Goal: Task Accomplishment & Management: Complete application form

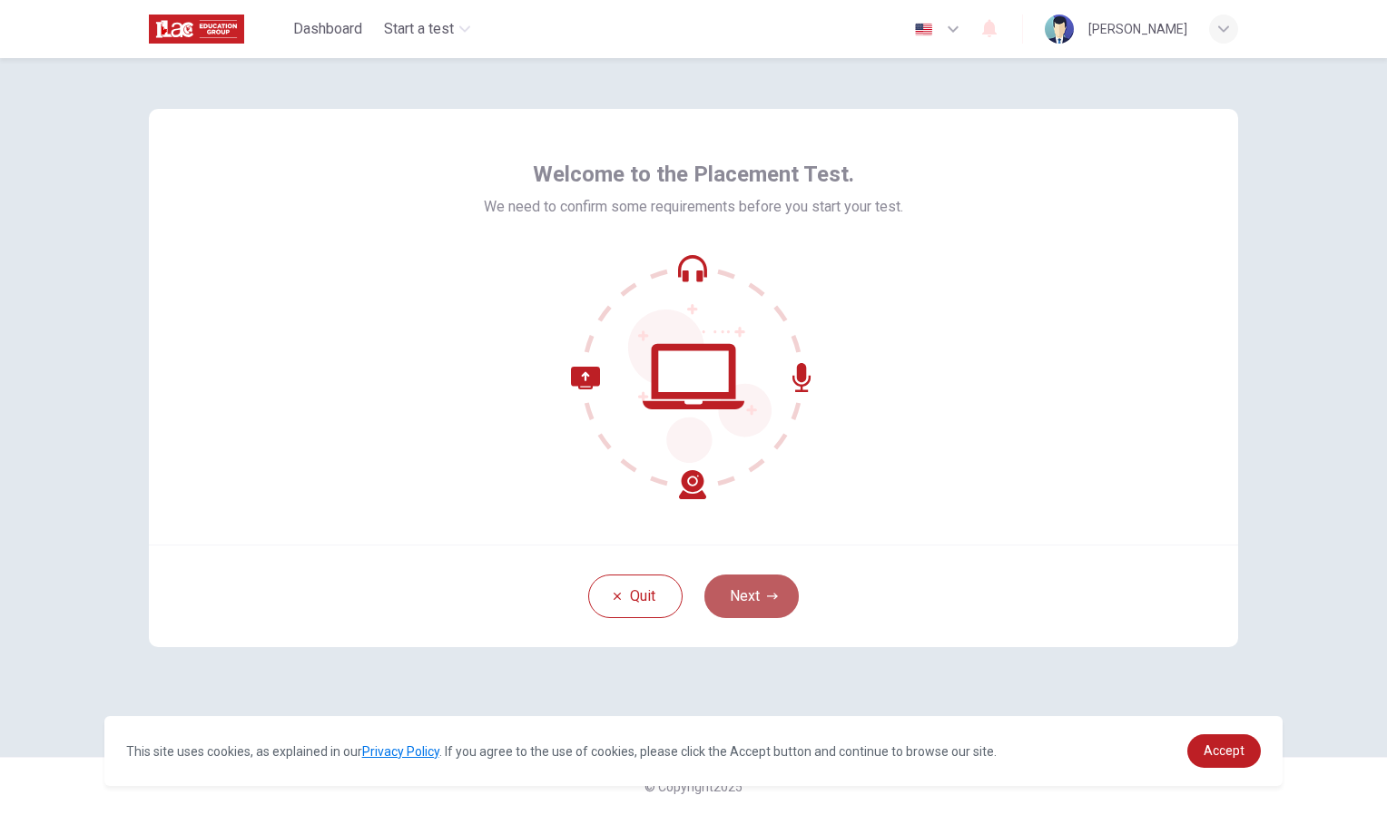
click at [759, 595] on button "Next" at bounding box center [752, 597] width 94 height 44
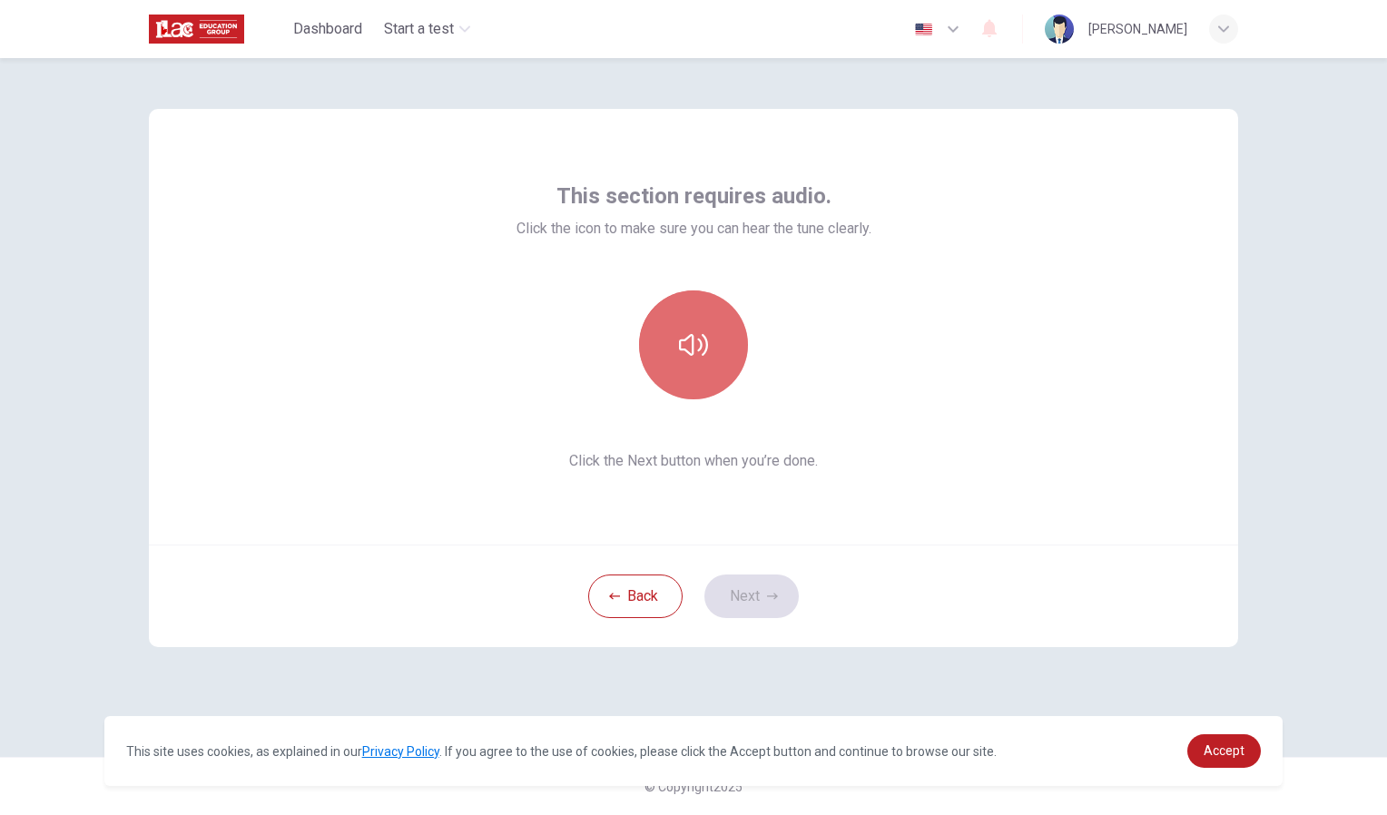
click at [711, 363] on button "button" at bounding box center [693, 345] width 109 height 109
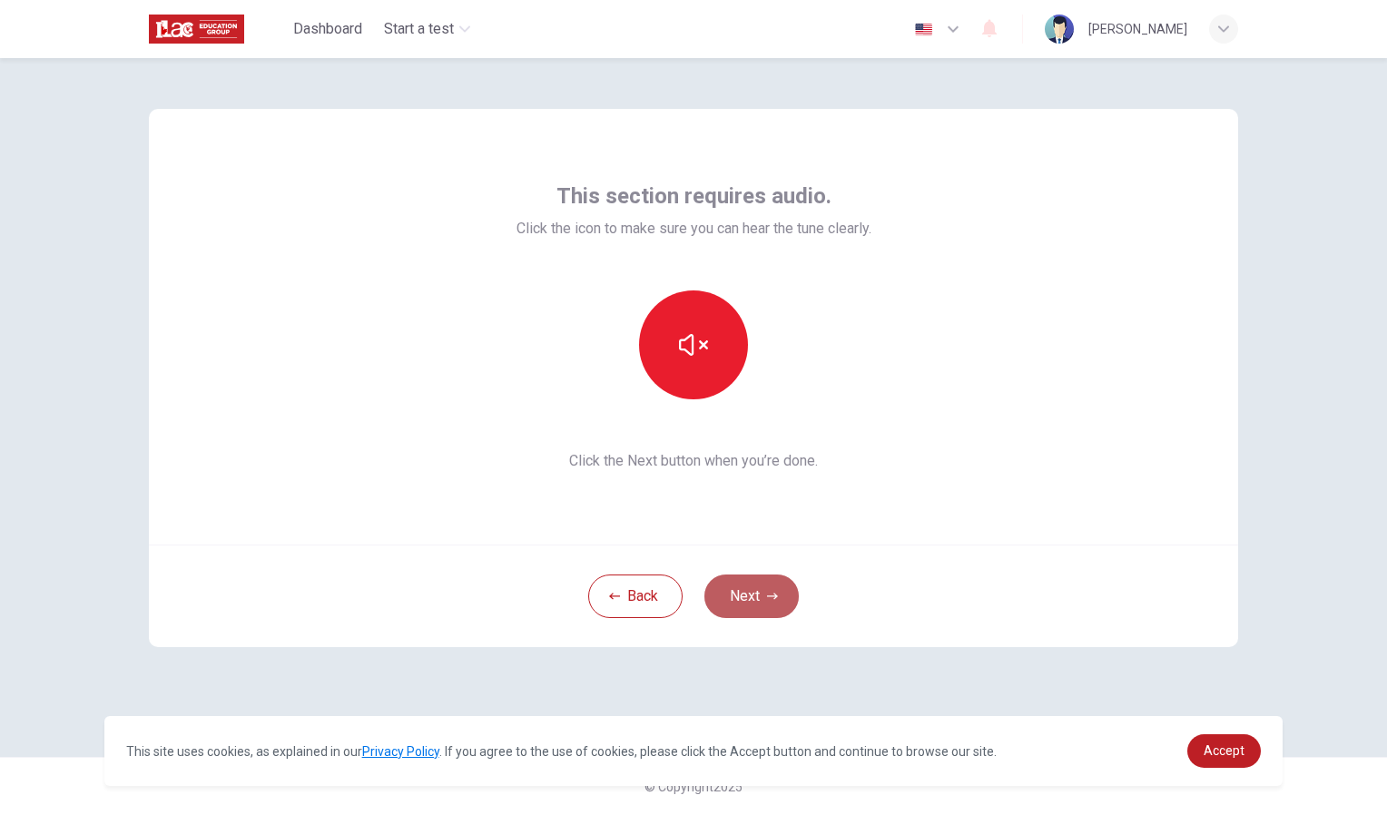
click at [762, 597] on button "Next" at bounding box center [752, 597] width 94 height 44
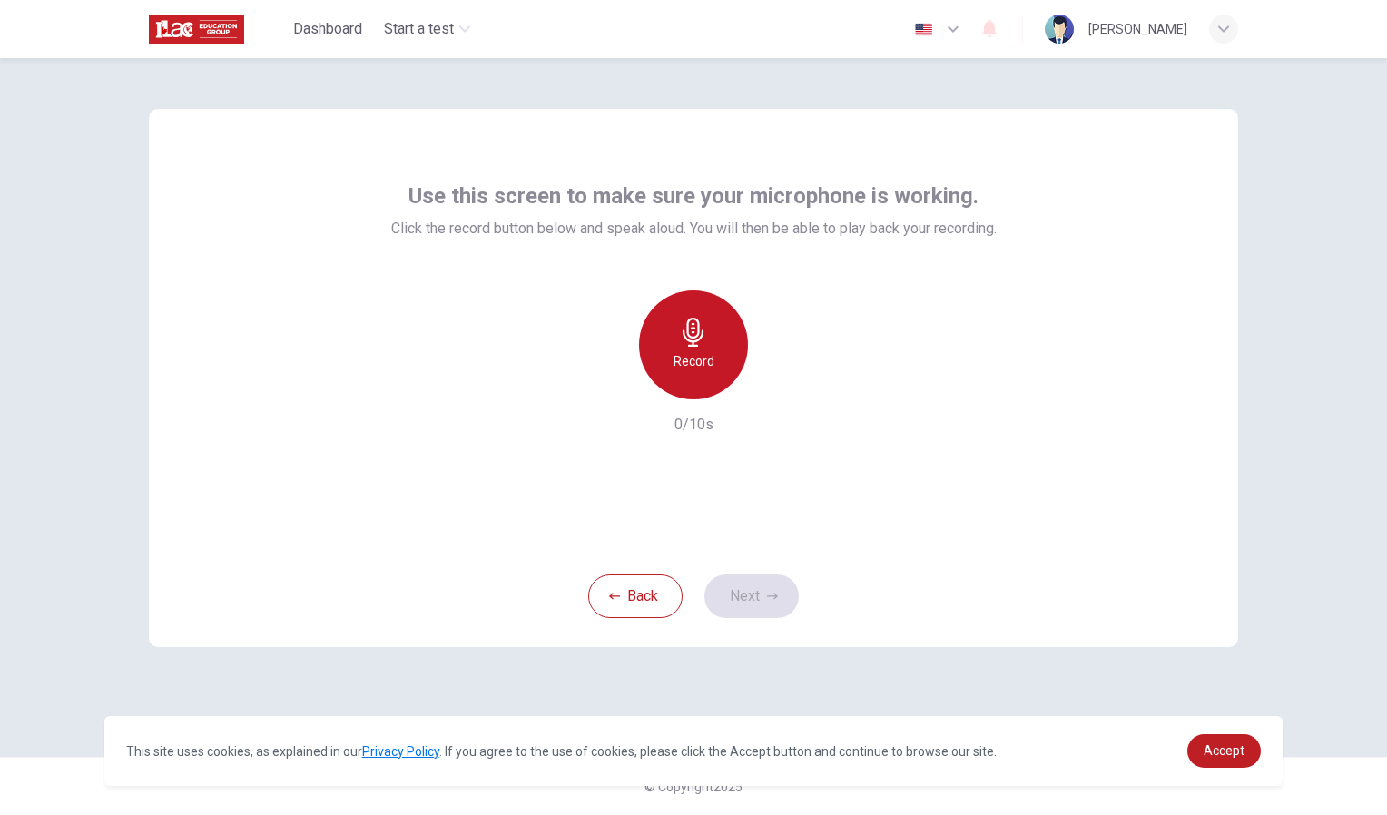
click at [697, 347] on div "Record" at bounding box center [693, 345] width 109 height 109
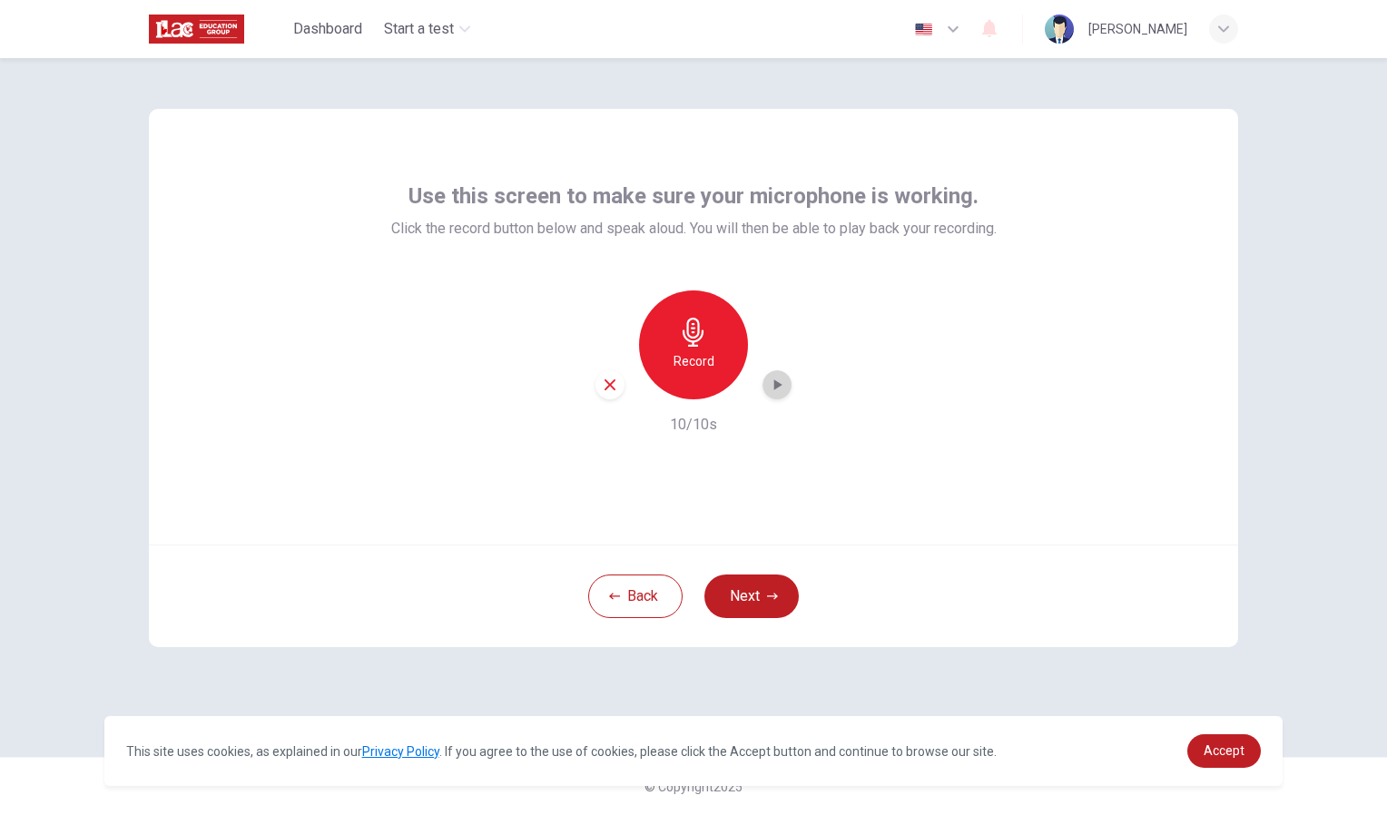
click at [777, 391] on icon "button" at bounding box center [777, 385] width 18 height 18
click at [779, 389] on icon "button" at bounding box center [777, 386] width 13 height 14
click at [705, 365] on h6 "Record" at bounding box center [694, 361] width 41 height 22
click at [705, 365] on h6 "Stop" at bounding box center [693, 361] width 27 height 22
click at [682, 350] on h6 "Record" at bounding box center [694, 361] width 41 height 22
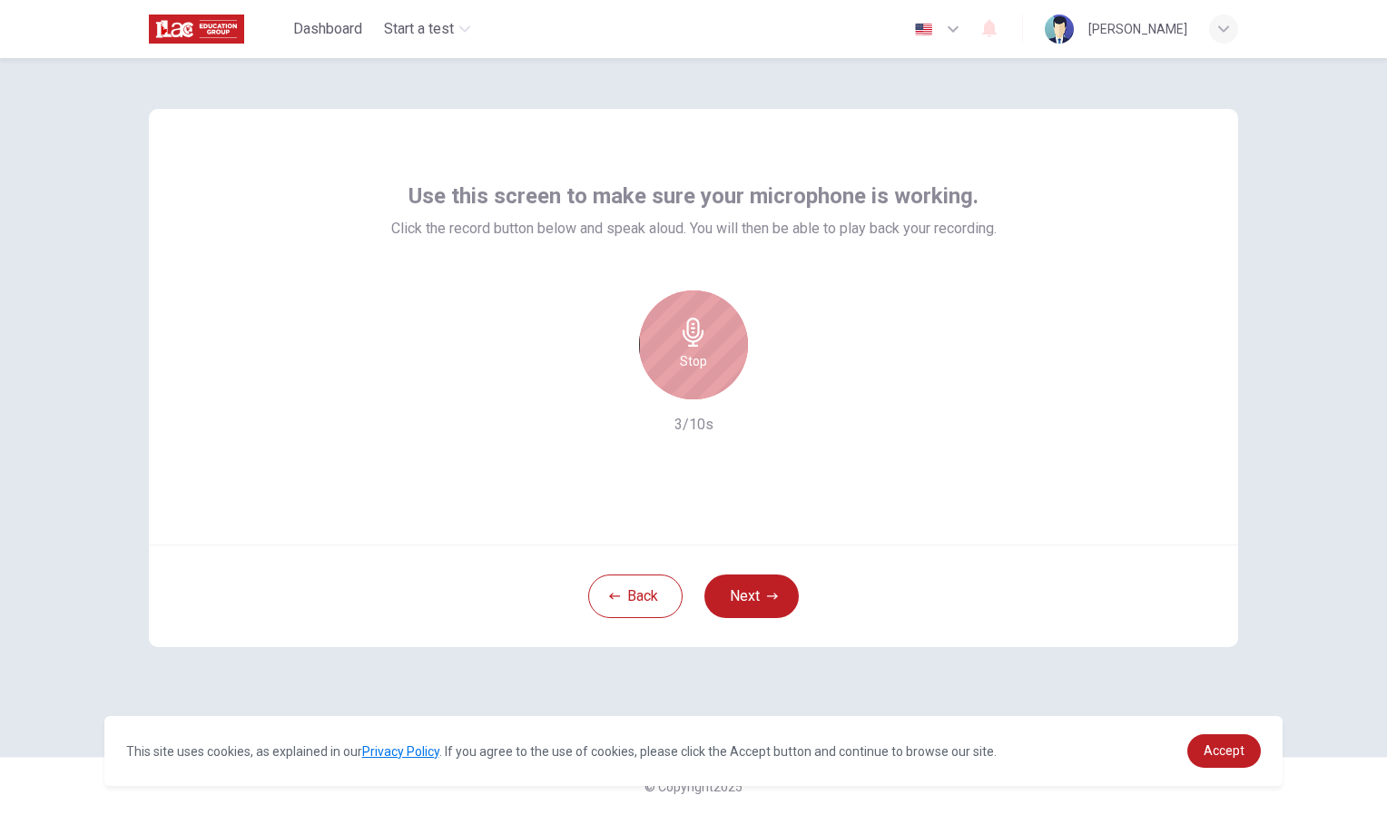
click at [693, 348] on div "Stop" at bounding box center [693, 345] width 109 height 109
click at [774, 381] on icon "button" at bounding box center [778, 384] width 8 height 11
click at [909, 546] on div "Back Next" at bounding box center [693, 596] width 1089 height 103
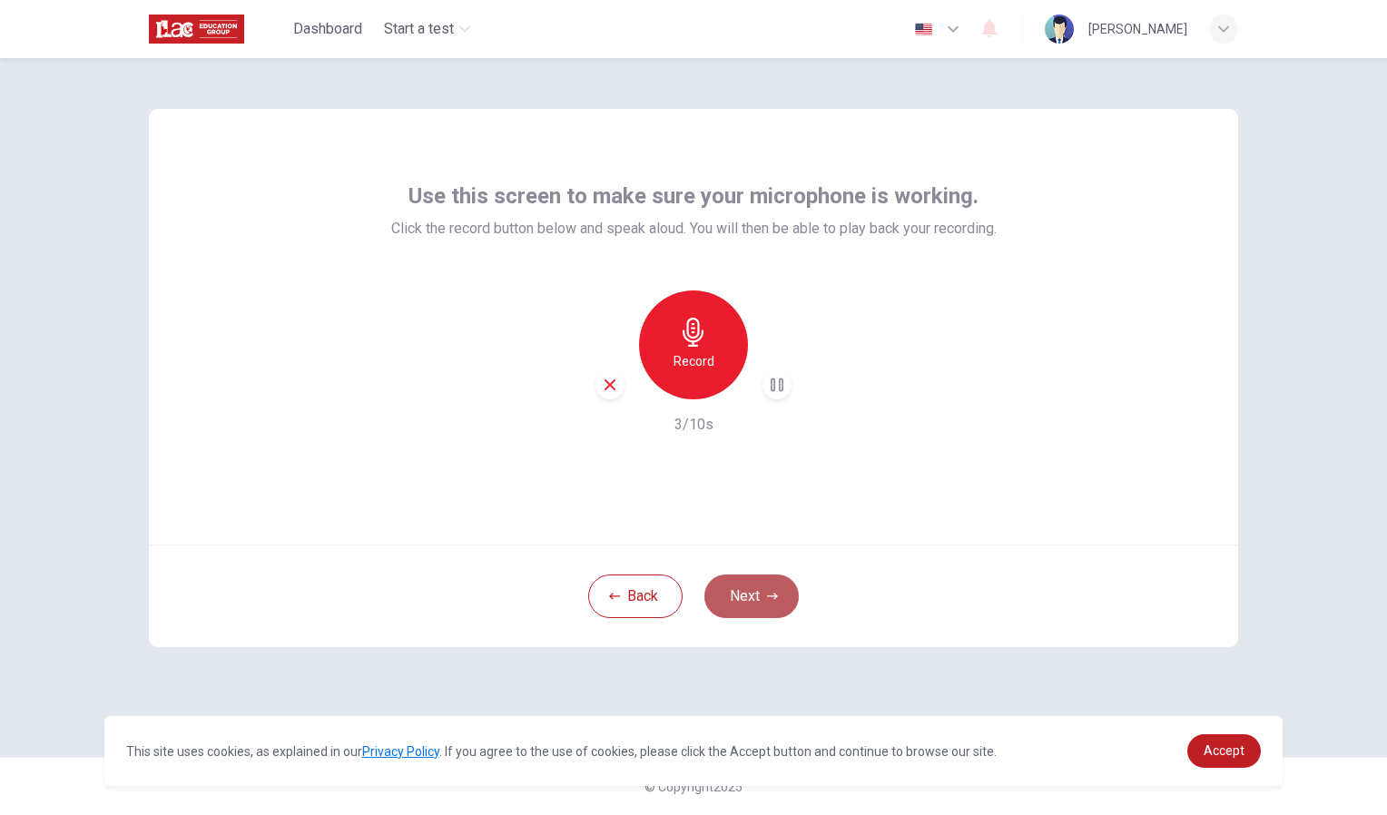
click at [769, 579] on button "Next" at bounding box center [752, 597] width 94 height 44
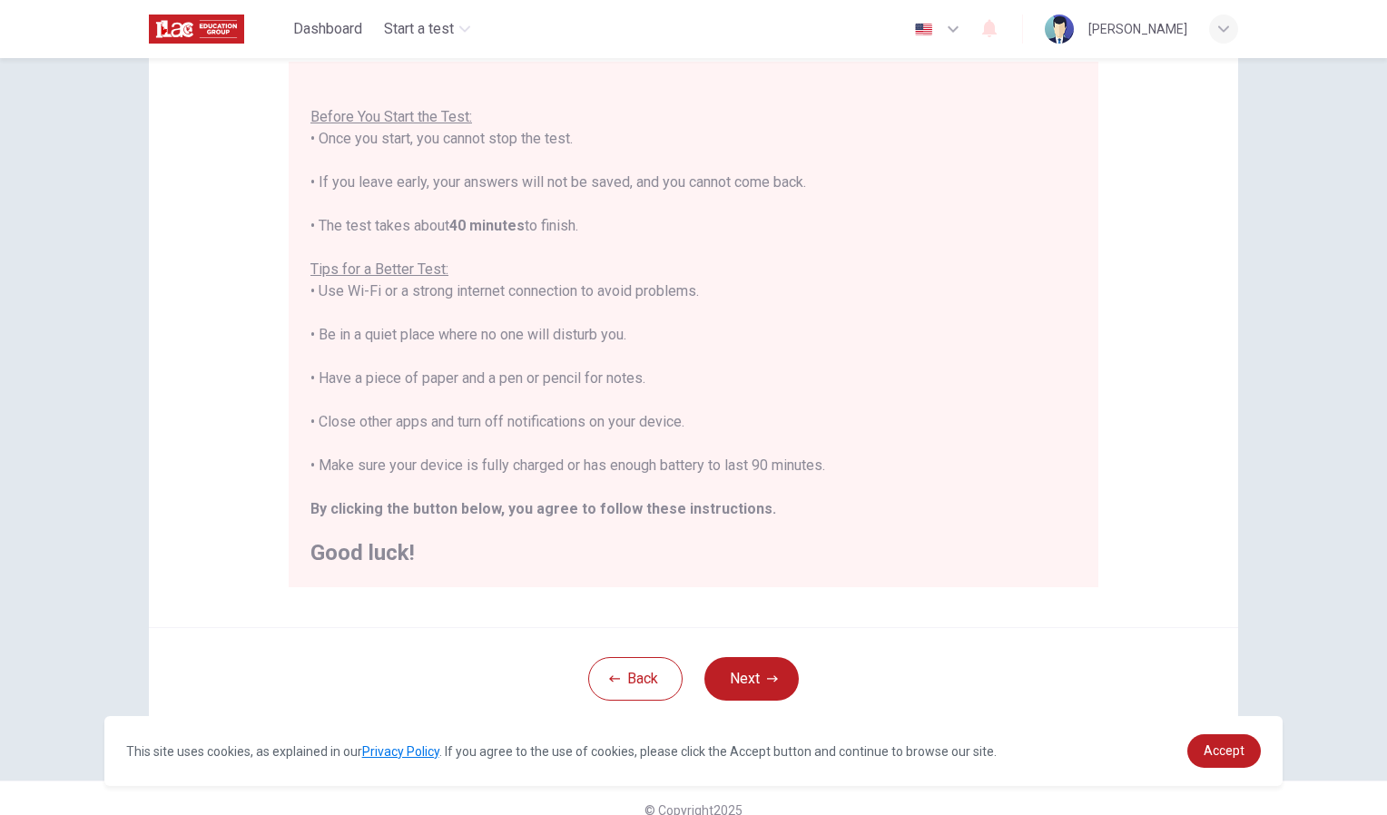
scroll to position [194, 0]
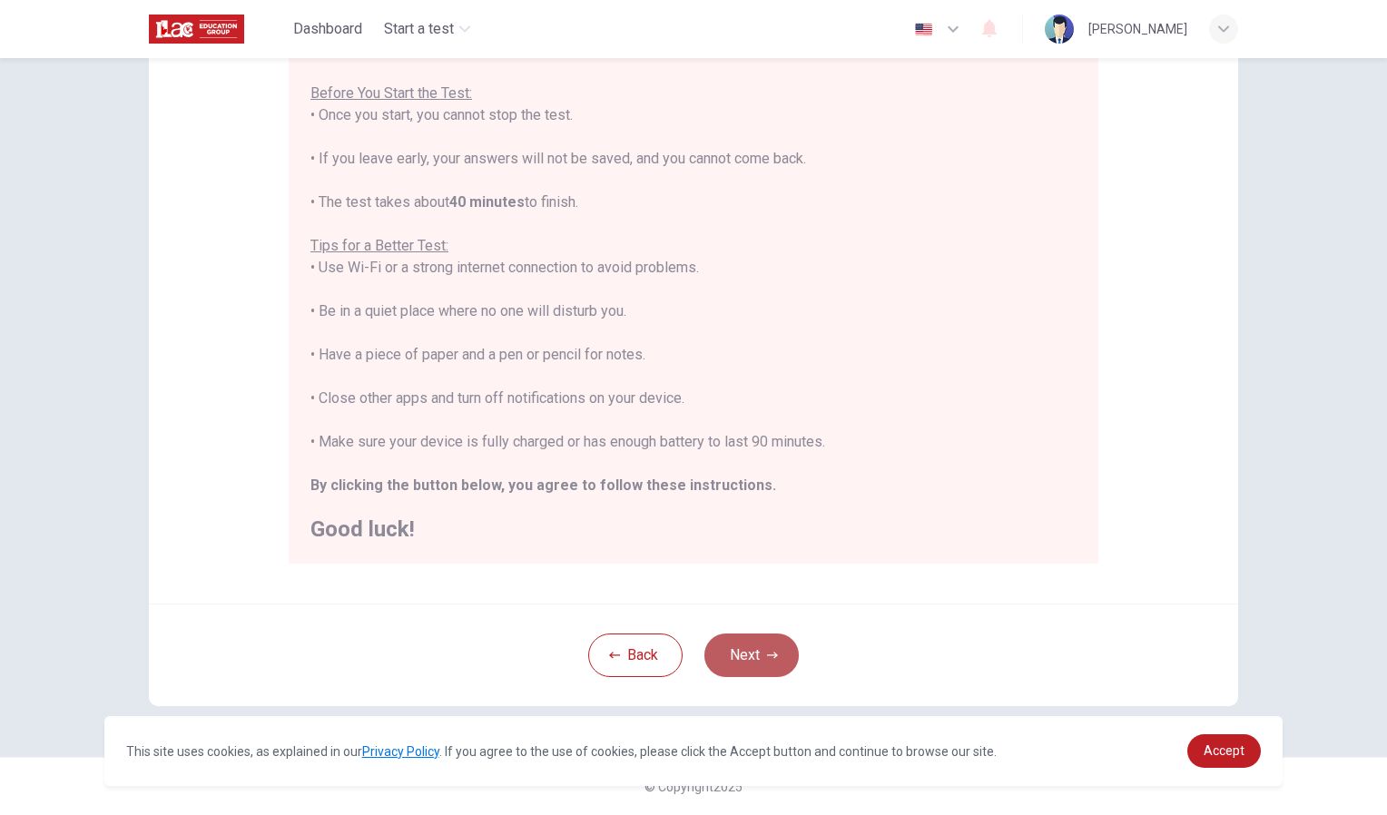
click at [755, 653] on button "Next" at bounding box center [752, 656] width 94 height 44
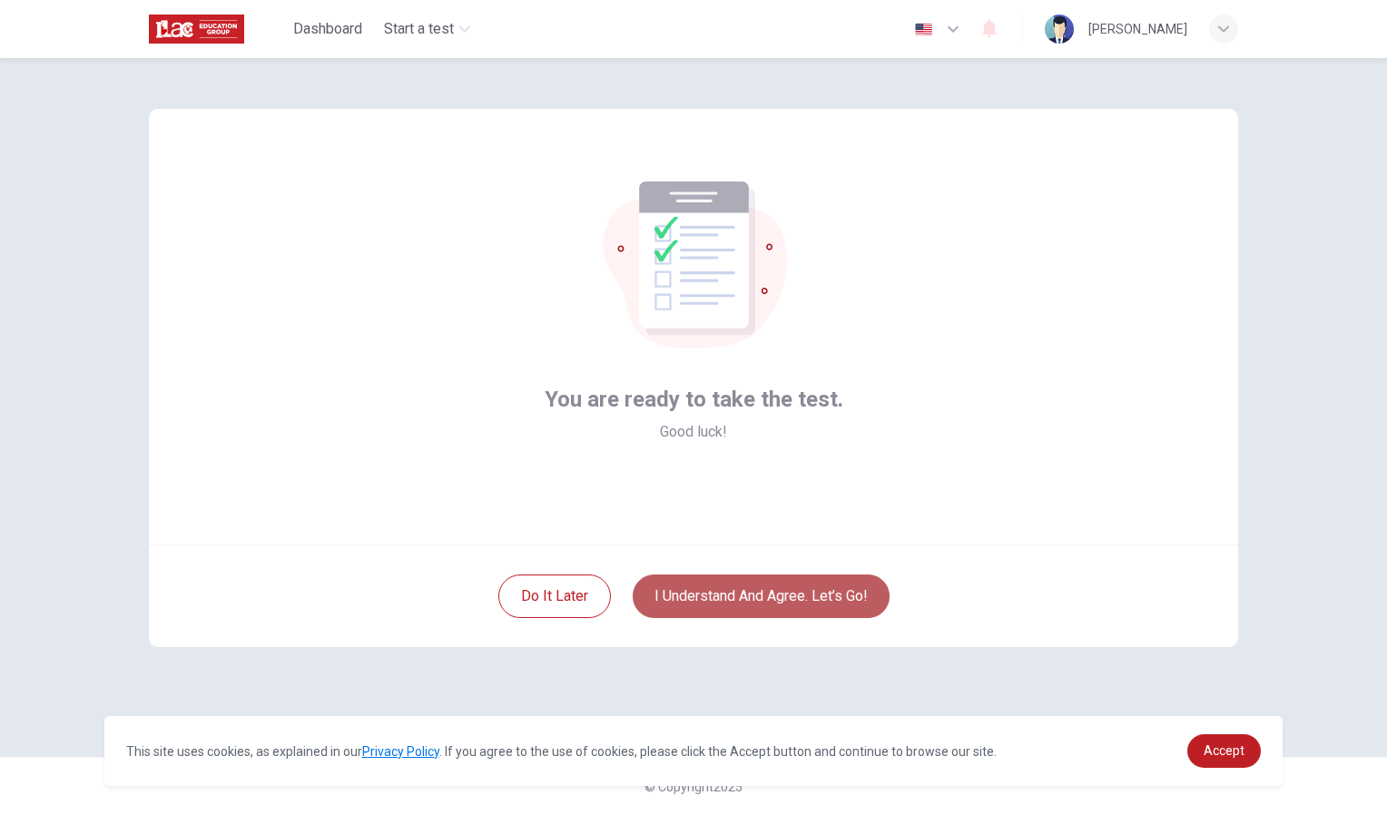
click at [767, 610] on button "I understand and agree. Let’s go!" at bounding box center [761, 597] width 257 height 44
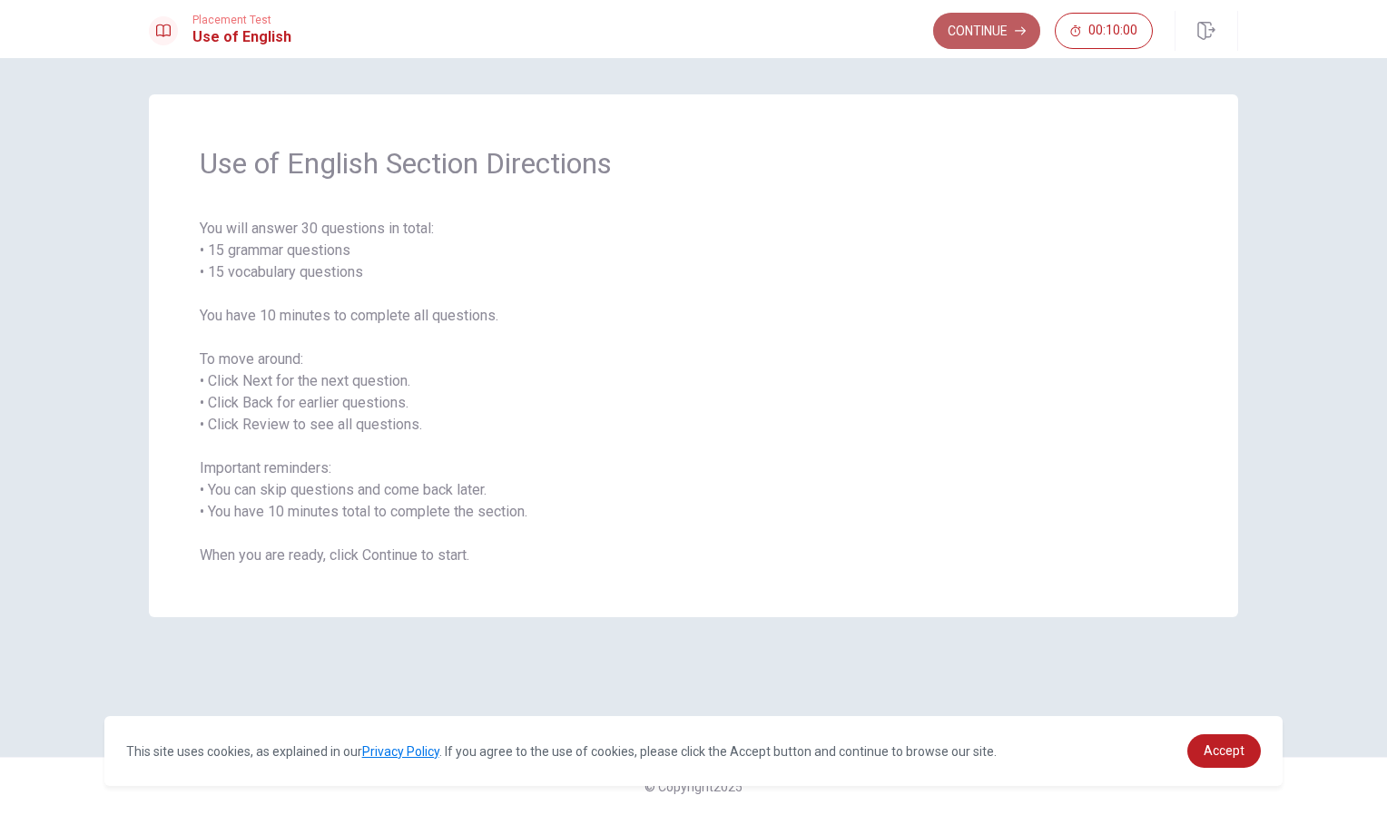
click at [981, 44] on button "Continue" at bounding box center [986, 31] width 107 height 36
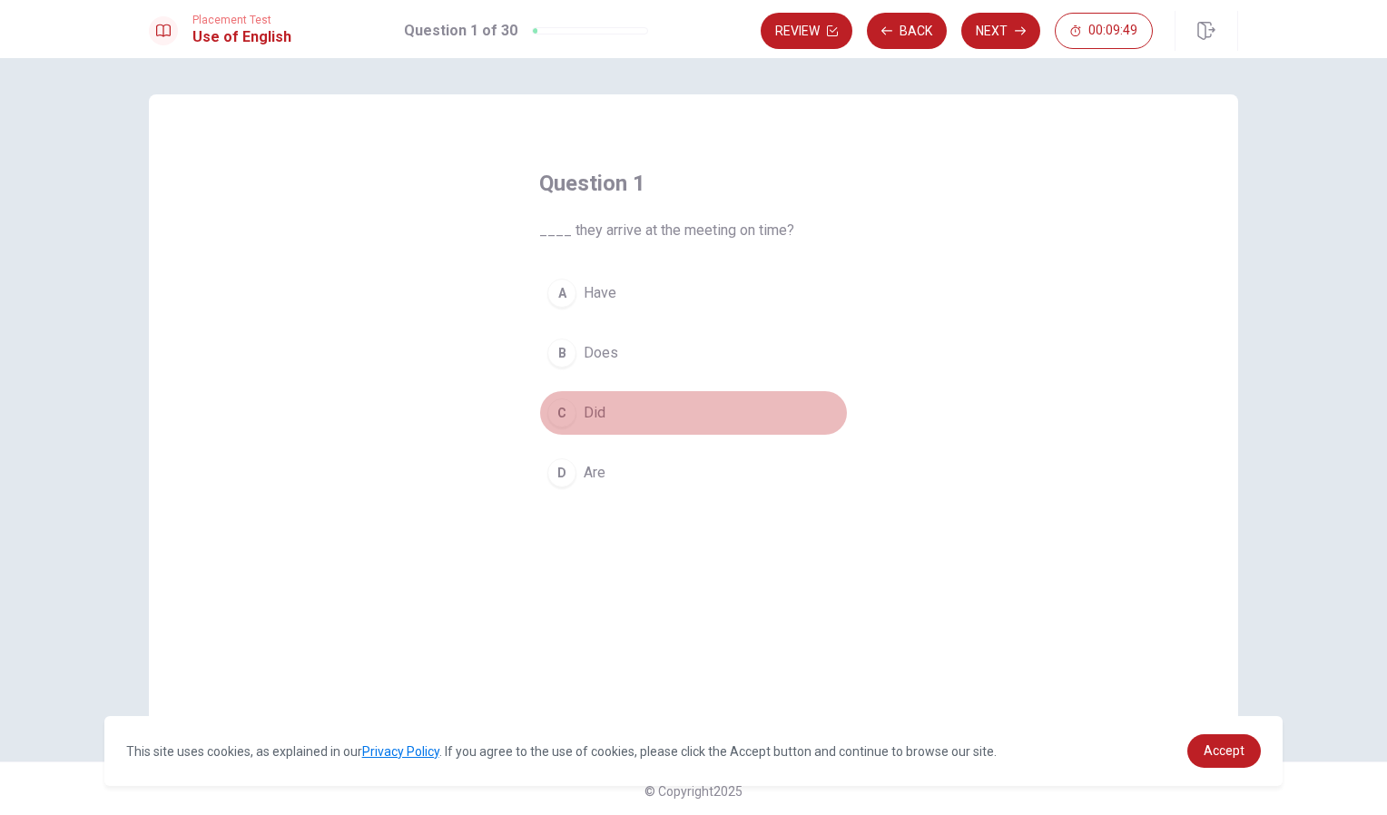
click at [562, 414] on div "C" at bounding box center [561, 413] width 29 height 29
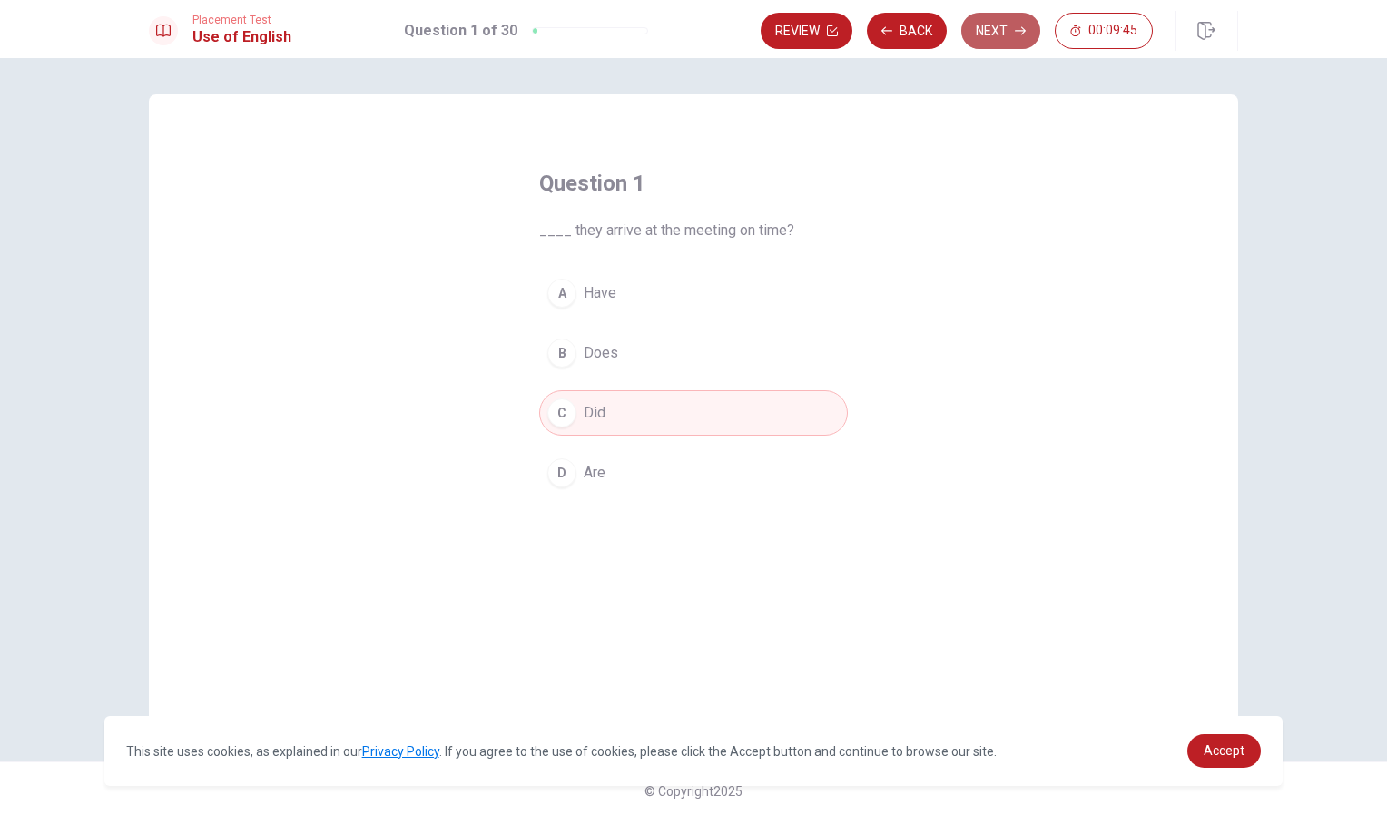
click at [1011, 31] on button "Next" at bounding box center [1000, 31] width 79 height 36
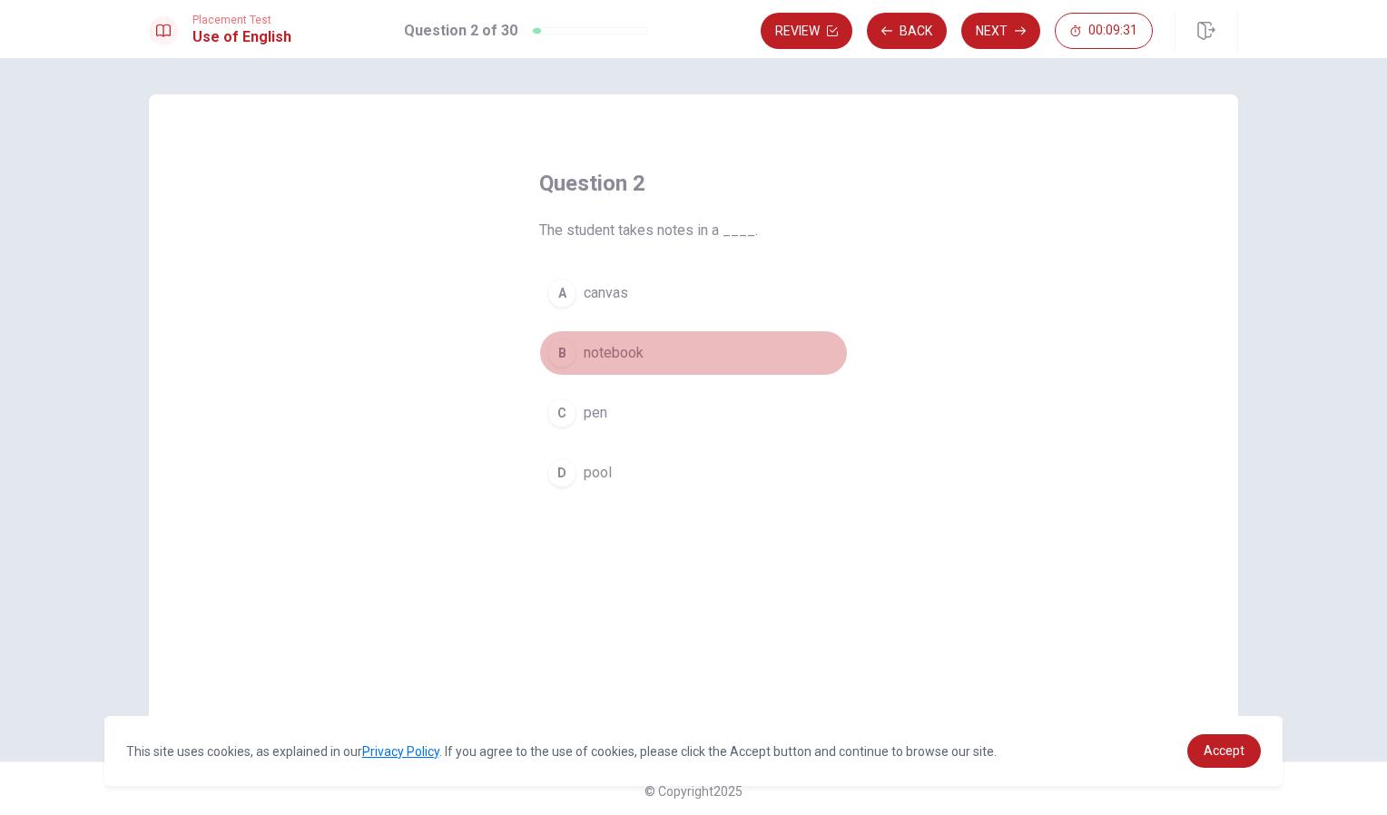
click at [561, 354] on div "B" at bounding box center [561, 353] width 29 height 29
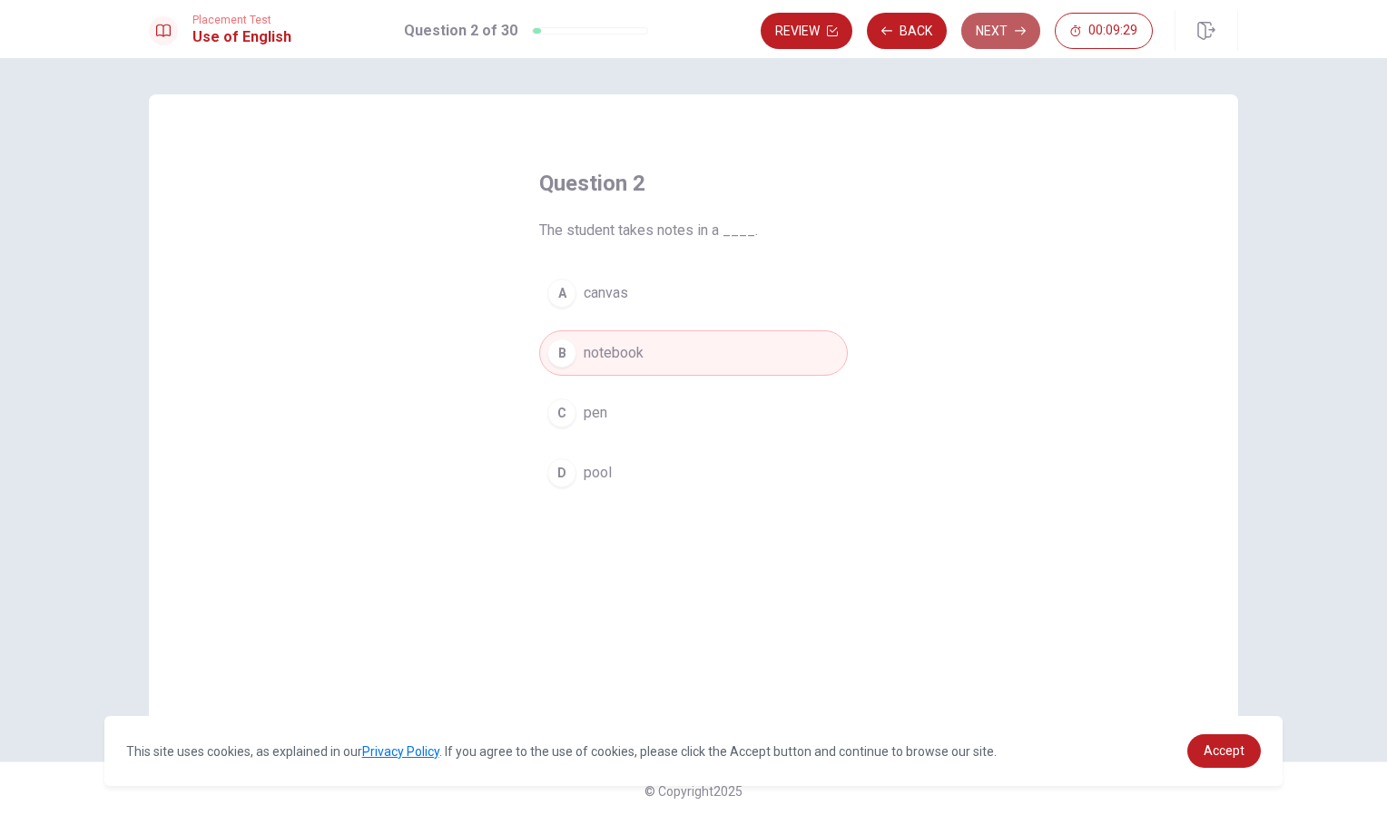
click at [992, 26] on button "Next" at bounding box center [1000, 31] width 79 height 36
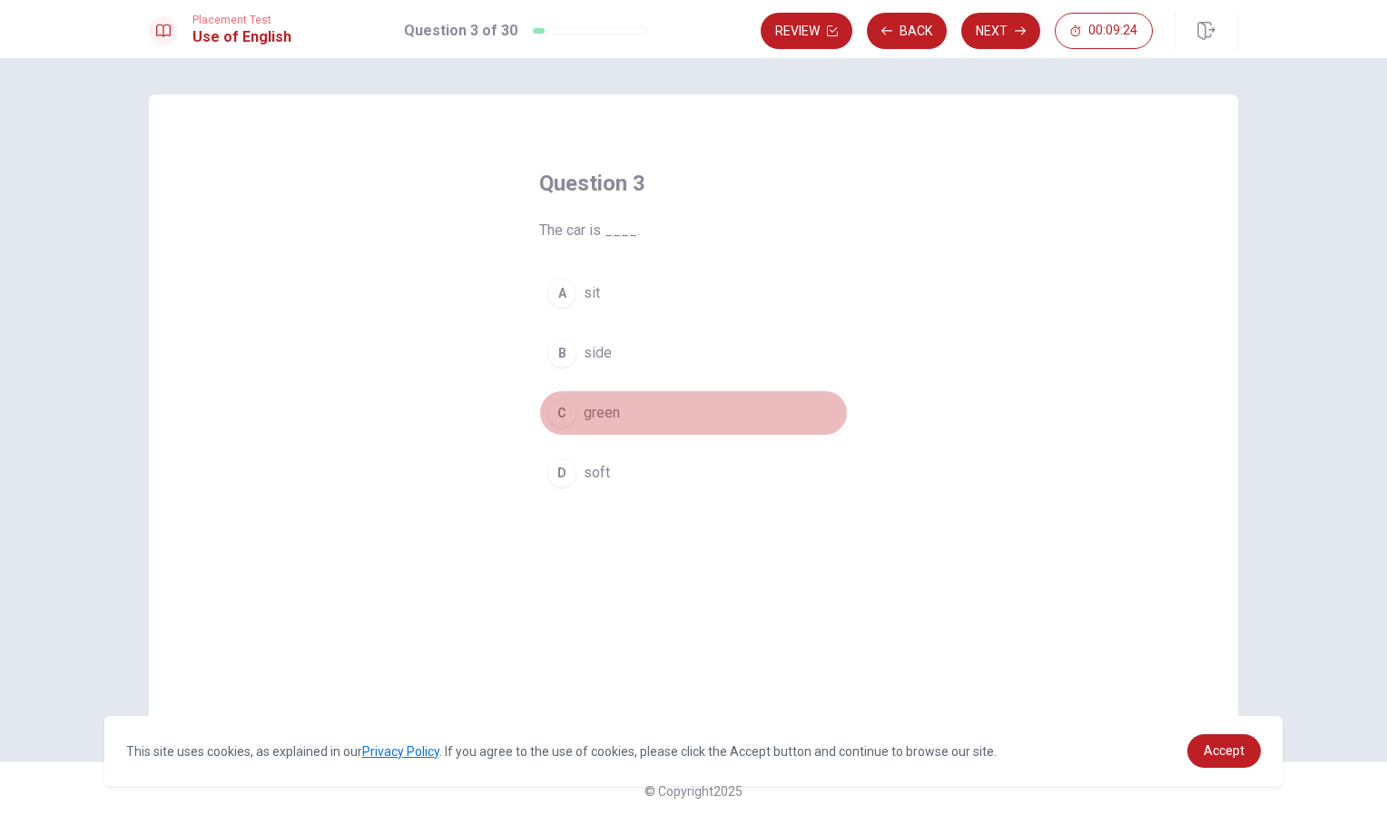
click at [562, 419] on div "C" at bounding box center [561, 413] width 29 height 29
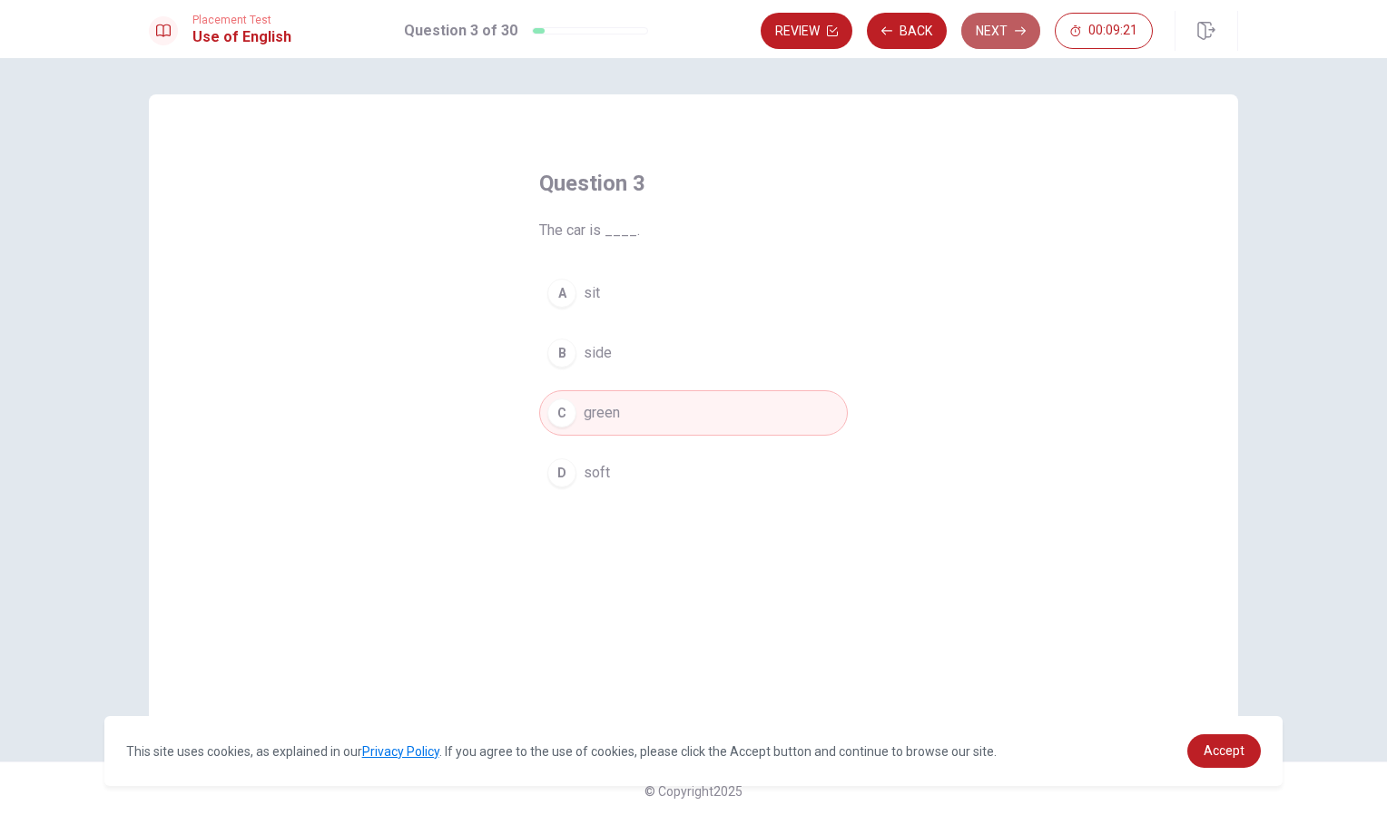
click at [987, 34] on button "Next" at bounding box center [1000, 31] width 79 height 36
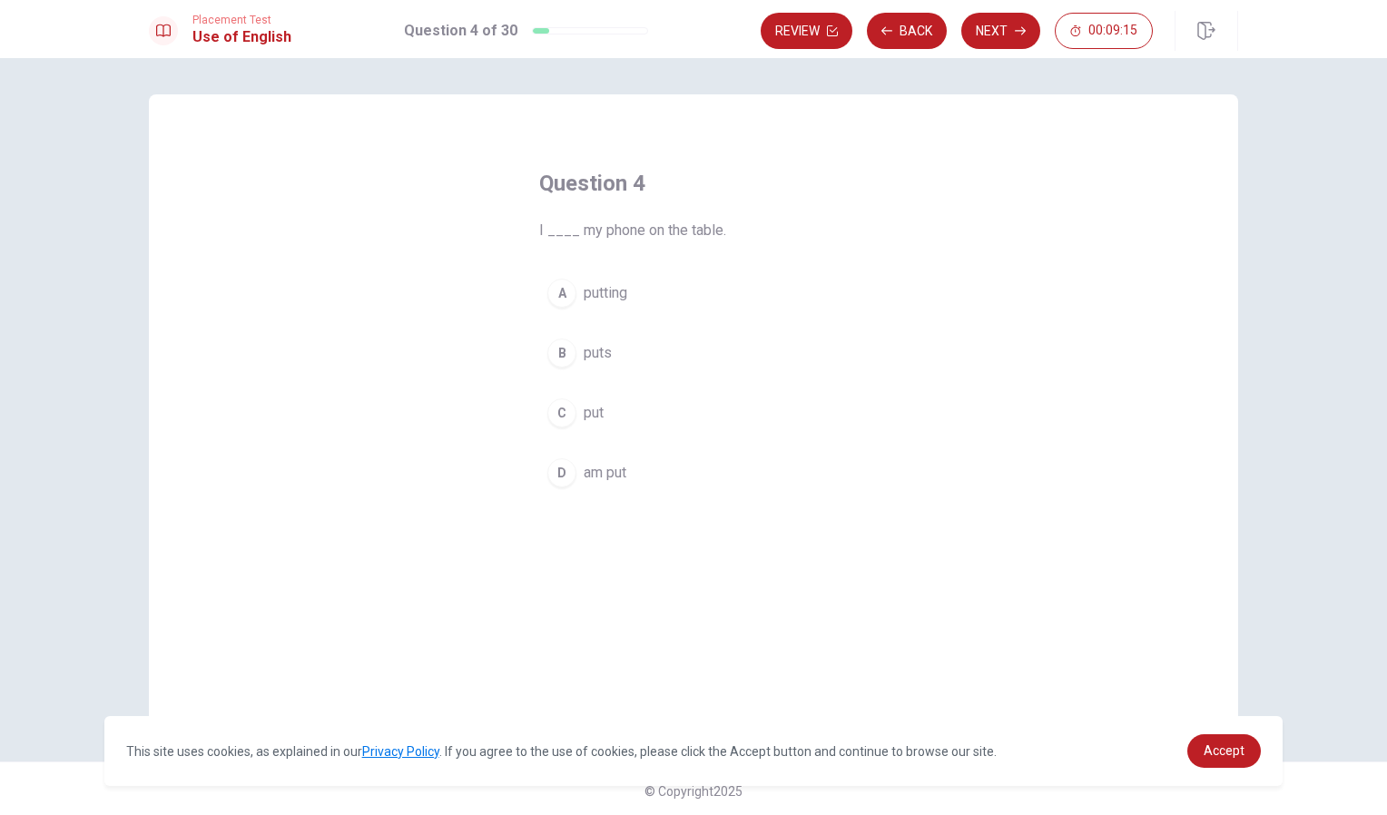
click at [564, 415] on div "C" at bounding box center [561, 413] width 29 height 29
click at [929, 33] on button "Back" at bounding box center [907, 31] width 80 height 36
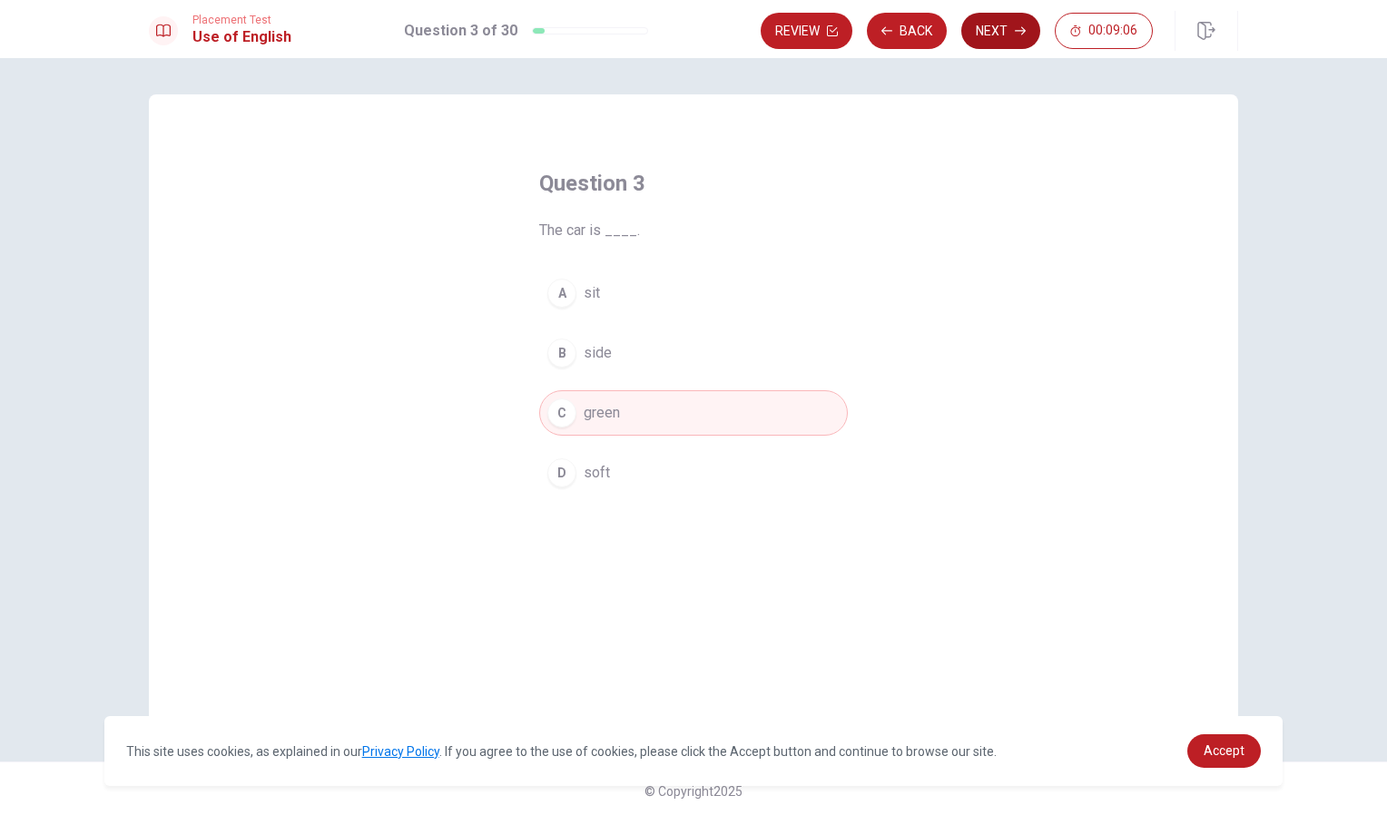
click at [1000, 33] on button "Next" at bounding box center [1000, 31] width 79 height 36
click at [1000, 33] on div "Review Back Next 00:09:05" at bounding box center [957, 31] width 392 height 36
click at [1000, 33] on button "Next" at bounding box center [1000, 31] width 79 height 36
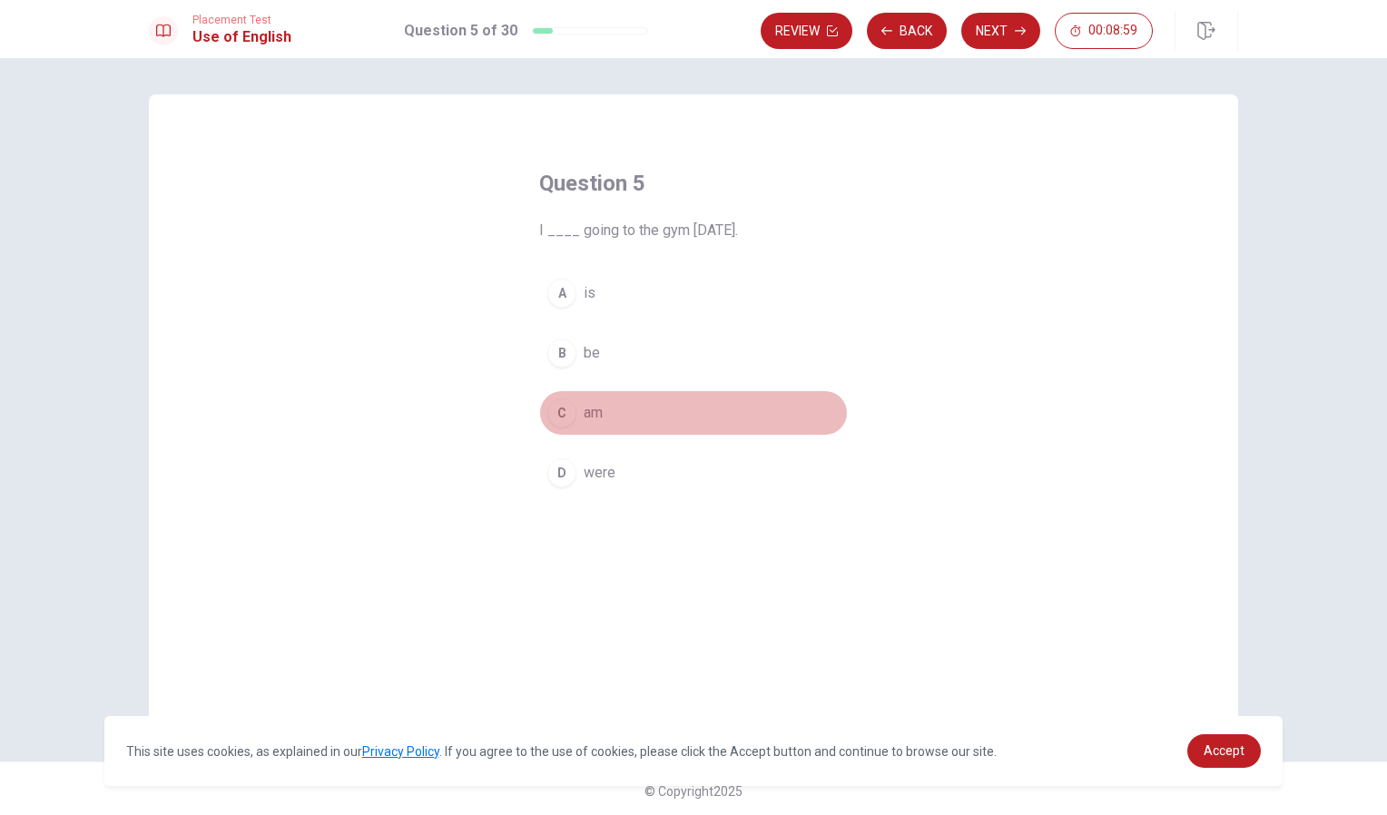
click at [558, 410] on div "C" at bounding box center [561, 413] width 29 height 29
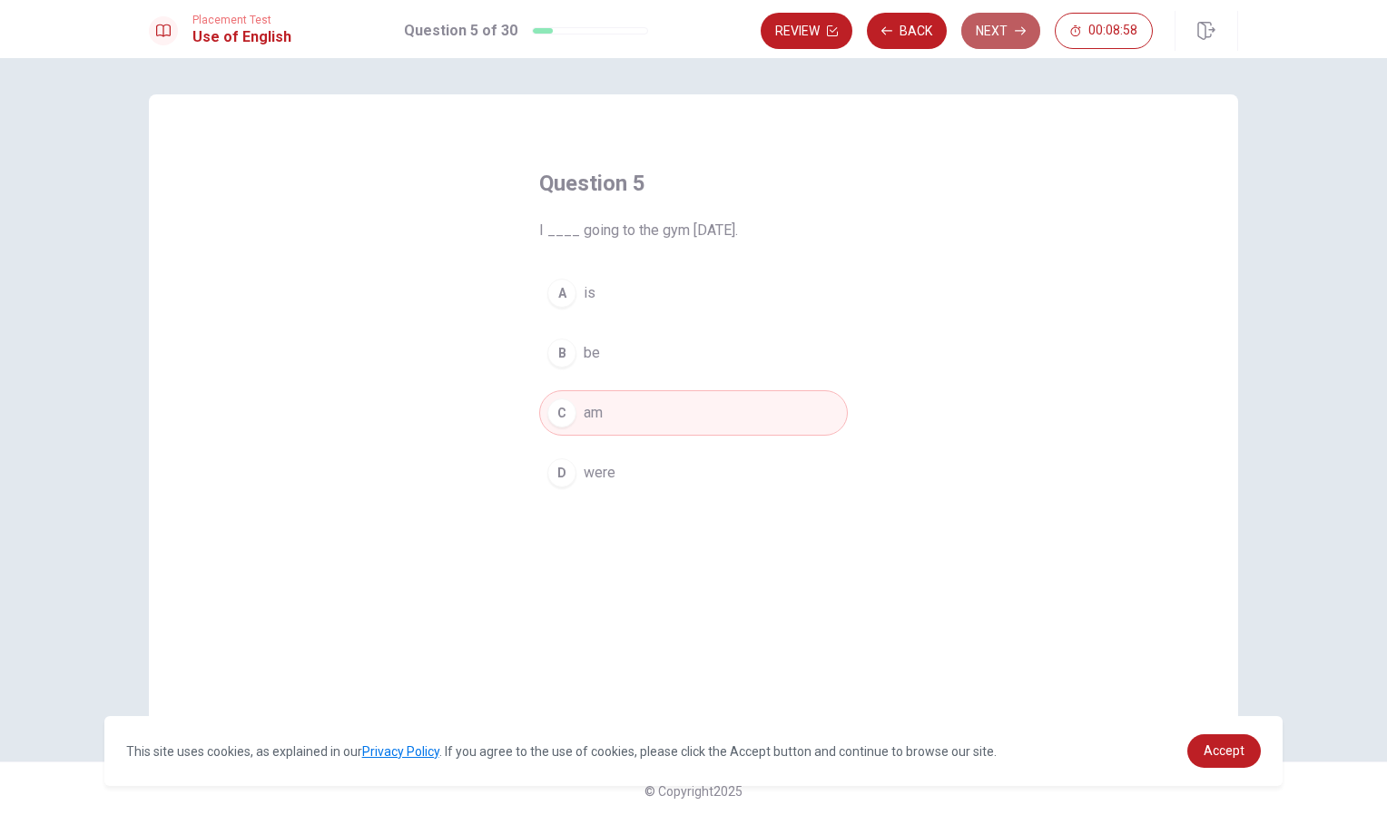
click at [1003, 38] on button "Next" at bounding box center [1000, 31] width 79 height 36
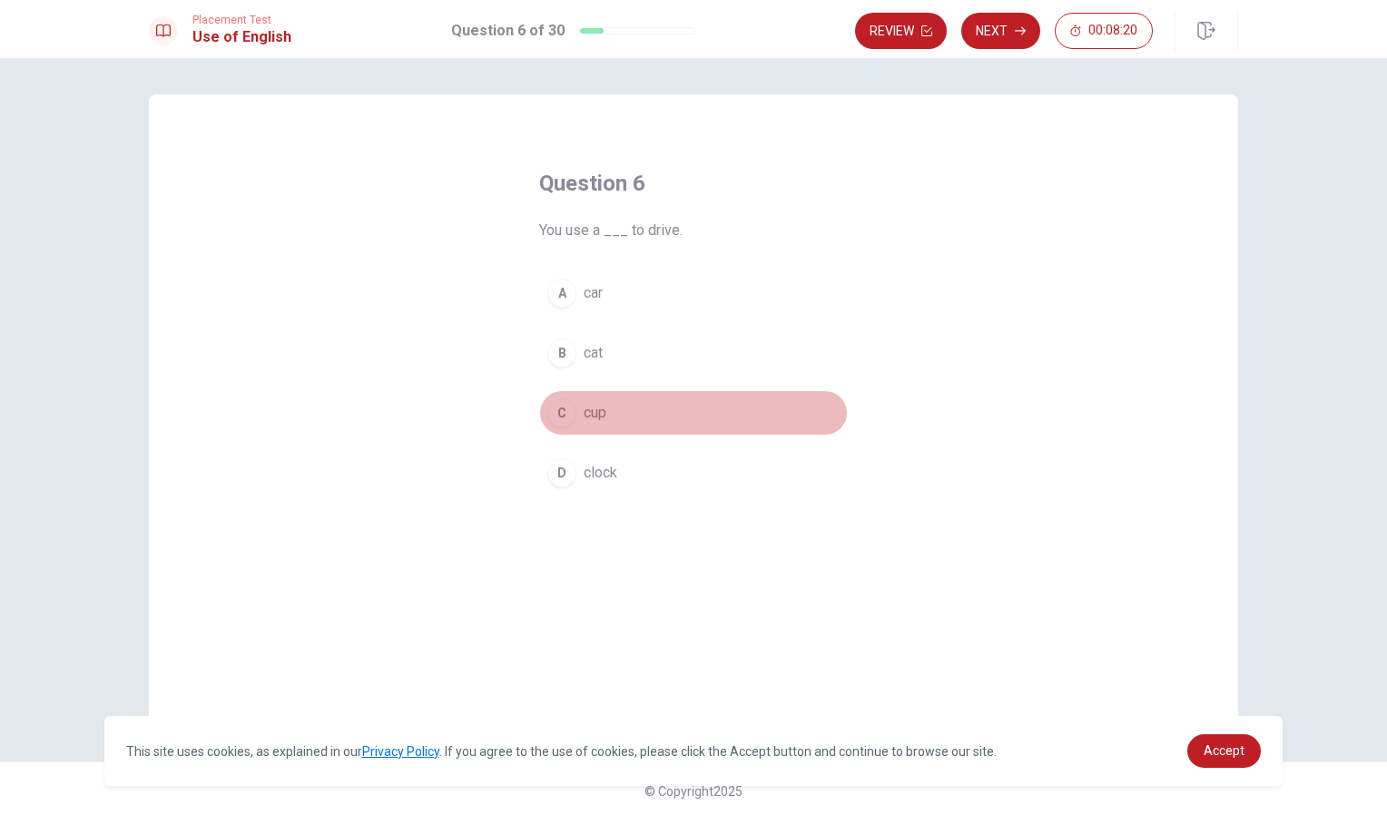
click at [561, 416] on div "C" at bounding box center [561, 413] width 29 height 29
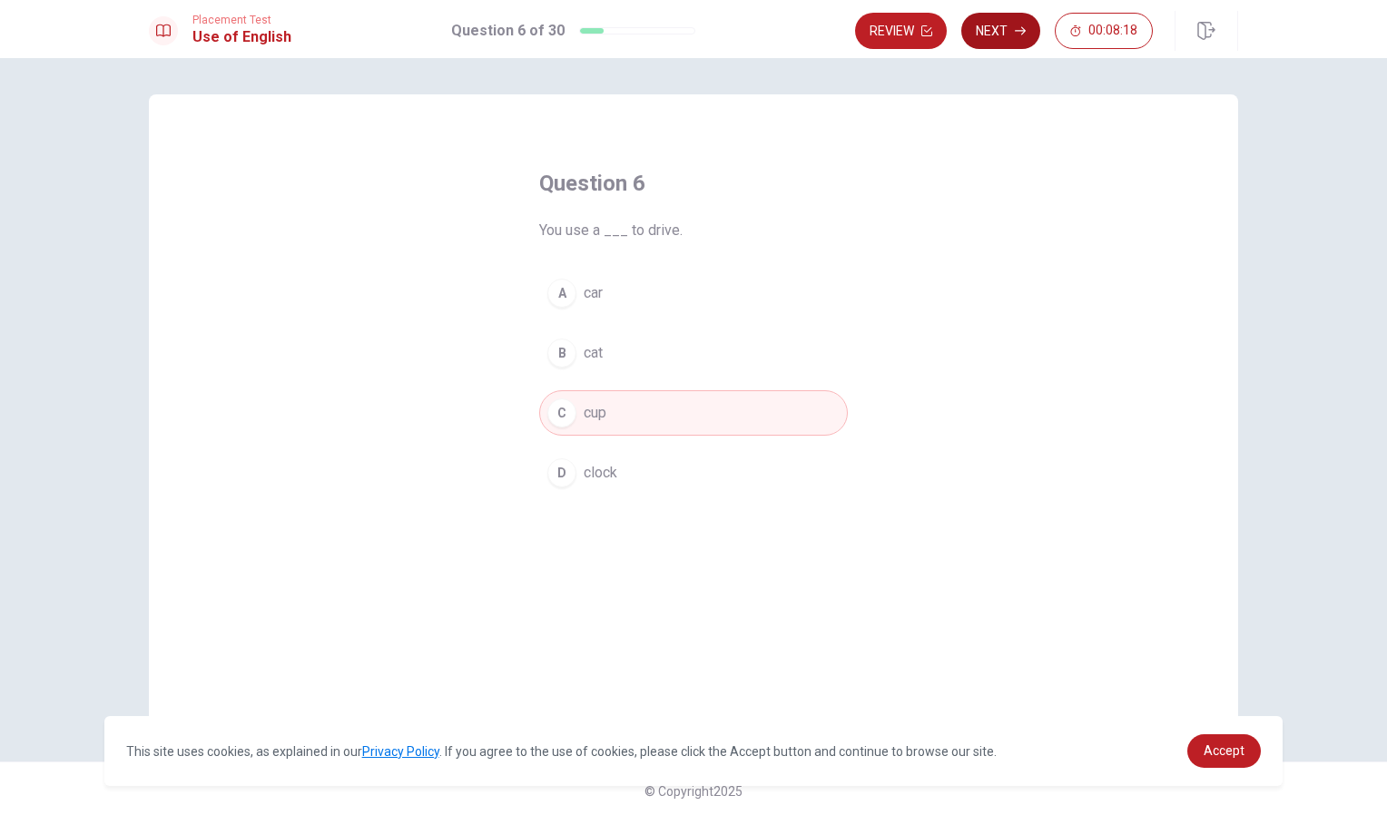
click at [1003, 15] on button "Next" at bounding box center [1000, 31] width 79 height 36
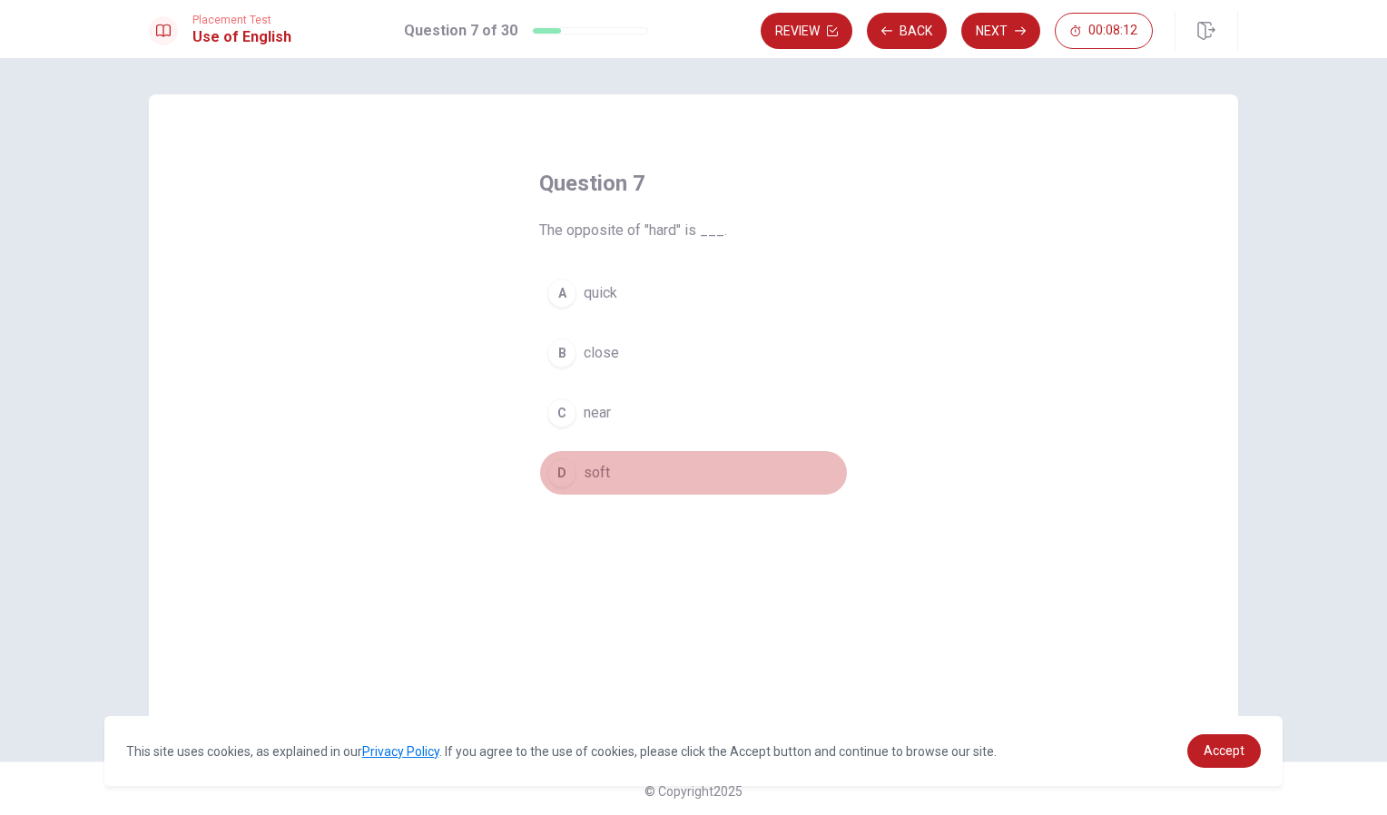
click at [557, 469] on div "D" at bounding box center [561, 472] width 29 height 29
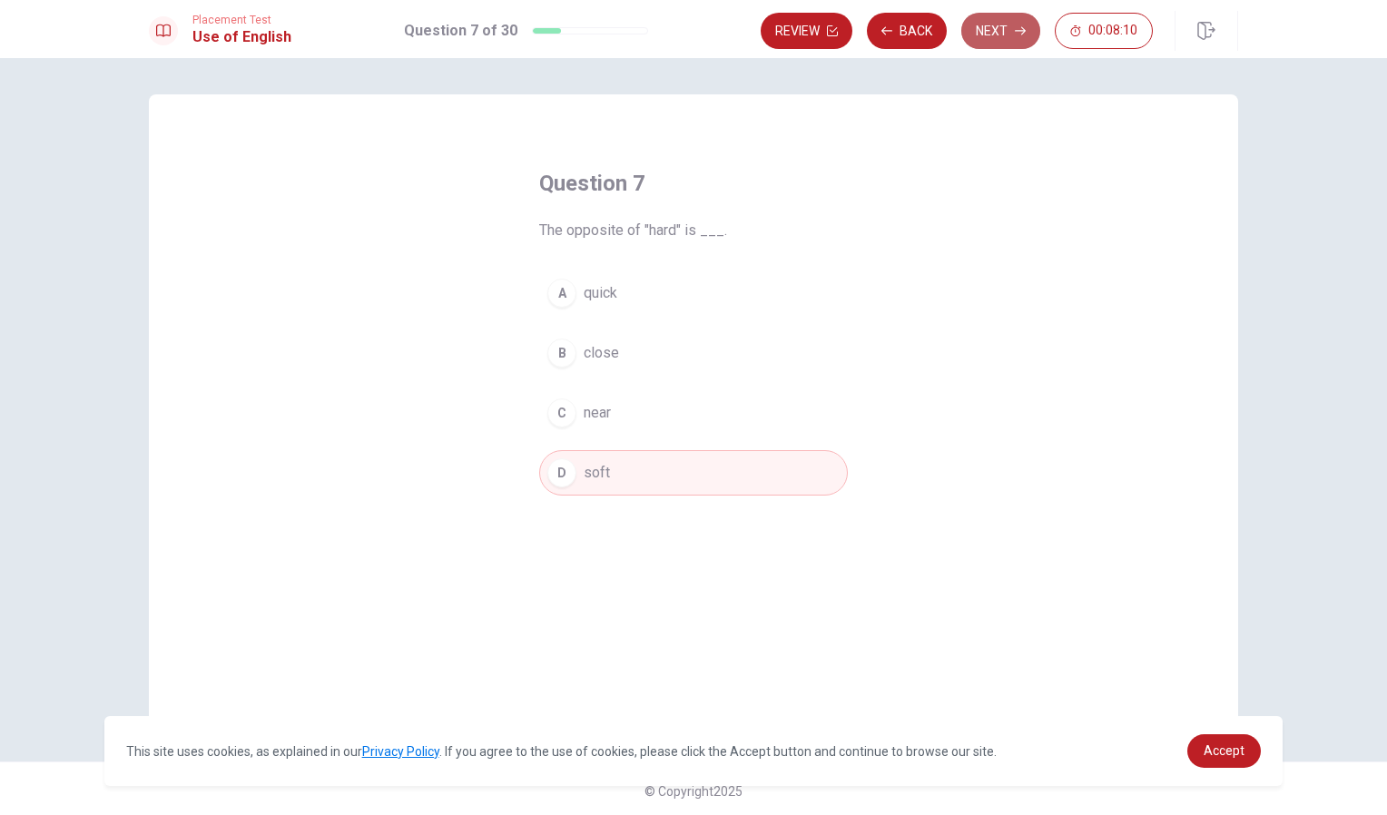
click at [987, 23] on button "Next" at bounding box center [1000, 31] width 79 height 36
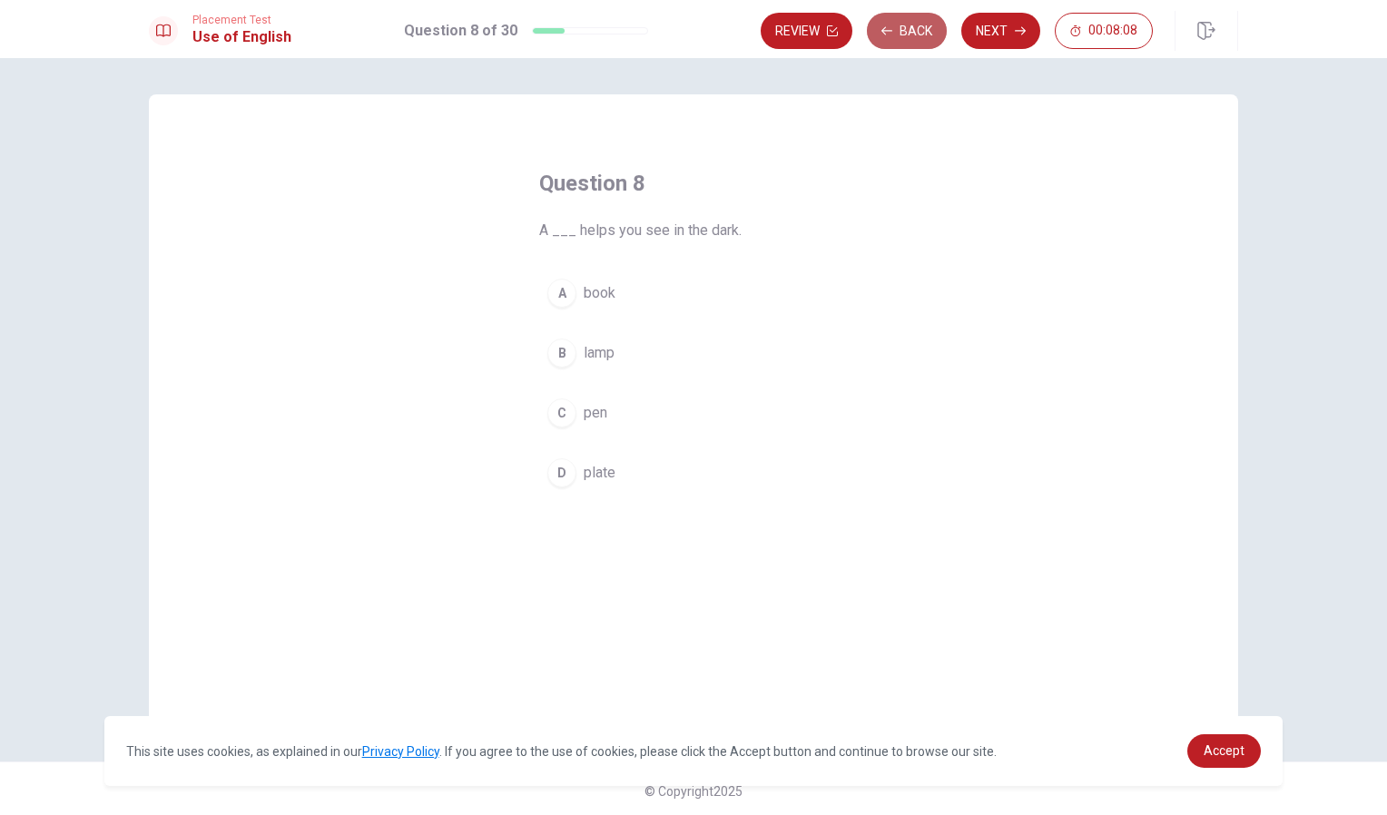
click at [898, 32] on button "Back" at bounding box center [907, 31] width 80 height 36
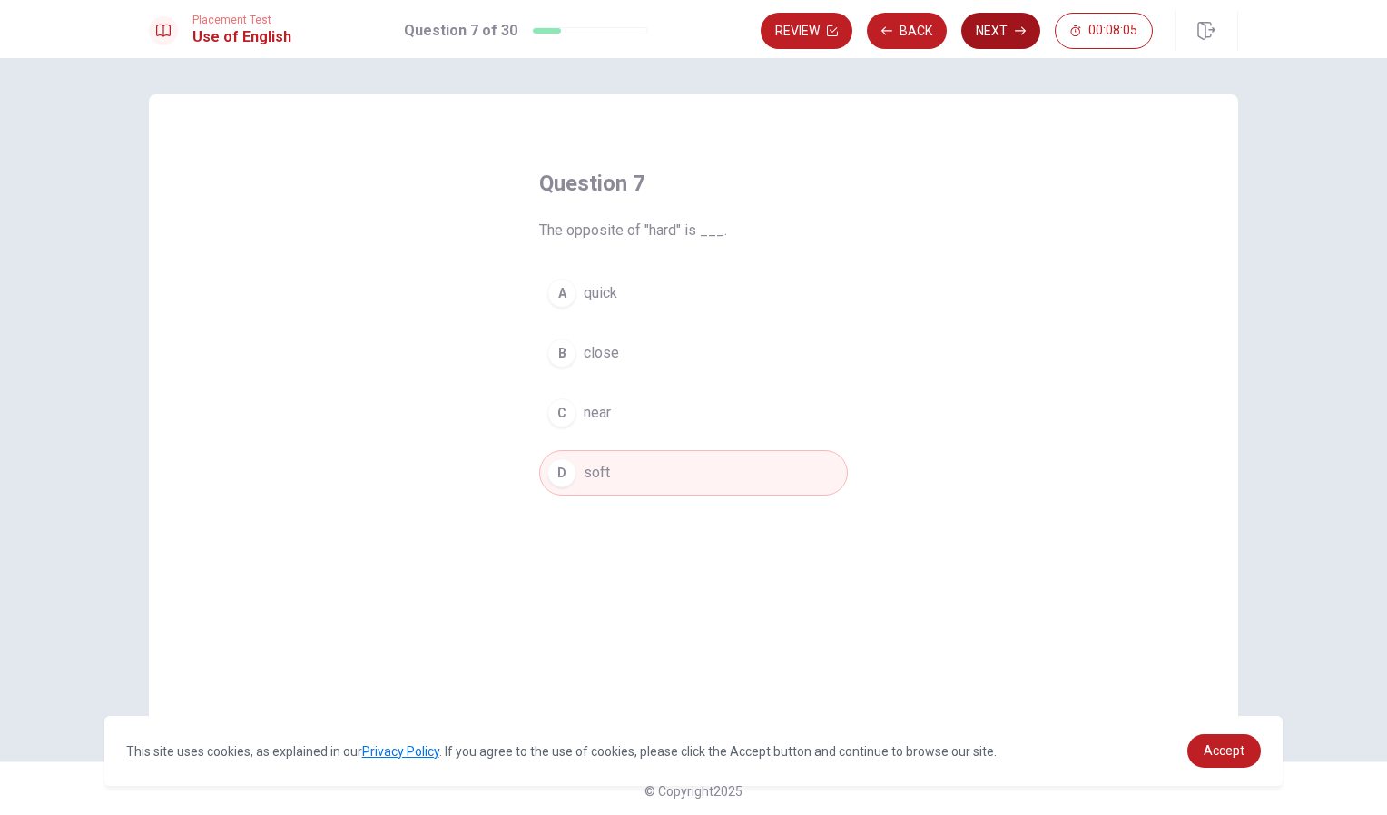
click at [986, 22] on button "Next" at bounding box center [1000, 31] width 79 height 36
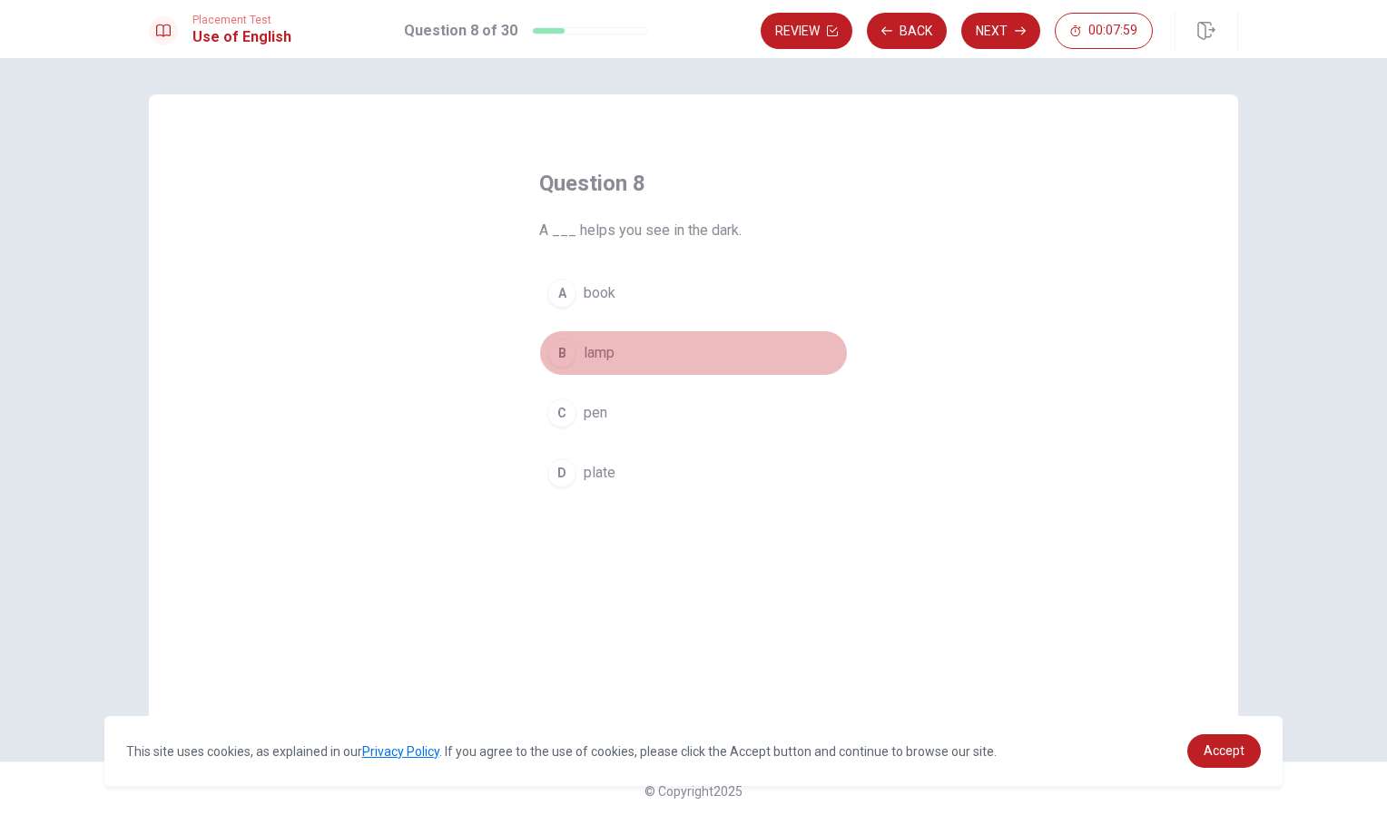
click at [557, 360] on div "B" at bounding box center [561, 353] width 29 height 29
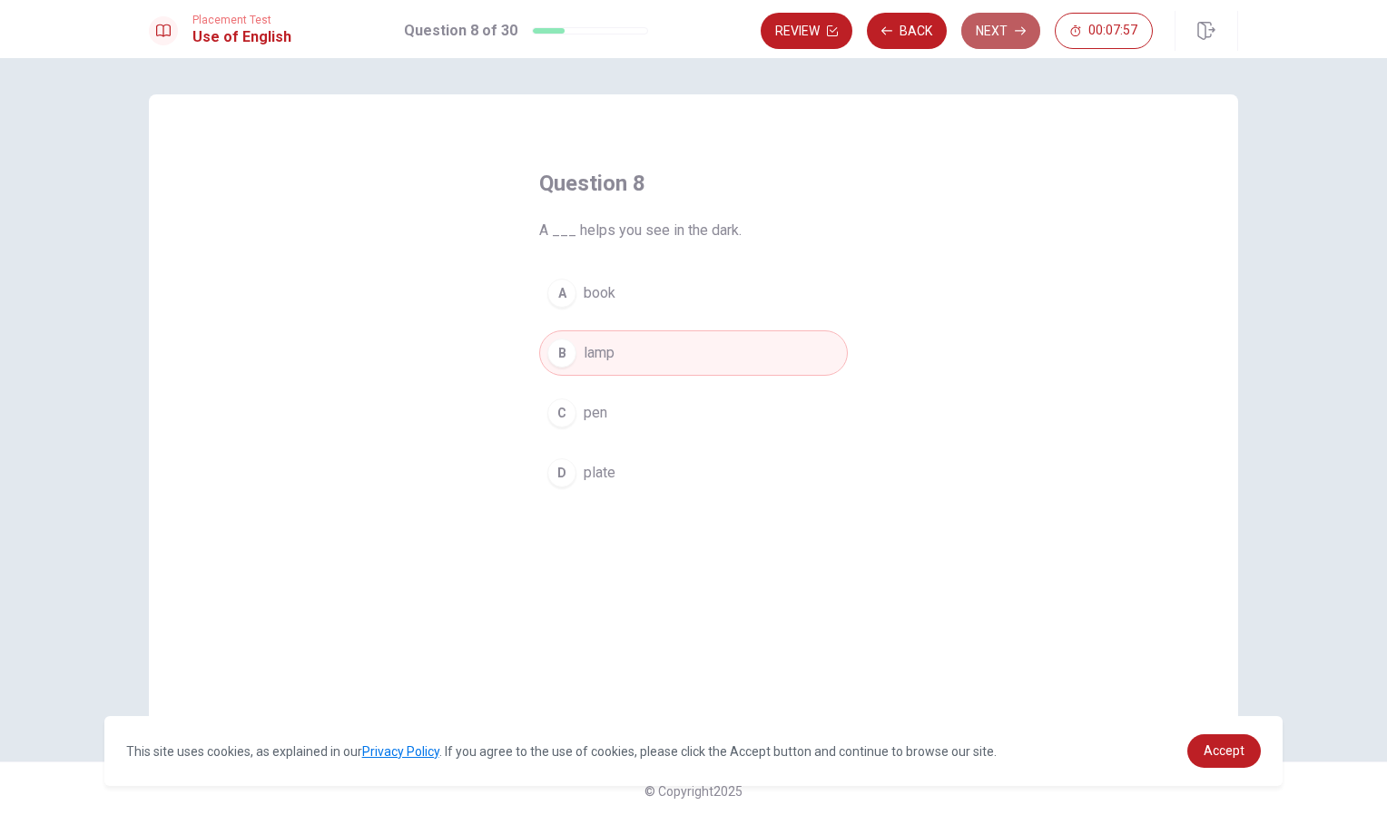
click at [991, 44] on button "Next" at bounding box center [1000, 31] width 79 height 36
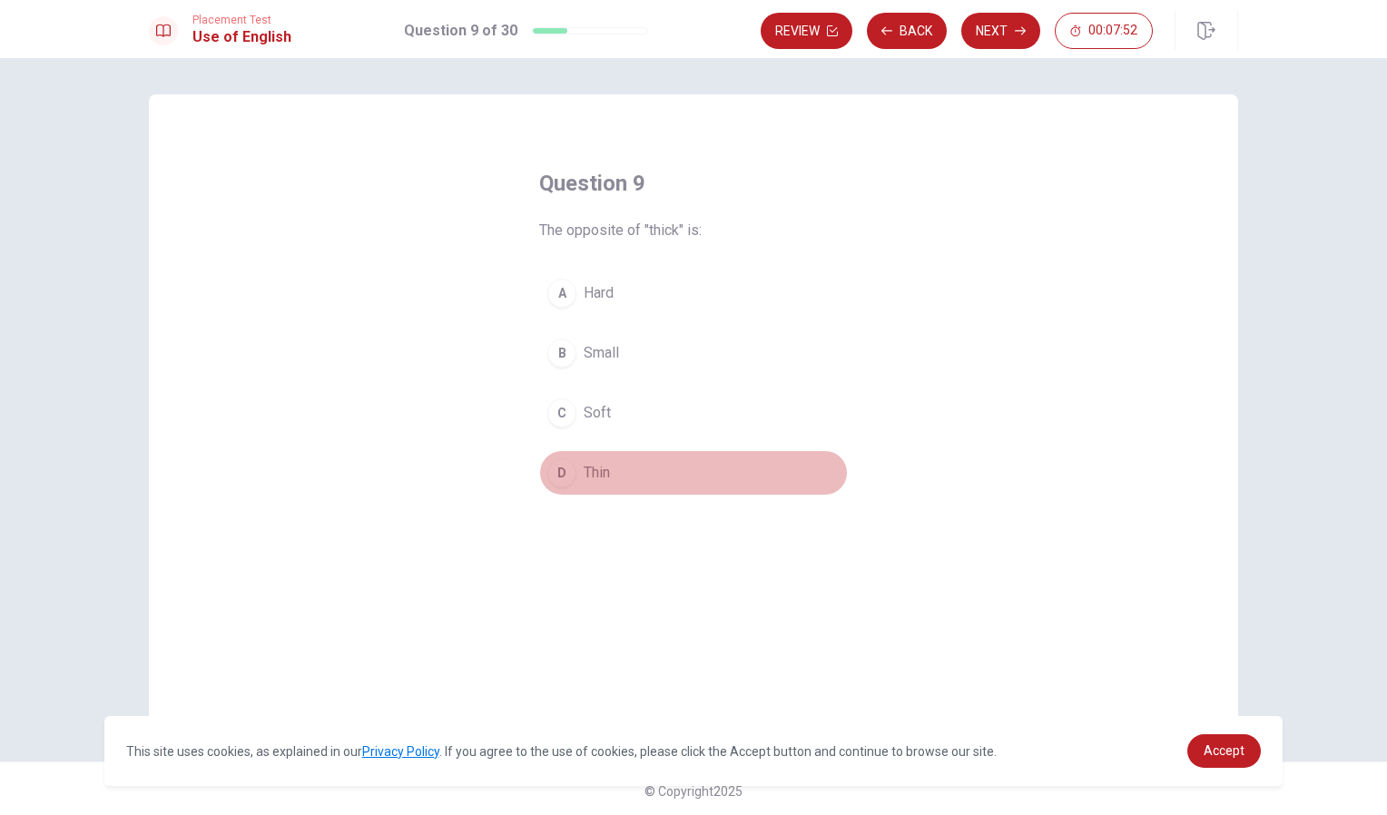
click at [576, 469] on button "D Thin" at bounding box center [693, 472] width 309 height 45
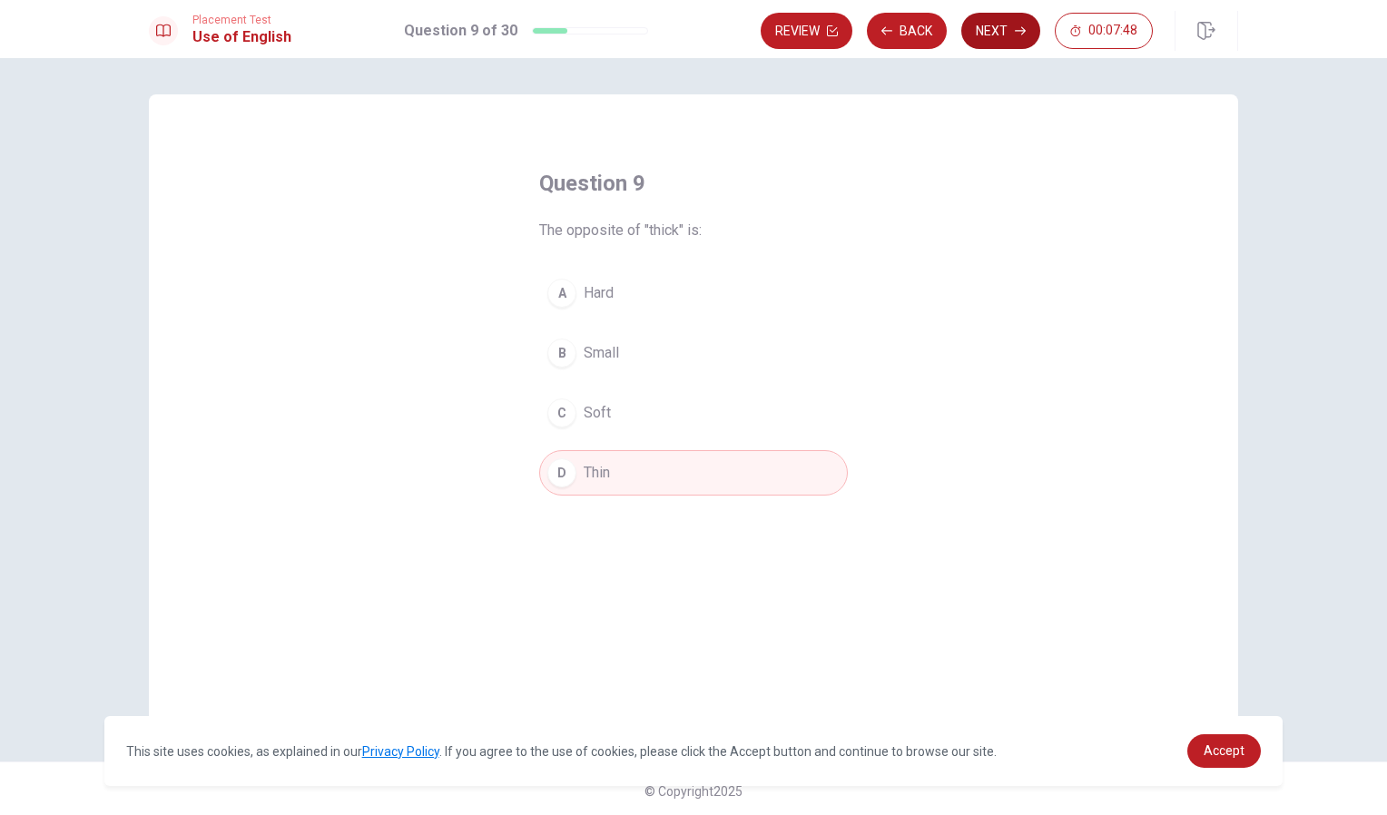
click at [1000, 31] on button "Next" at bounding box center [1000, 31] width 79 height 36
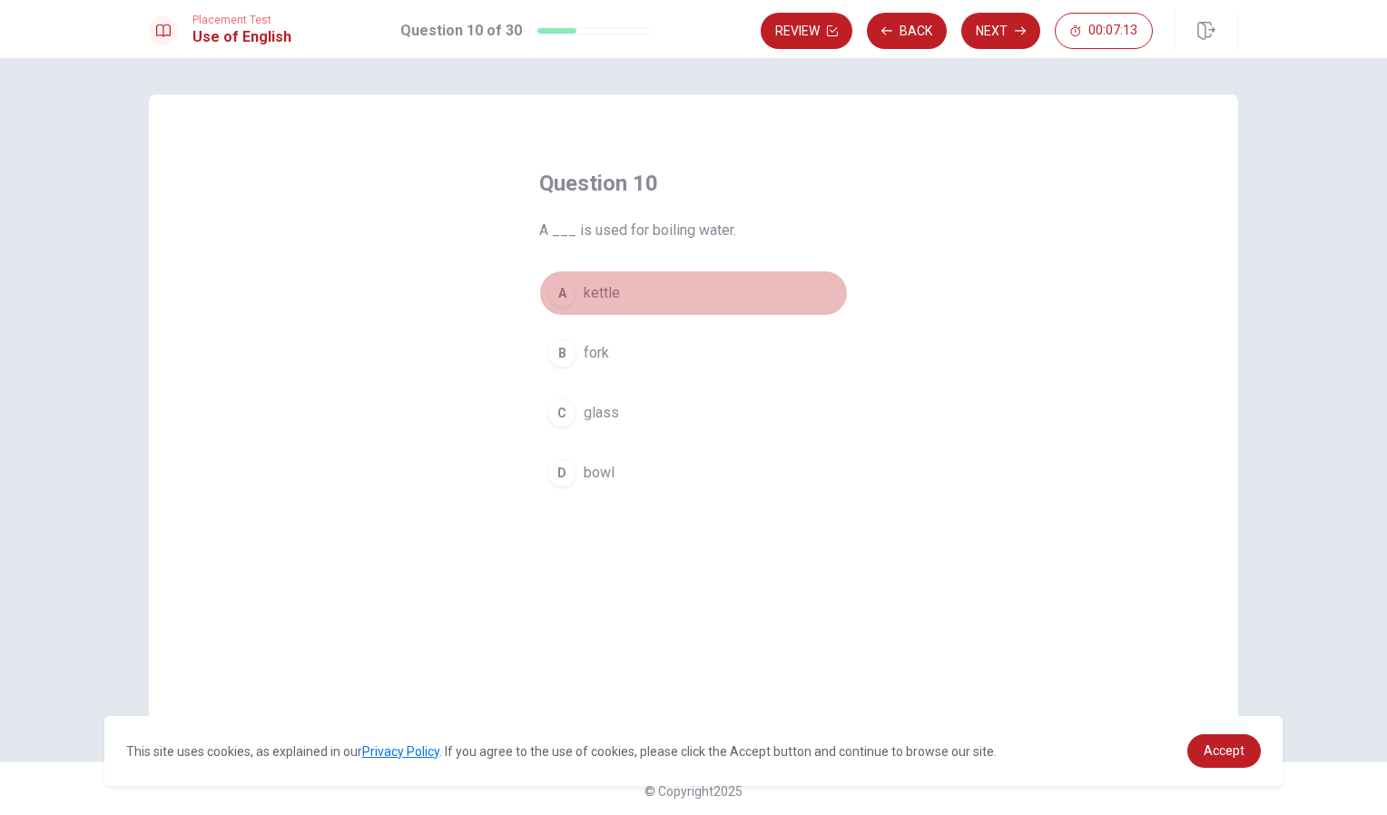
click at [563, 291] on div "A" at bounding box center [561, 293] width 29 height 29
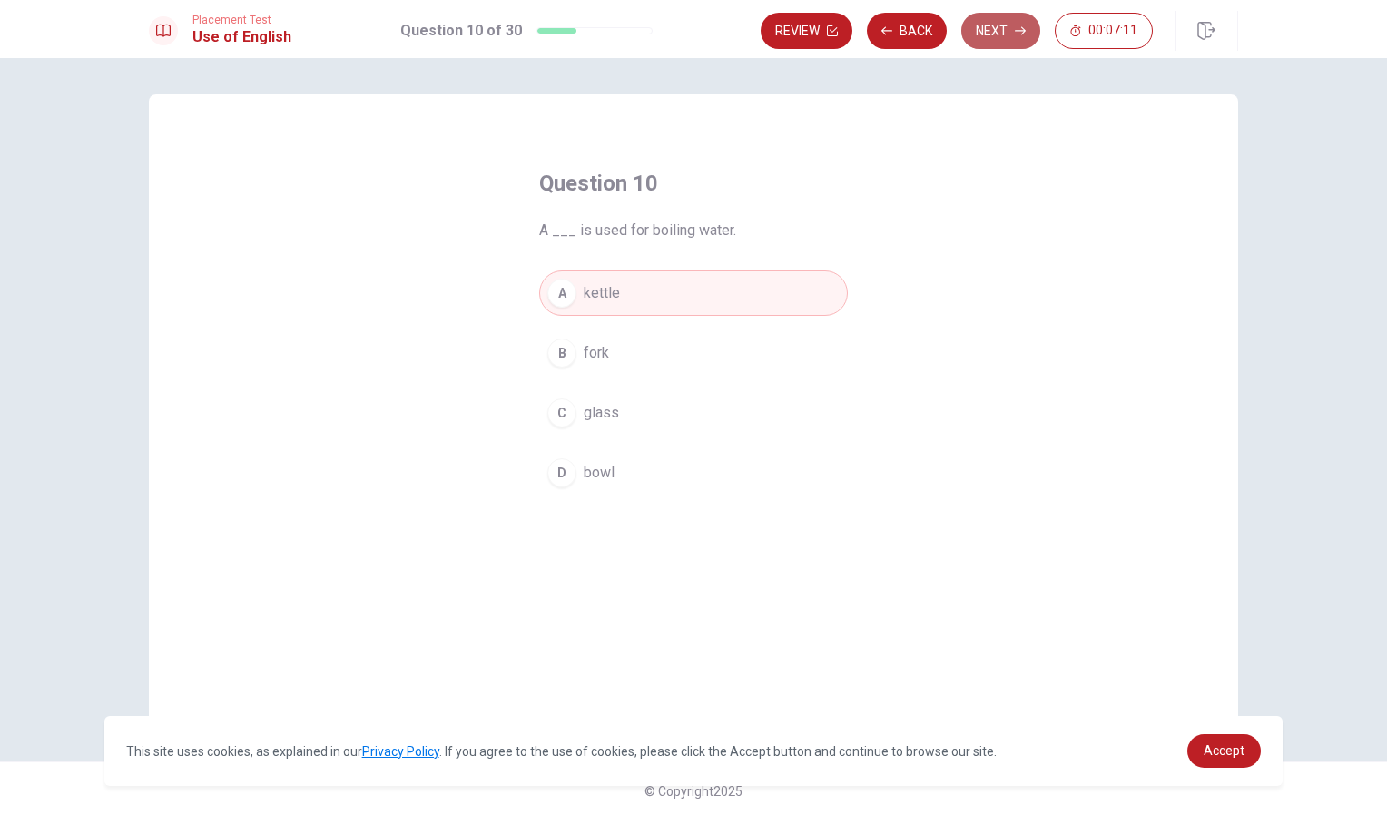
click at [1000, 17] on button "Next" at bounding box center [1000, 31] width 79 height 36
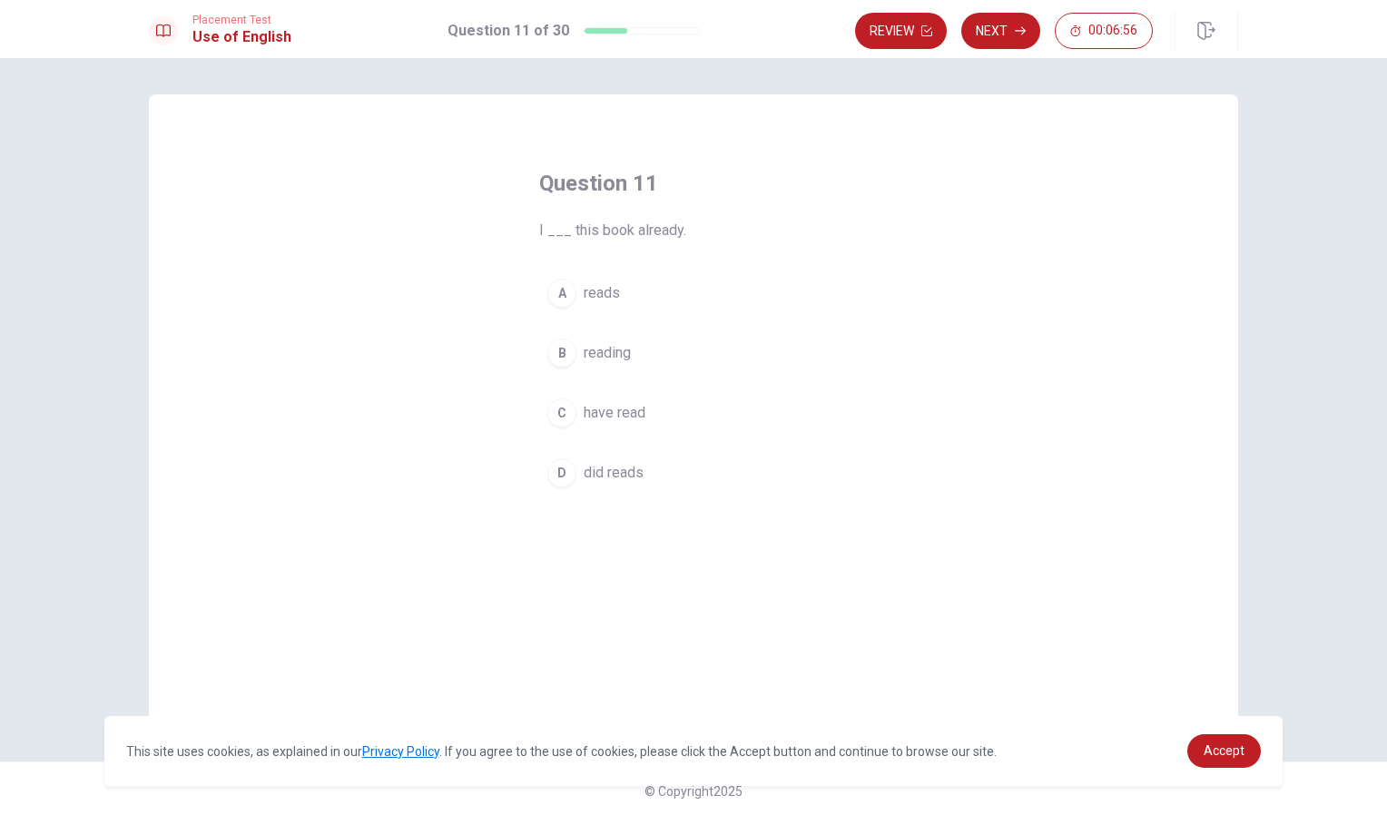
click at [558, 419] on div "C" at bounding box center [561, 413] width 29 height 29
click at [1005, 25] on button "Next" at bounding box center [1000, 31] width 79 height 36
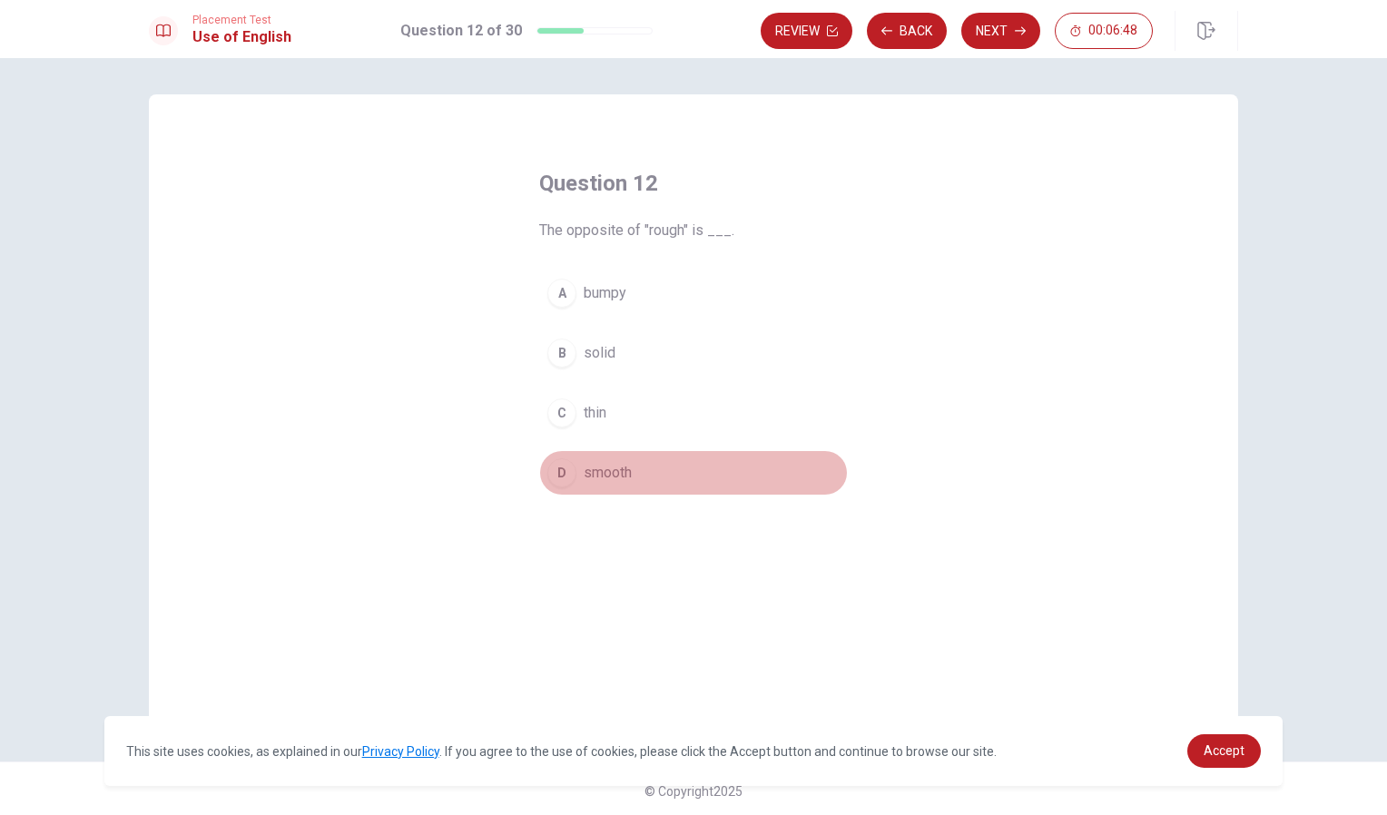
click at [561, 473] on div "D" at bounding box center [561, 472] width 29 height 29
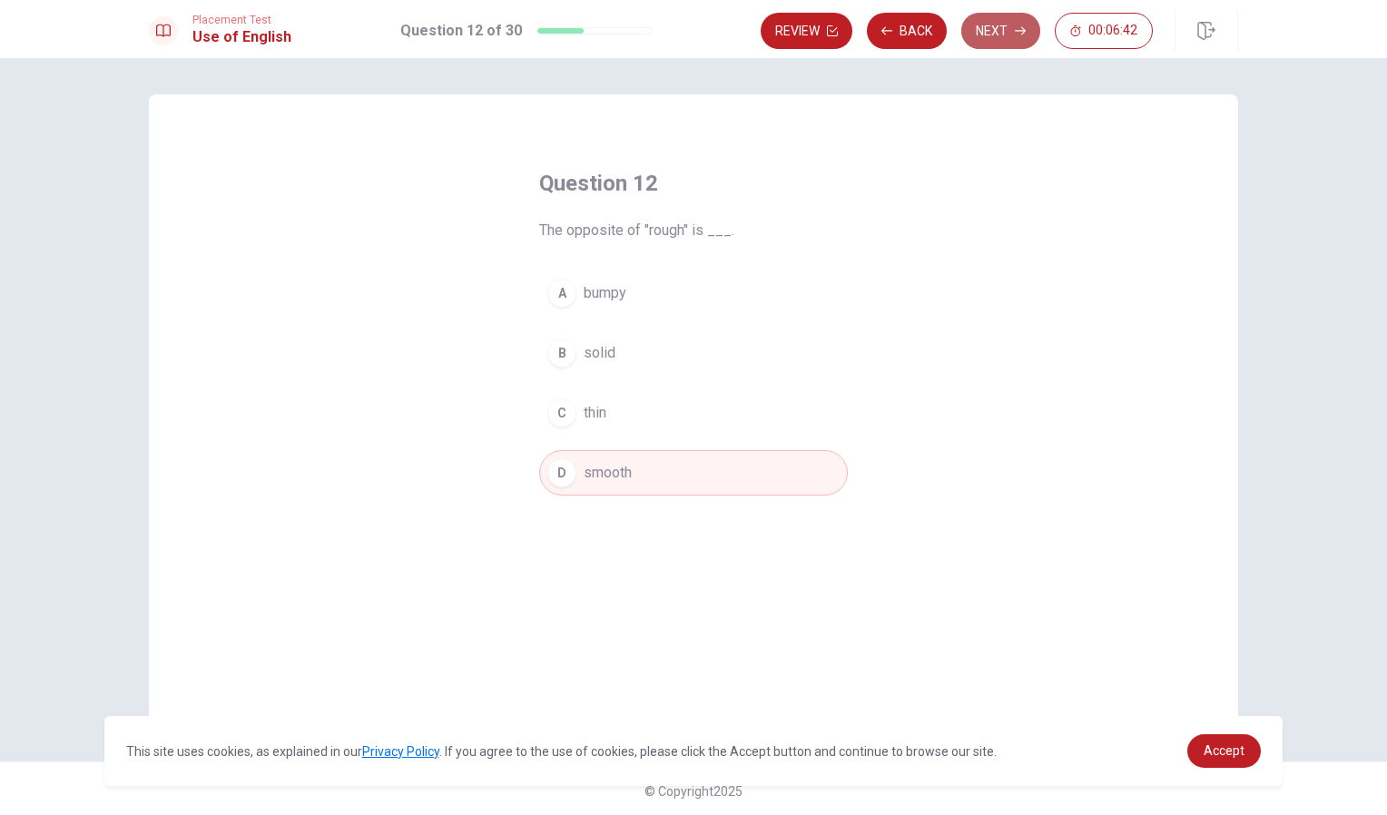
click at [991, 17] on button "Next" at bounding box center [1000, 31] width 79 height 36
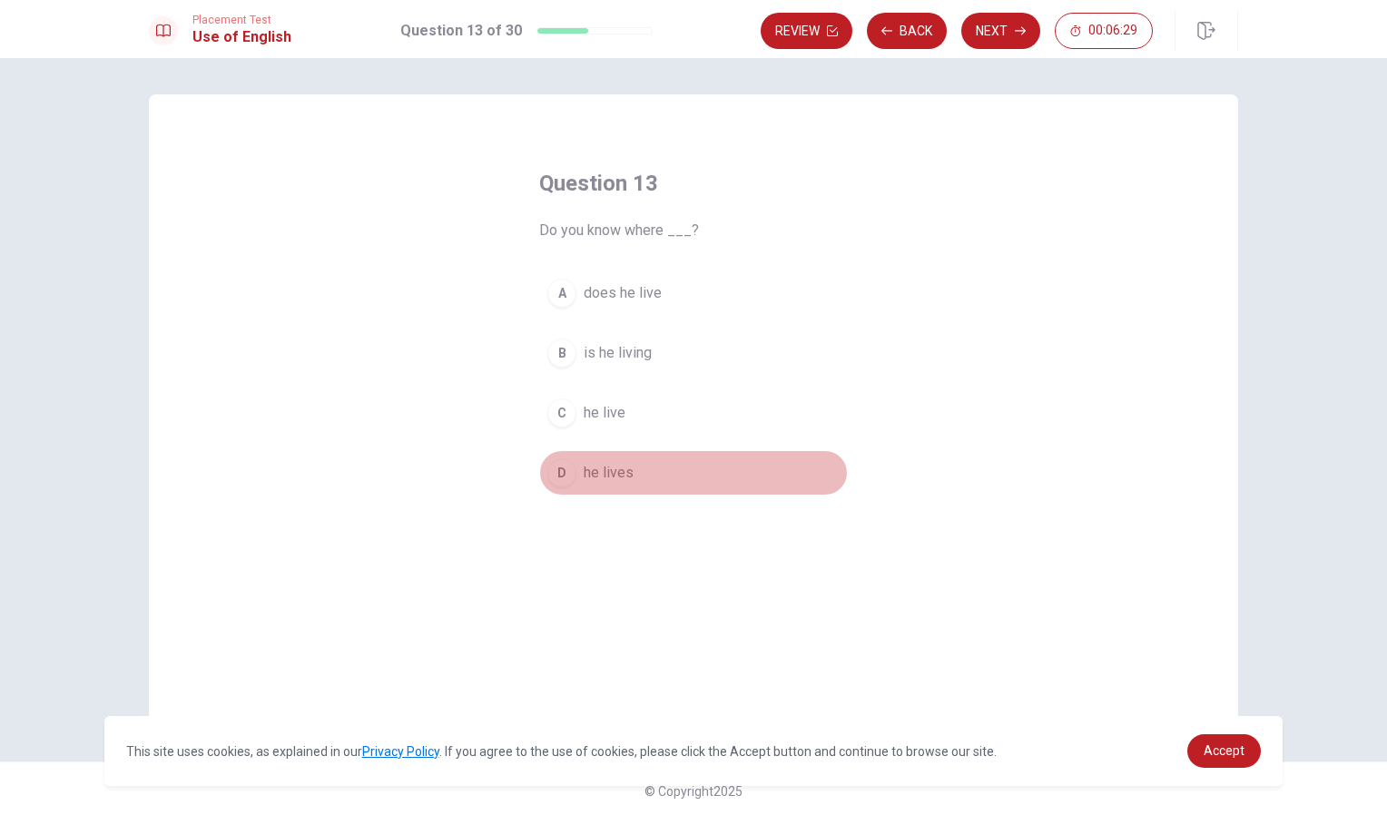
click at [564, 463] on div "D" at bounding box center [561, 472] width 29 height 29
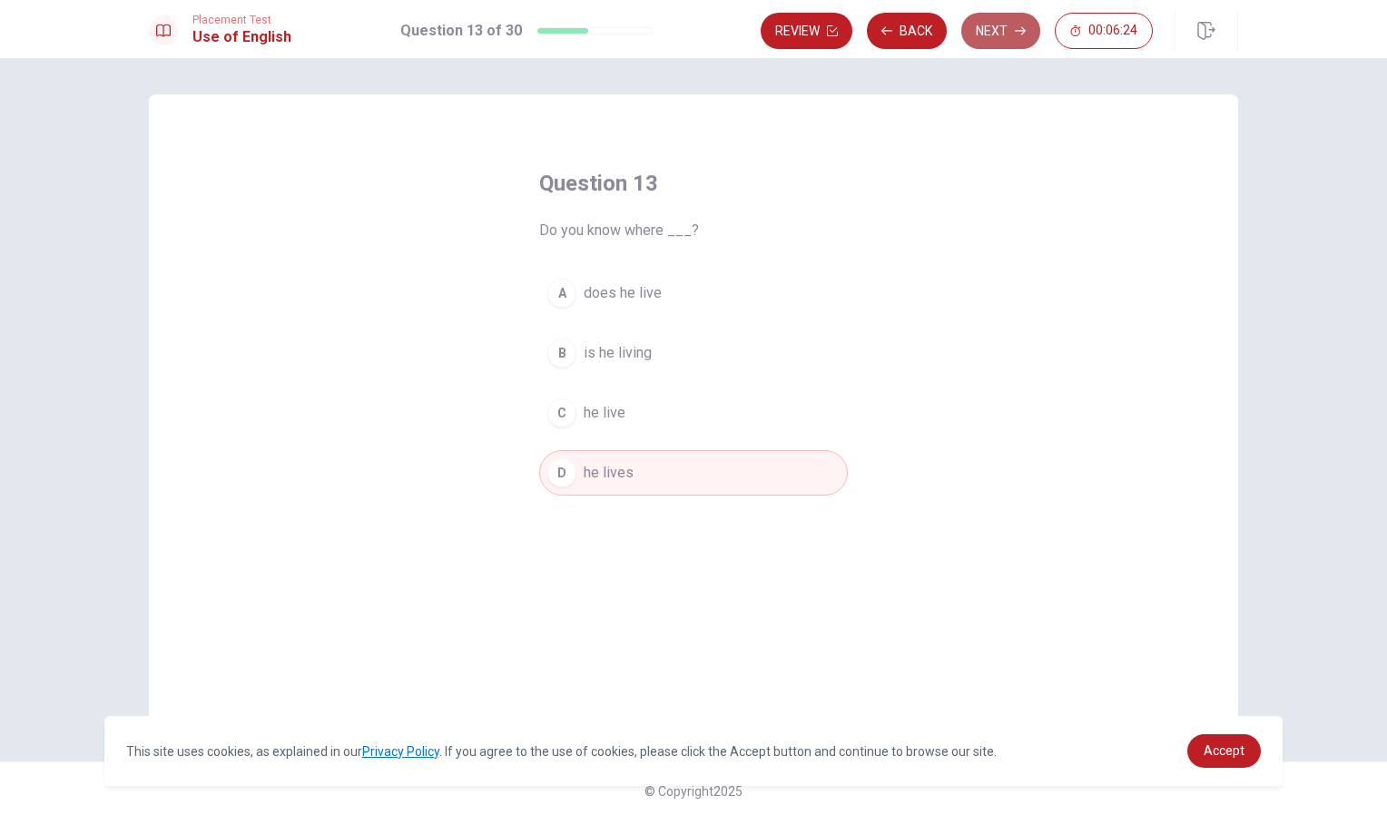
click at [997, 22] on button "Next" at bounding box center [1000, 31] width 79 height 36
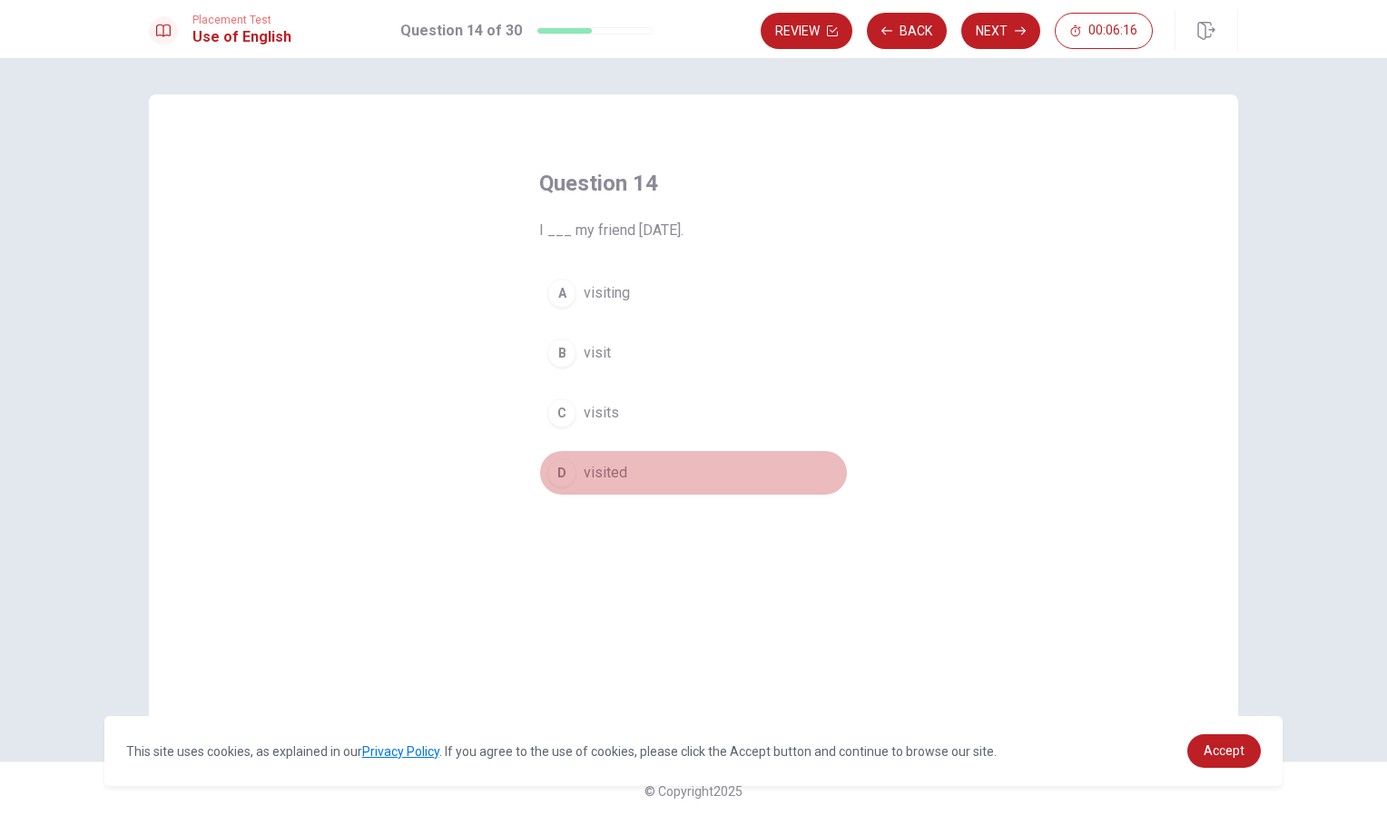
click at [559, 475] on div "D" at bounding box center [561, 472] width 29 height 29
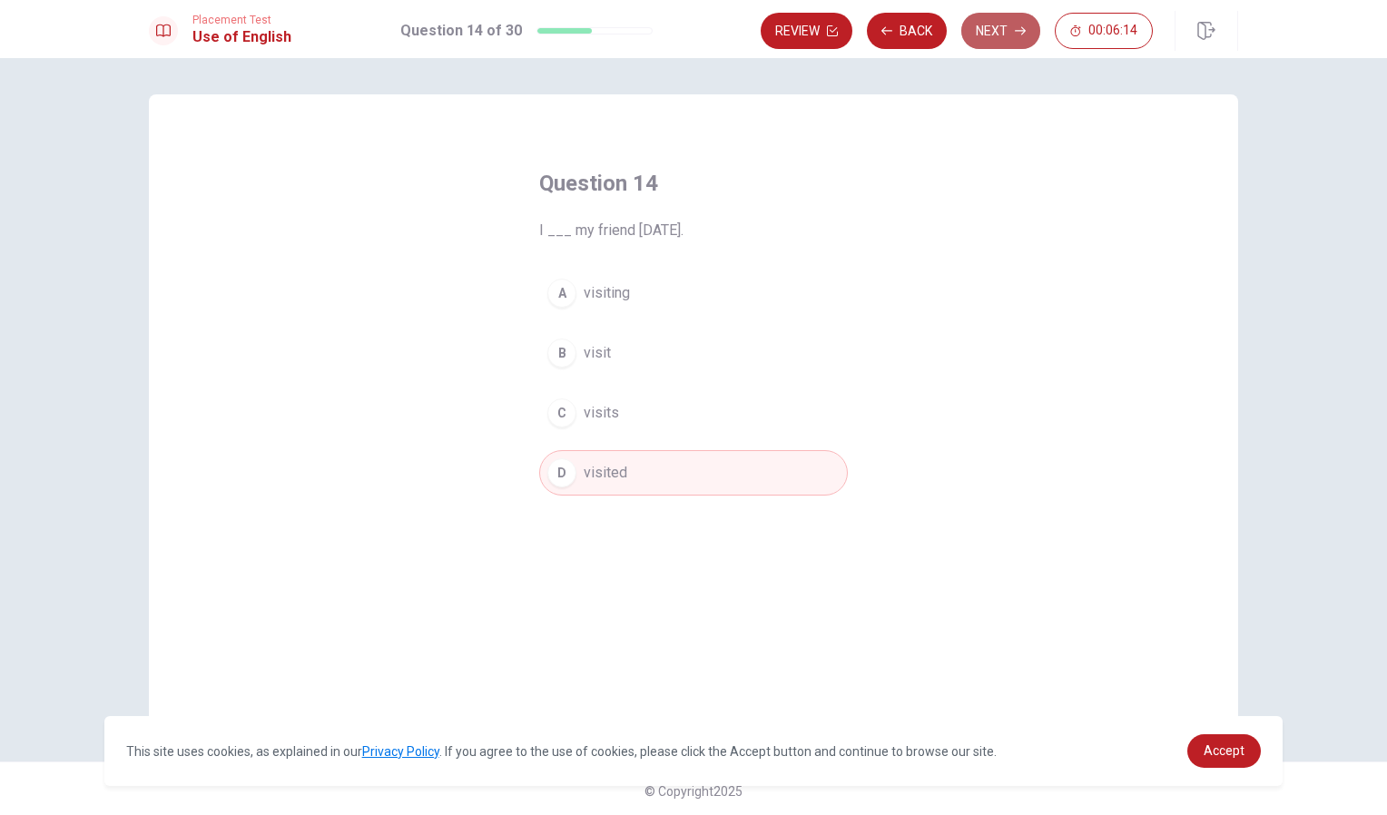
click at [1013, 26] on button "Next" at bounding box center [1000, 31] width 79 height 36
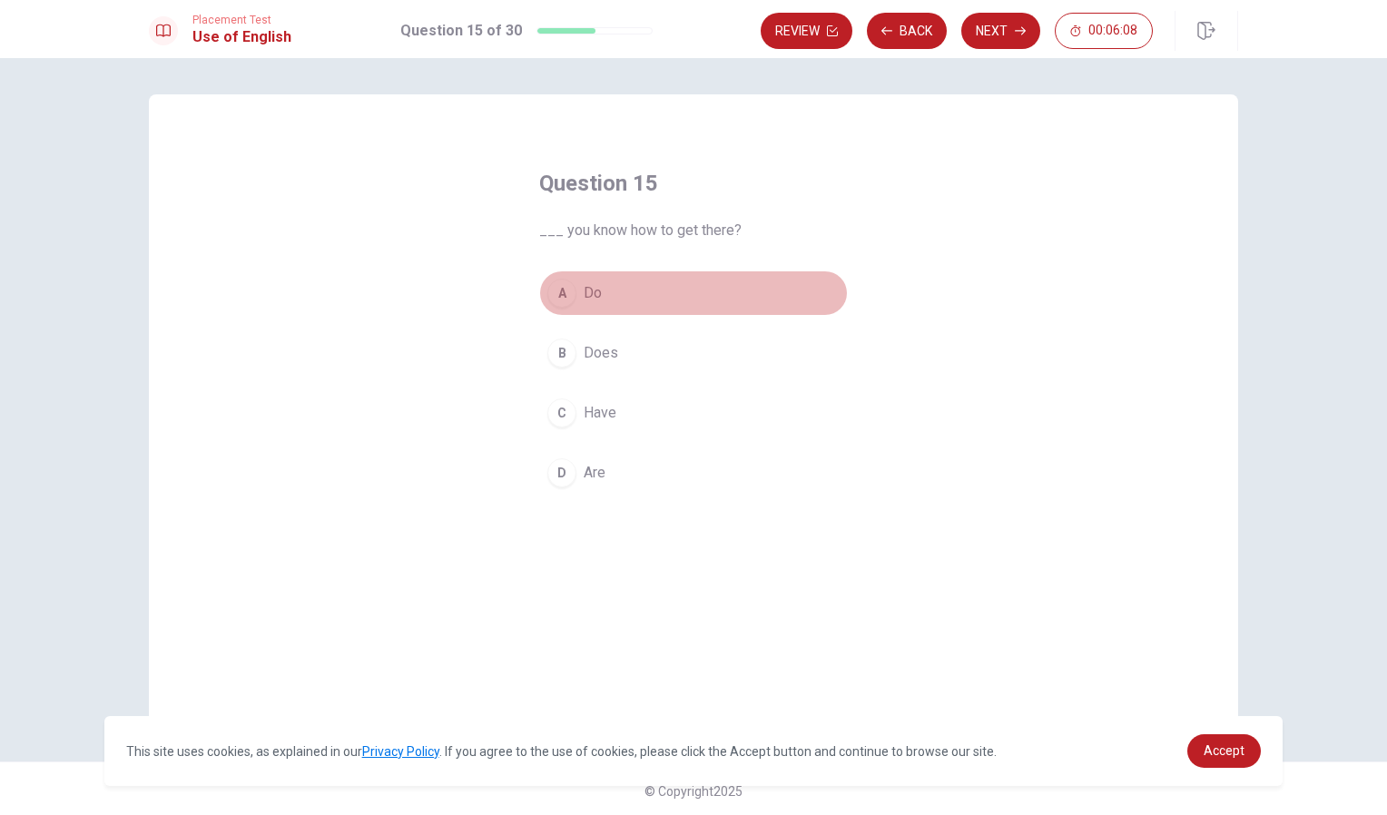
click at [556, 292] on div "A" at bounding box center [561, 293] width 29 height 29
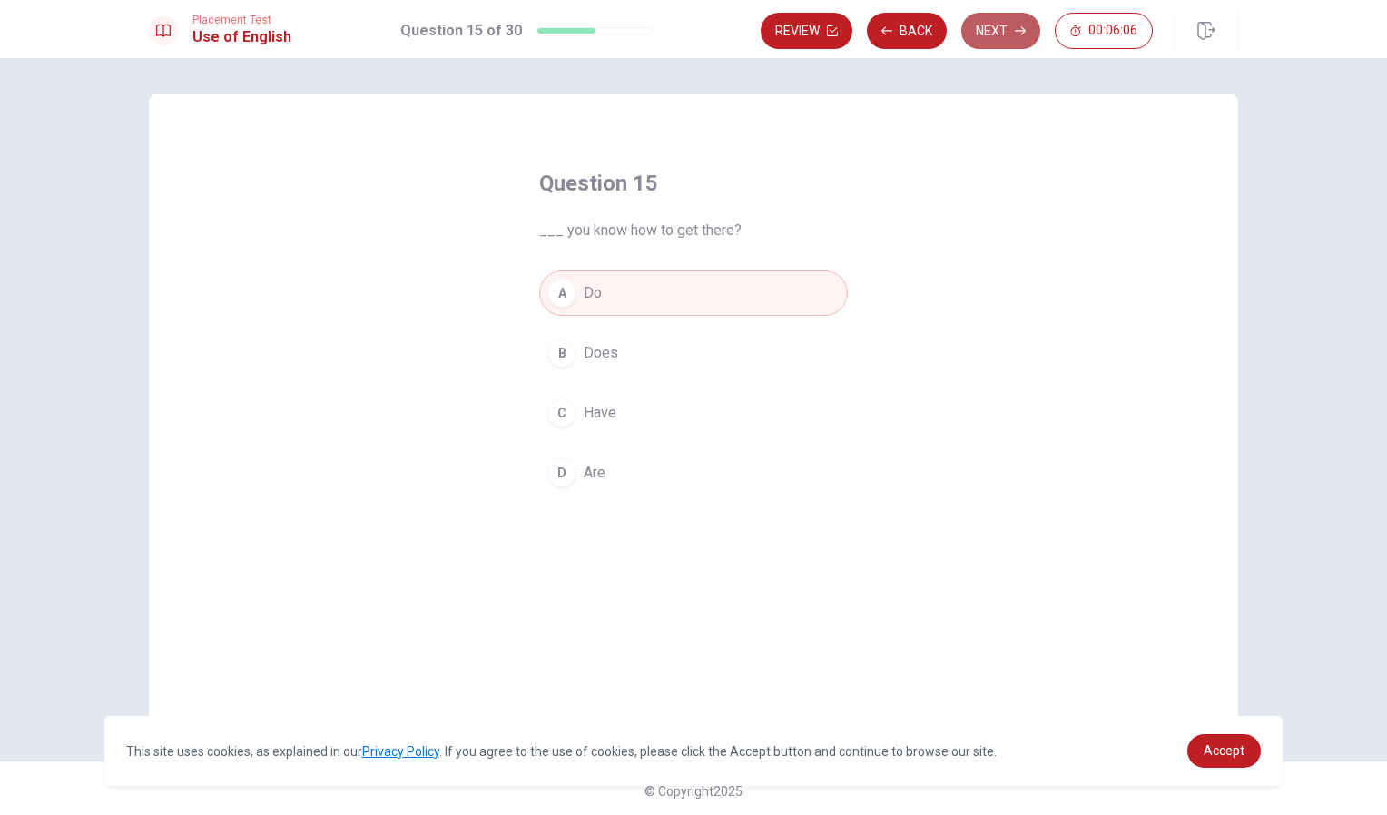
click at [1007, 24] on button "Next" at bounding box center [1000, 31] width 79 height 36
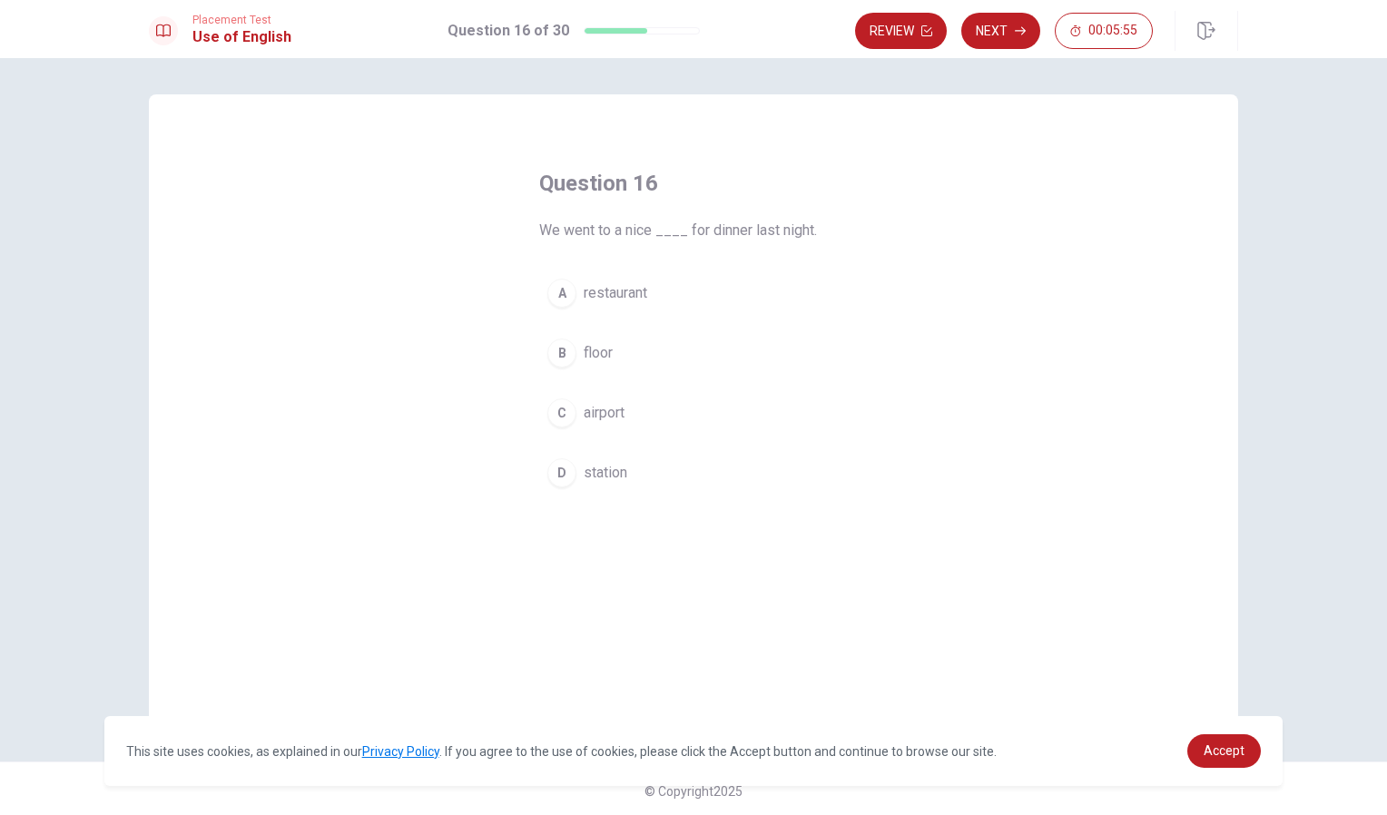
click at [560, 298] on div "A" at bounding box center [561, 293] width 29 height 29
click at [1018, 26] on icon "button" at bounding box center [1020, 30] width 11 height 11
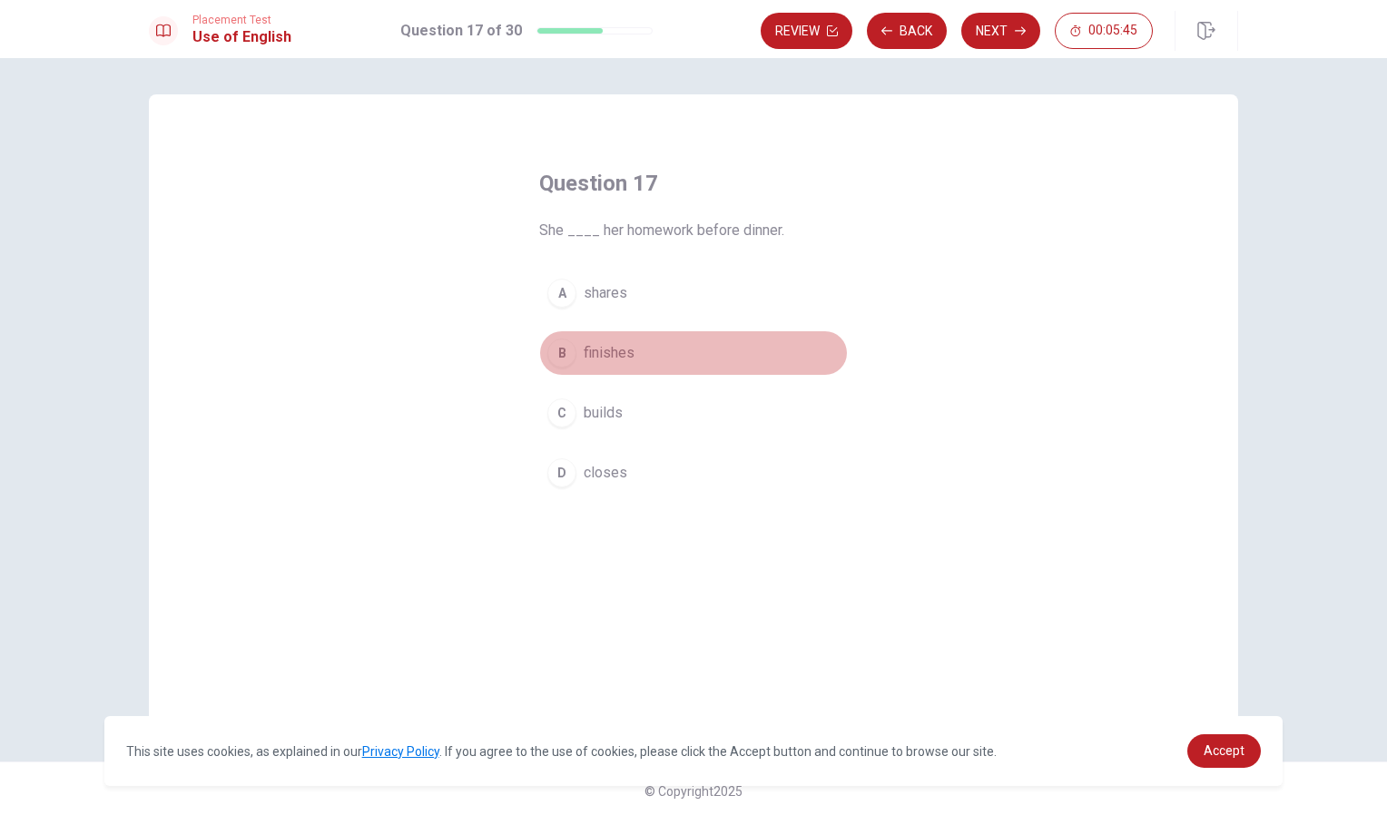
click at [557, 351] on div "B" at bounding box center [561, 353] width 29 height 29
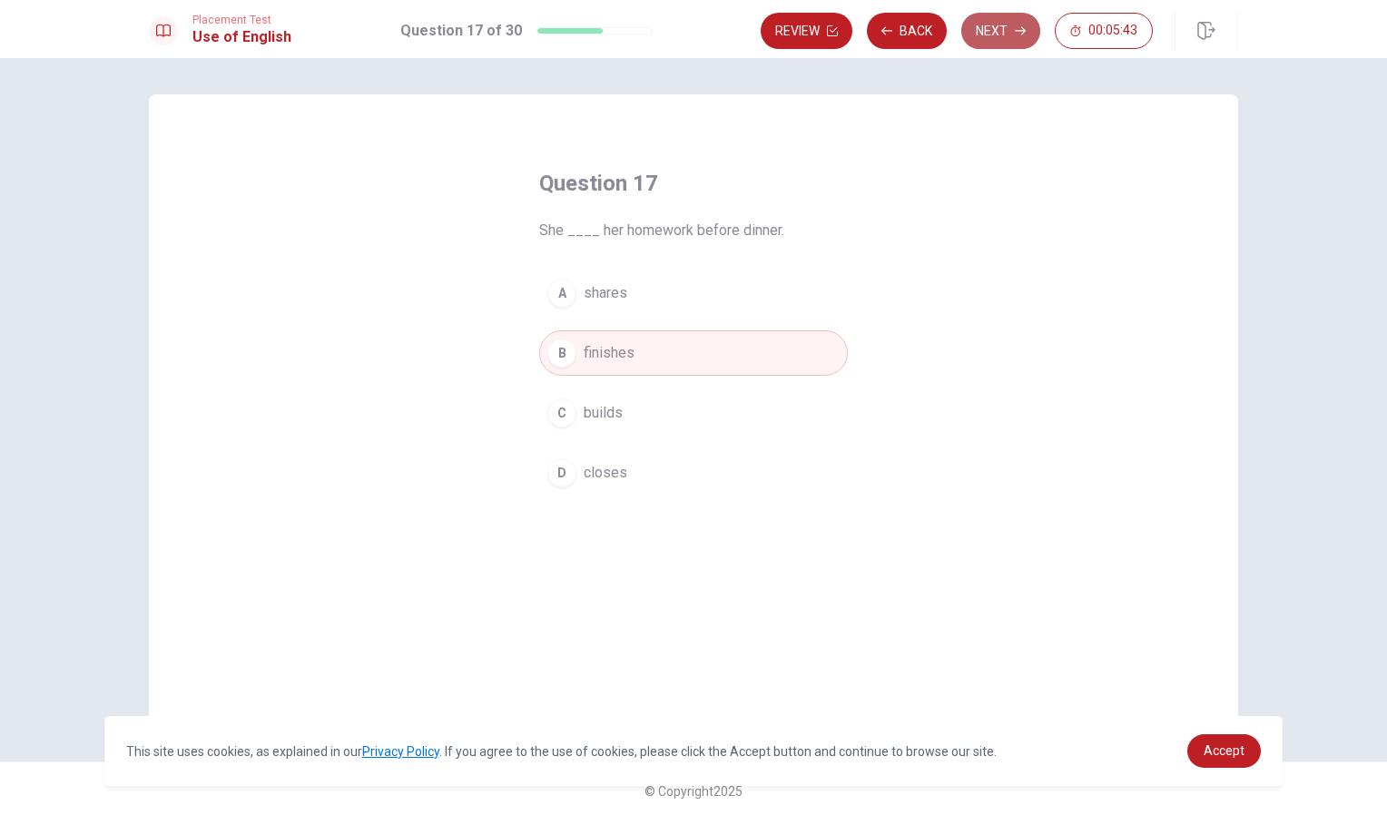
click at [1011, 27] on button "Next" at bounding box center [1000, 31] width 79 height 36
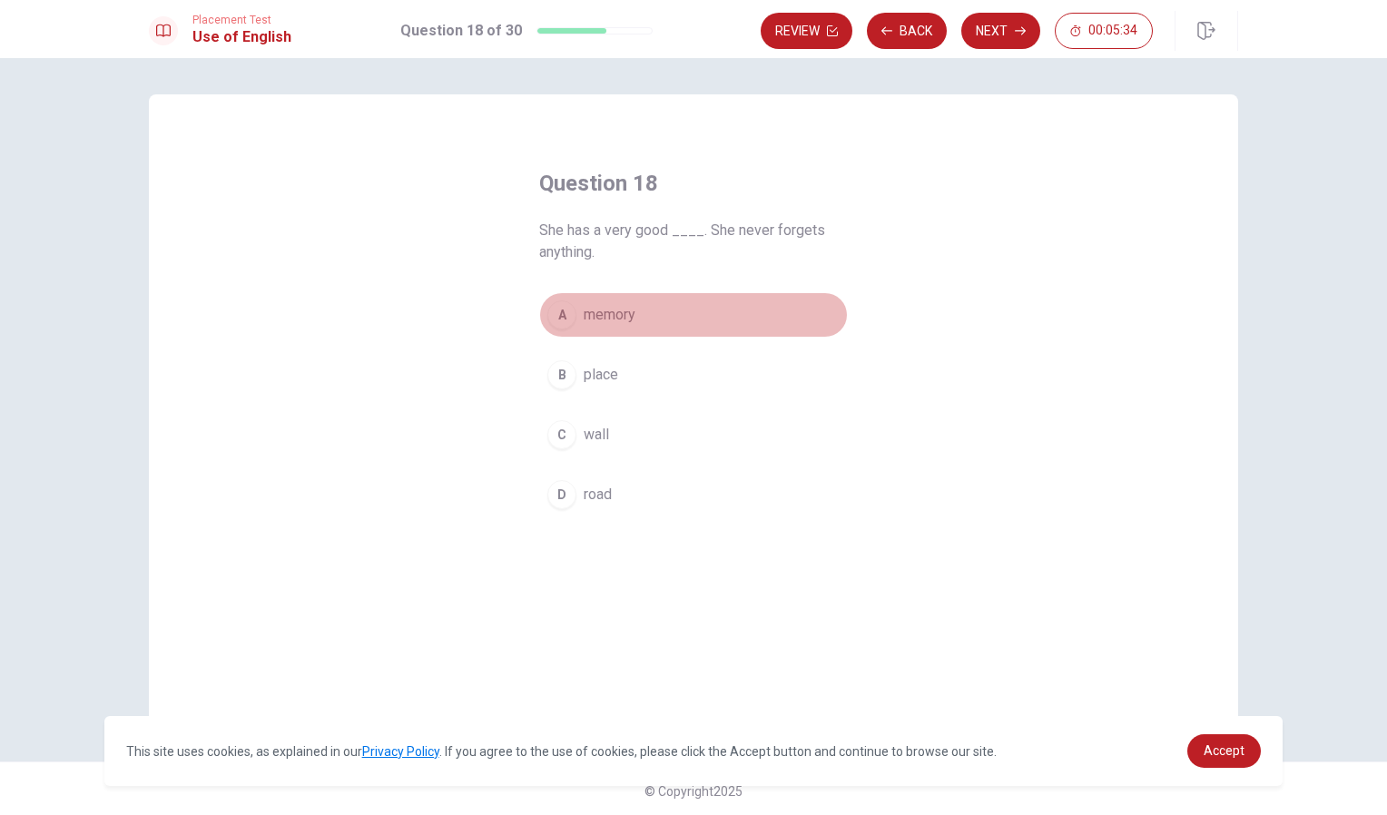
click at [559, 312] on div "A" at bounding box center [561, 315] width 29 height 29
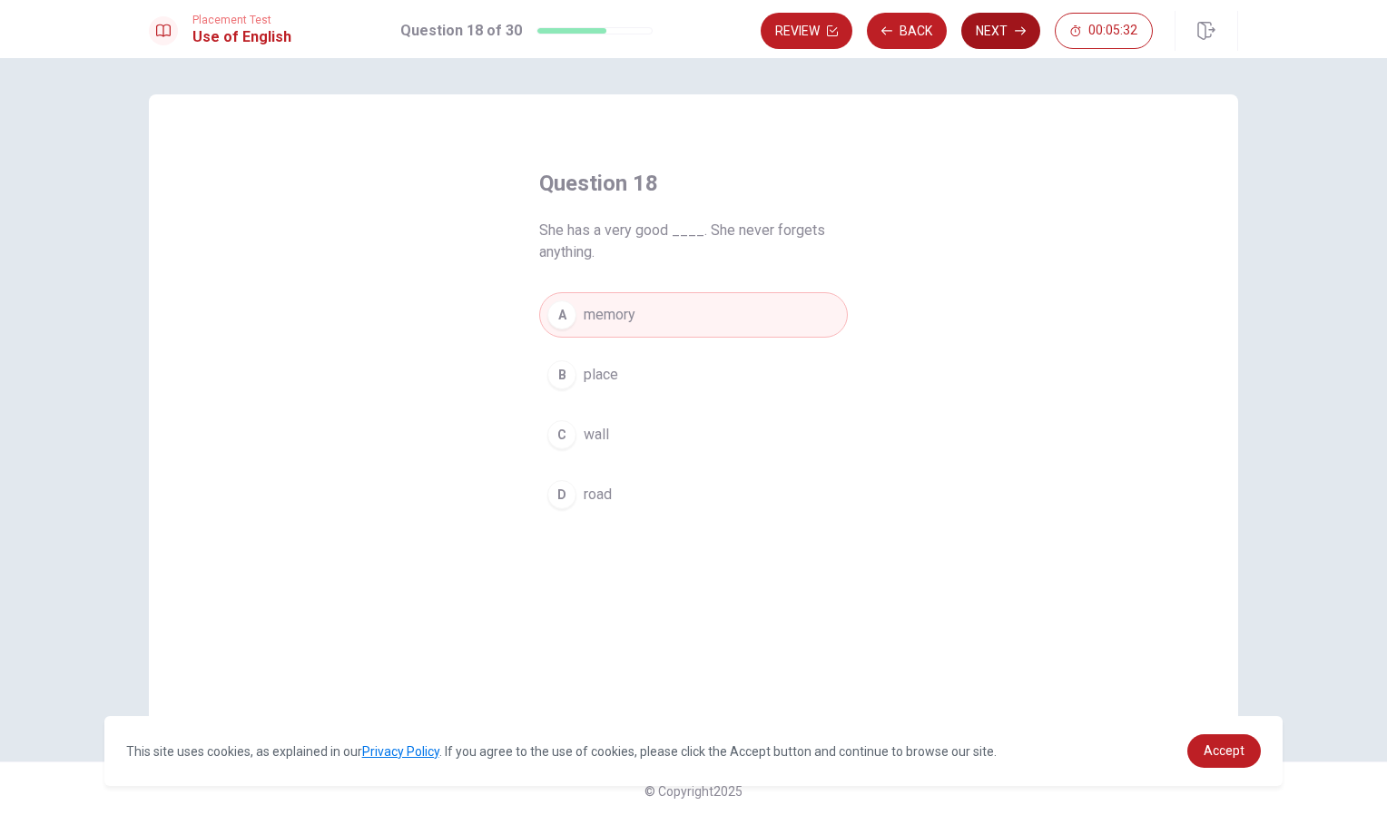
click at [1010, 38] on button "Next" at bounding box center [1000, 31] width 79 height 36
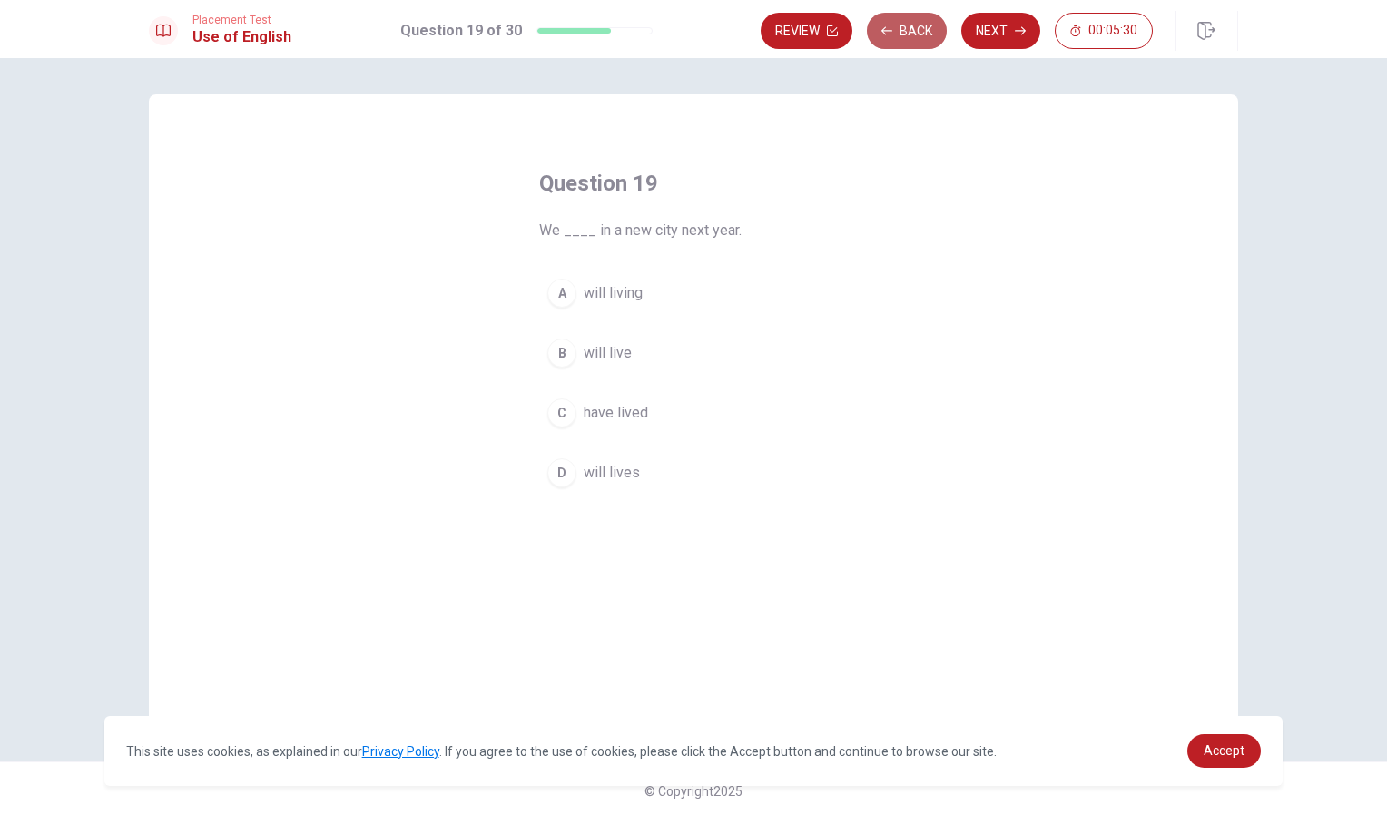
click at [909, 29] on button "Back" at bounding box center [907, 31] width 80 height 36
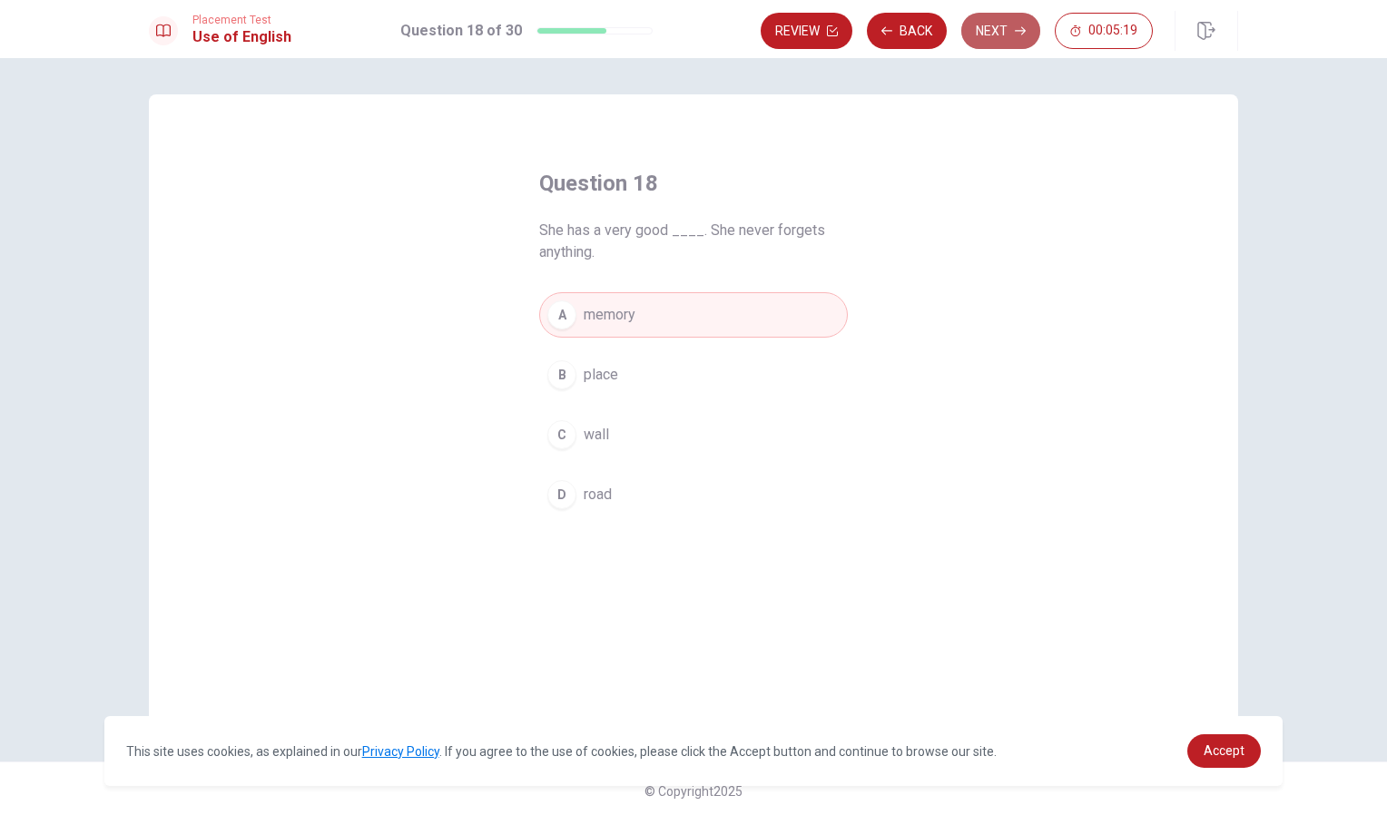
click at [1014, 23] on button "Next" at bounding box center [1000, 31] width 79 height 36
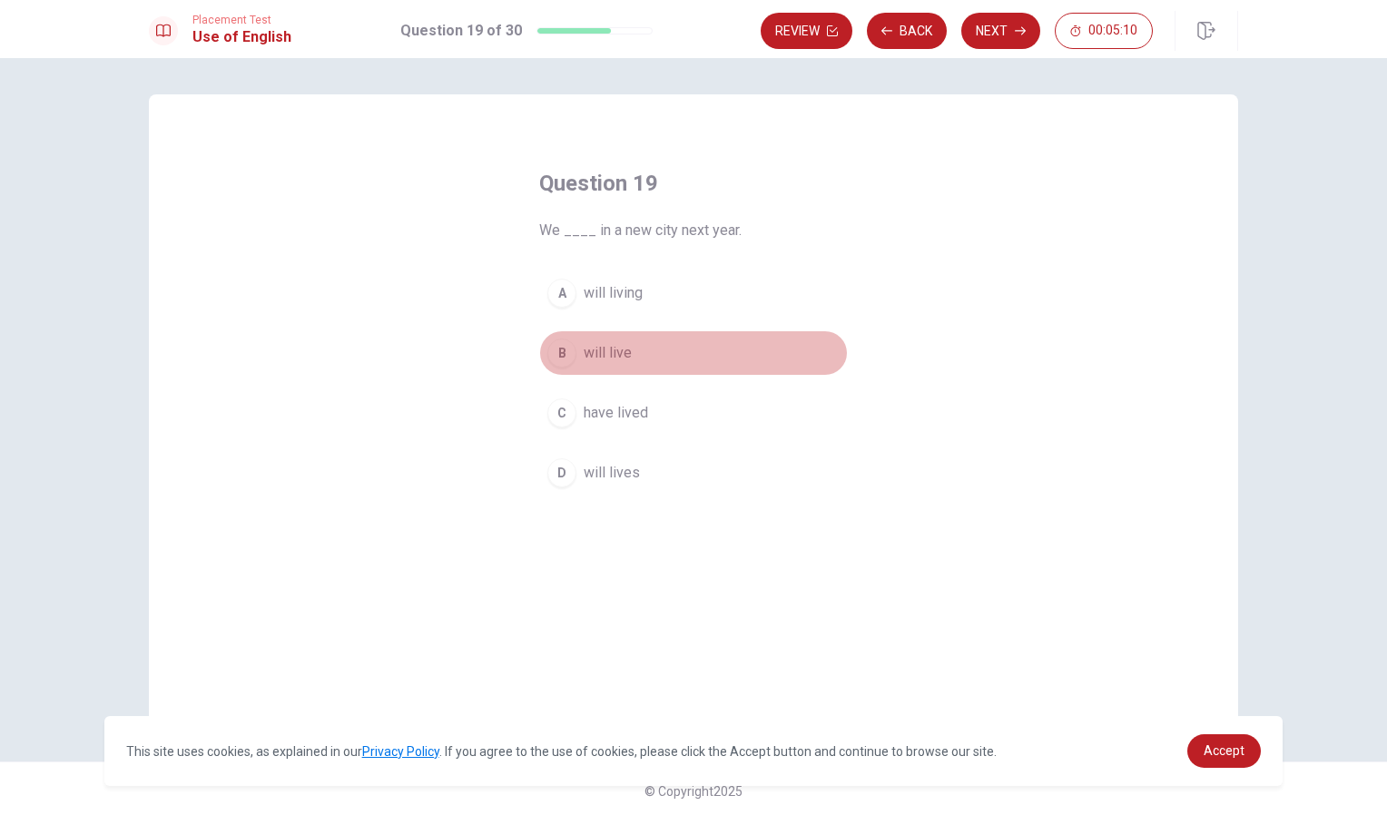
click at [564, 348] on div "B" at bounding box center [561, 353] width 29 height 29
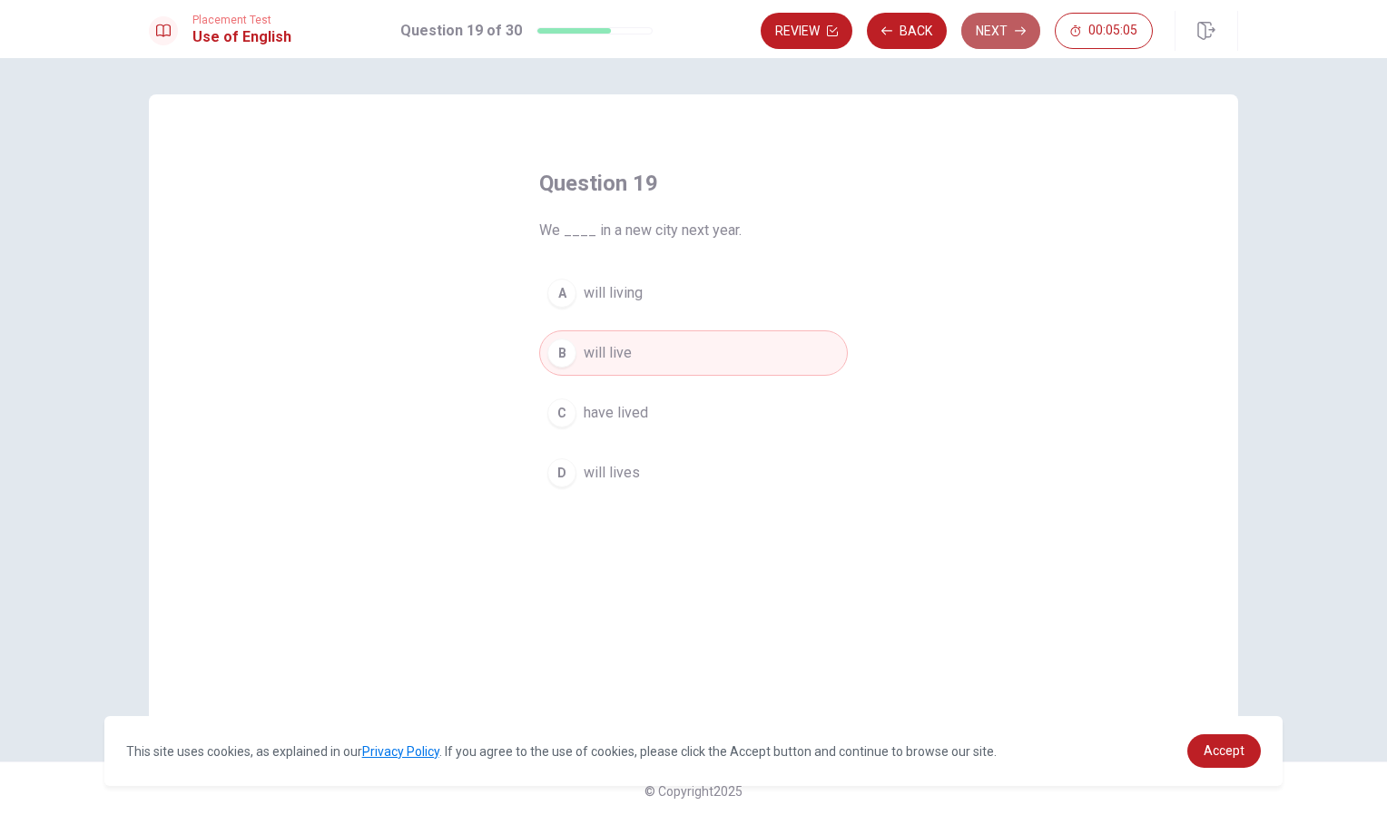
click at [1020, 18] on button "Next" at bounding box center [1000, 31] width 79 height 36
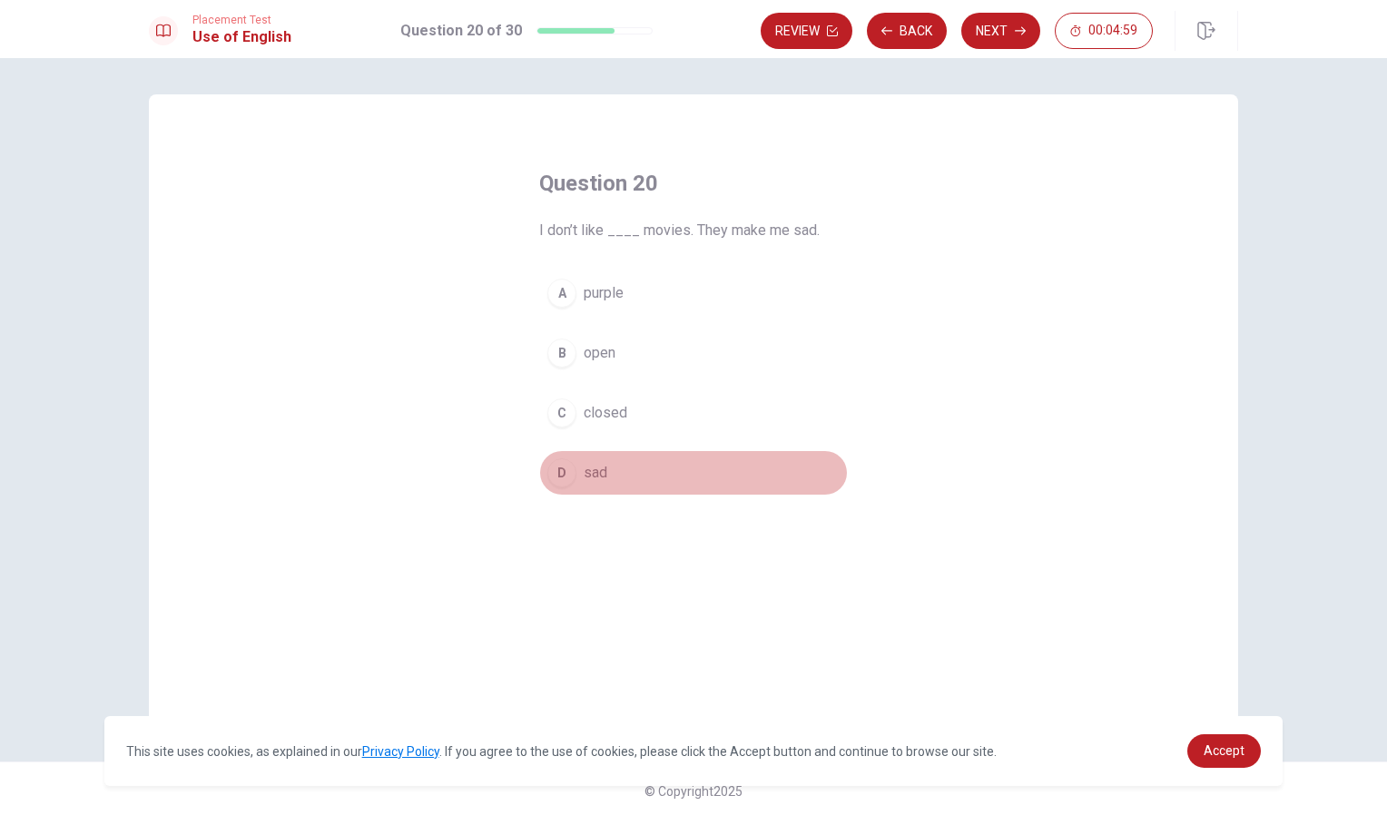
click at [557, 472] on div "D" at bounding box center [561, 472] width 29 height 29
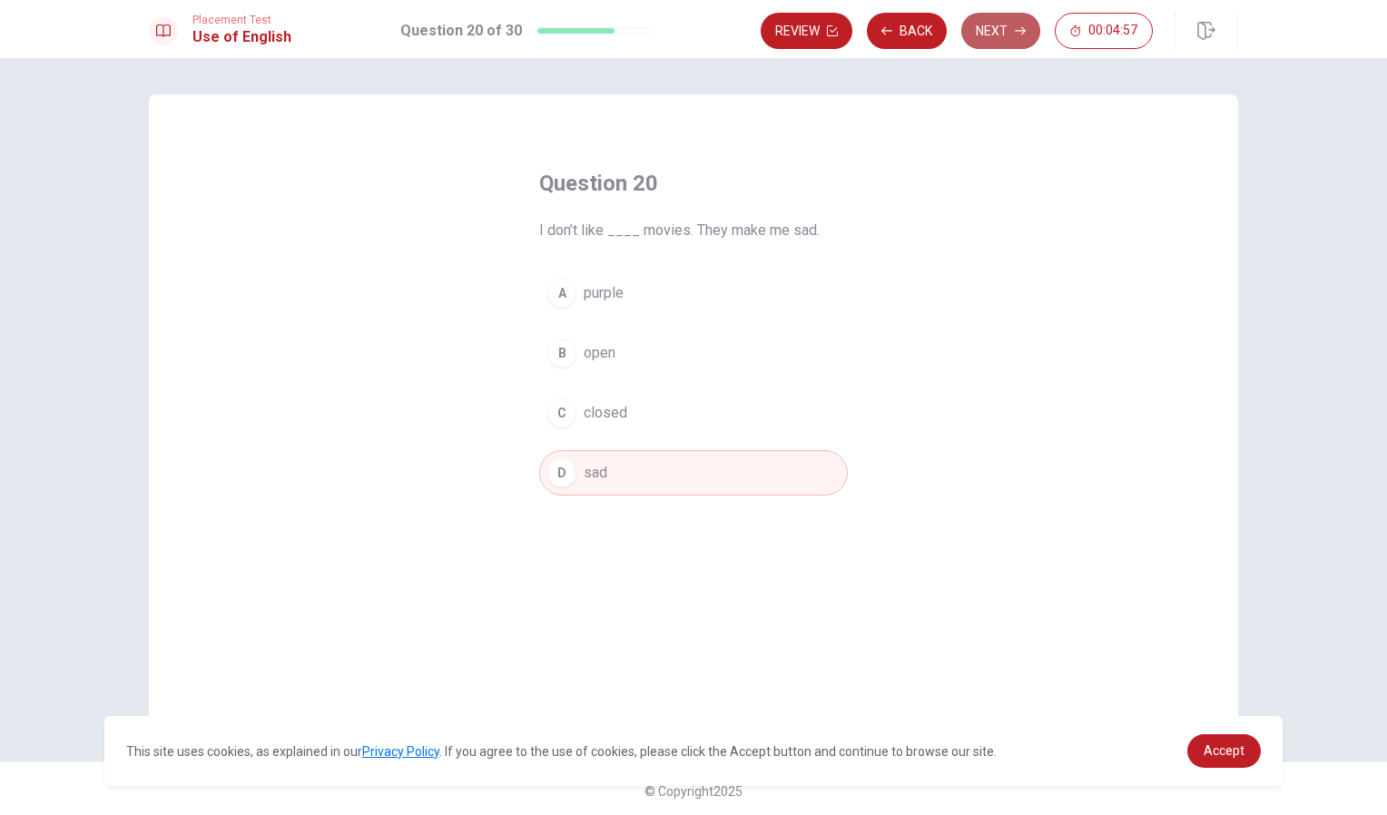
click at [1006, 26] on button "Next" at bounding box center [1000, 31] width 79 height 36
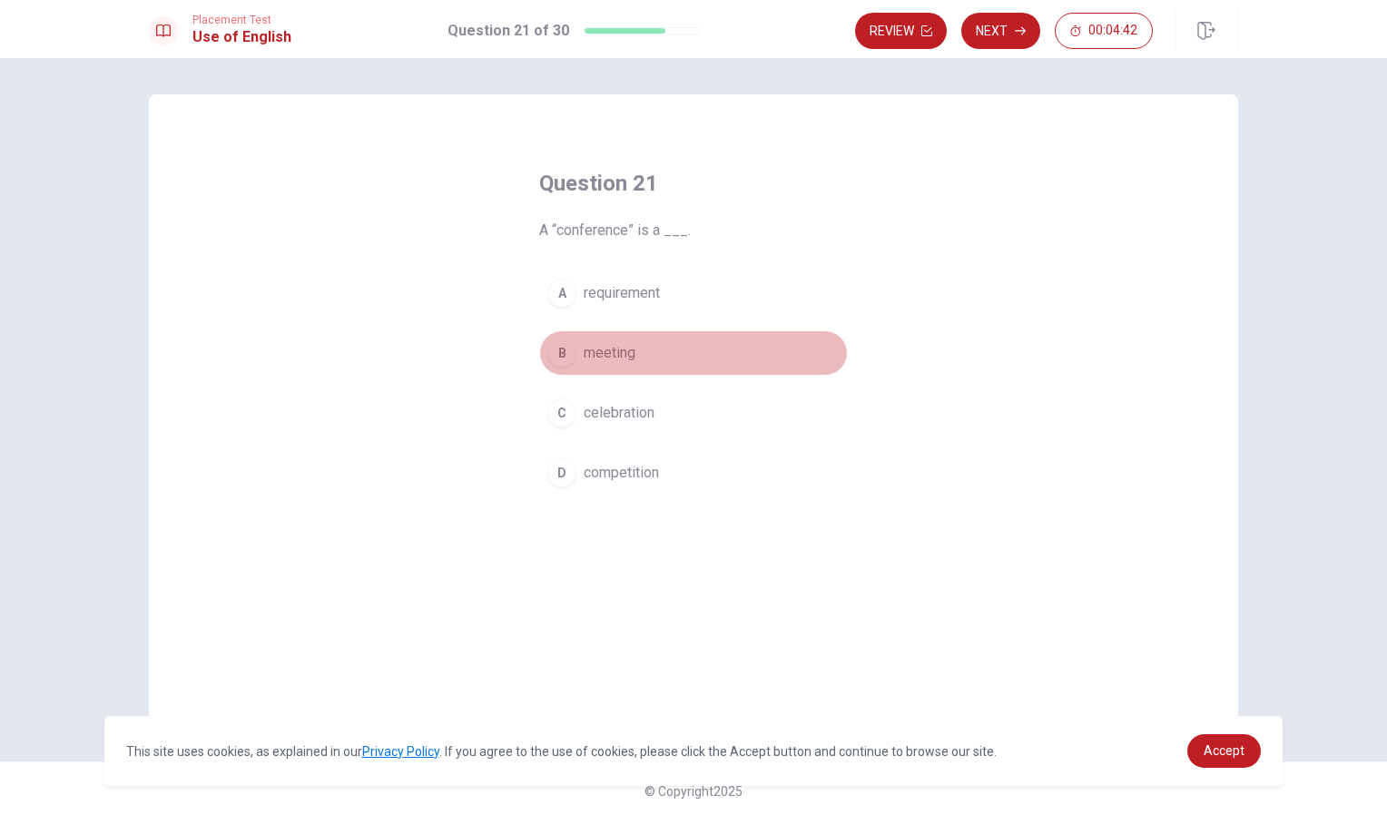
click at [559, 347] on div "B" at bounding box center [561, 353] width 29 height 29
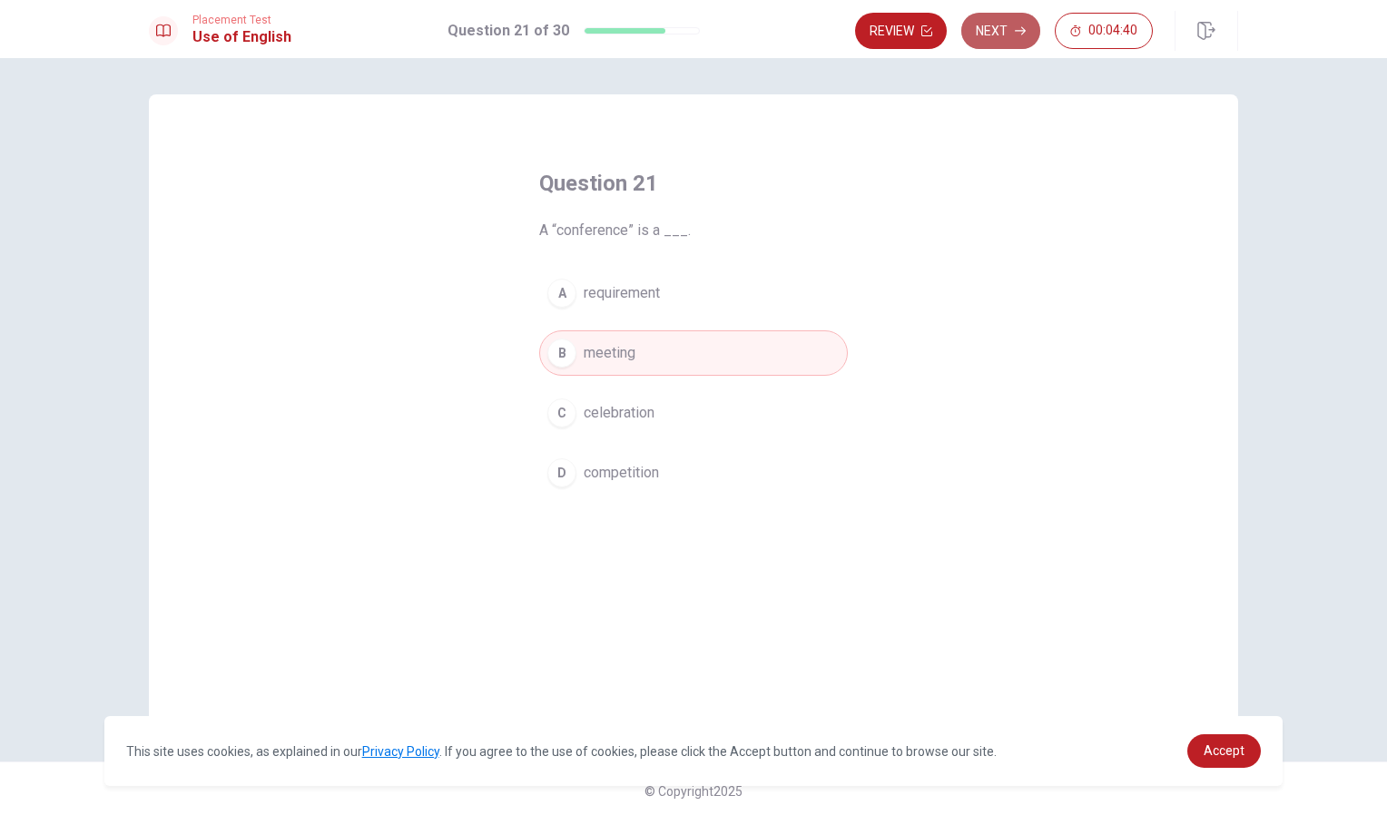
click at [1011, 31] on button "Next" at bounding box center [1000, 31] width 79 height 36
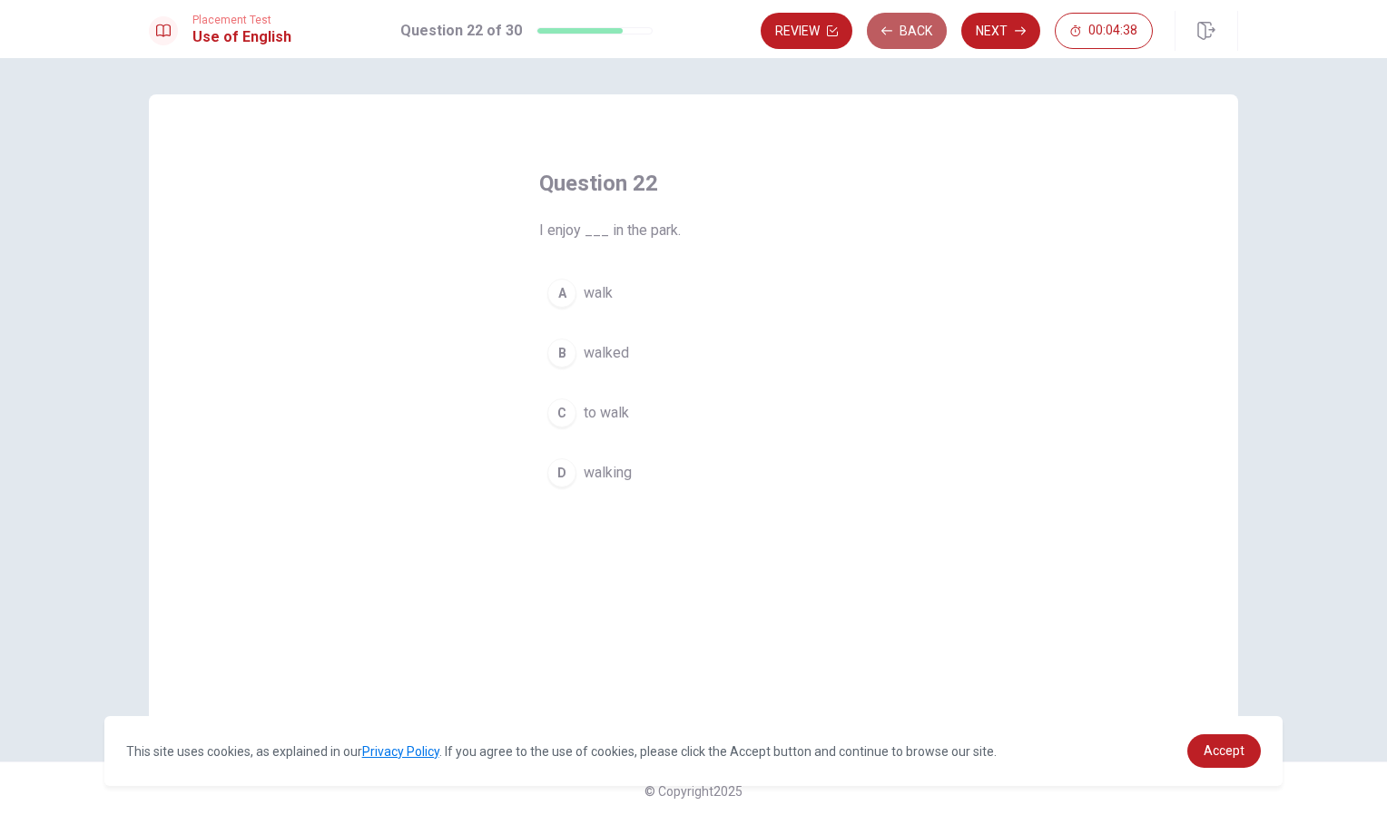
click at [898, 33] on button "Back" at bounding box center [907, 31] width 80 height 36
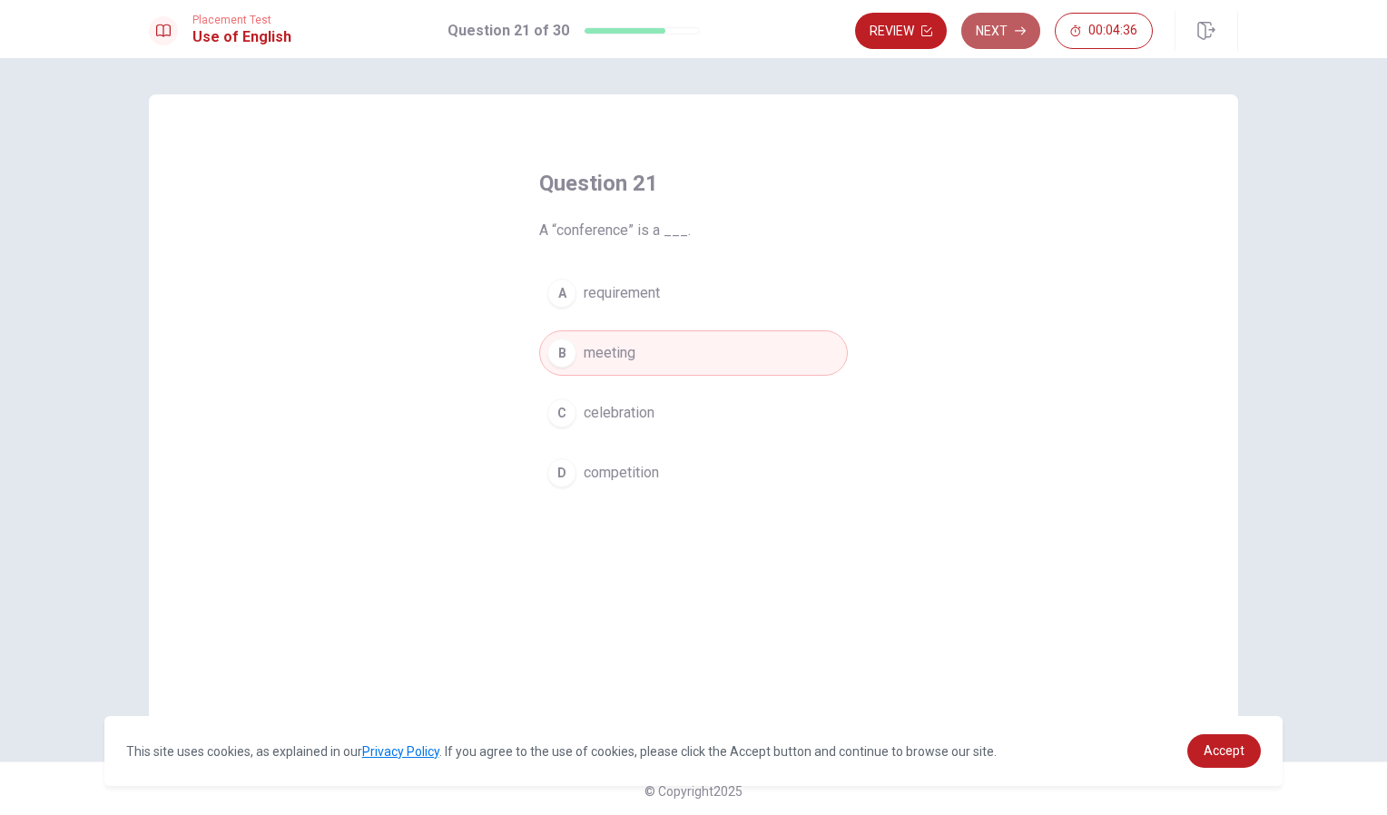
click at [993, 19] on button "Next" at bounding box center [1000, 31] width 79 height 36
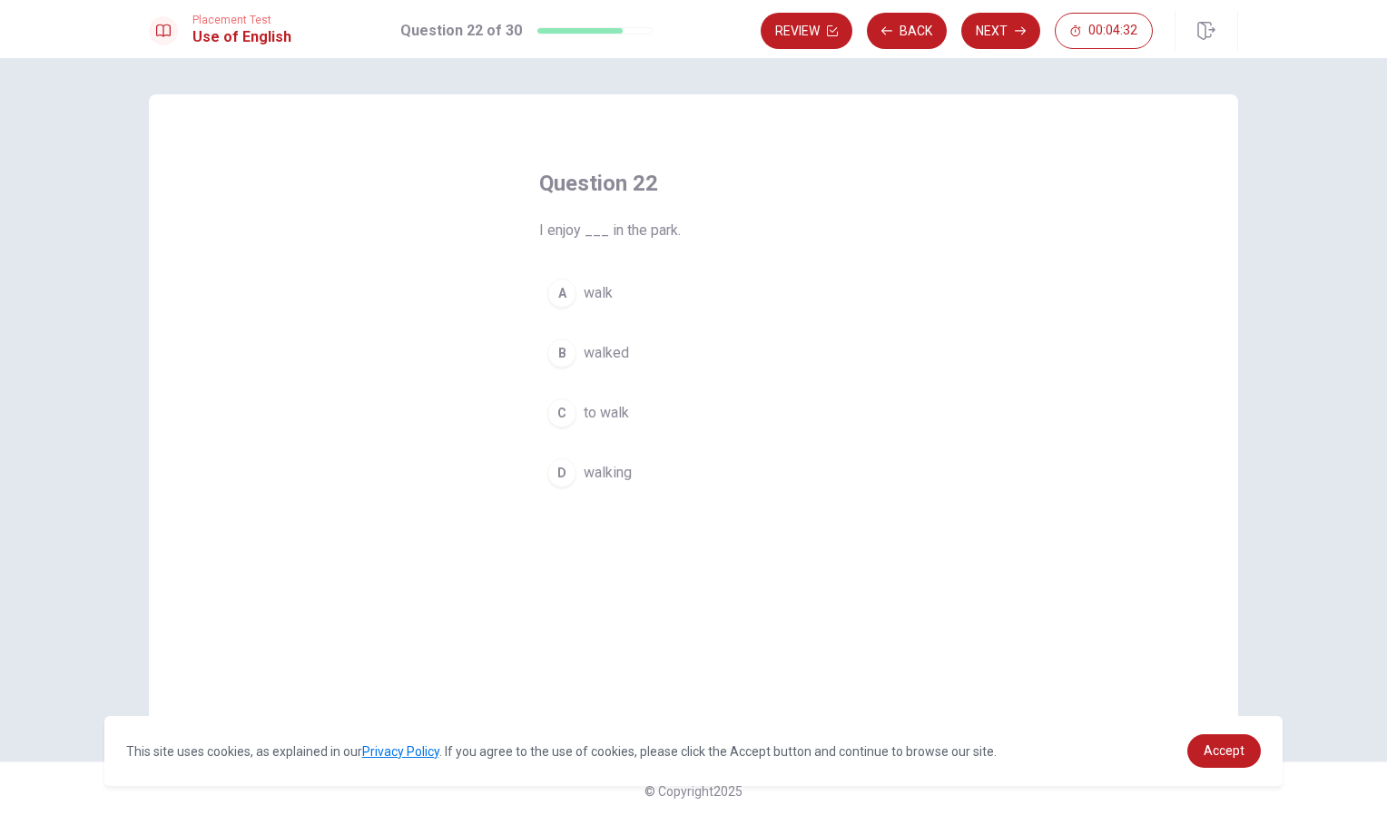
click at [566, 479] on div "D" at bounding box center [561, 472] width 29 height 29
click at [998, 34] on button "Next" at bounding box center [1000, 31] width 79 height 36
click at [626, 353] on span "manufacture" at bounding box center [623, 353] width 78 height 22
click at [1000, 21] on button "Next" at bounding box center [1000, 31] width 79 height 36
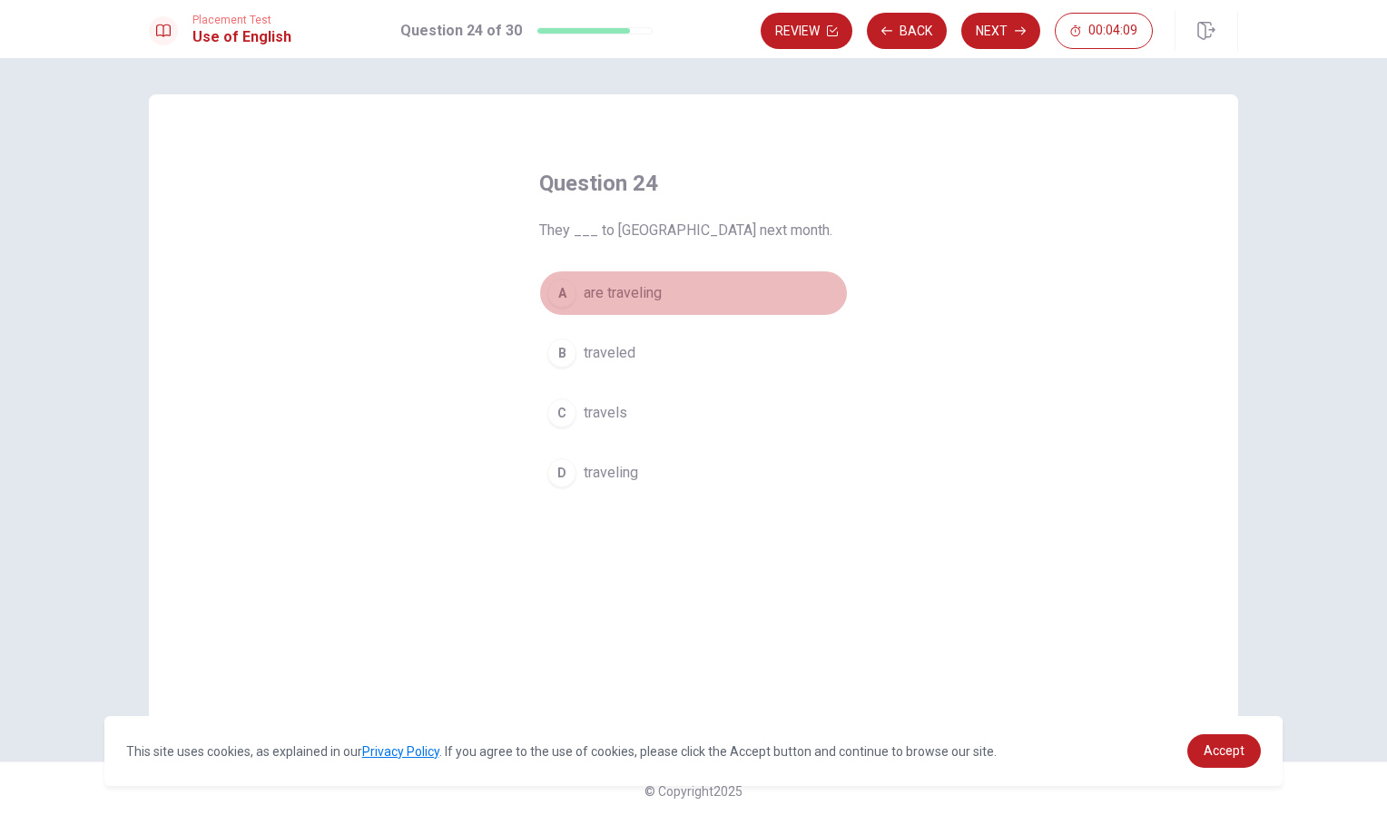
click at [640, 295] on span "are traveling" at bounding box center [623, 293] width 78 height 22
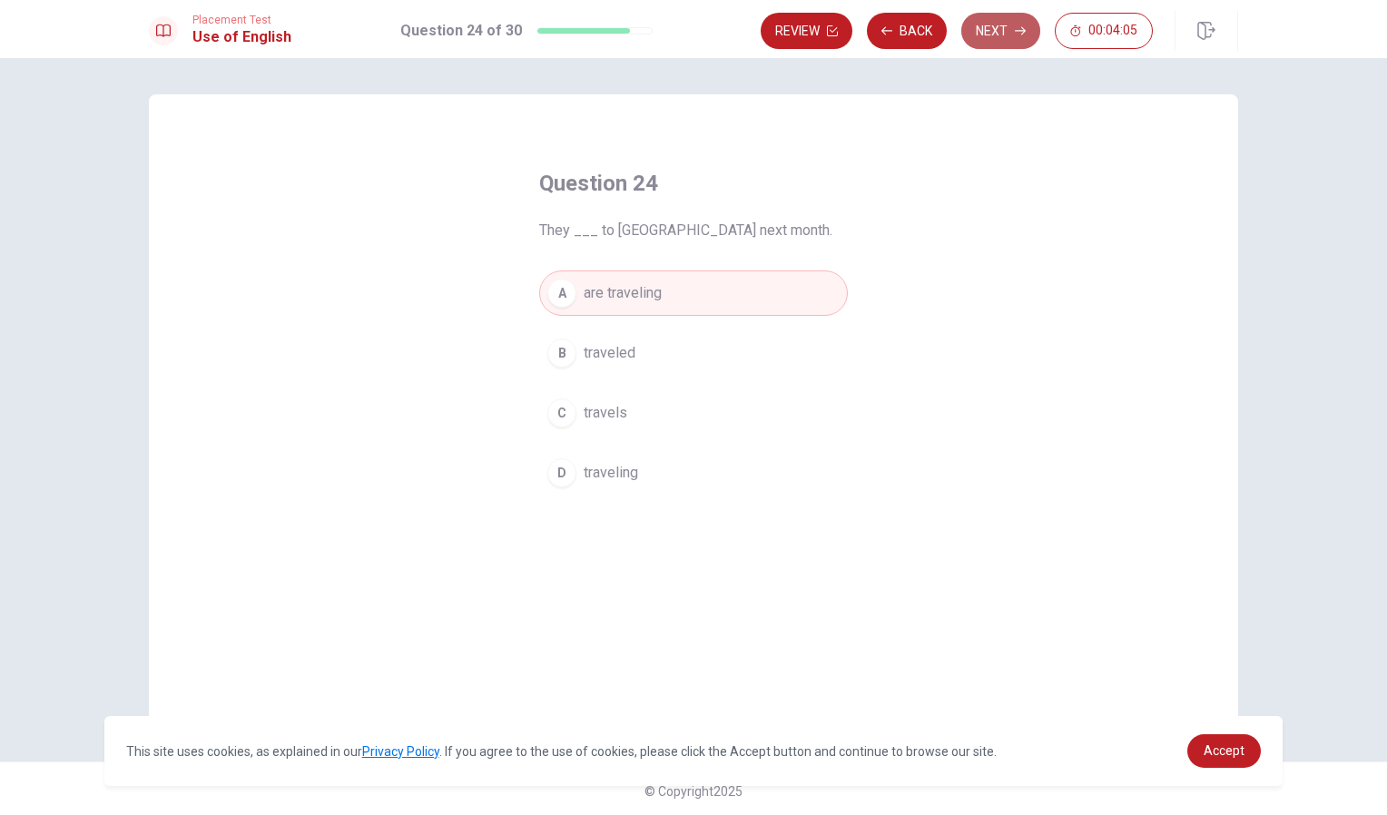
click at [1013, 38] on button "Next" at bounding box center [1000, 31] width 79 height 36
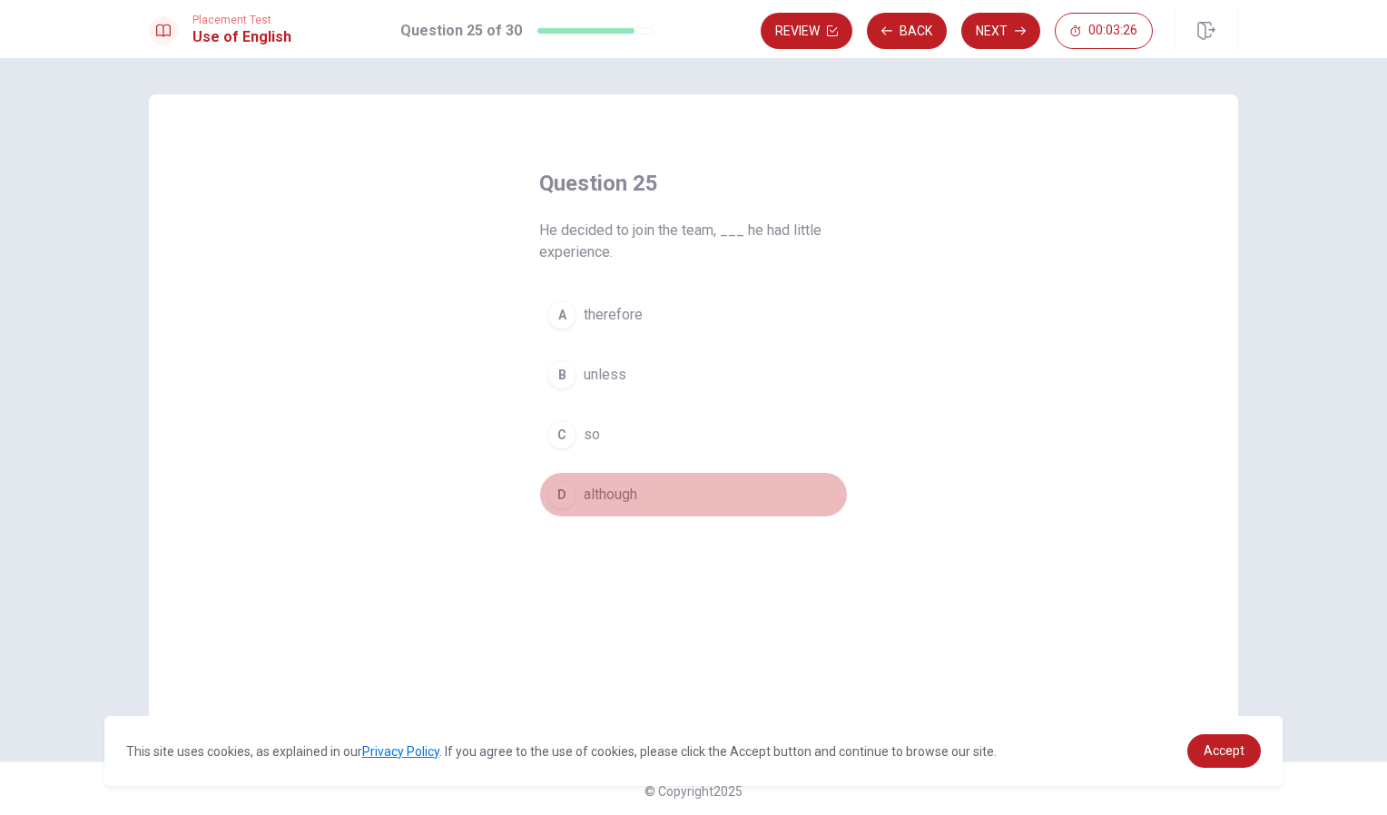
click at [578, 492] on button "D although" at bounding box center [693, 494] width 309 height 45
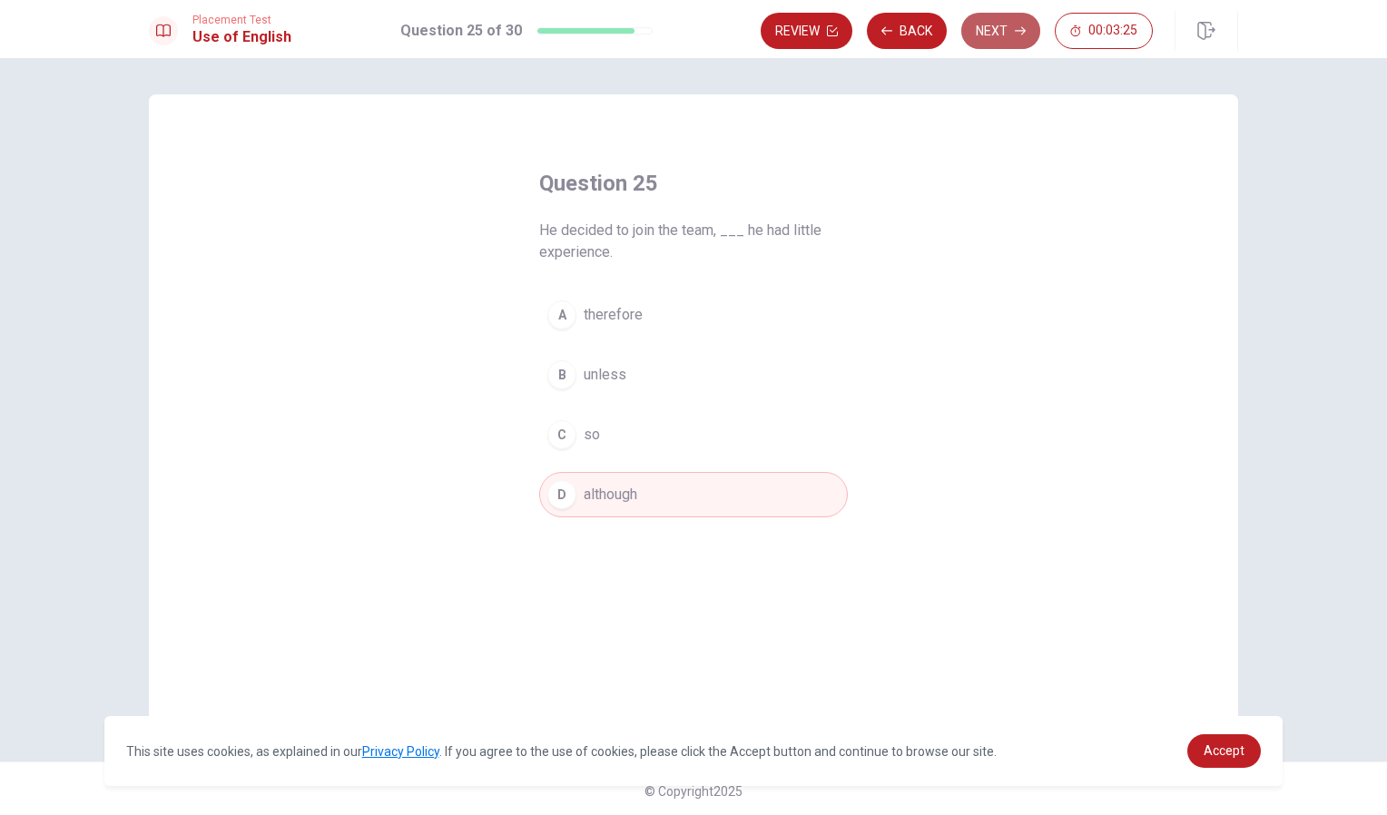
click at [997, 33] on button "Next" at bounding box center [1000, 31] width 79 height 36
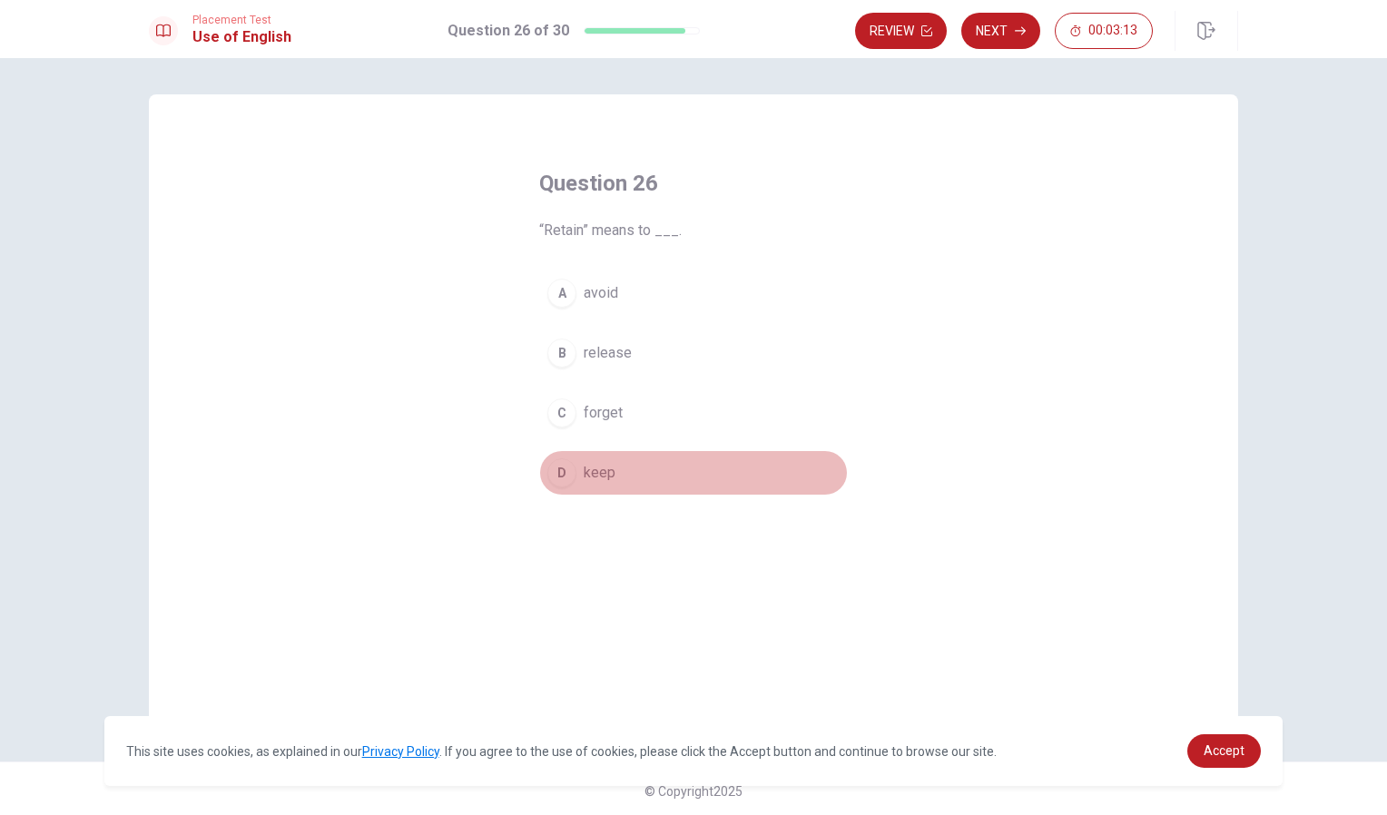
click at [594, 471] on span "keep" at bounding box center [600, 473] width 32 height 22
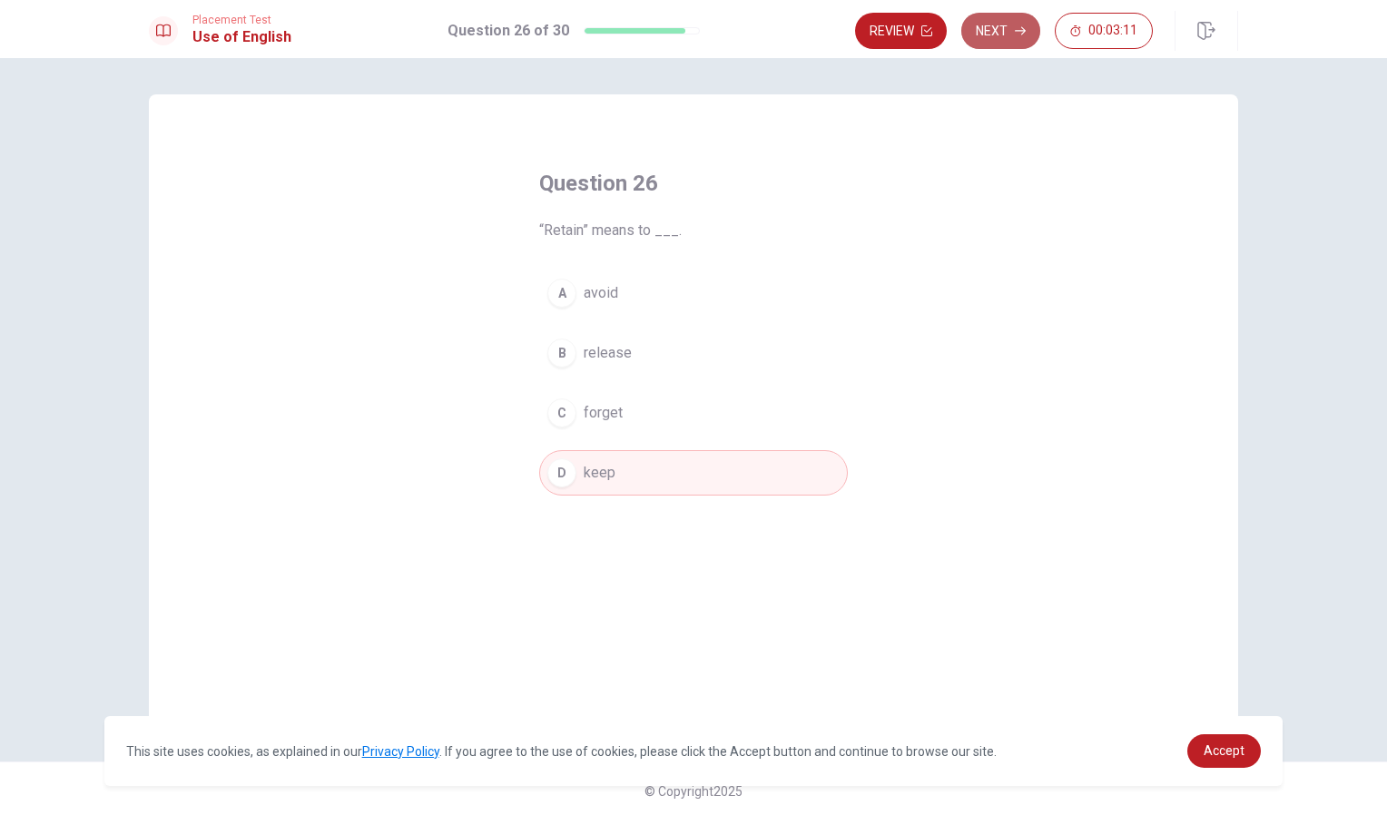
click at [1010, 24] on button "Next" at bounding box center [1000, 31] width 79 height 36
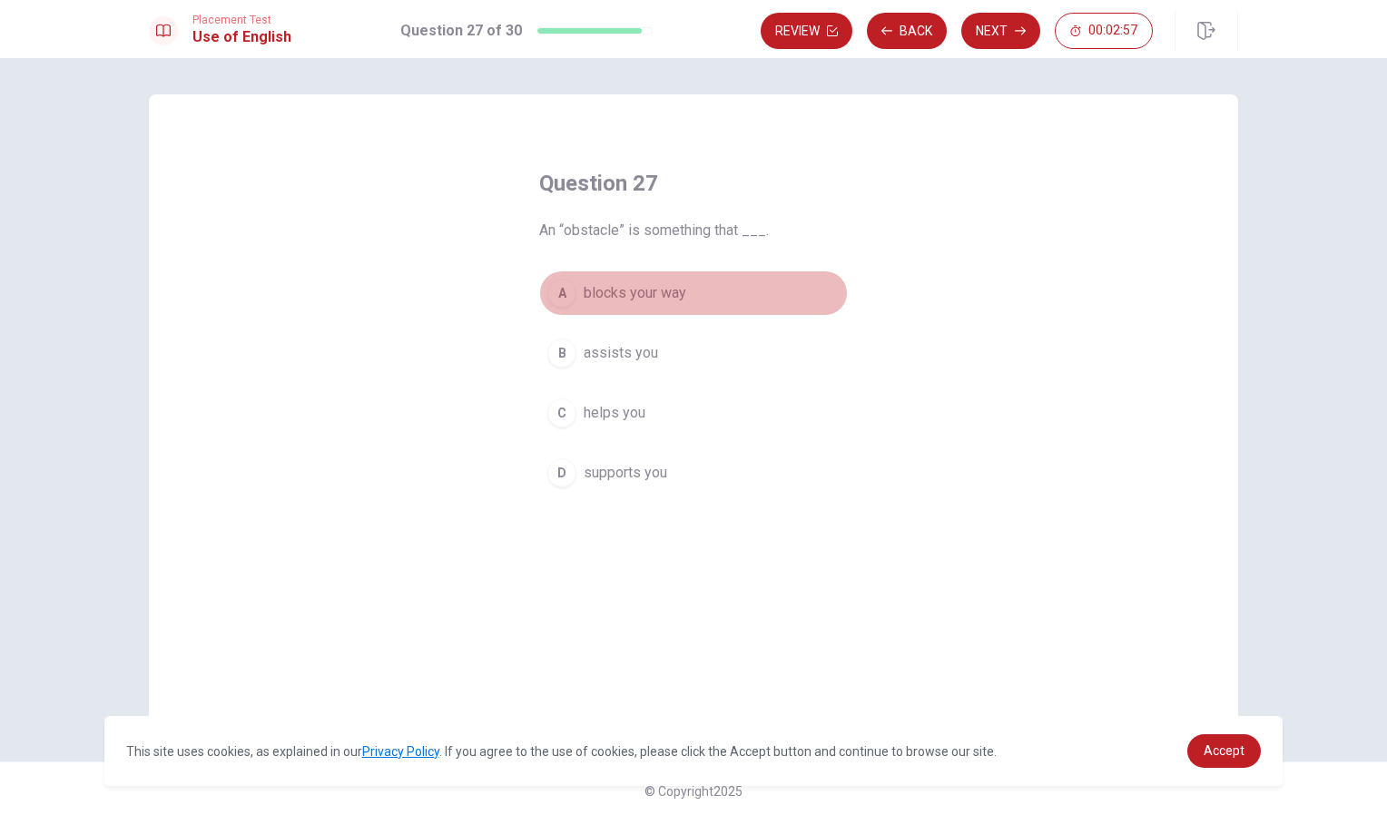
click at [650, 291] on span "blocks your way" at bounding box center [635, 293] width 103 height 22
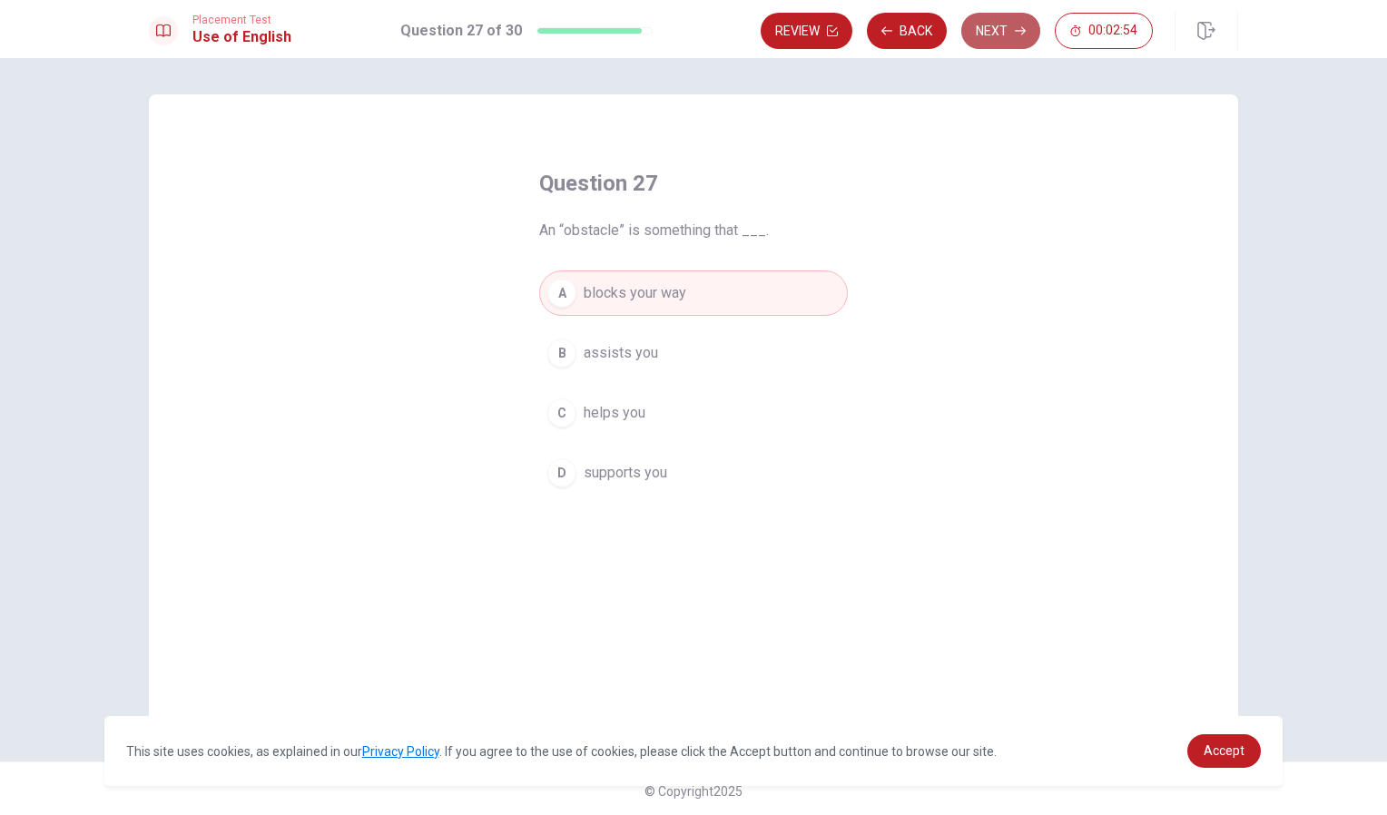
click at [998, 22] on button "Next" at bounding box center [1000, 31] width 79 height 36
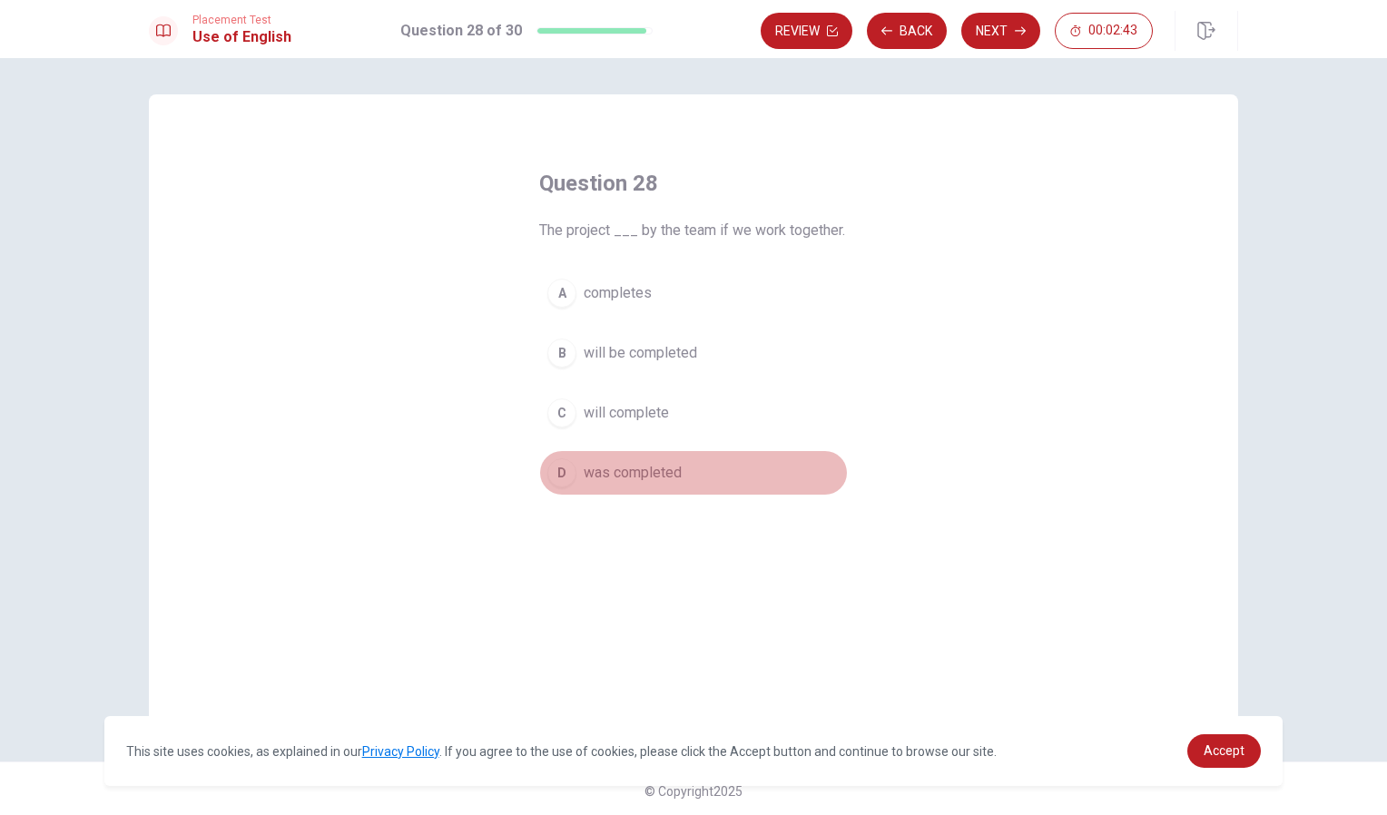
click at [658, 473] on span "was completed" at bounding box center [633, 473] width 98 height 22
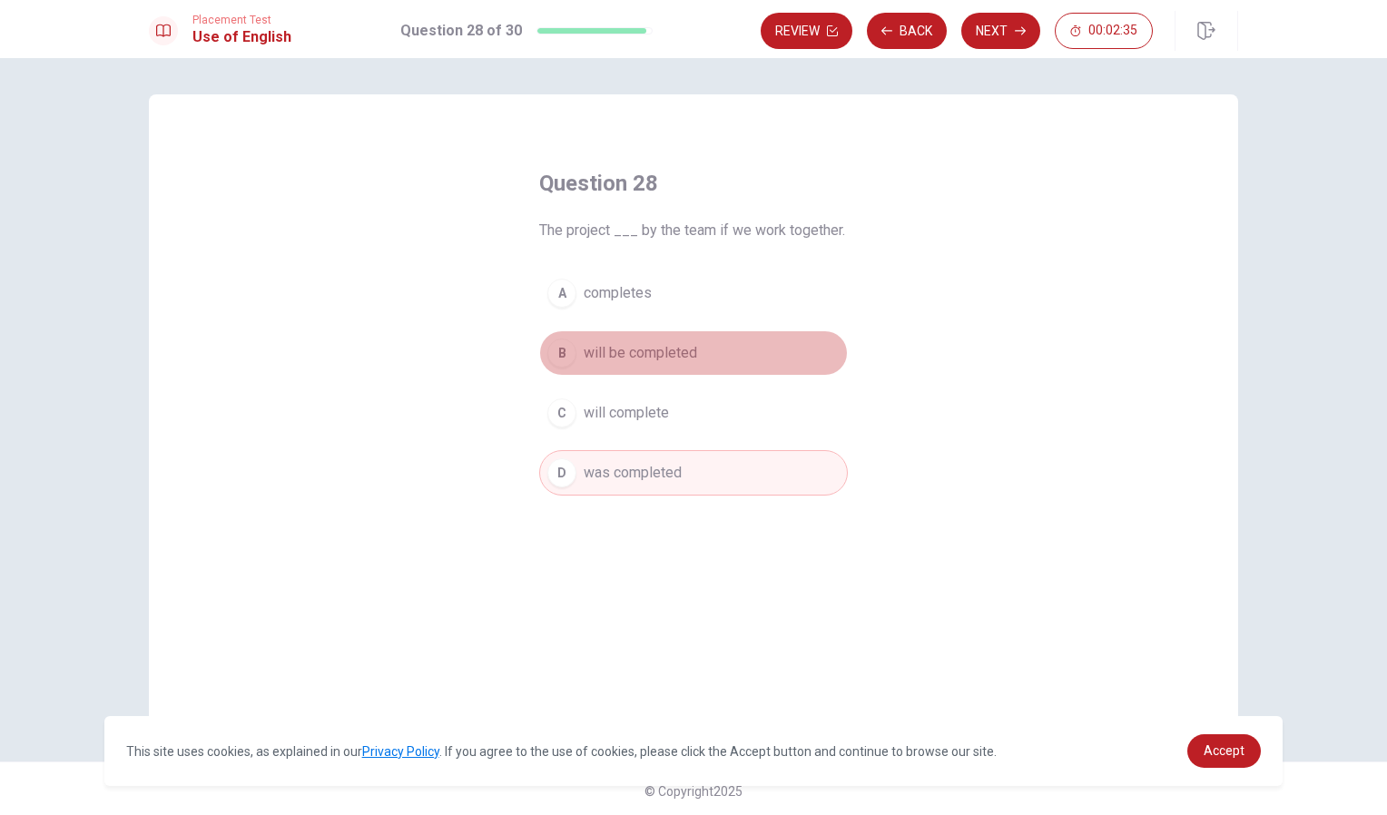
click at [682, 356] on span "will be completed" at bounding box center [640, 353] width 113 height 22
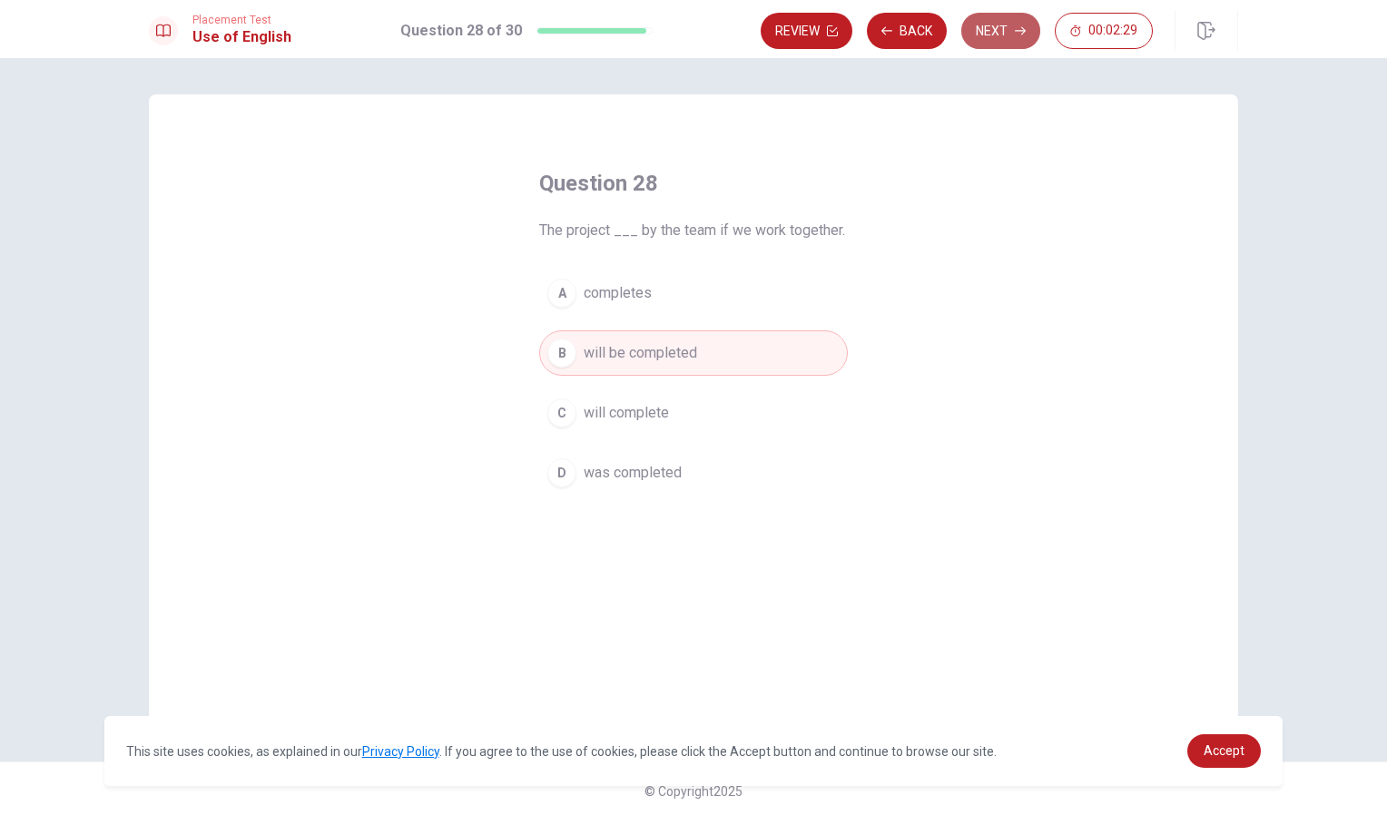
click at [1018, 34] on icon "button" at bounding box center [1020, 30] width 11 height 11
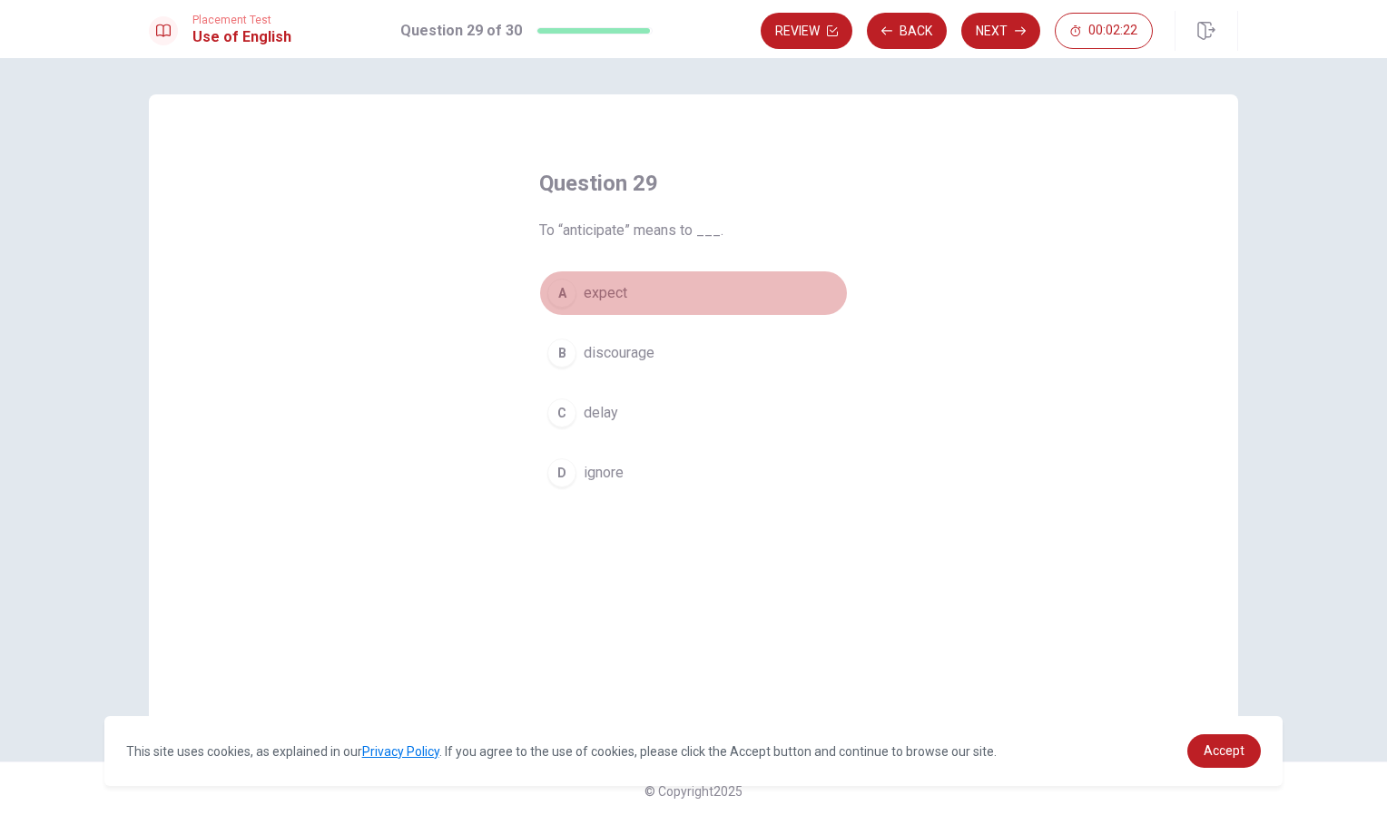
click at [610, 293] on span "expect" at bounding box center [606, 293] width 44 height 22
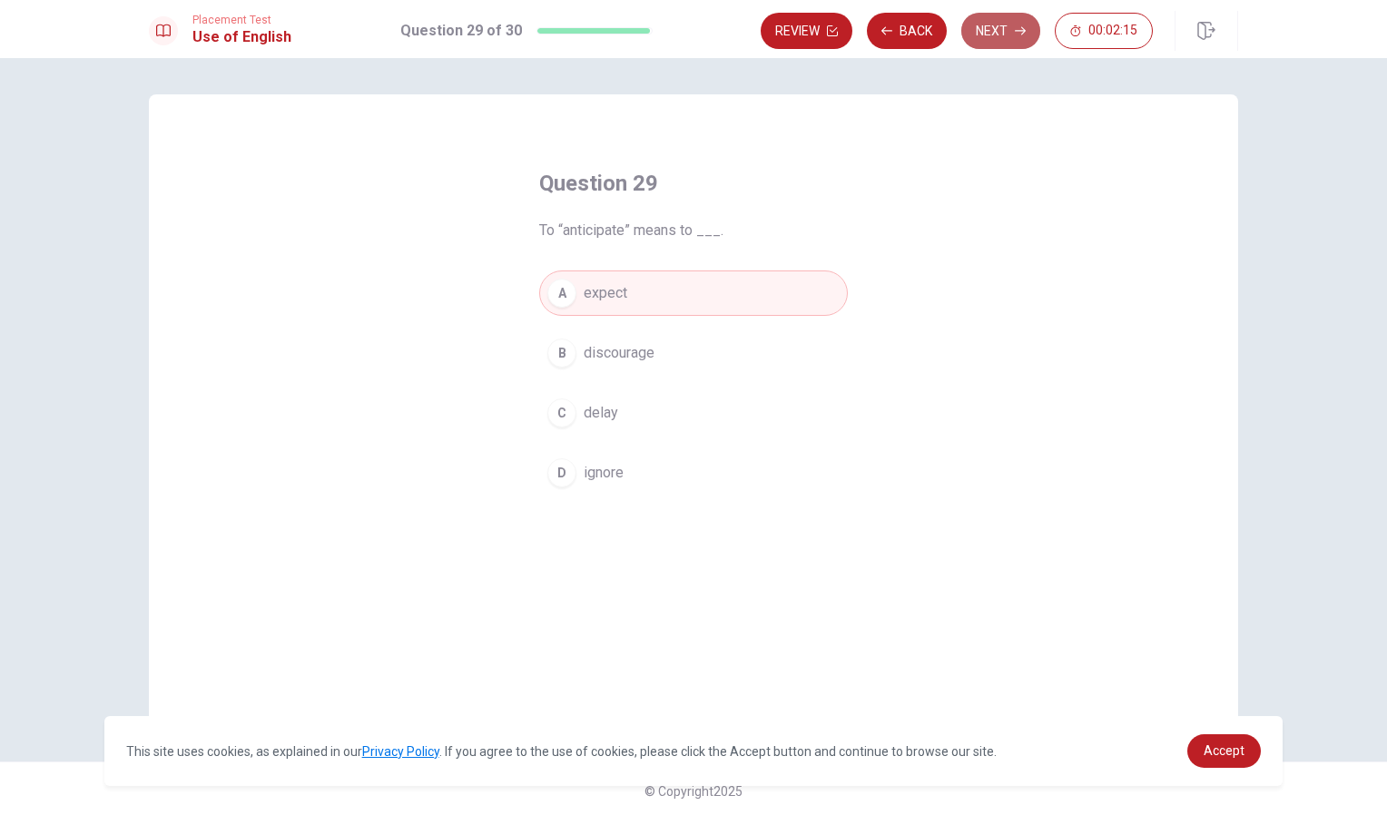
click at [1006, 36] on button "Next" at bounding box center [1000, 31] width 79 height 36
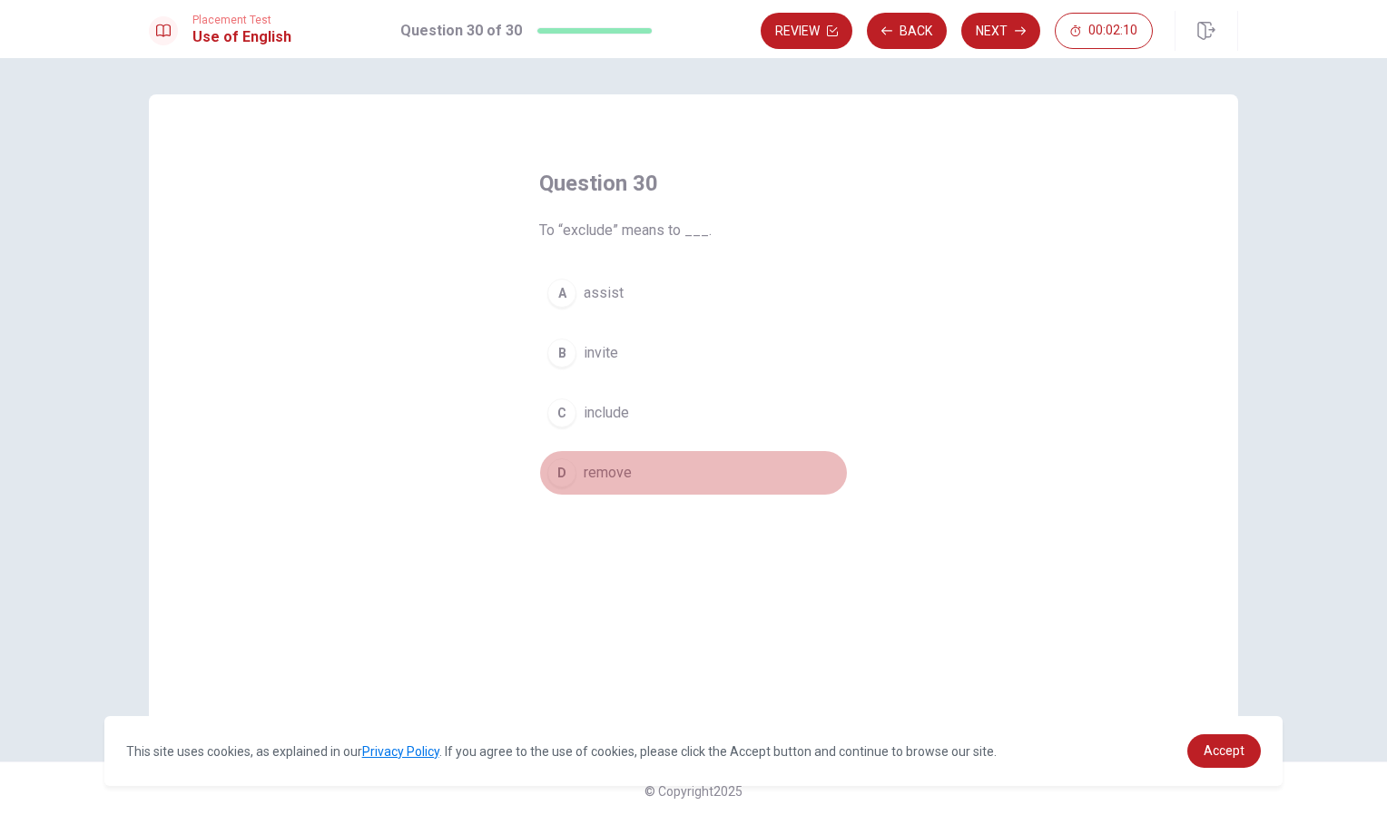
click at [622, 477] on span "remove" at bounding box center [608, 473] width 48 height 22
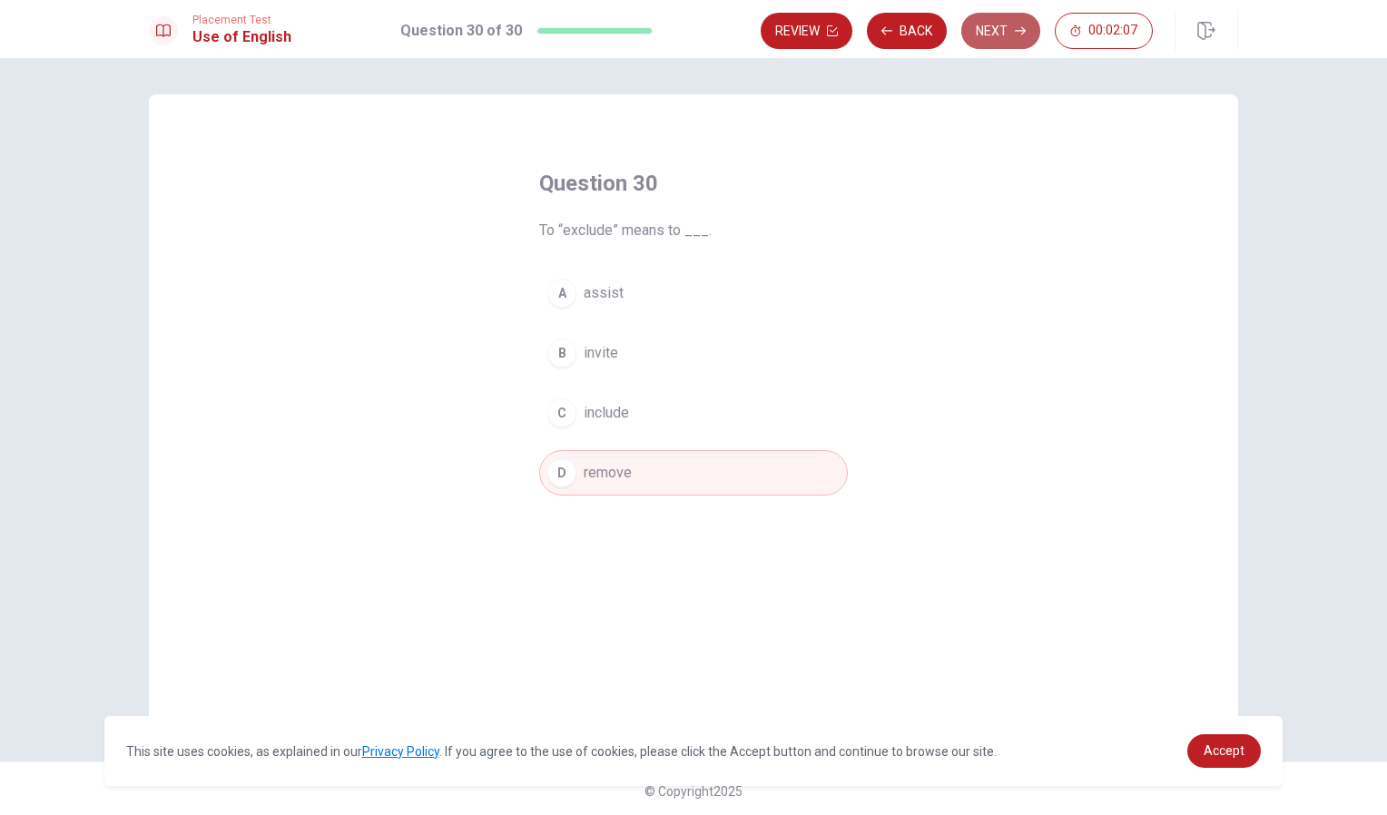
click at [1004, 22] on button "Next" at bounding box center [1000, 31] width 79 height 36
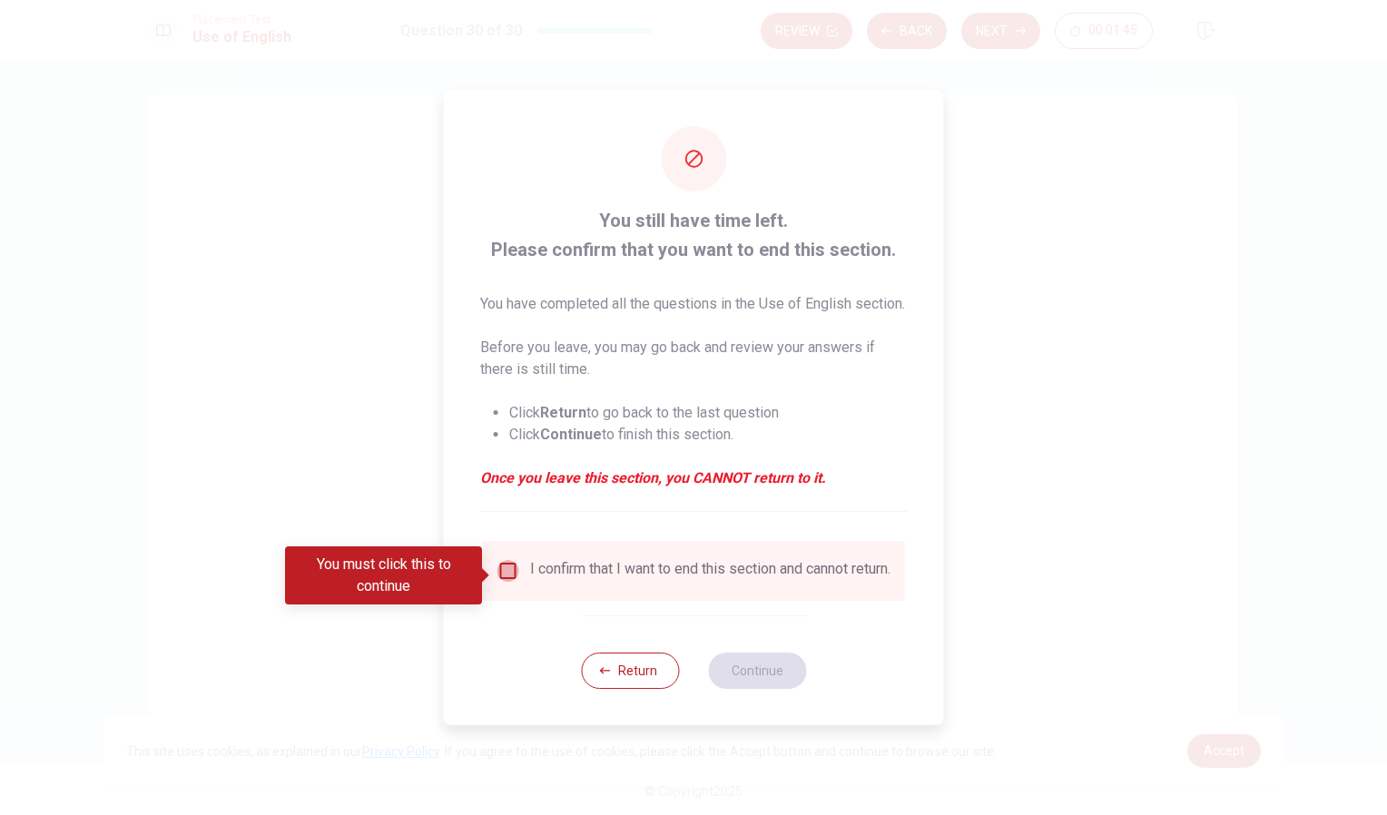
click at [511, 574] on input "You must click this to continue" at bounding box center [509, 571] width 22 height 22
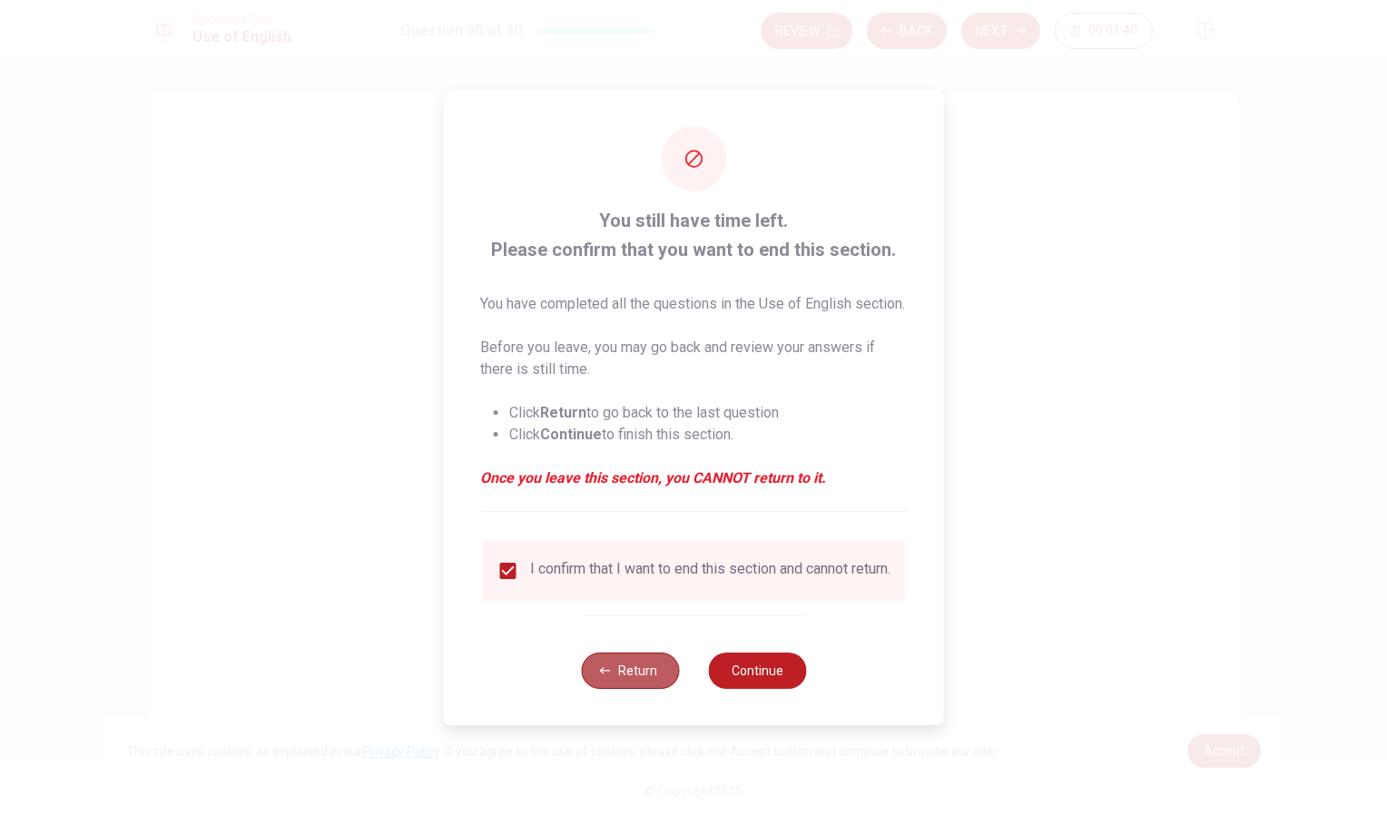
click at [633, 685] on button "Return" at bounding box center [630, 671] width 98 height 36
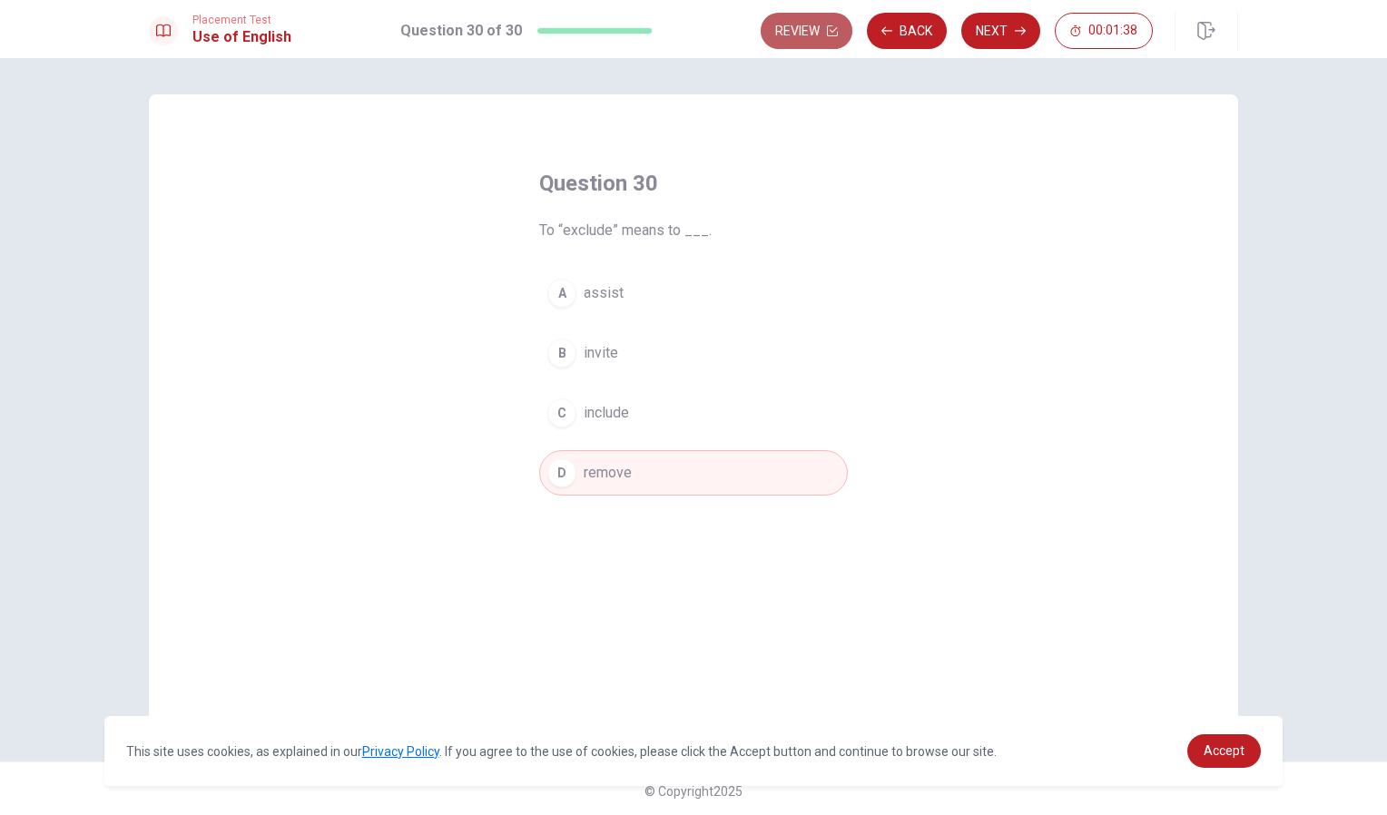
click at [823, 34] on button "Review" at bounding box center [807, 31] width 92 height 36
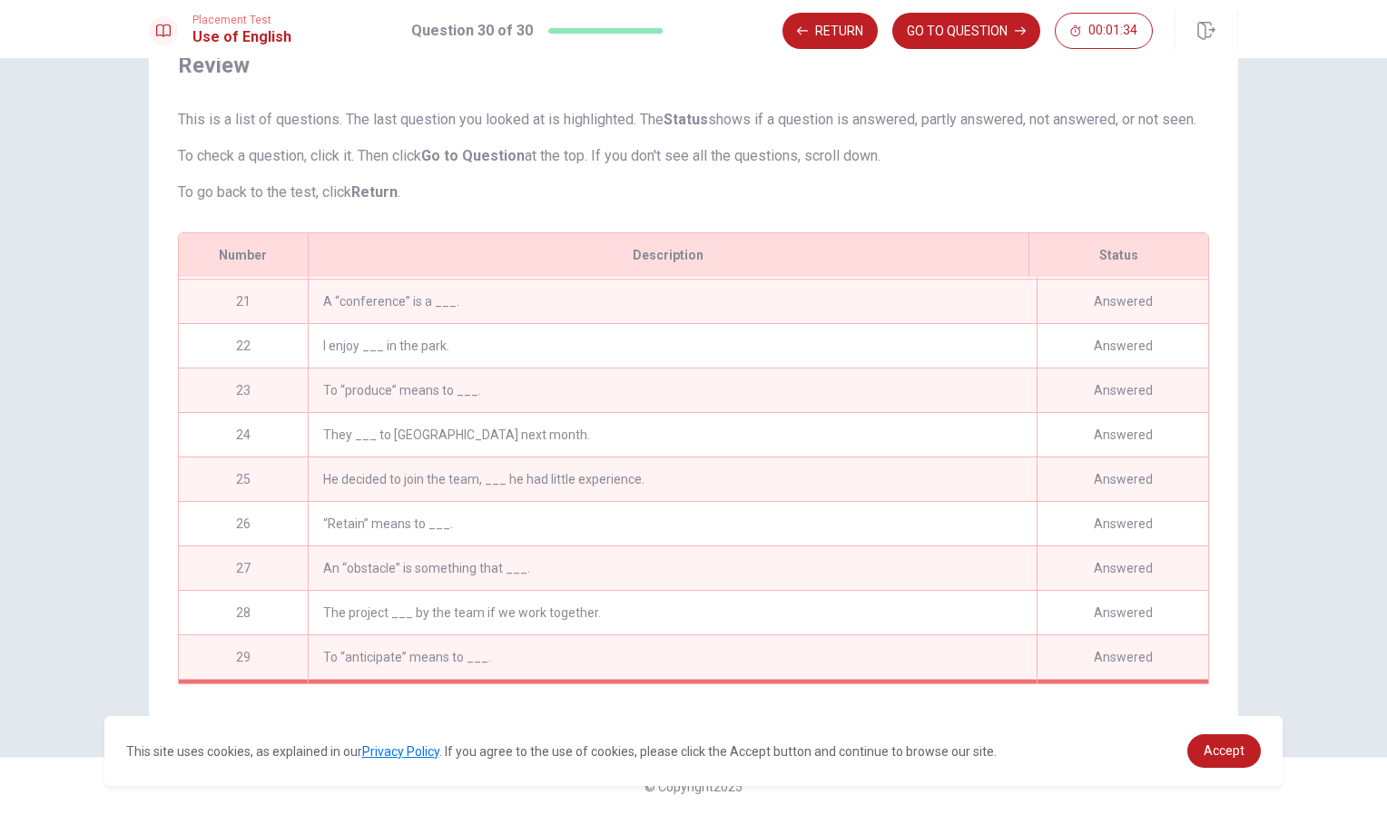
scroll to position [936, 0]
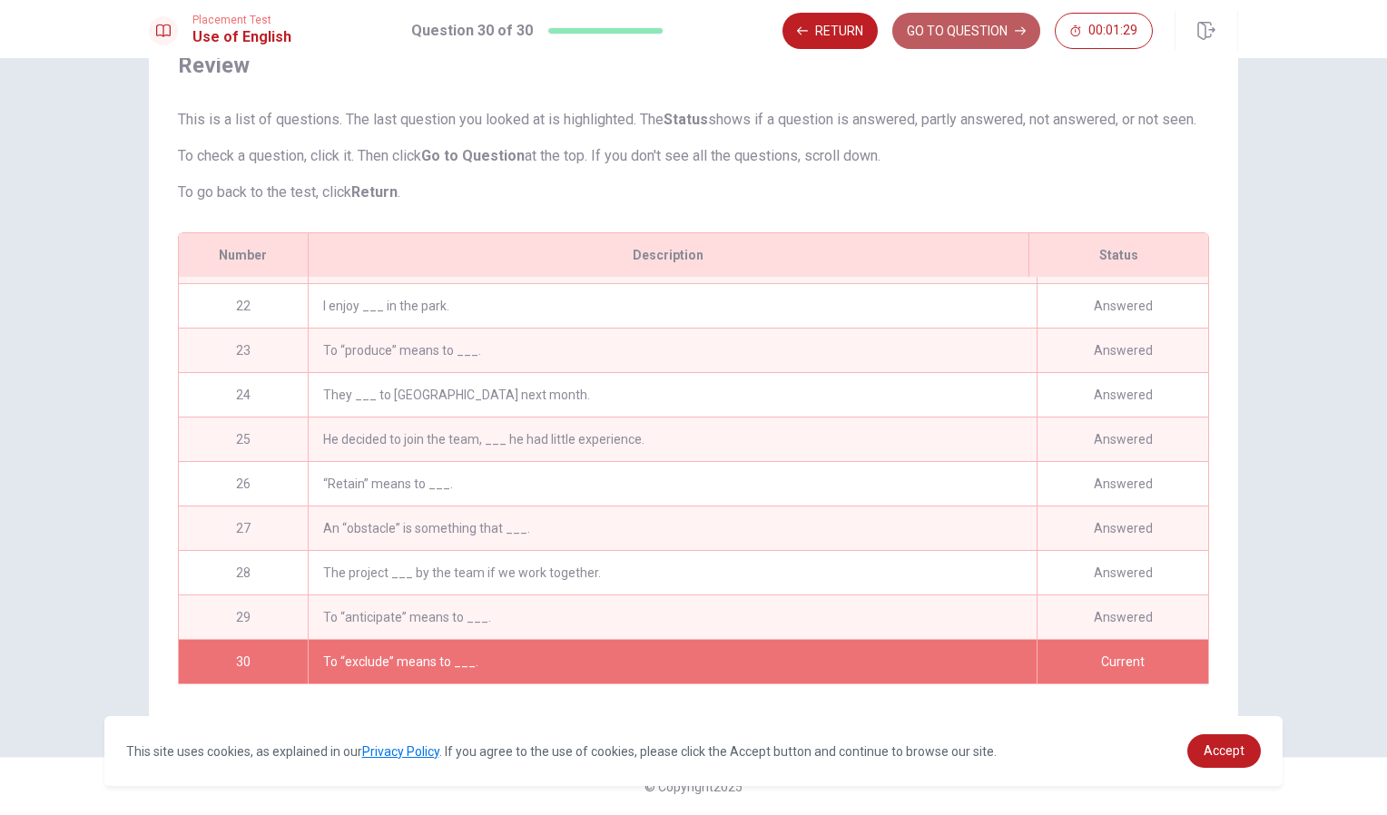
click at [972, 34] on button "GO TO QUESTION" at bounding box center [966, 31] width 148 height 36
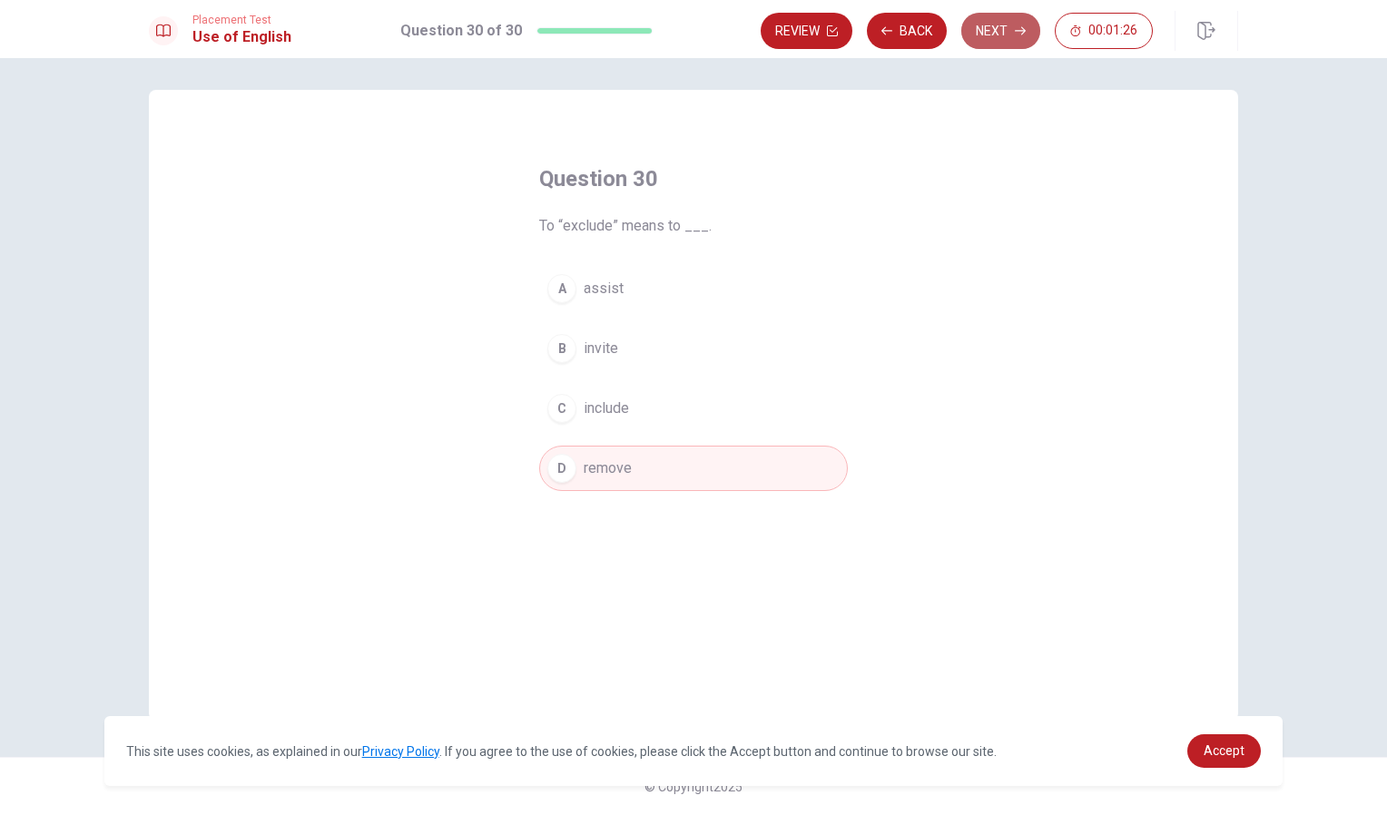
click at [1000, 39] on button "Next" at bounding box center [1000, 31] width 79 height 36
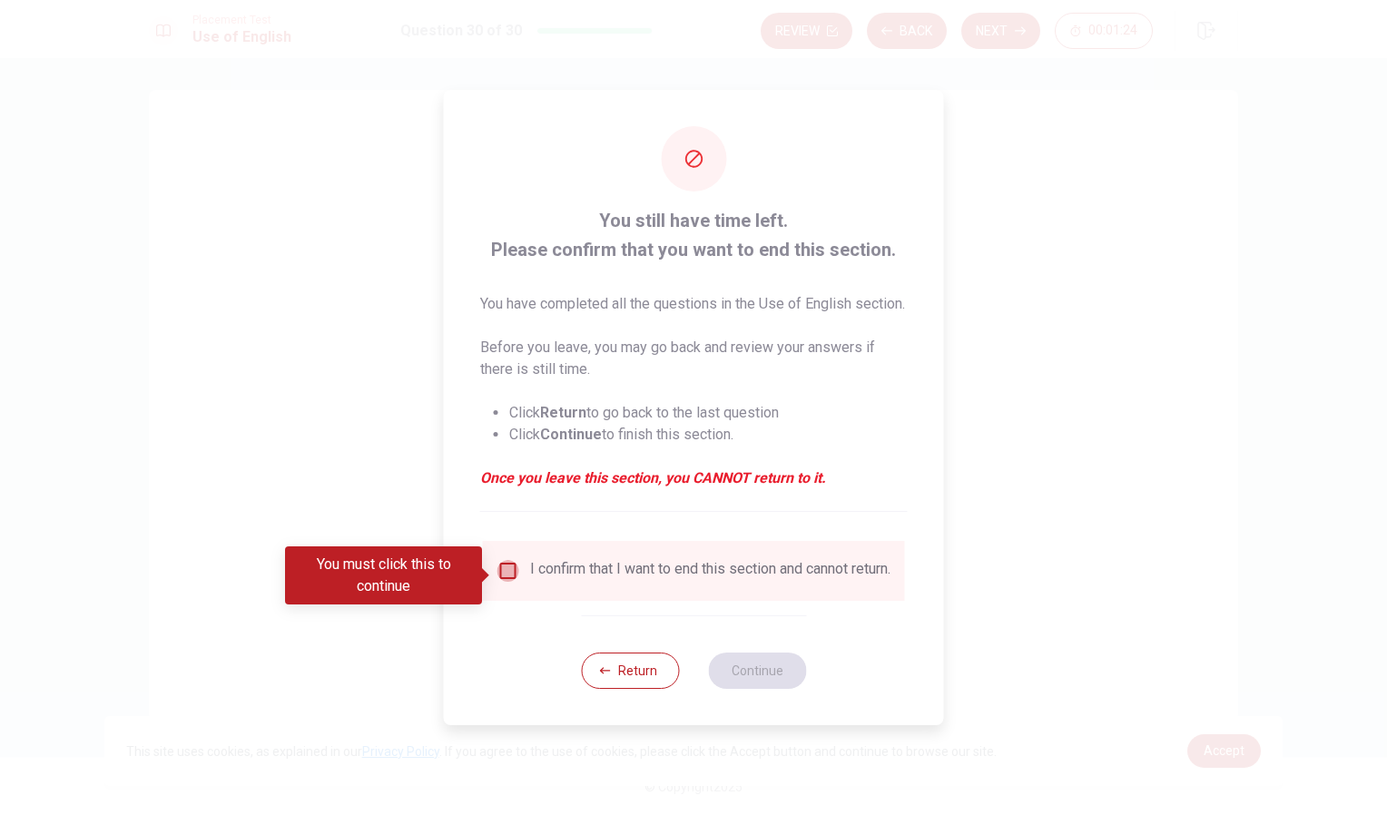
click at [502, 571] on input "You must click this to continue" at bounding box center [509, 571] width 22 height 22
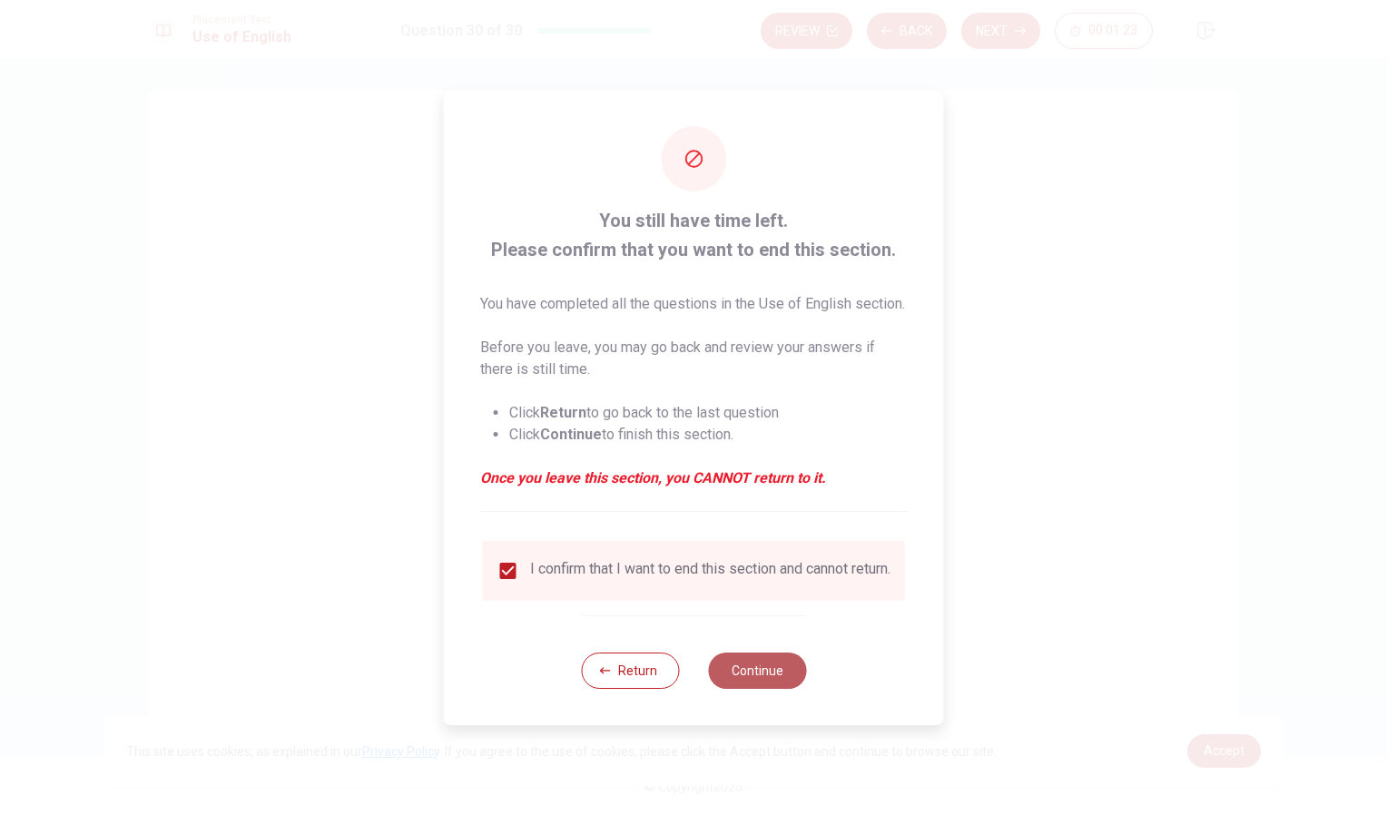
click at [753, 682] on button "Continue" at bounding box center [757, 671] width 98 height 36
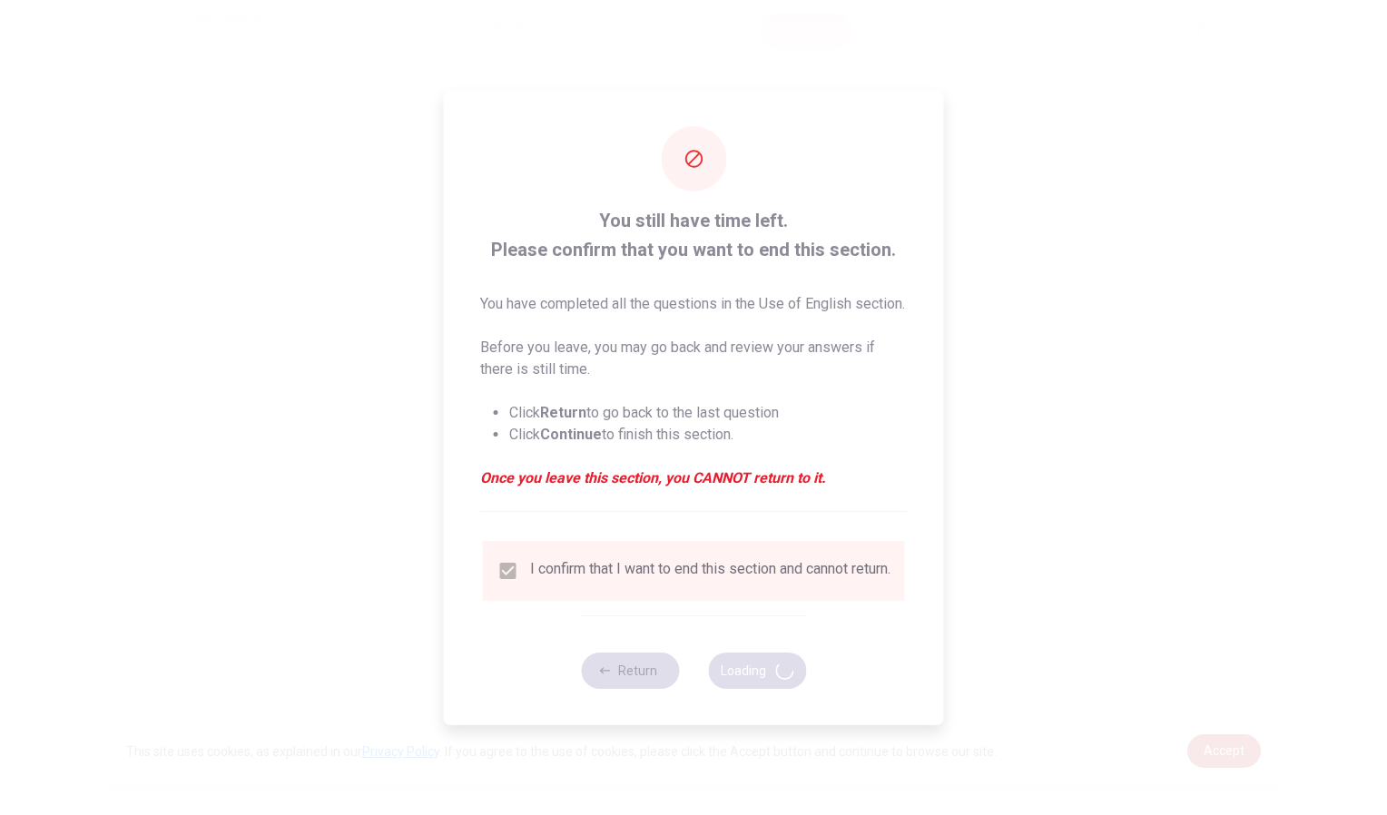
scroll to position [0, 0]
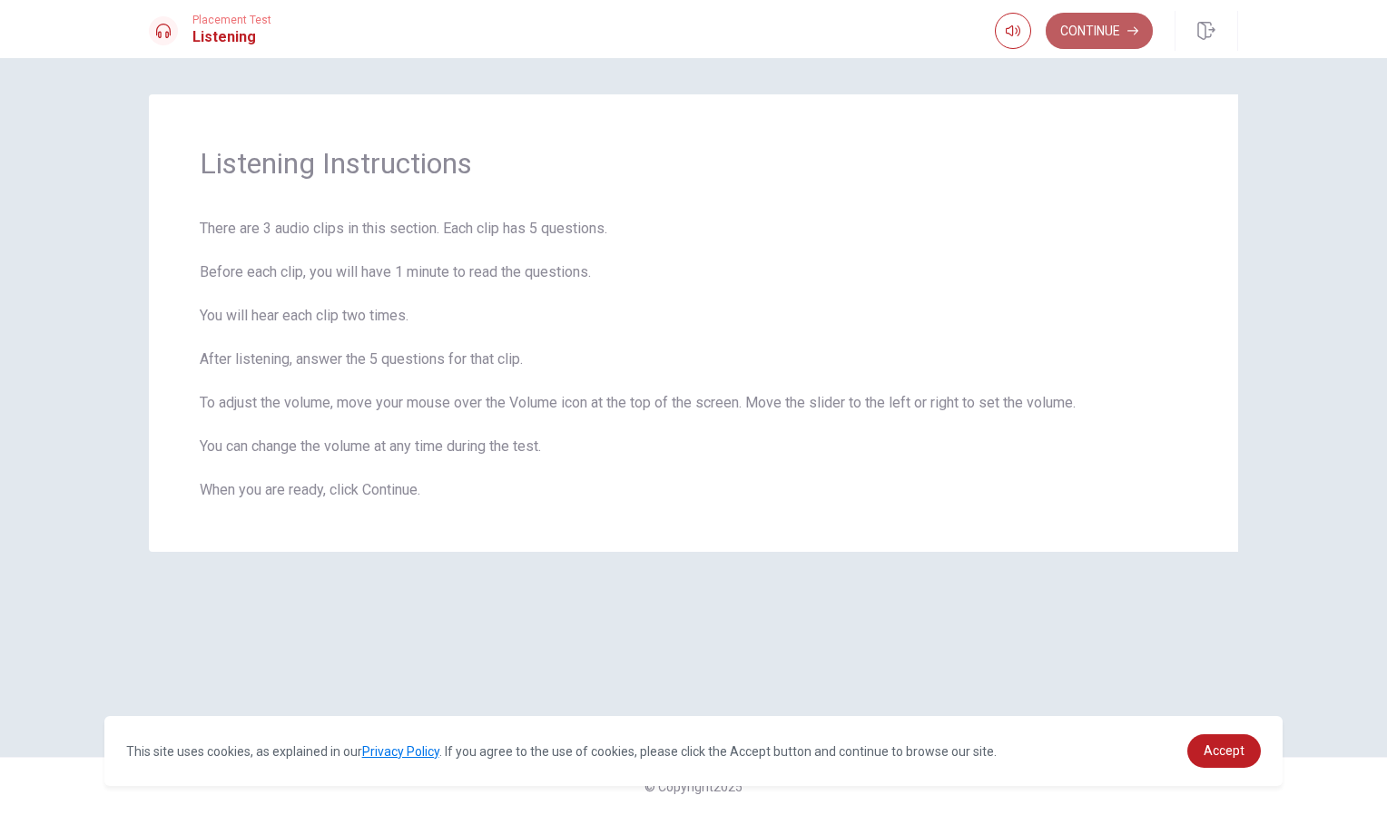
click at [1079, 22] on button "Continue" at bounding box center [1099, 31] width 107 height 36
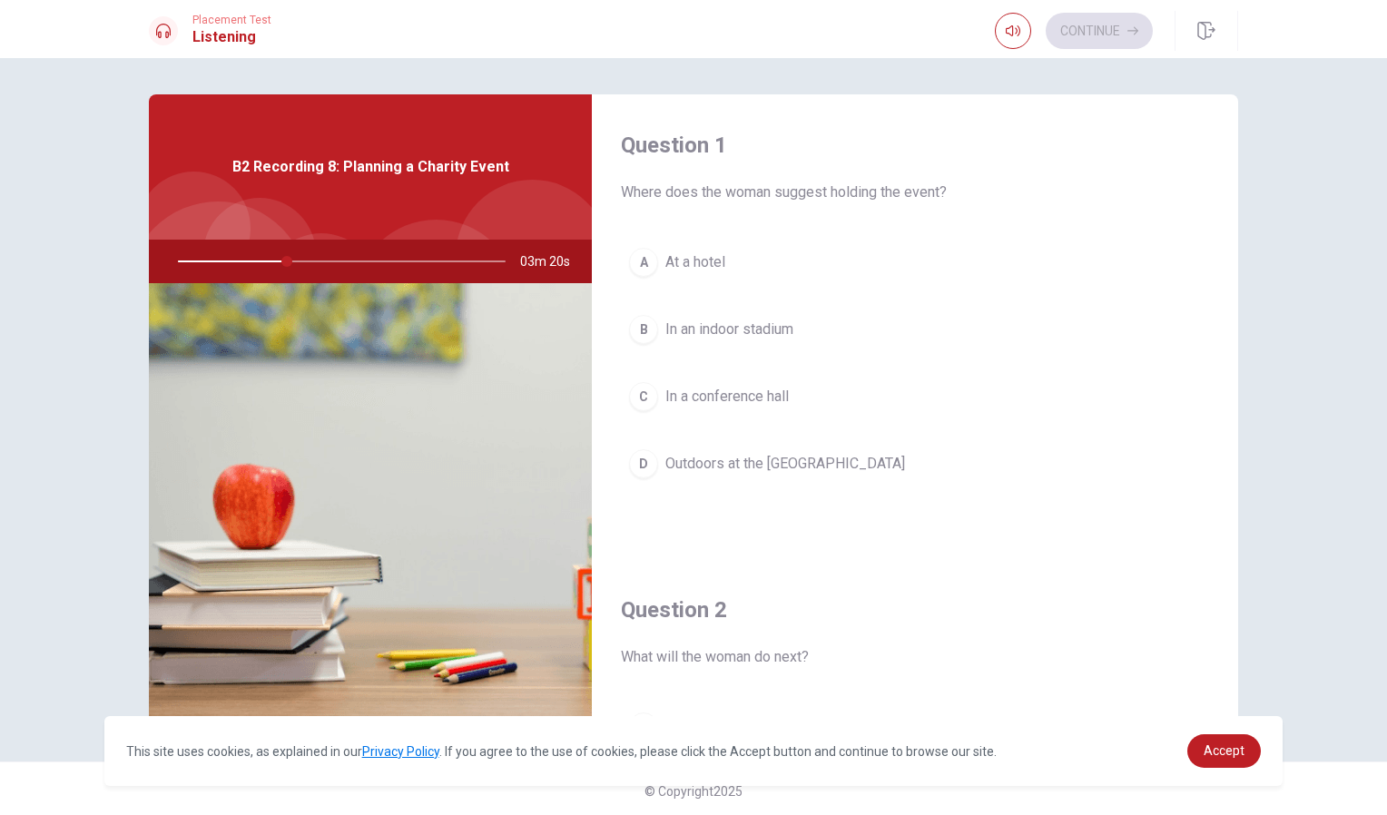
click at [1117, 229] on div "Question 1 Where does the woman suggest holding the event? A At a hotel B In an…" at bounding box center [915, 326] width 646 height 465
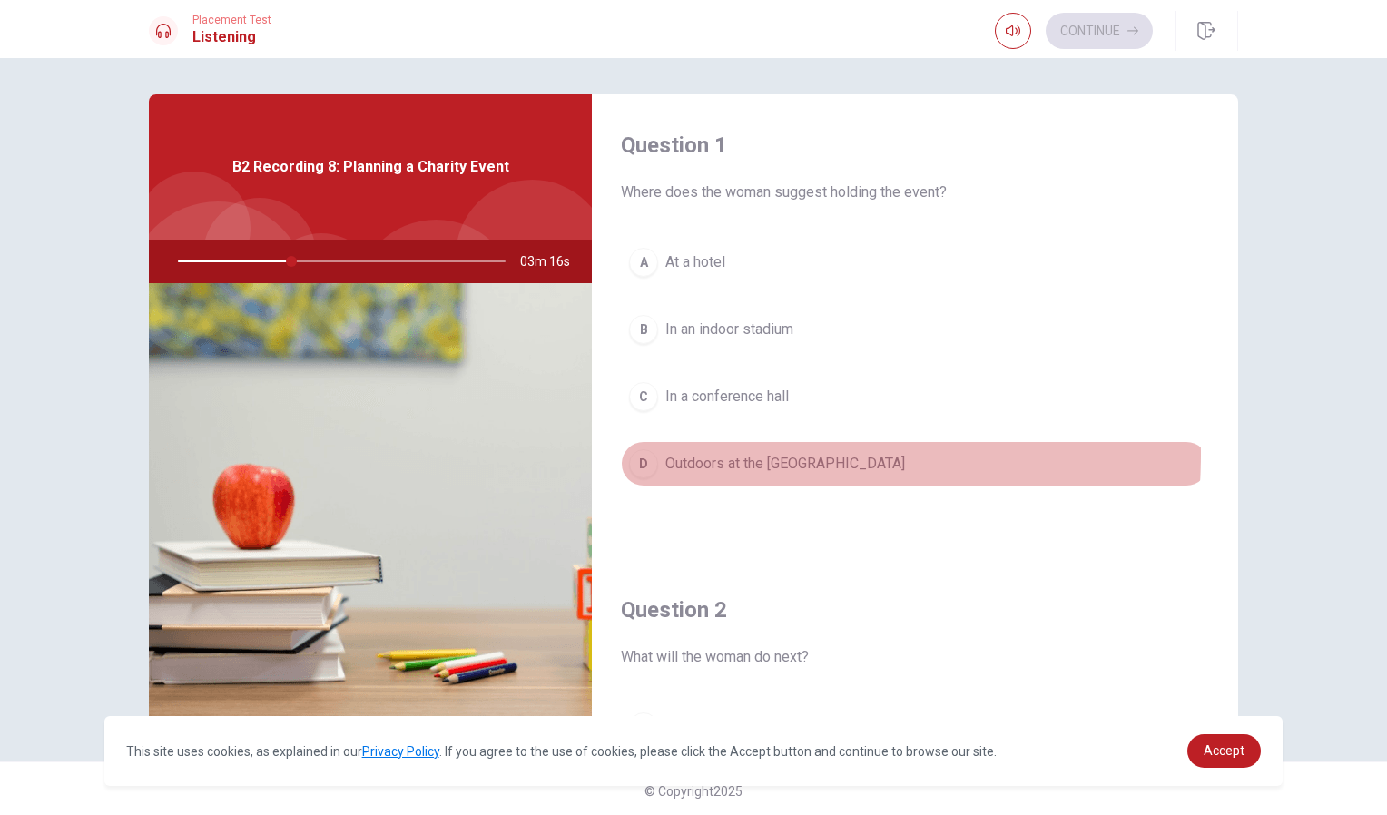
click at [700, 454] on span "Outdoors at the [GEOGRAPHIC_DATA]" at bounding box center [785, 464] width 240 height 22
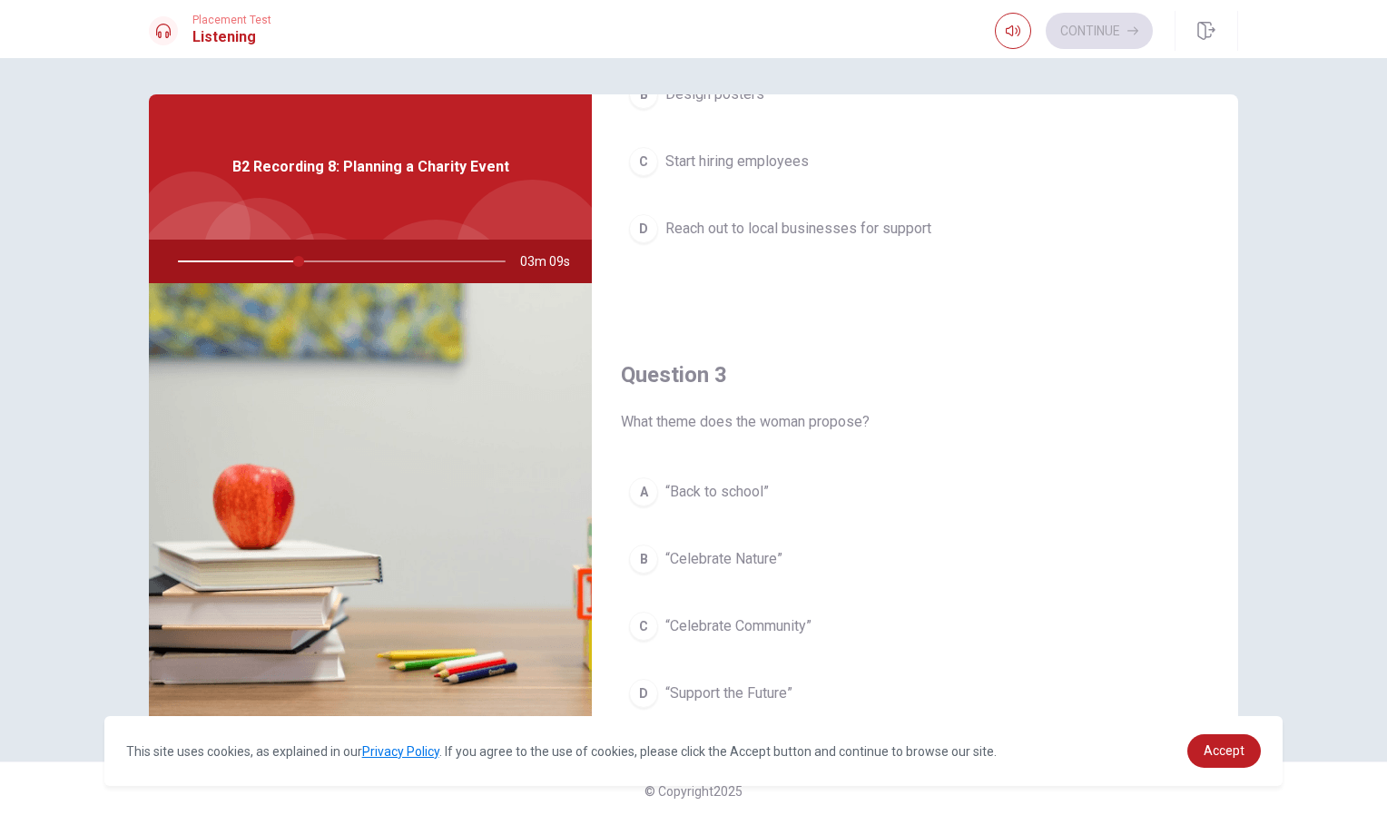
scroll to position [701, 0]
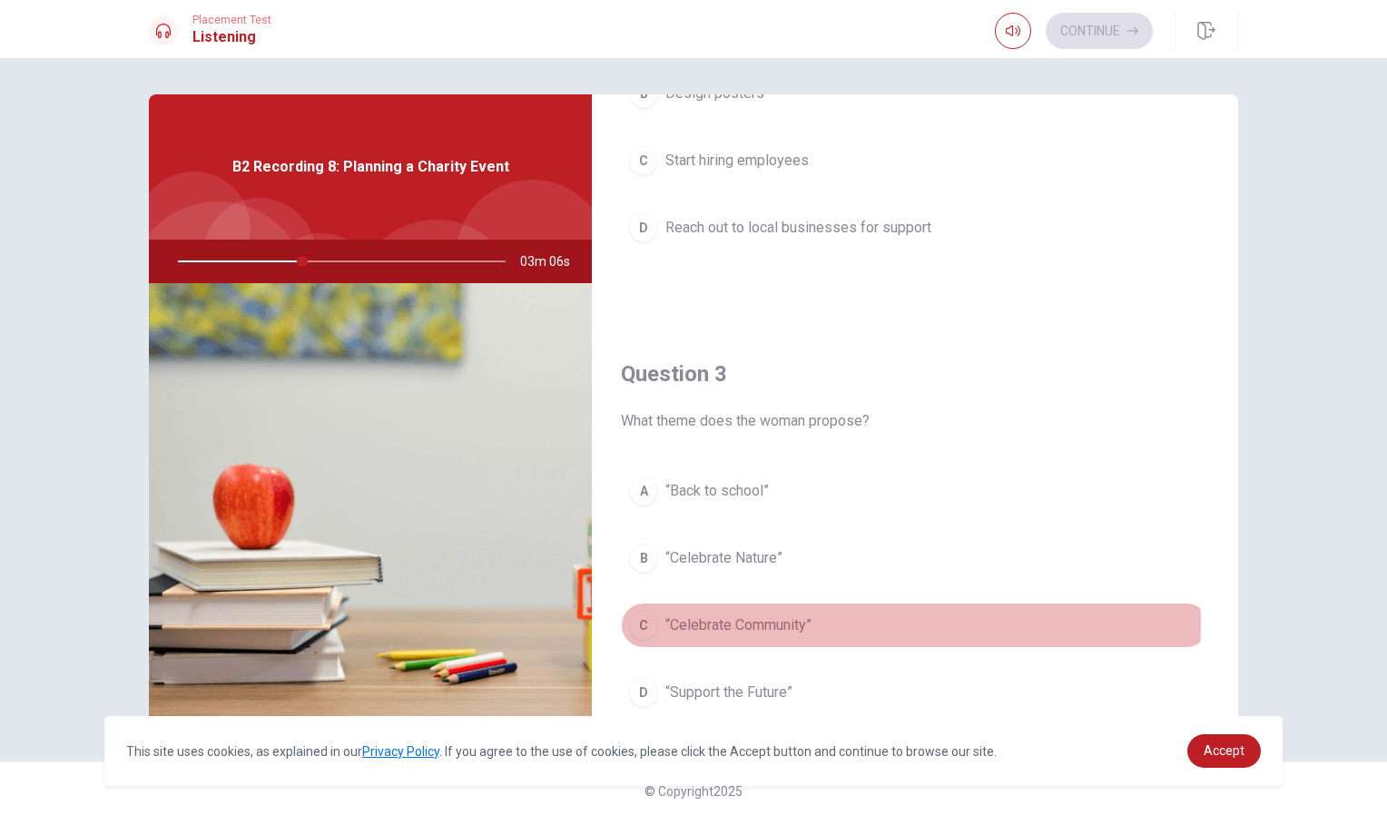
click at [775, 621] on span "“Celebrate Community”" at bounding box center [738, 626] width 146 height 22
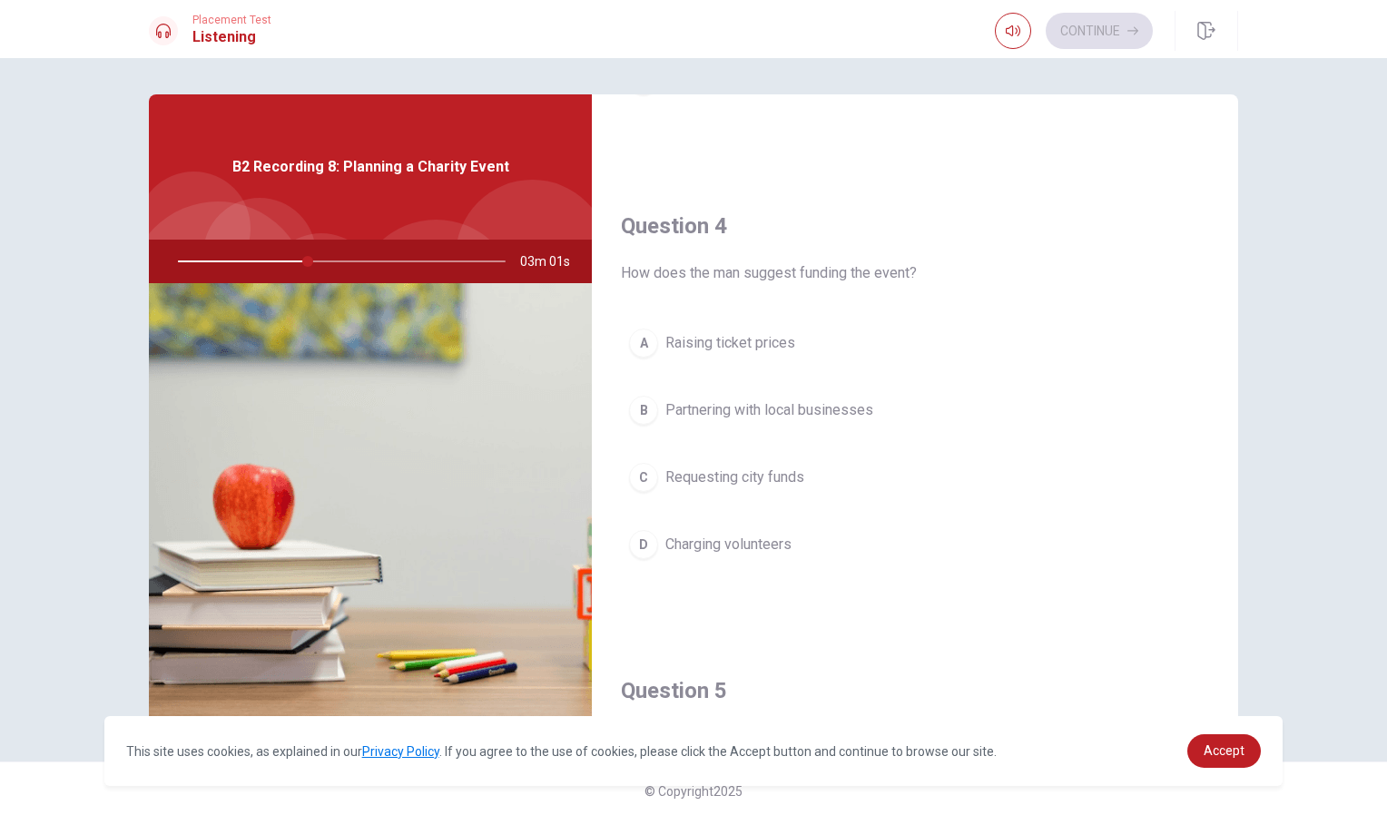
scroll to position [1314, 0]
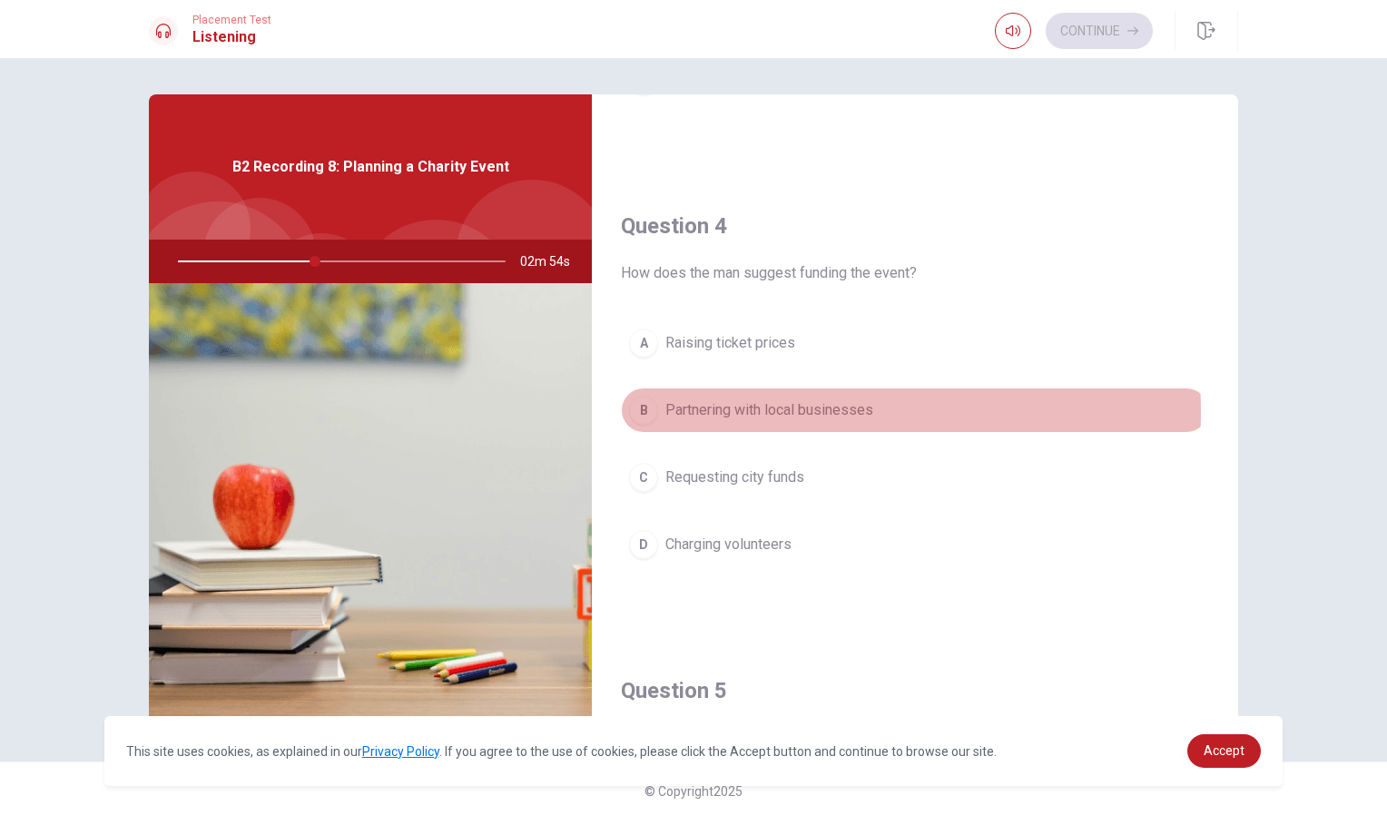
click at [776, 412] on span "Partnering with local businesses" at bounding box center [769, 410] width 208 height 22
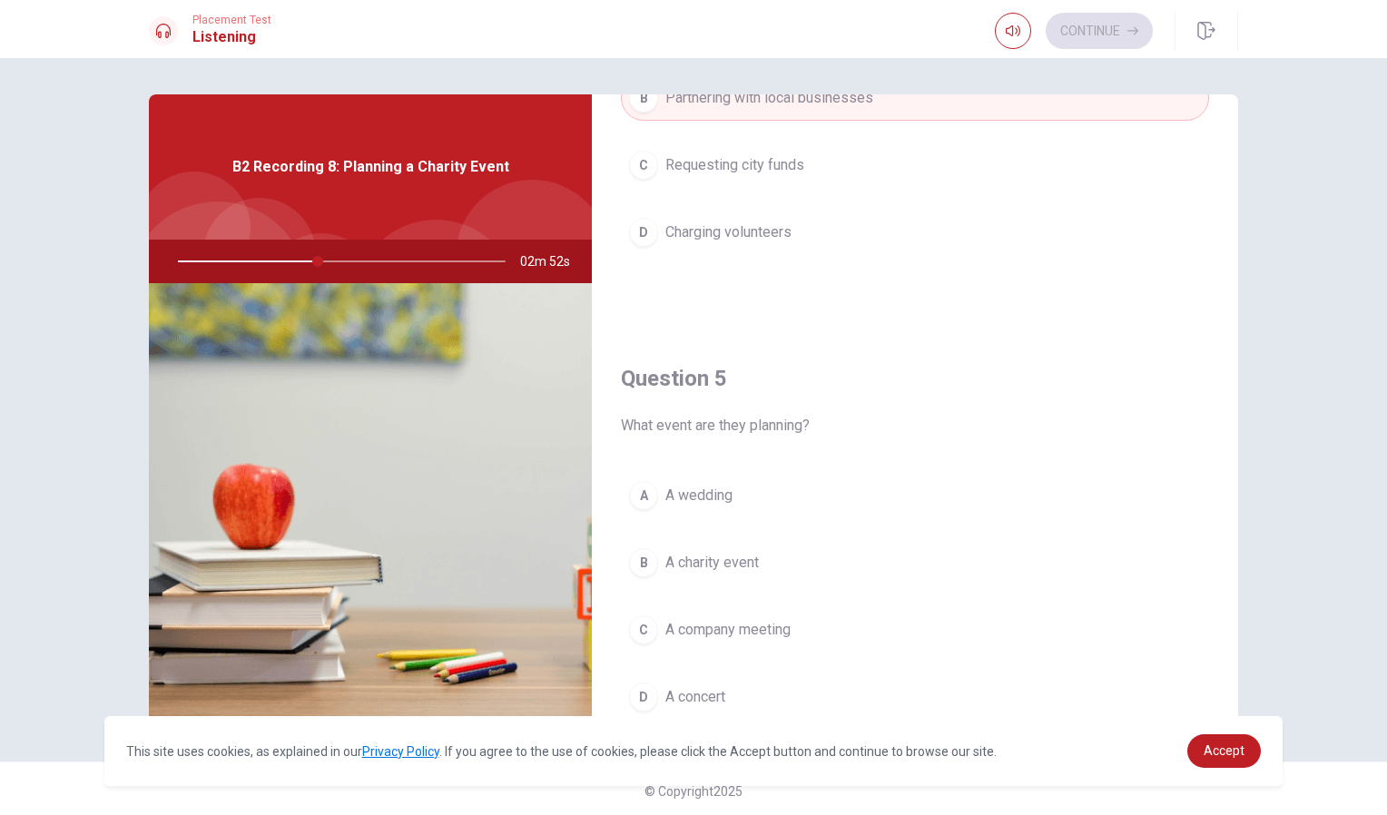
scroll to position [1693, 0]
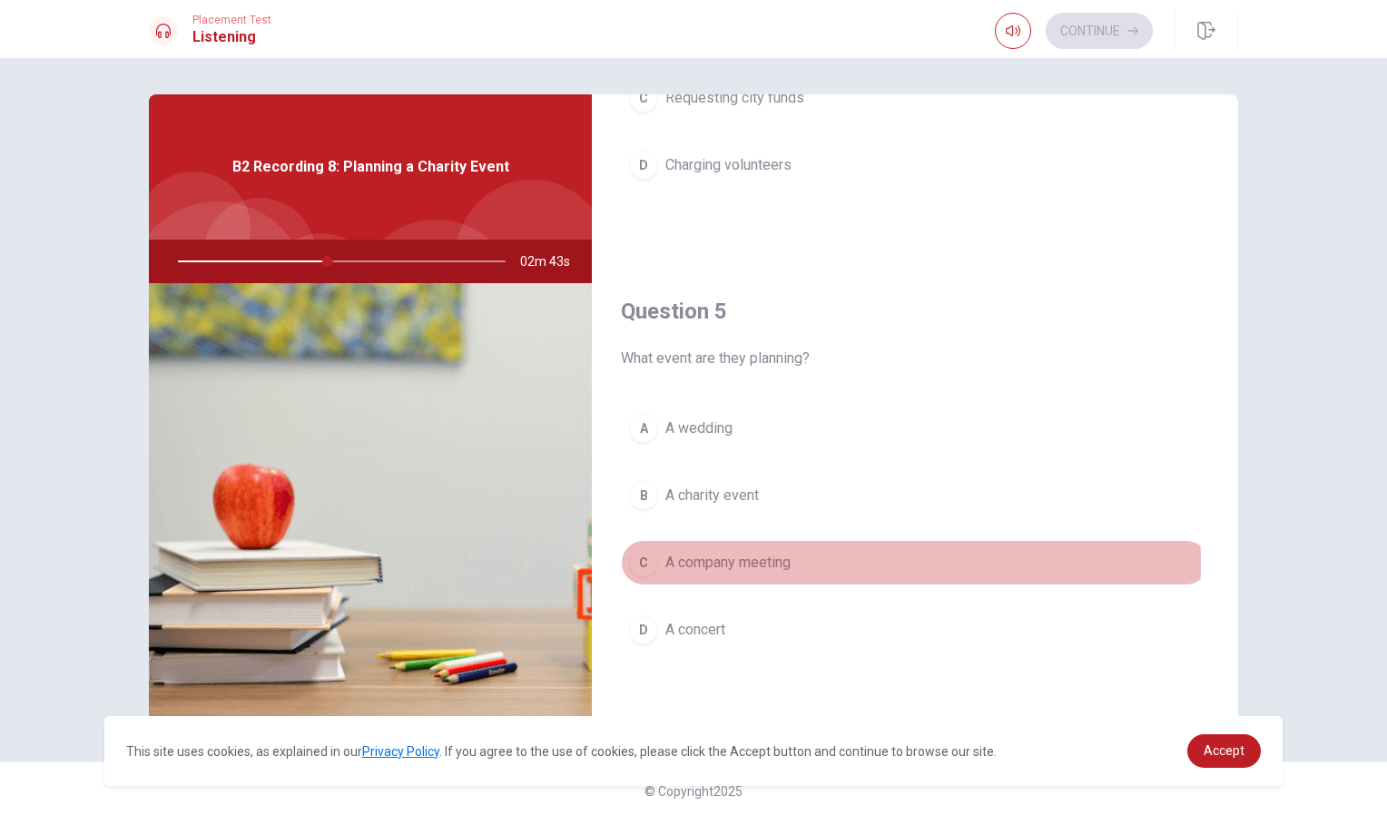
click at [772, 563] on span "A company meeting" at bounding box center [727, 563] width 125 height 22
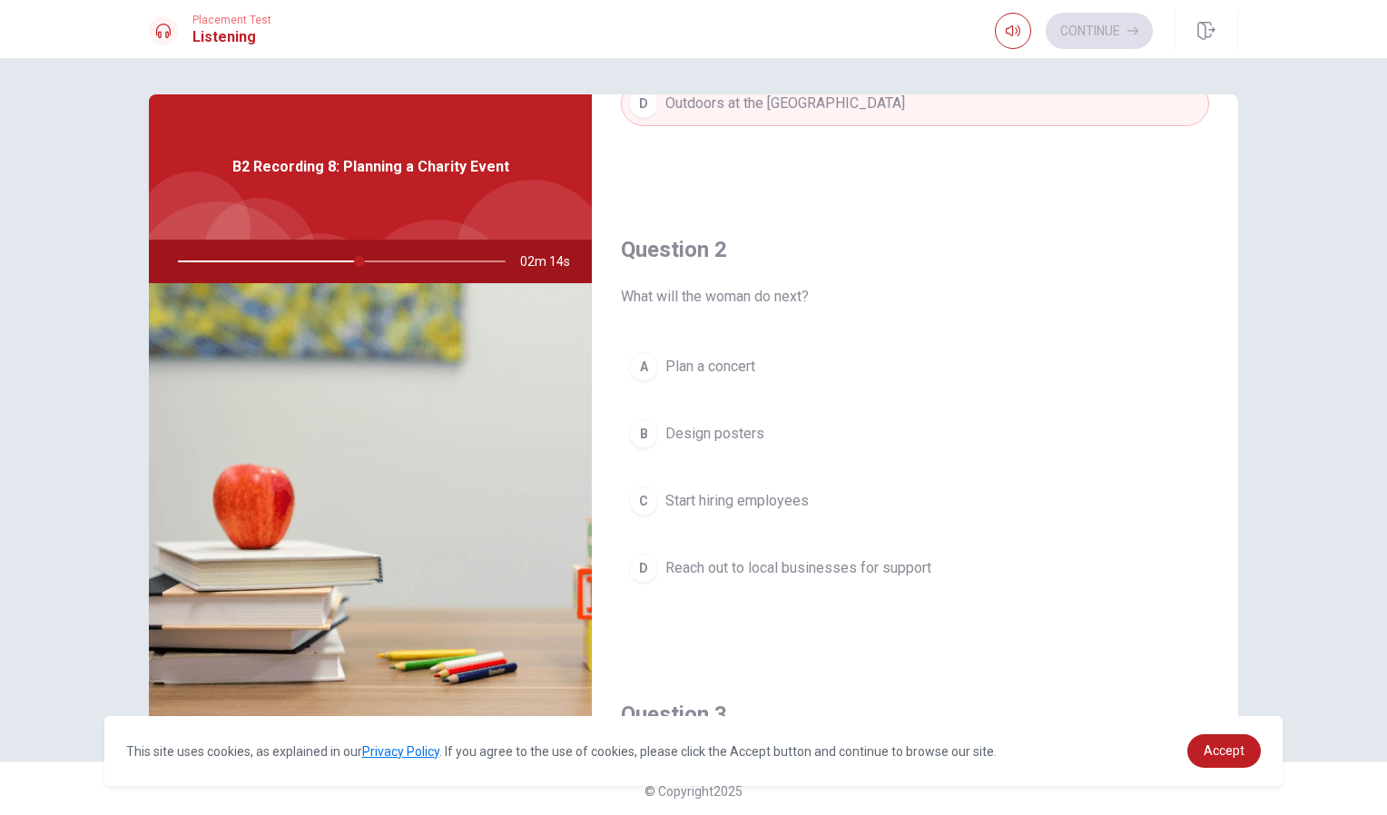
scroll to position [366, 0]
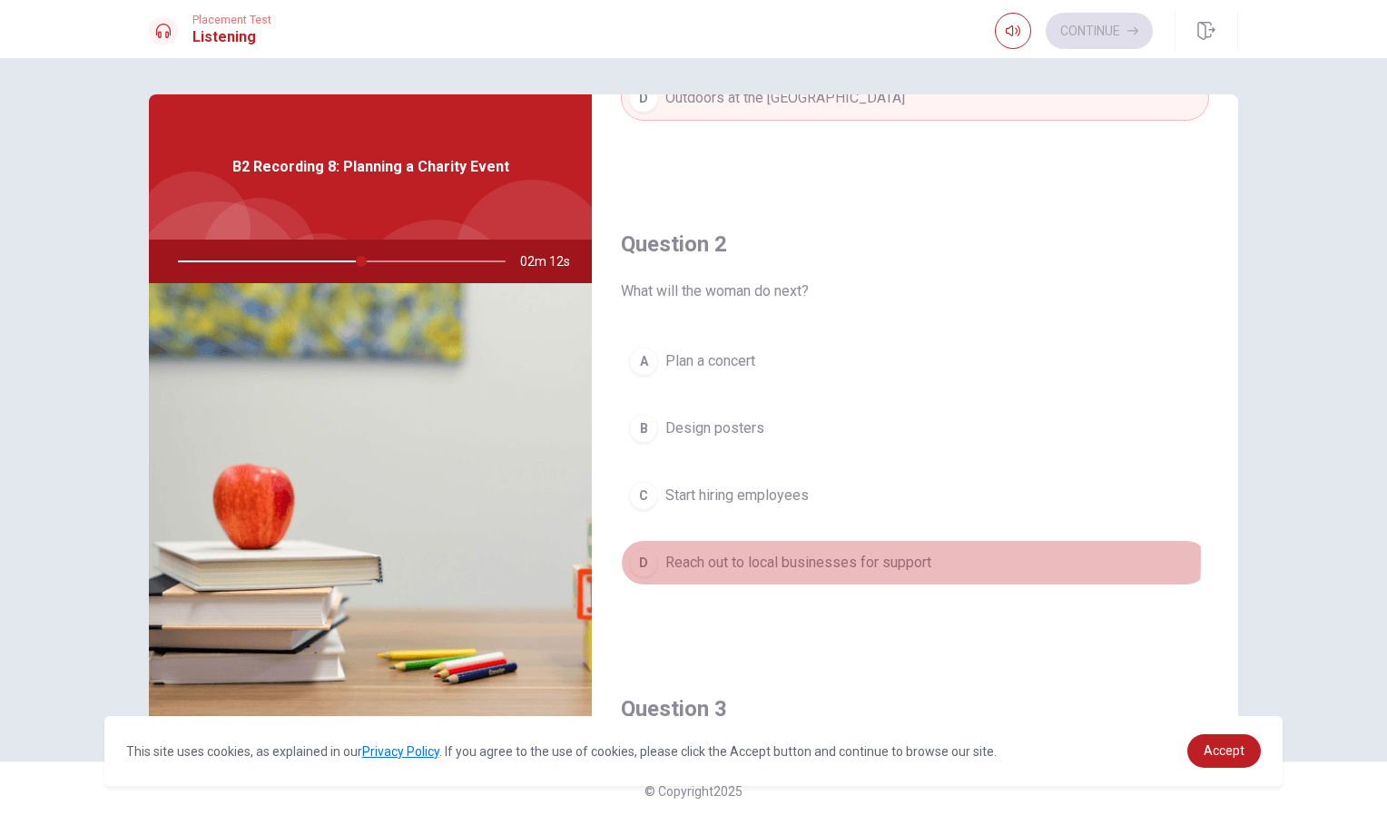
click at [793, 558] on span "Reach out to local businesses for support" at bounding box center [798, 563] width 266 height 22
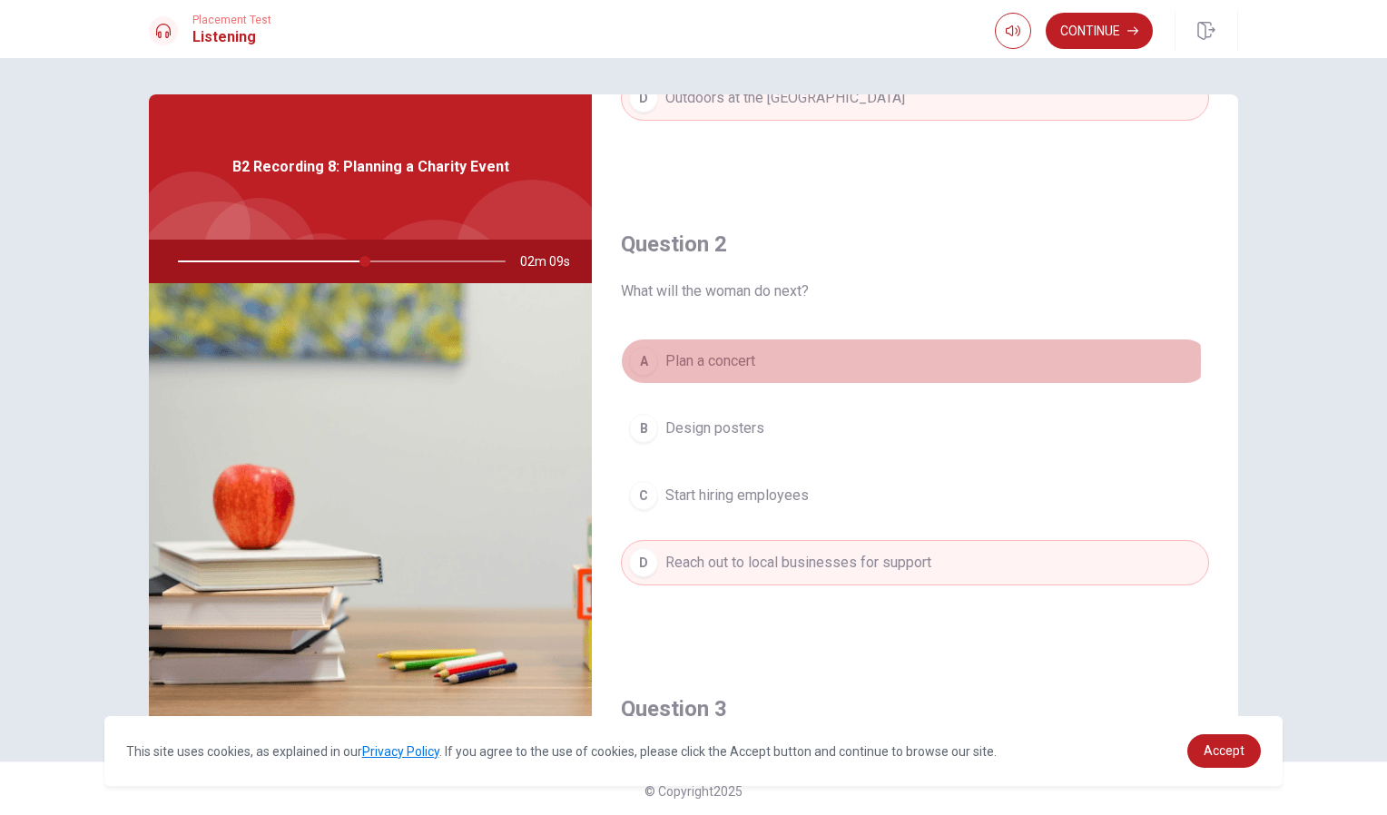
click at [727, 361] on span "Plan a concert" at bounding box center [710, 361] width 90 height 22
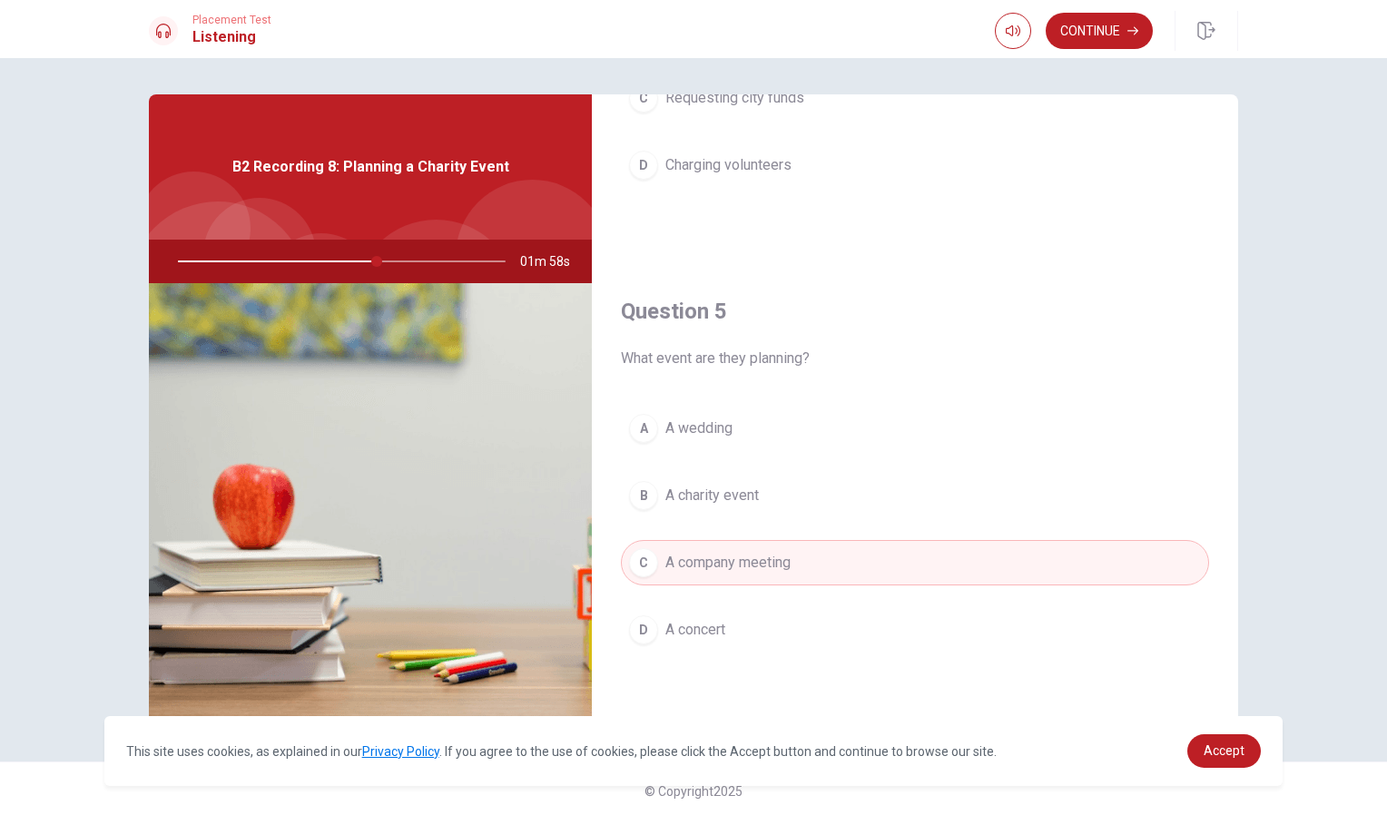
scroll to position [5, 0]
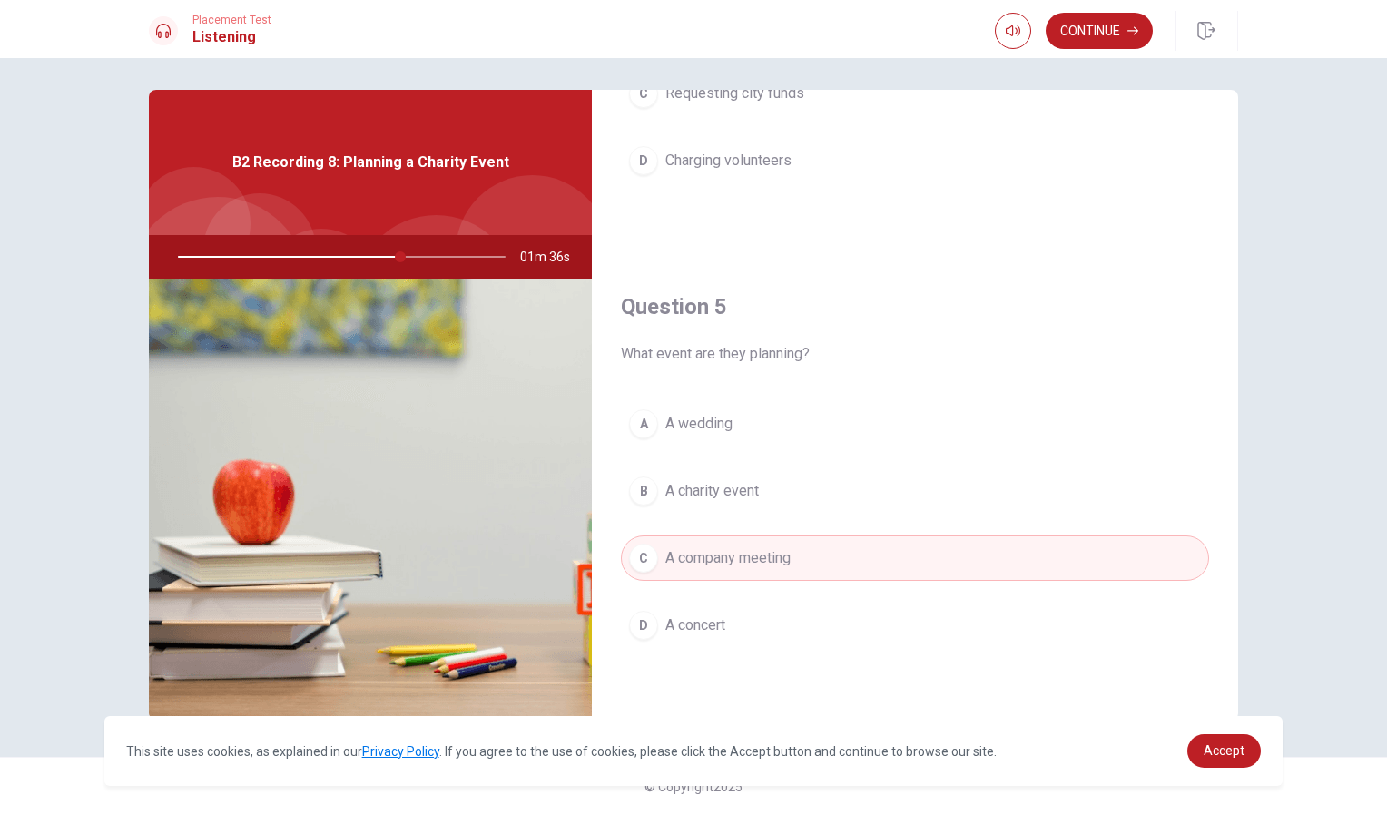
click at [351, 253] on div at bounding box center [338, 257] width 364 height 44
drag, startPoint x: 396, startPoint y: 250, endPoint x: 334, endPoint y: 250, distance: 61.7
click at [334, 250] on div at bounding box center [338, 257] width 364 height 44
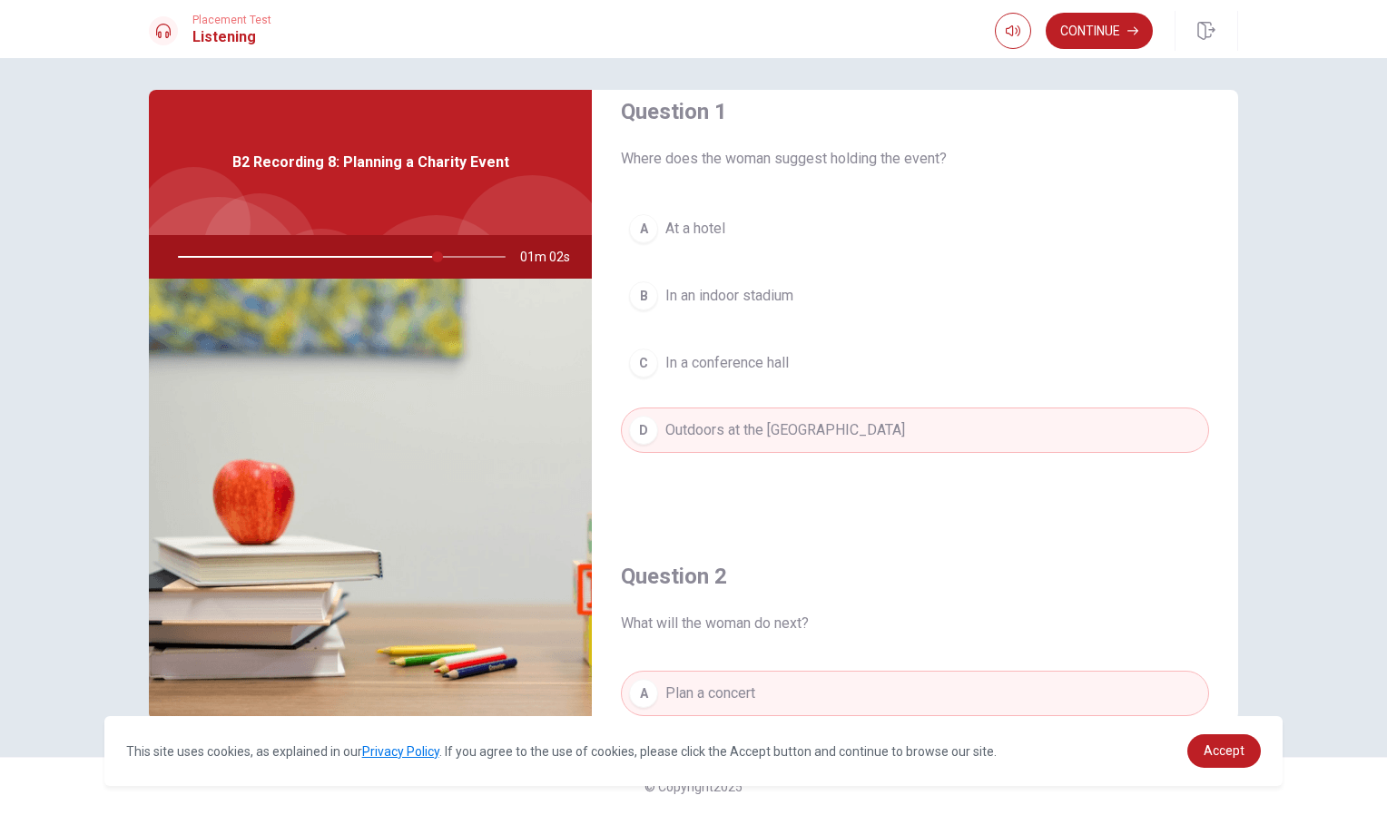
scroll to position [0, 0]
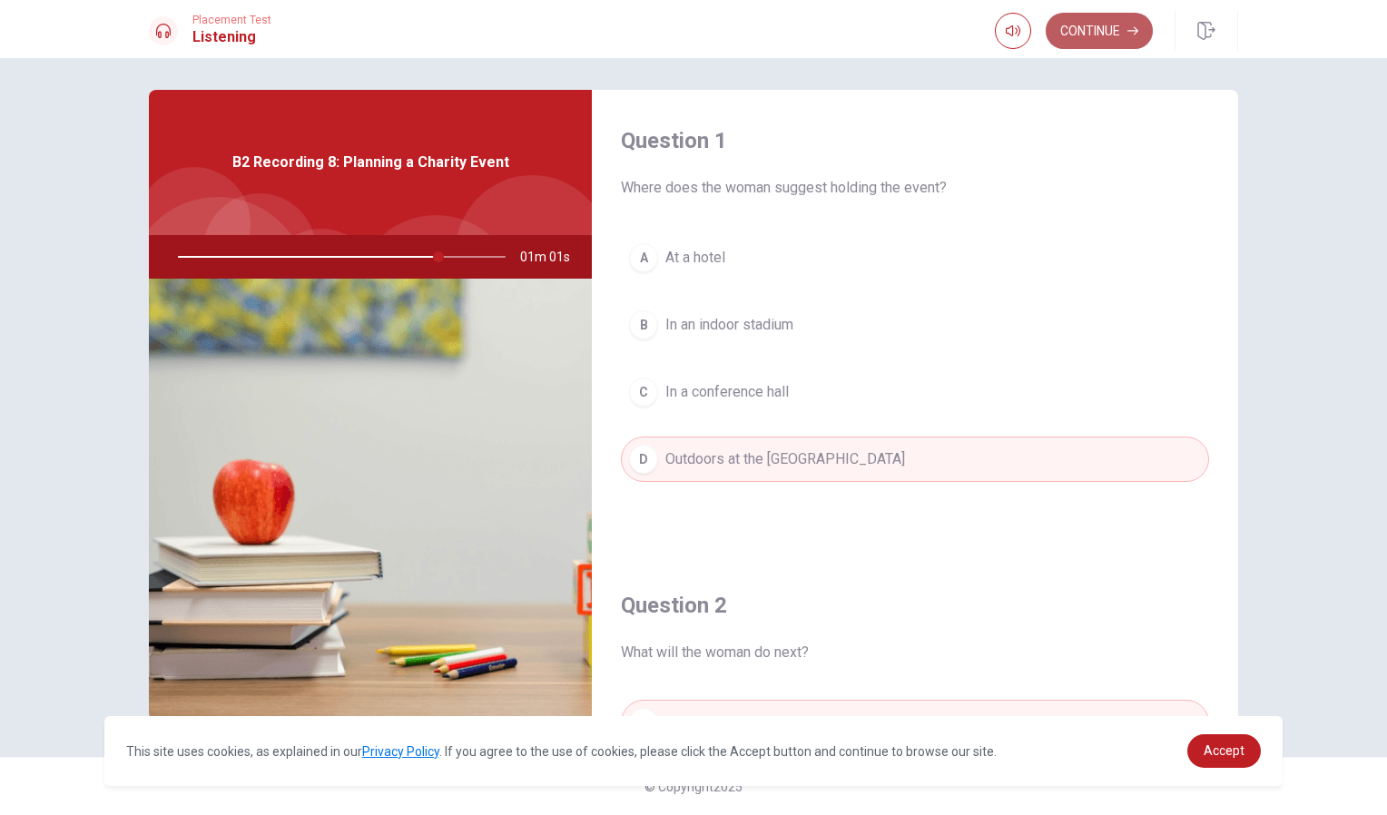
click at [1099, 24] on button "Continue" at bounding box center [1099, 31] width 107 height 36
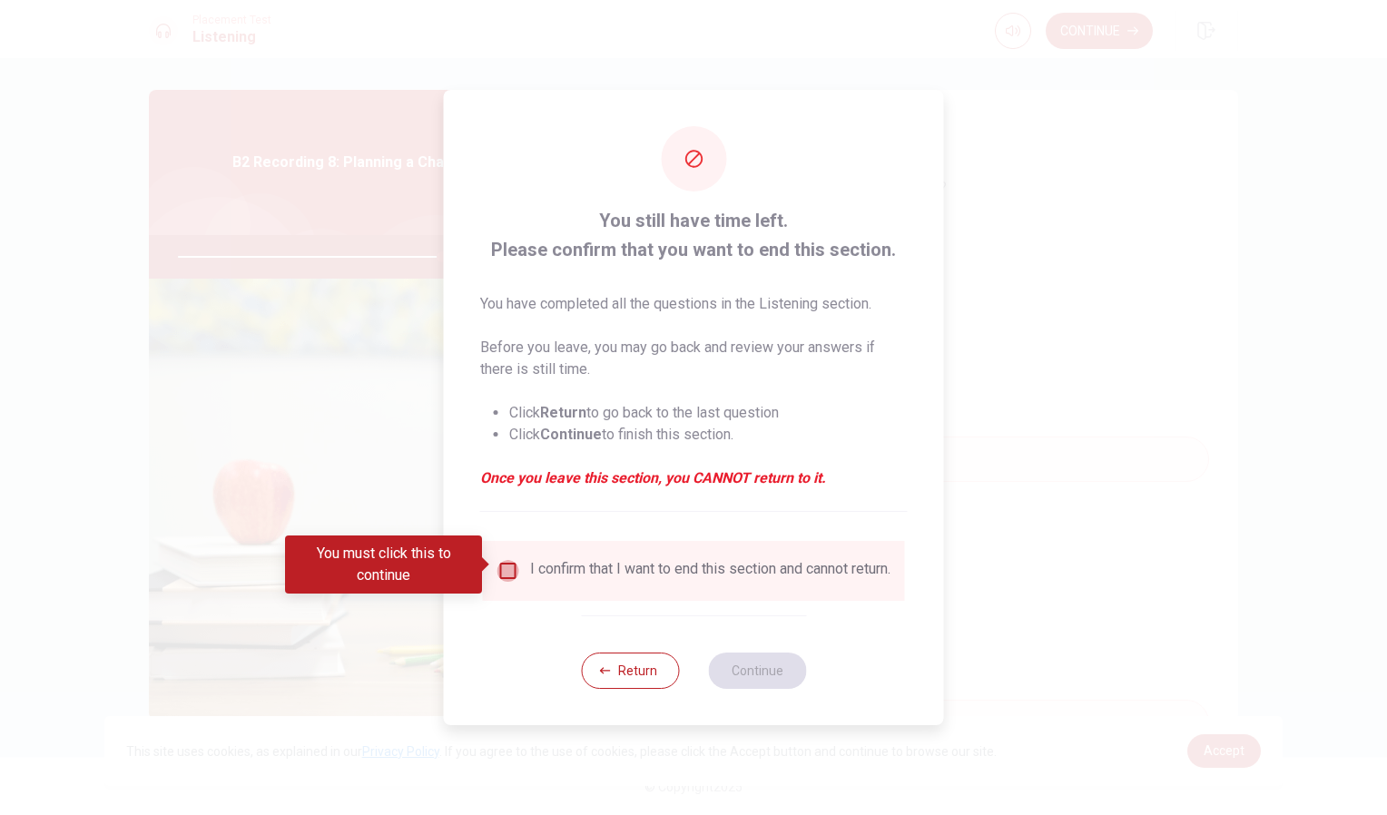
click at [502, 567] on input "You must click this to continue" at bounding box center [509, 571] width 22 height 22
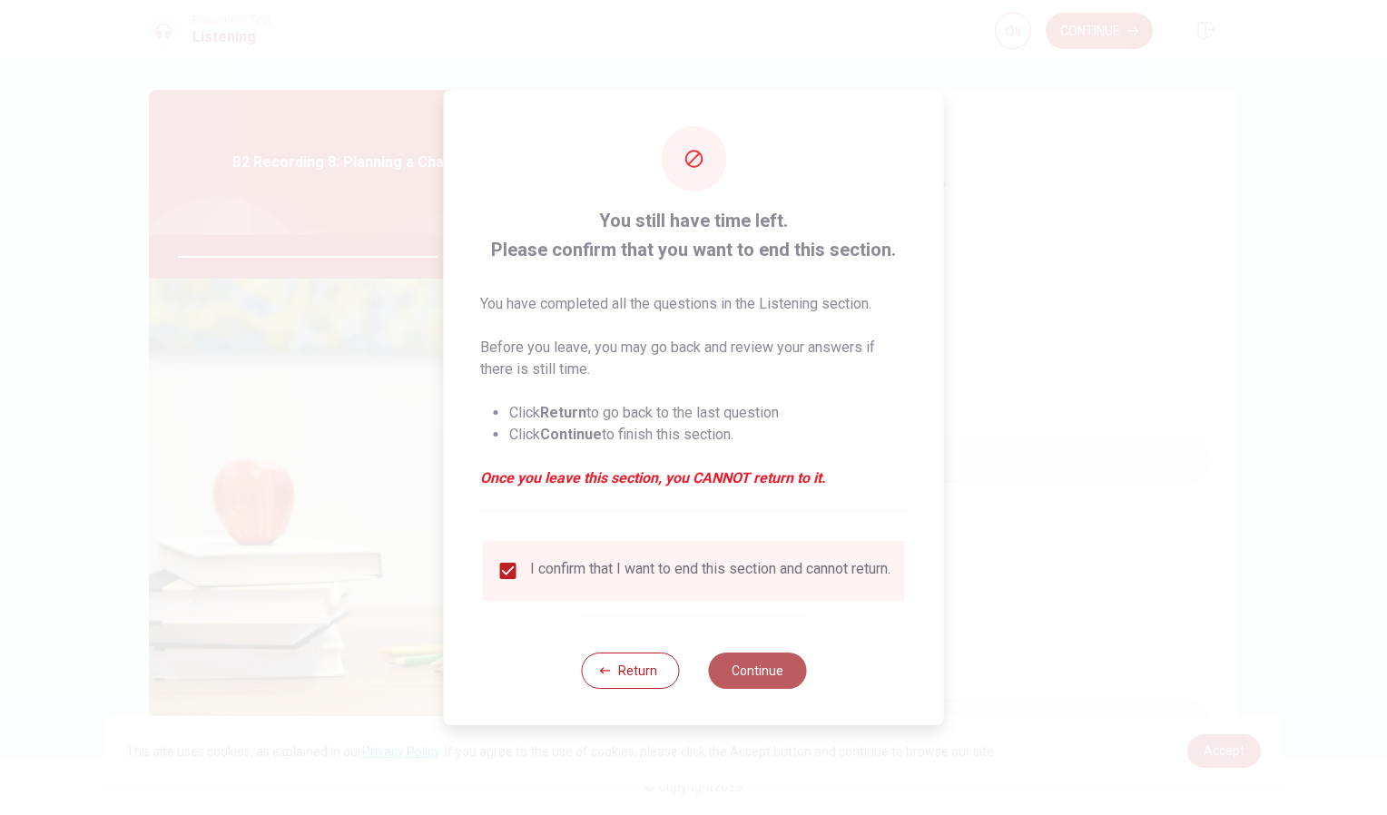
click at [754, 675] on button "Continue" at bounding box center [757, 671] width 98 height 36
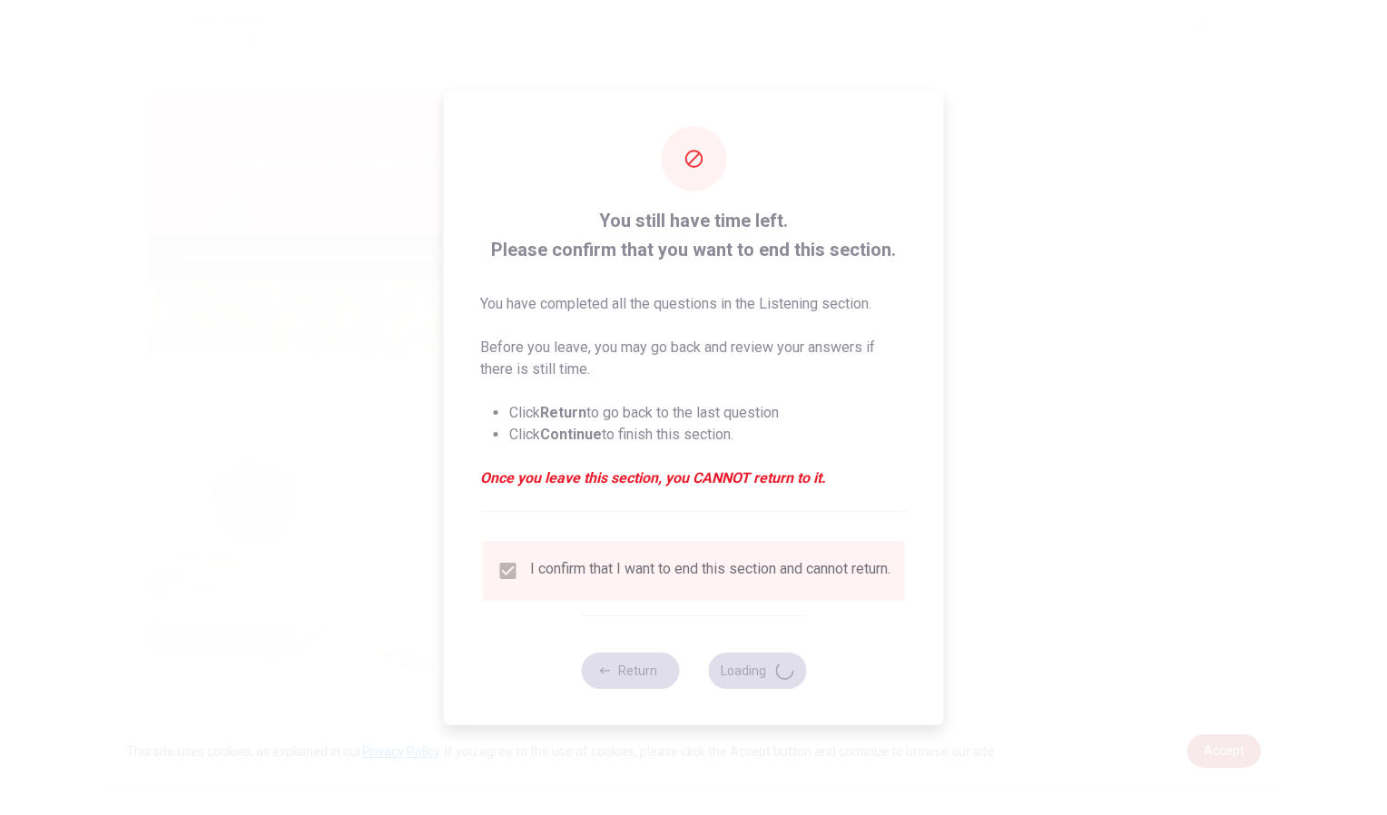
type input "82"
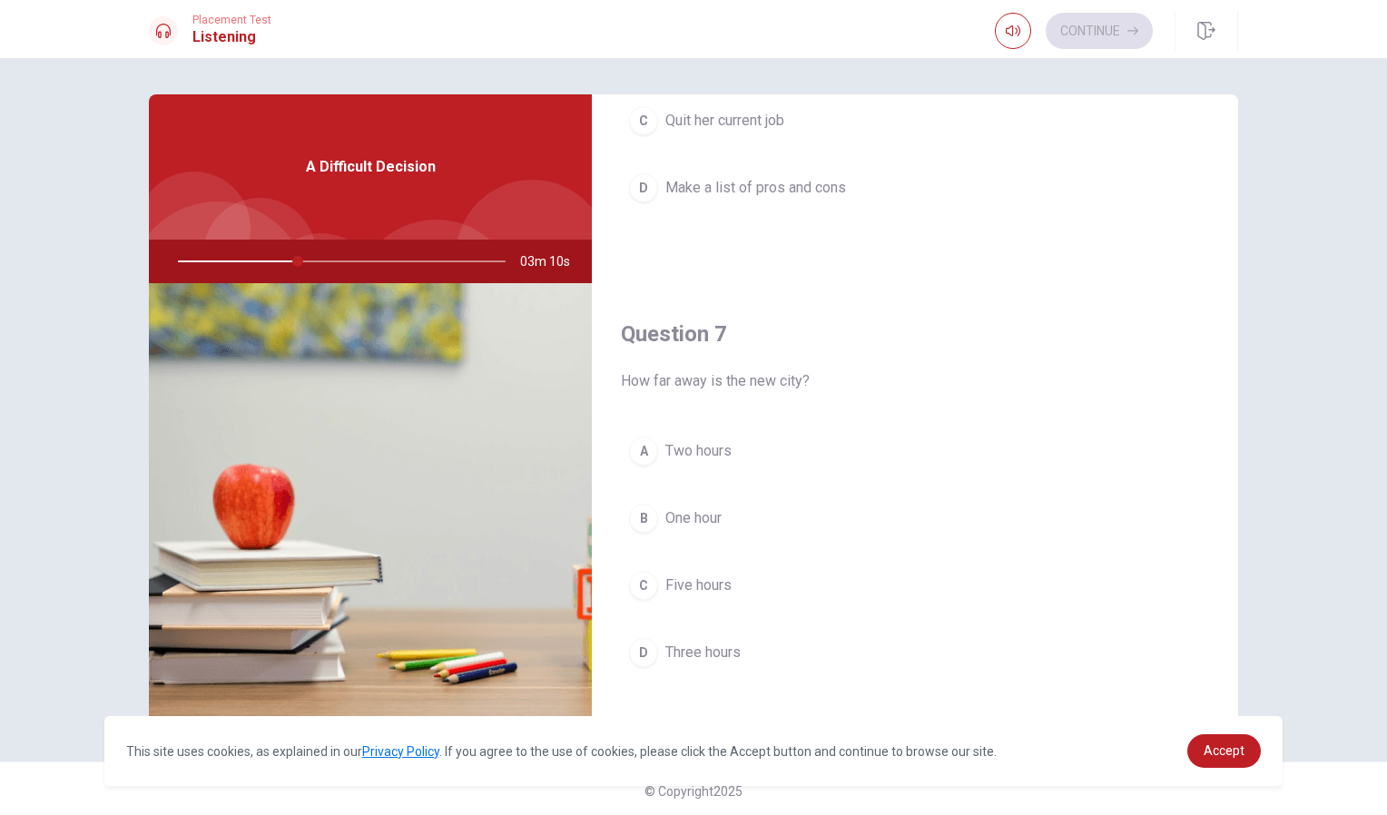
scroll to position [277, 0]
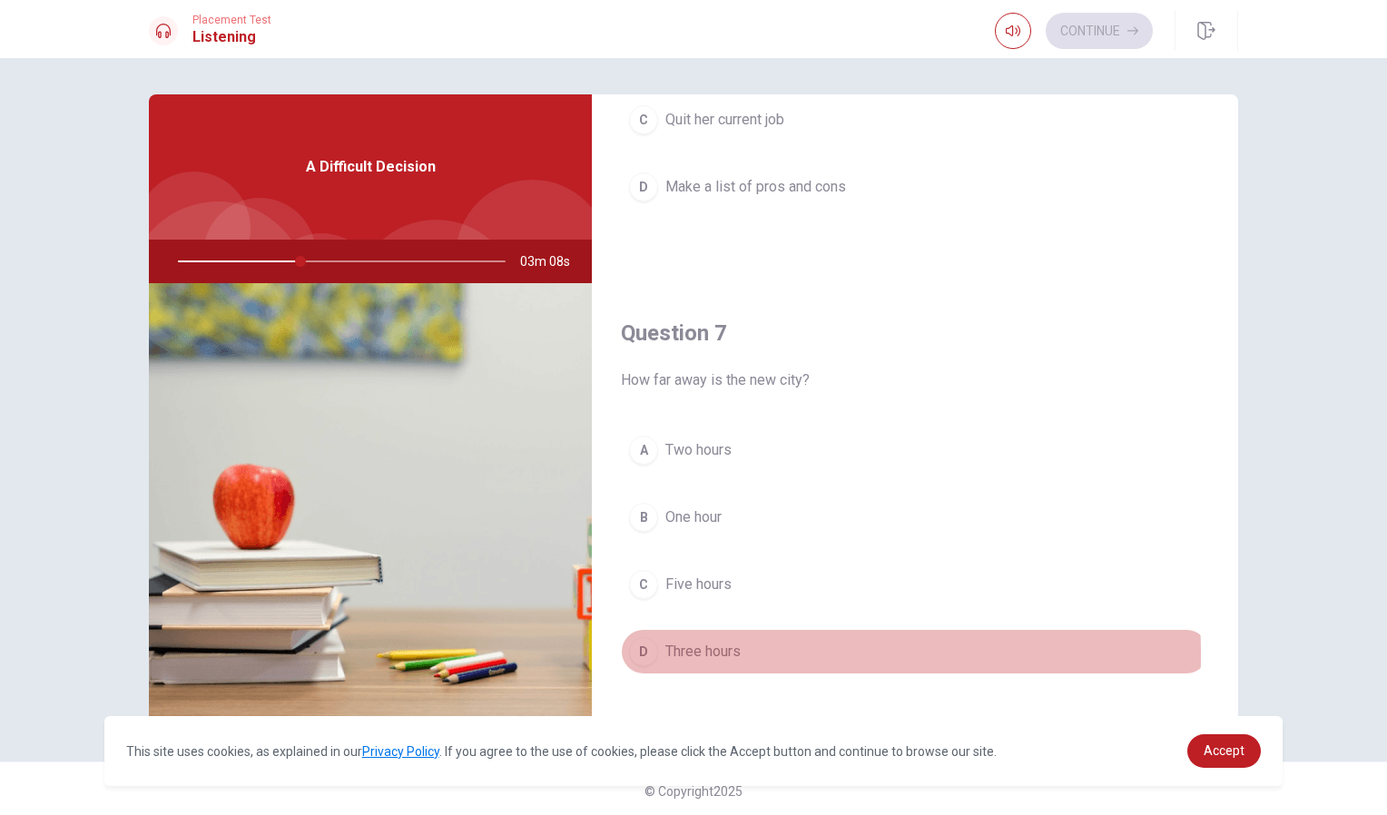
click at [710, 655] on span "Three hours" at bounding box center [702, 652] width 75 height 22
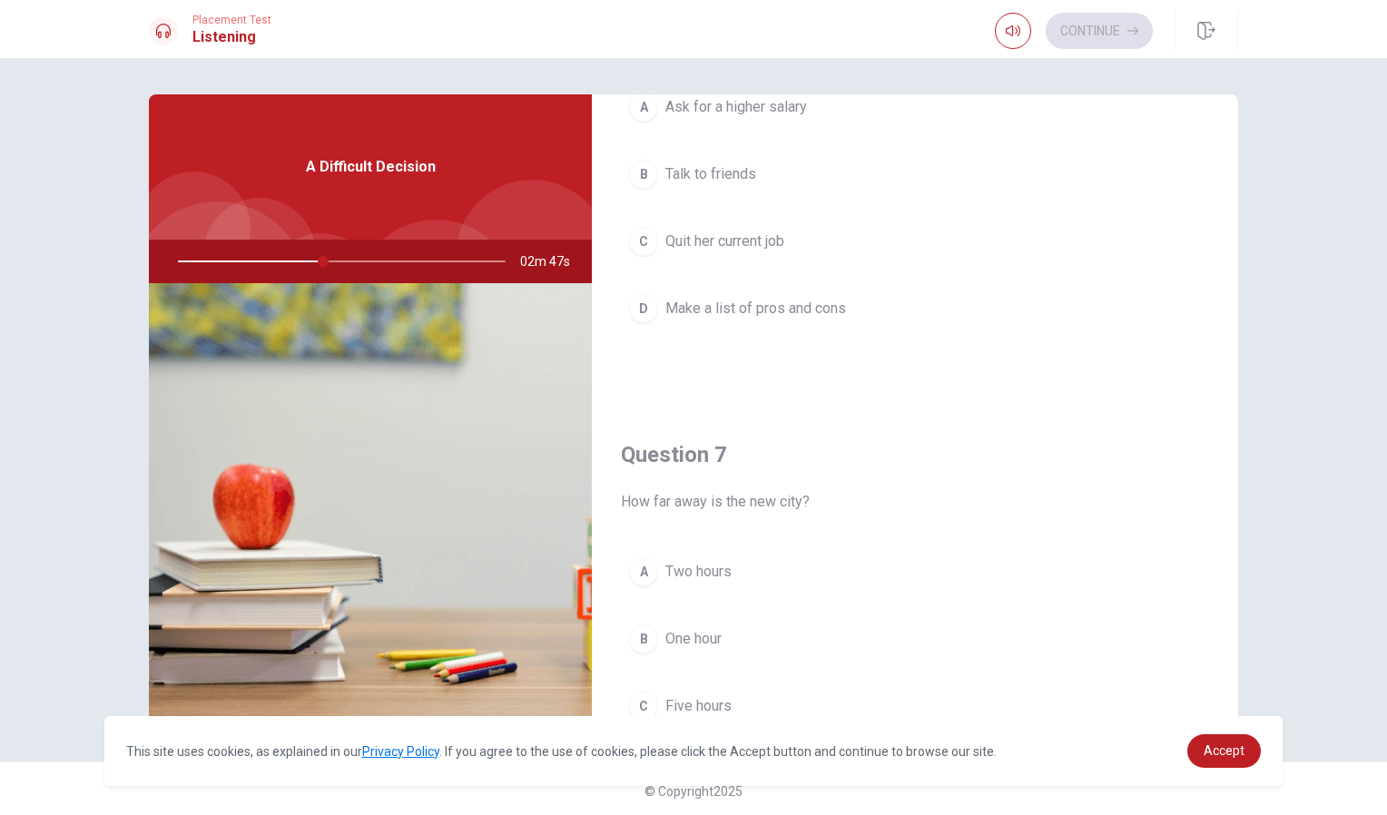
scroll to position [0, 0]
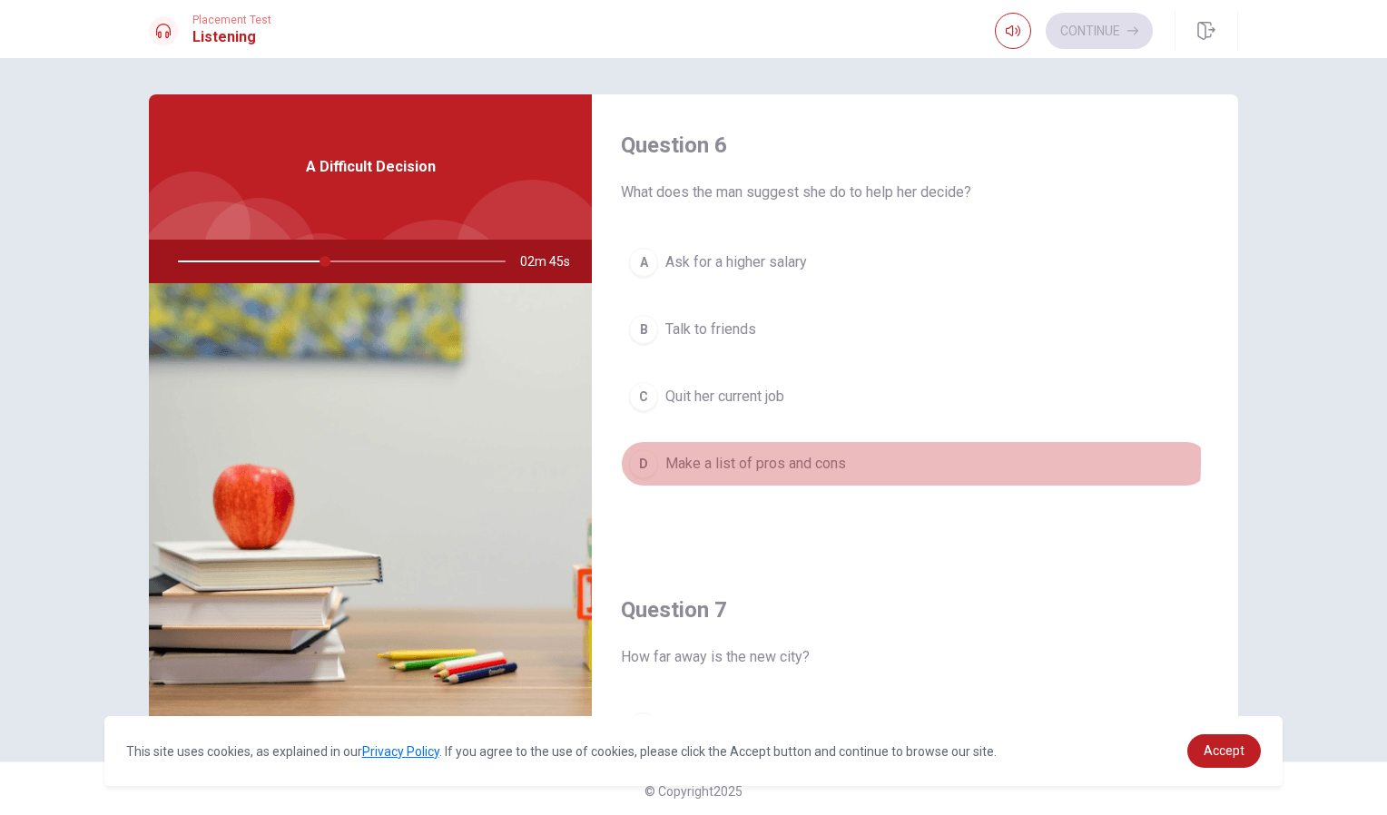
click at [776, 459] on span "Make a list of pros and cons" at bounding box center [755, 464] width 181 height 22
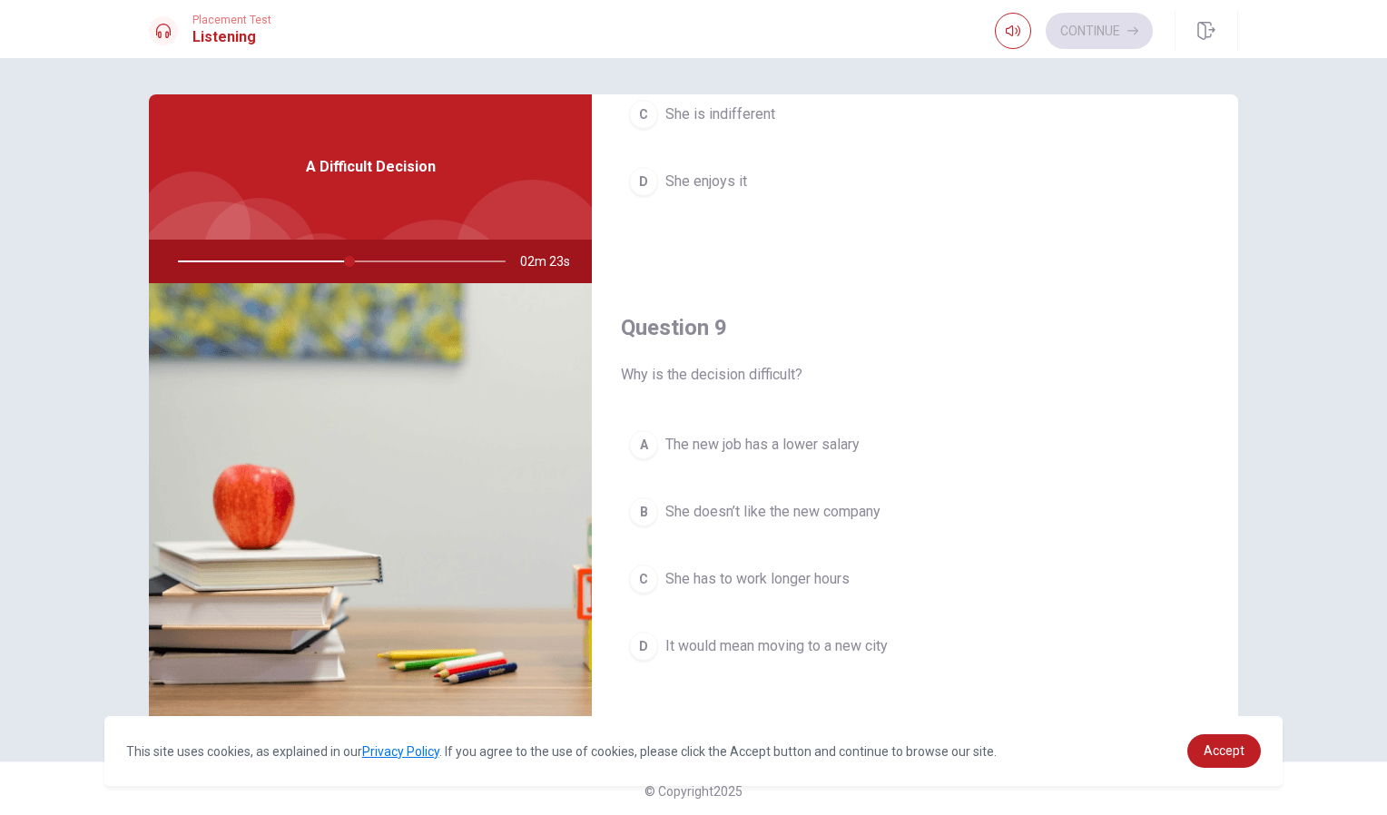
scroll to position [1213, 0]
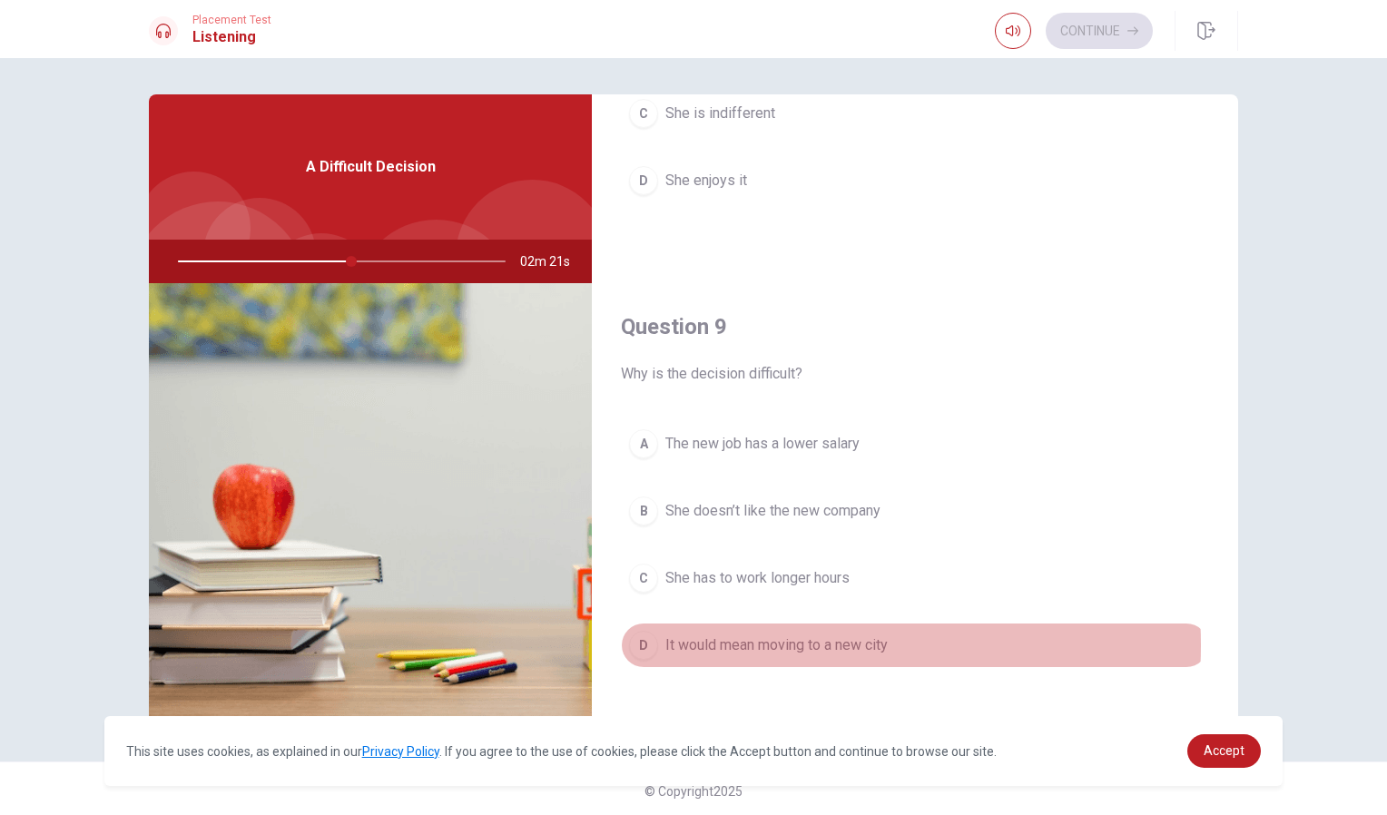
click at [771, 646] on span "It would mean moving to a new city" at bounding box center [776, 646] width 222 height 22
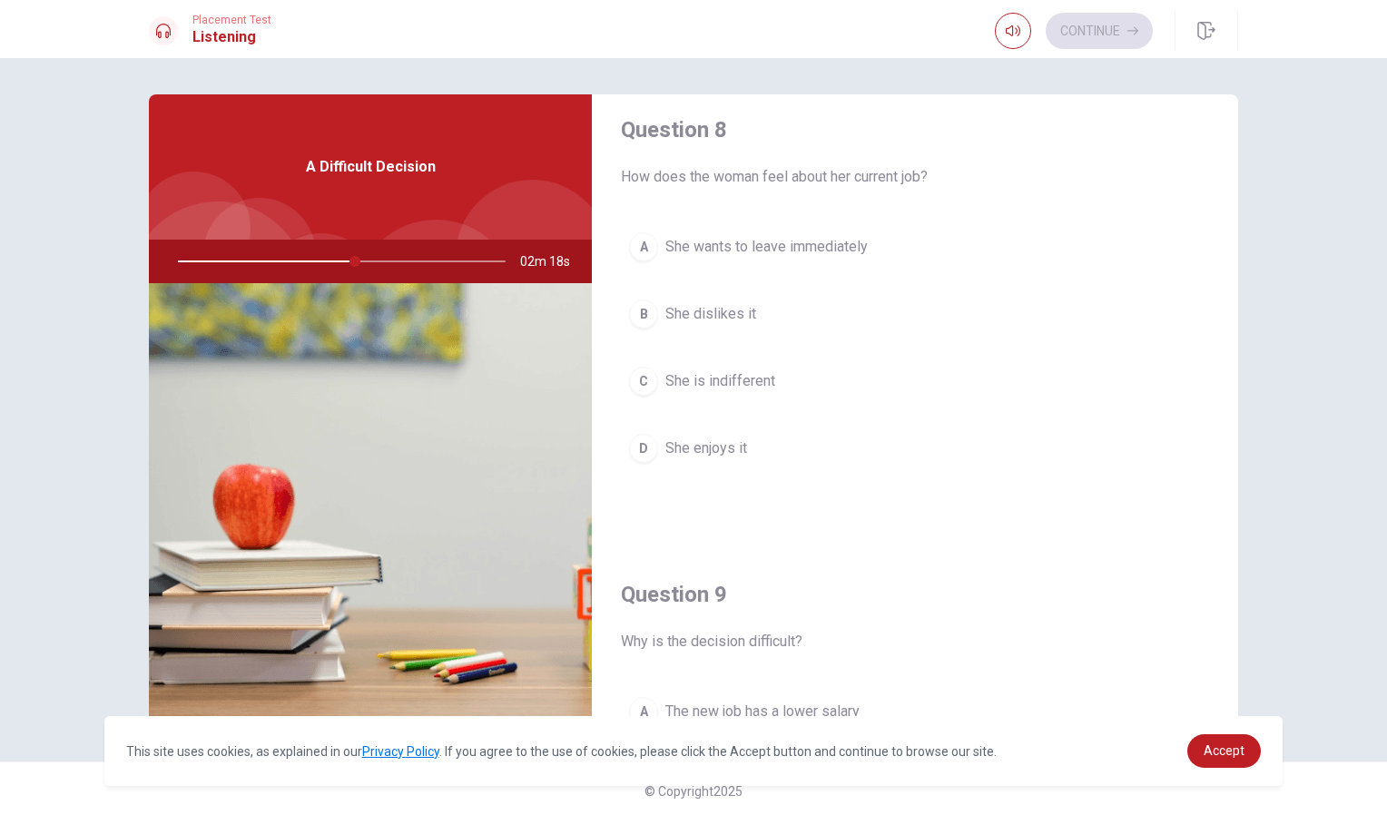
scroll to position [944, 0]
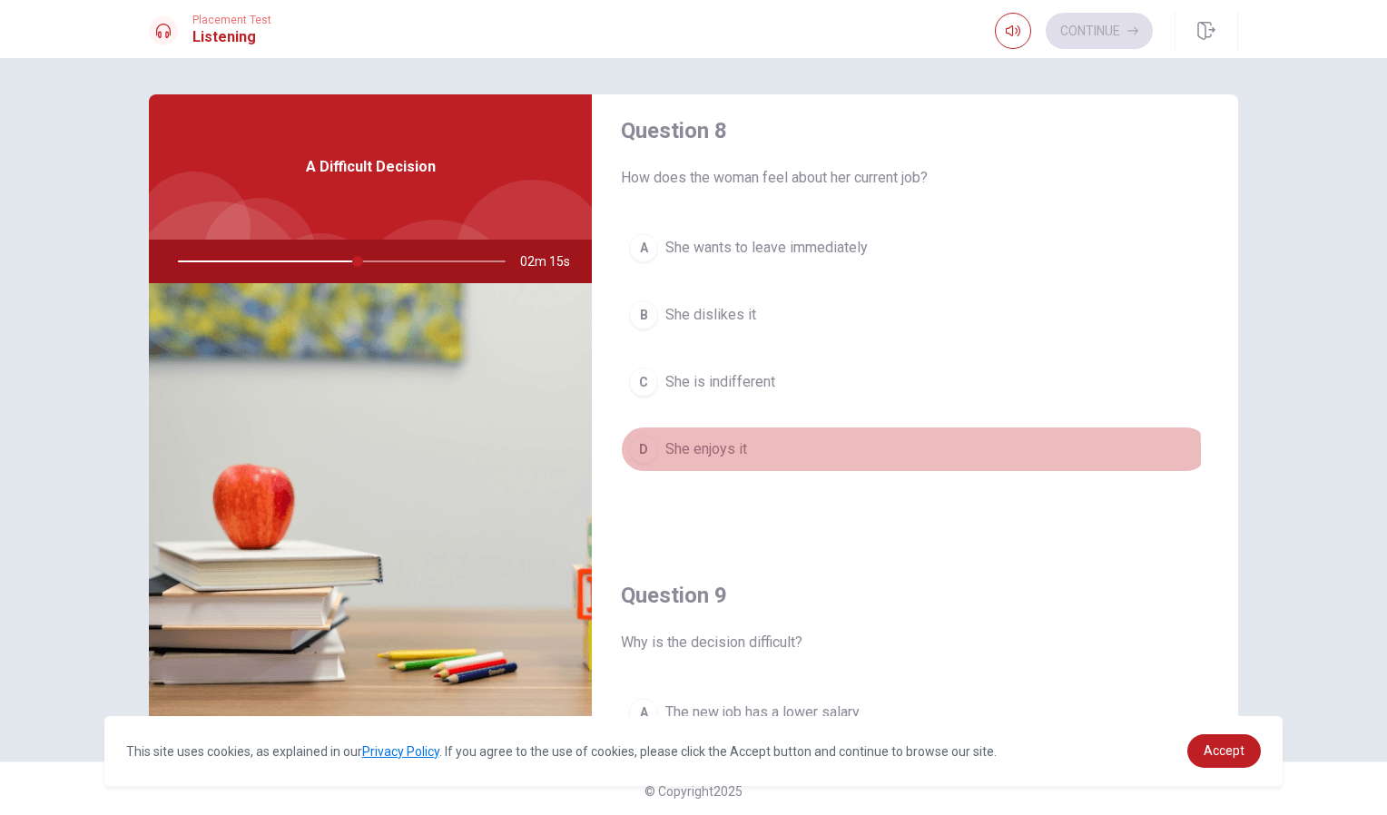
click at [729, 452] on span "She enjoys it" at bounding box center [706, 450] width 82 height 22
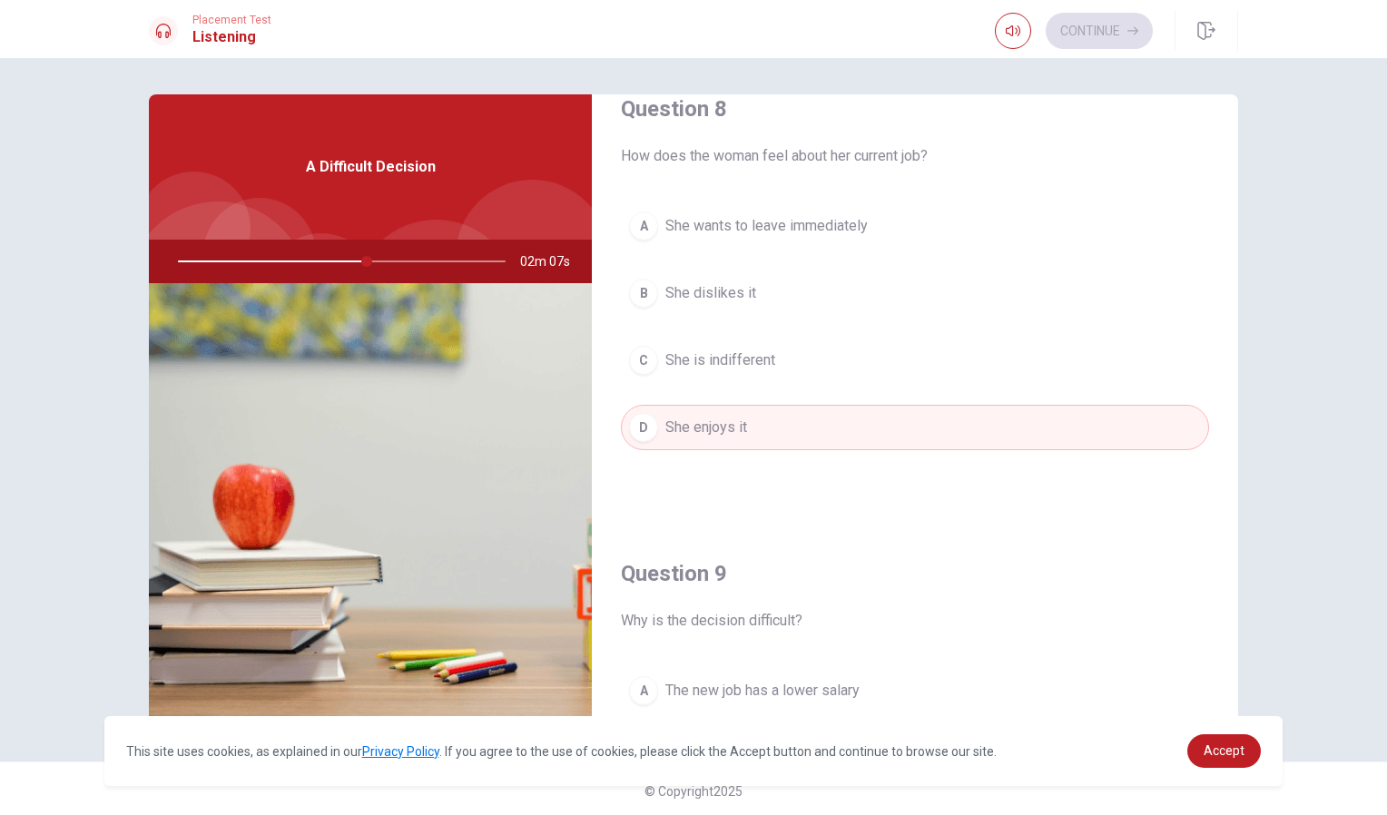
scroll to position [1693, 0]
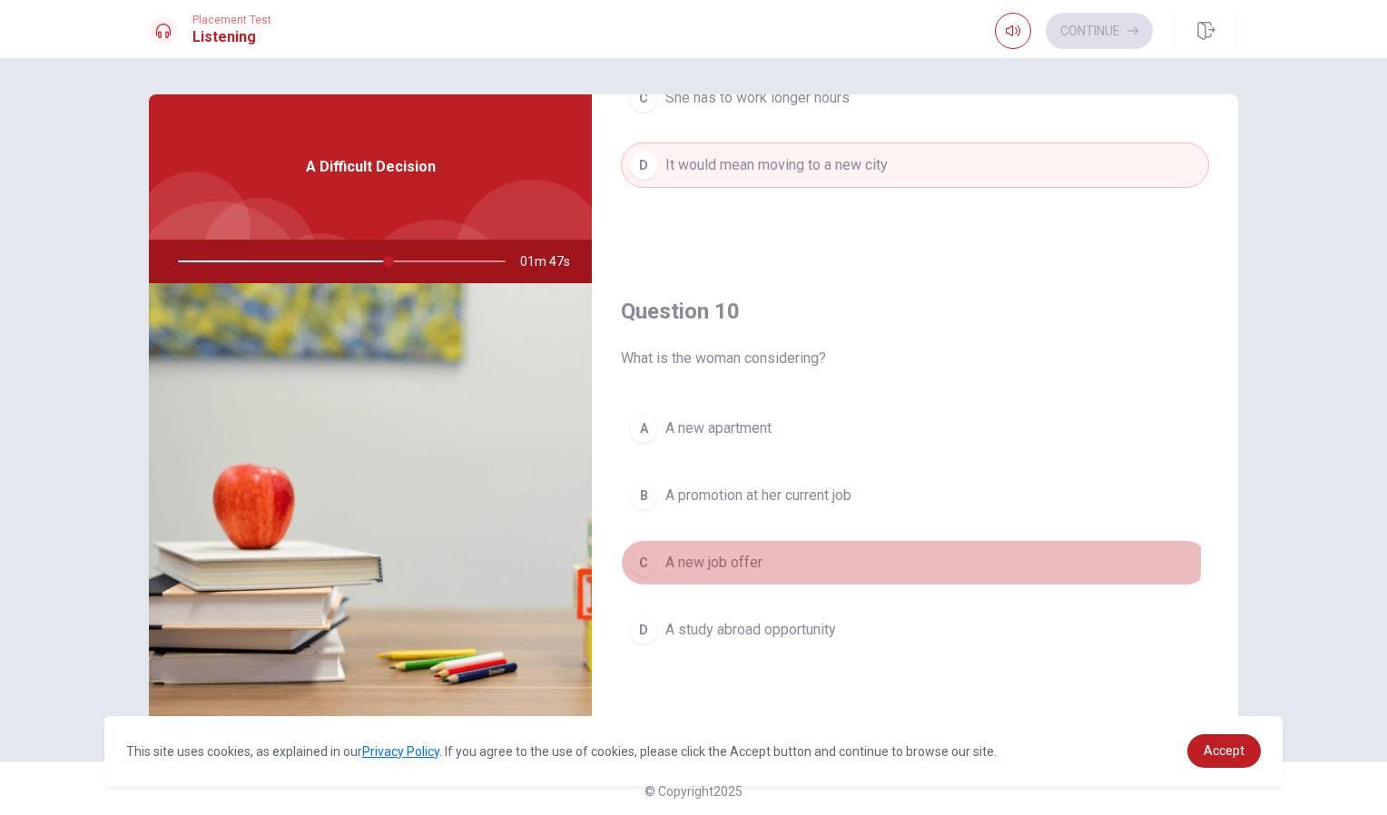
click at [733, 558] on span "A new job offer" at bounding box center [713, 563] width 97 height 22
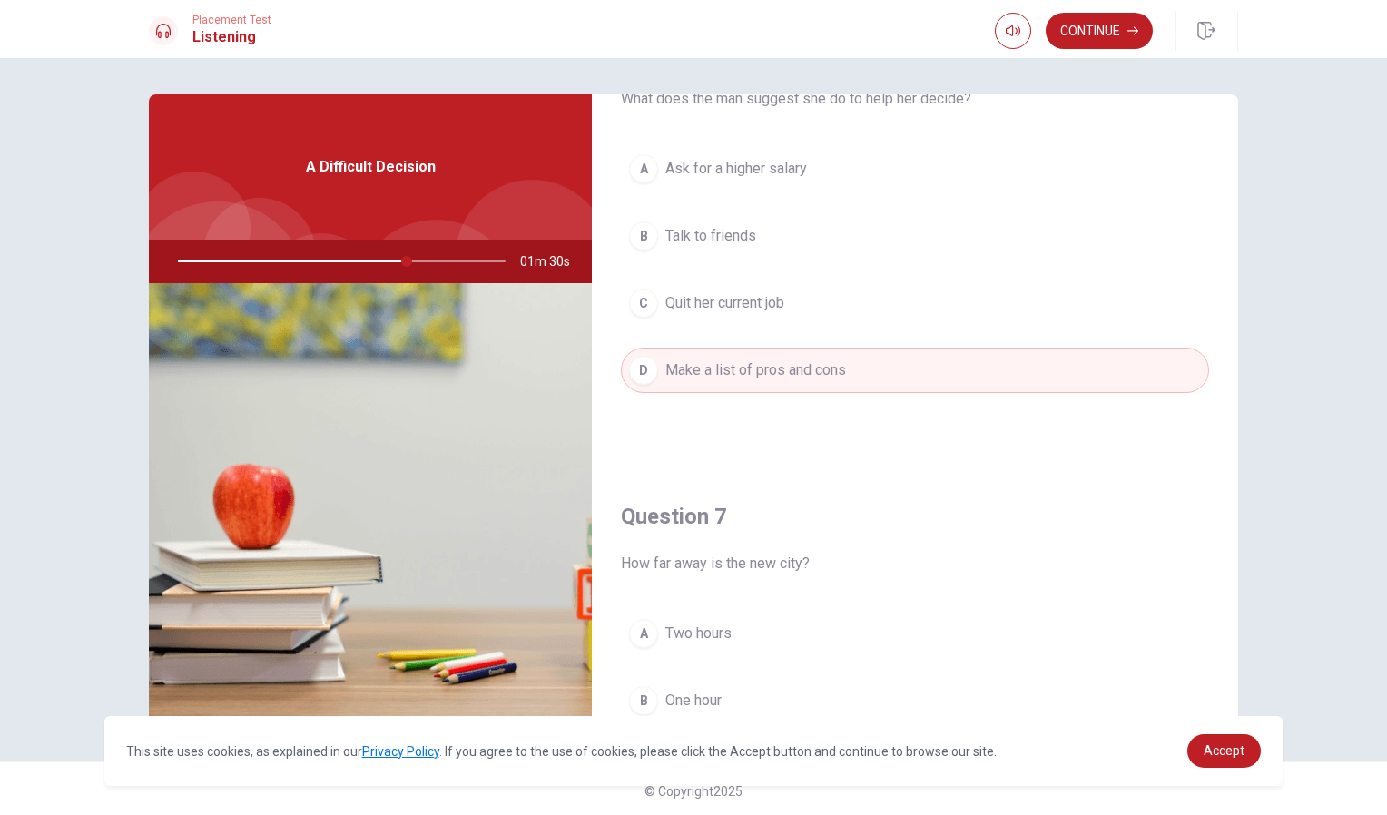
scroll to position [0, 0]
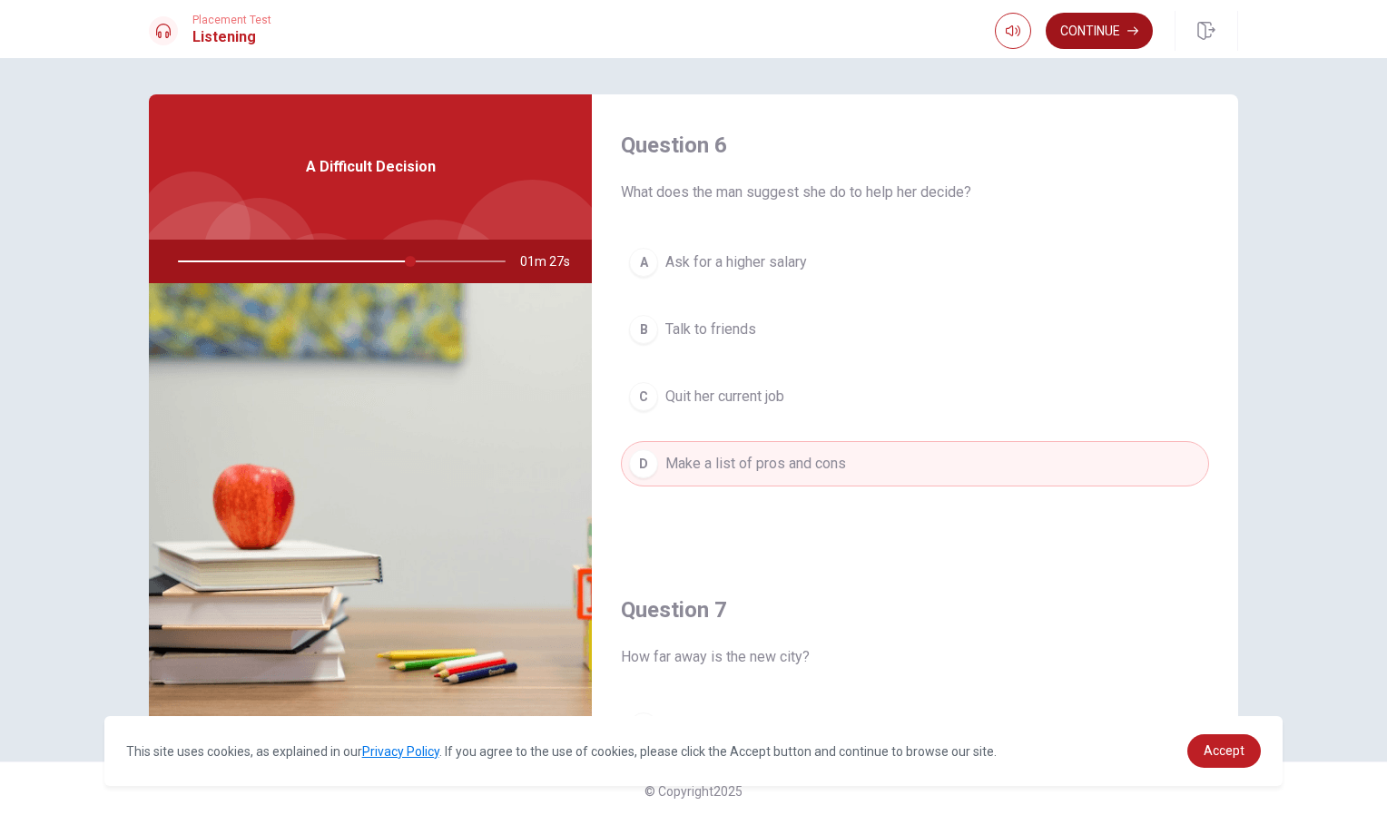
click at [1107, 41] on button "Continue" at bounding box center [1099, 31] width 107 height 36
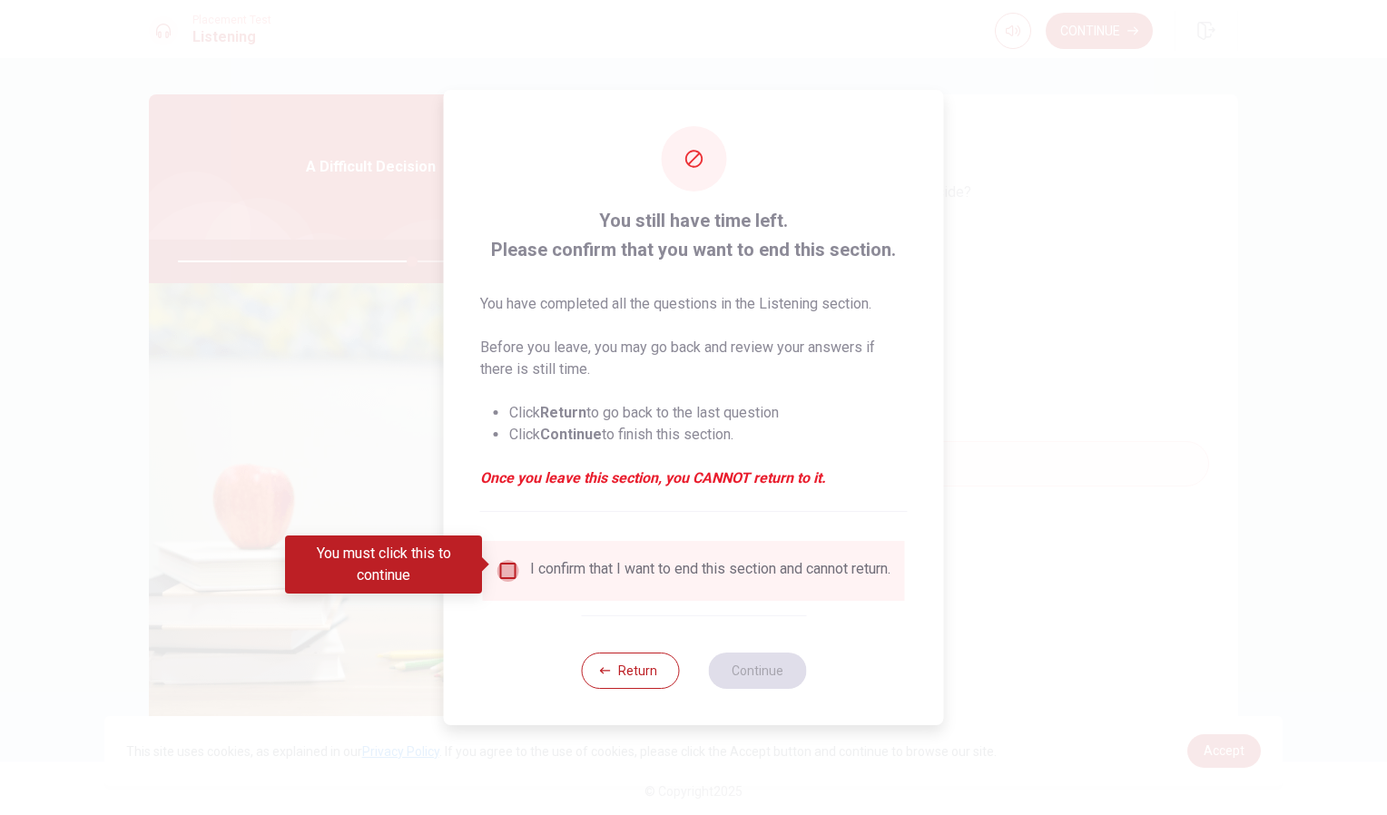
click at [501, 560] on input "You must click this to continue" at bounding box center [509, 571] width 22 height 22
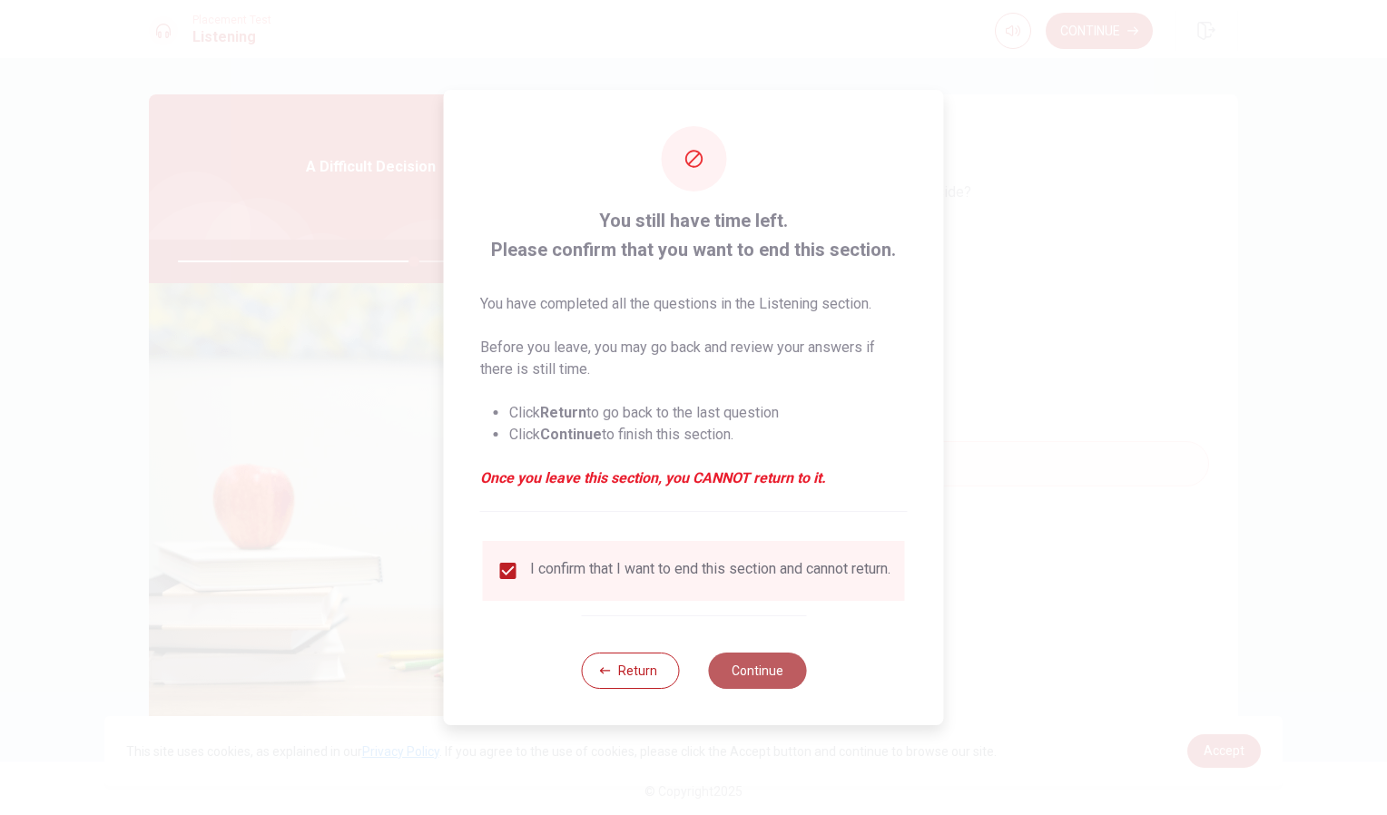
click at [744, 673] on button "Continue" at bounding box center [757, 671] width 98 height 36
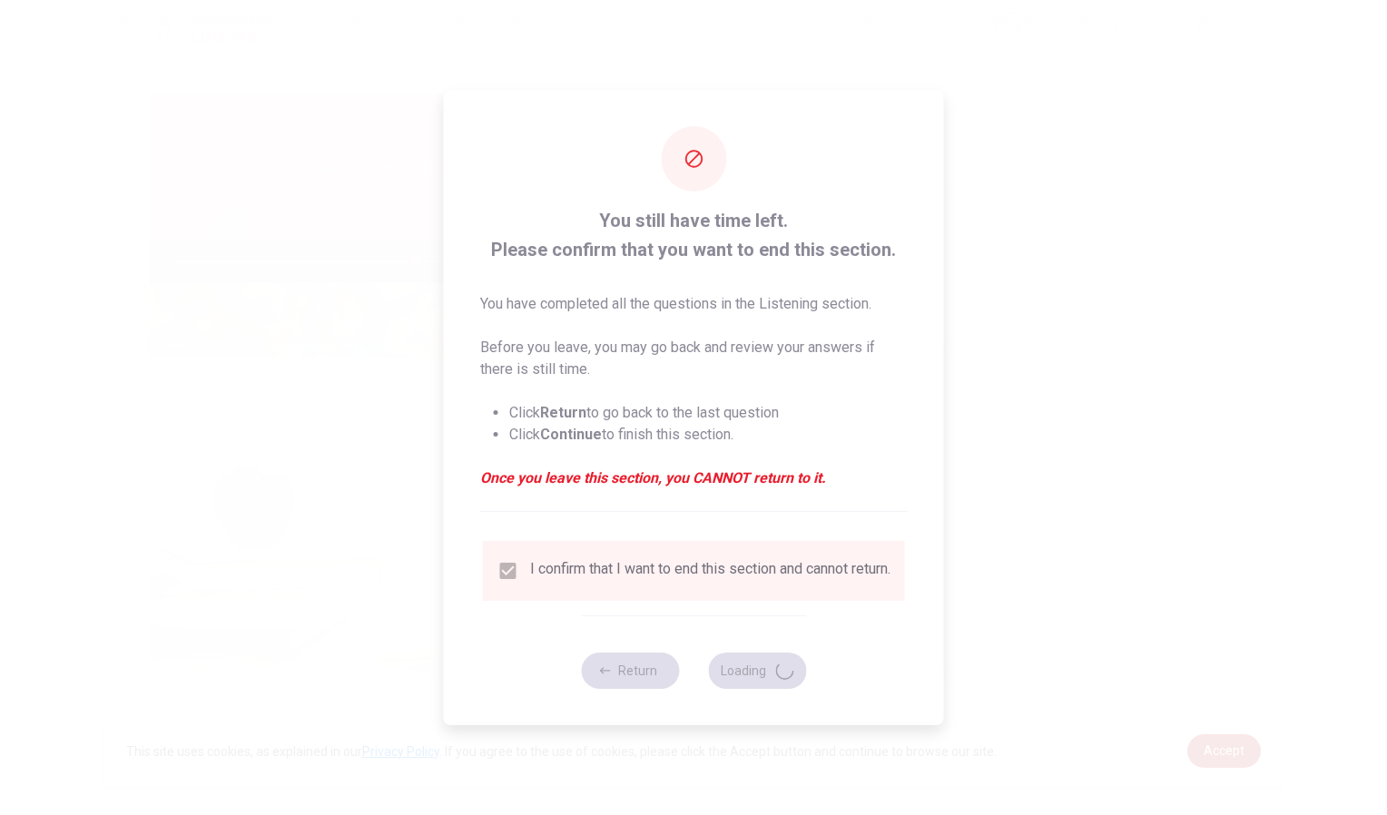
type input "73"
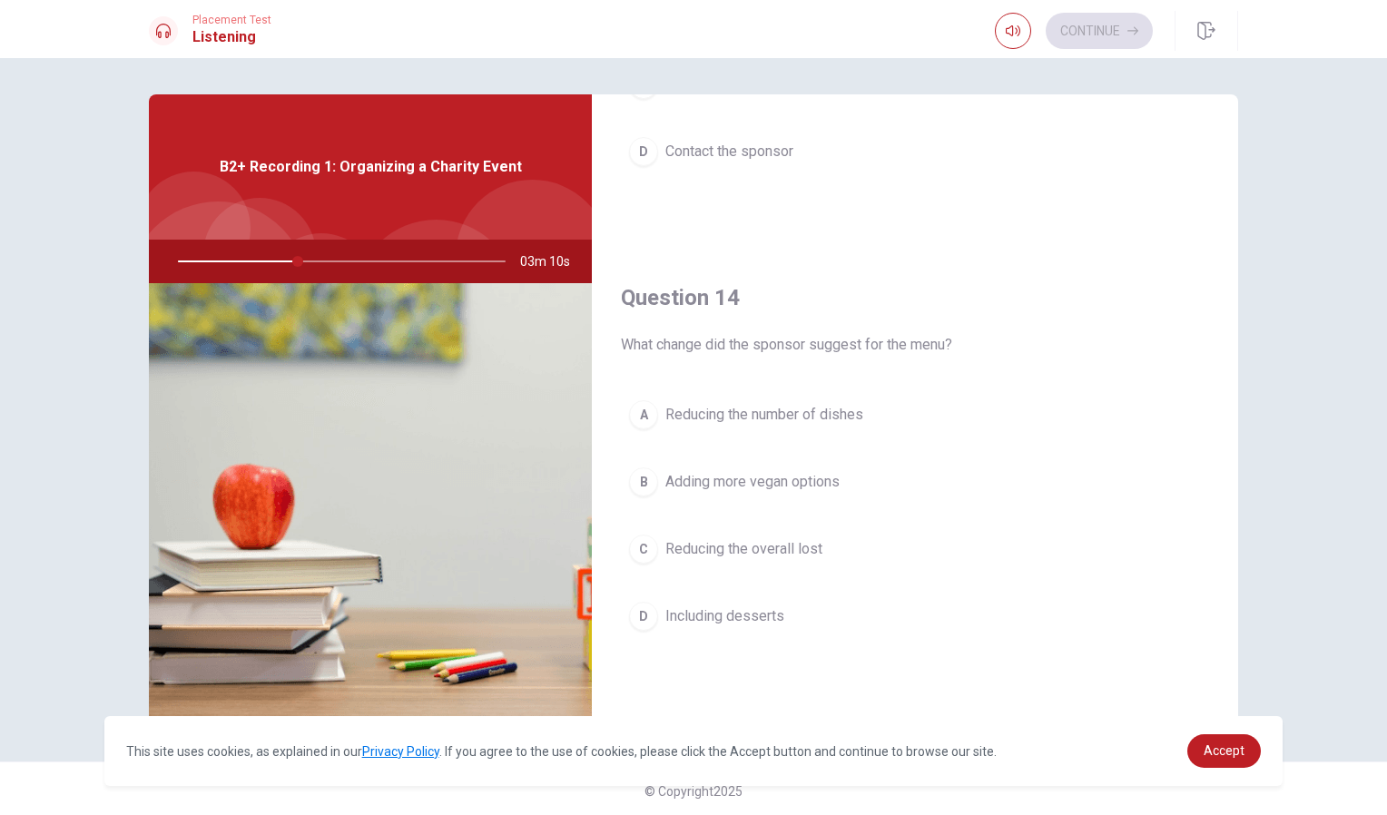
scroll to position [1271, 0]
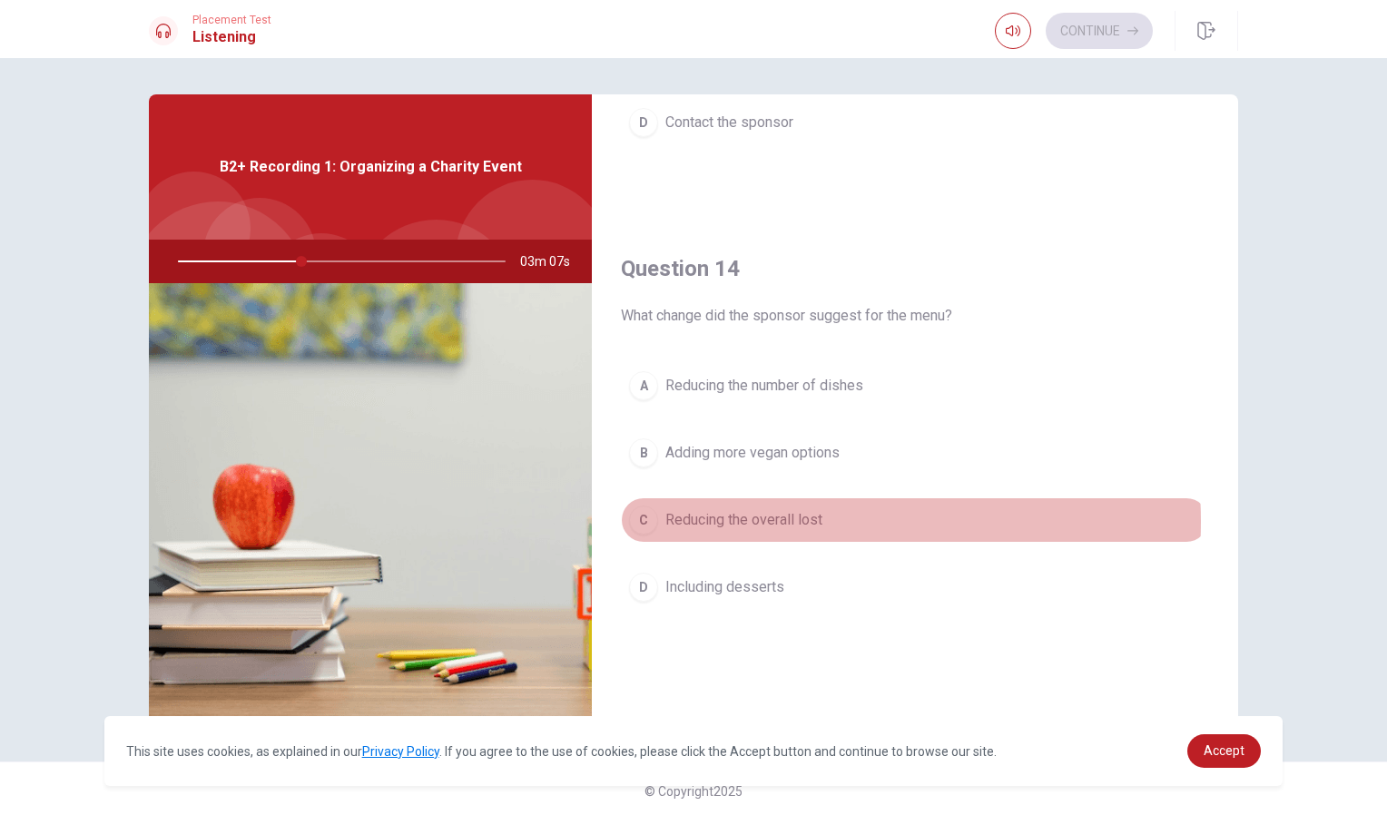
click at [783, 522] on span "Reducing the overall lost" at bounding box center [743, 520] width 157 height 22
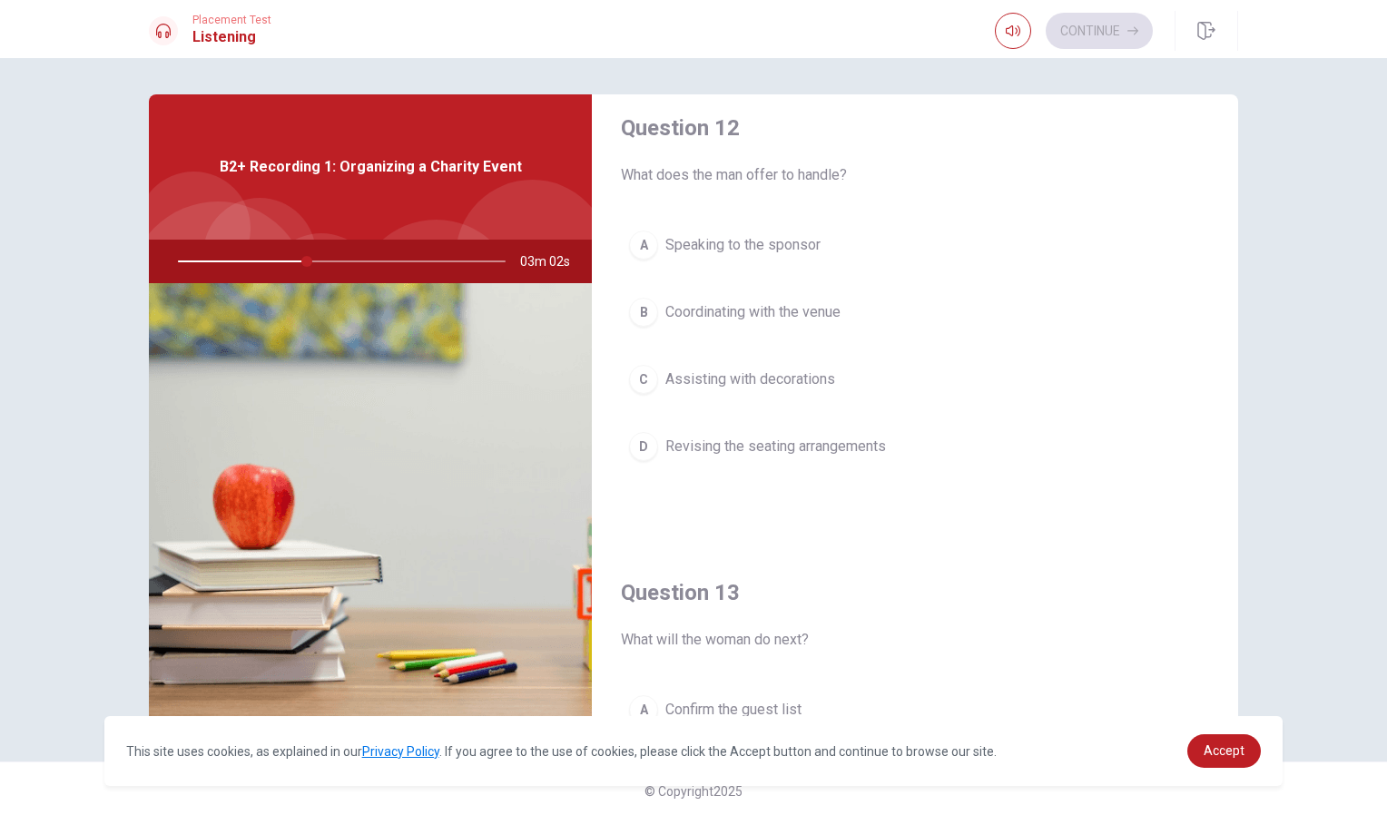
scroll to position [0, 0]
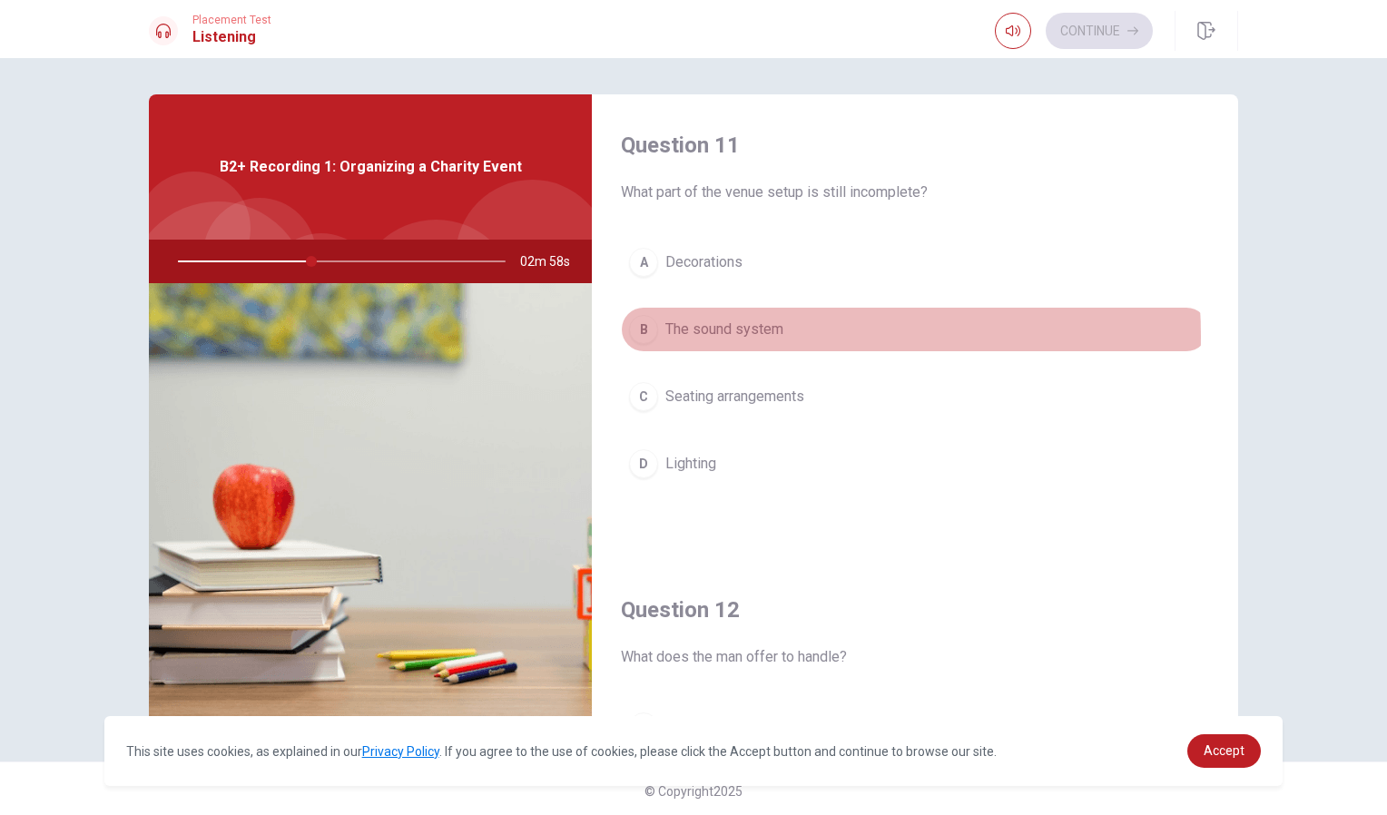
click at [761, 336] on span "The sound system" at bounding box center [724, 330] width 118 height 22
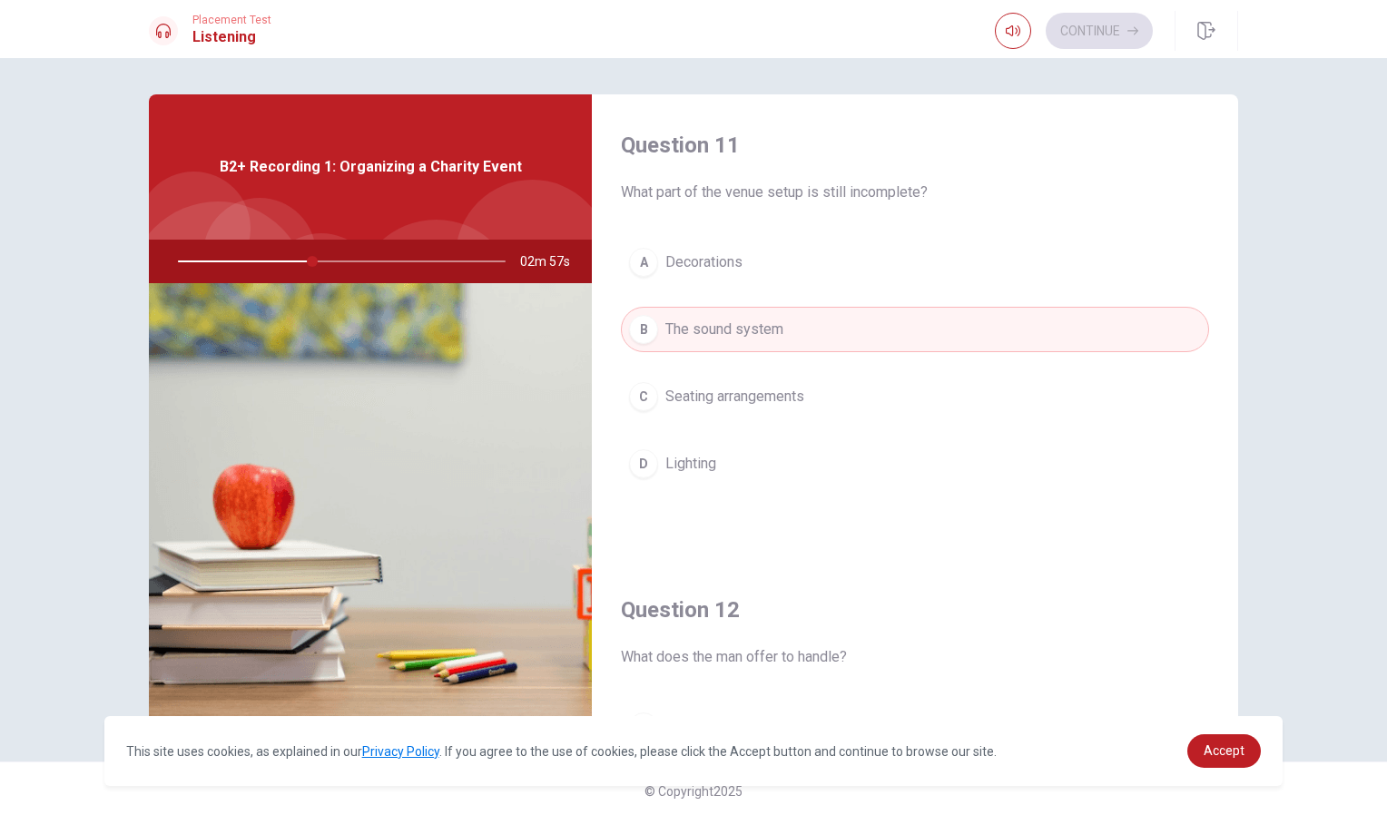
scroll to position [373, 0]
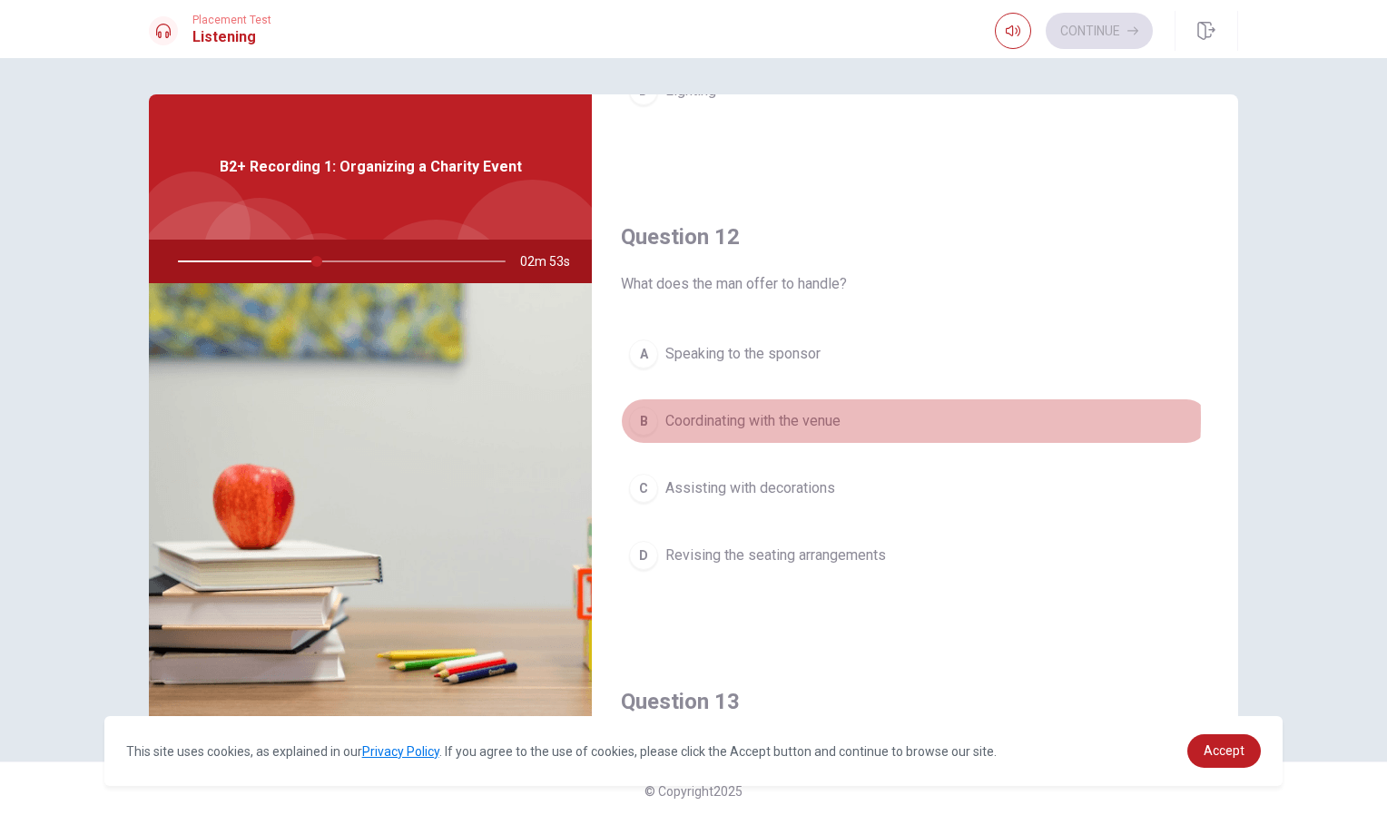
click at [788, 419] on span "Coordinating with the venue" at bounding box center [752, 421] width 175 height 22
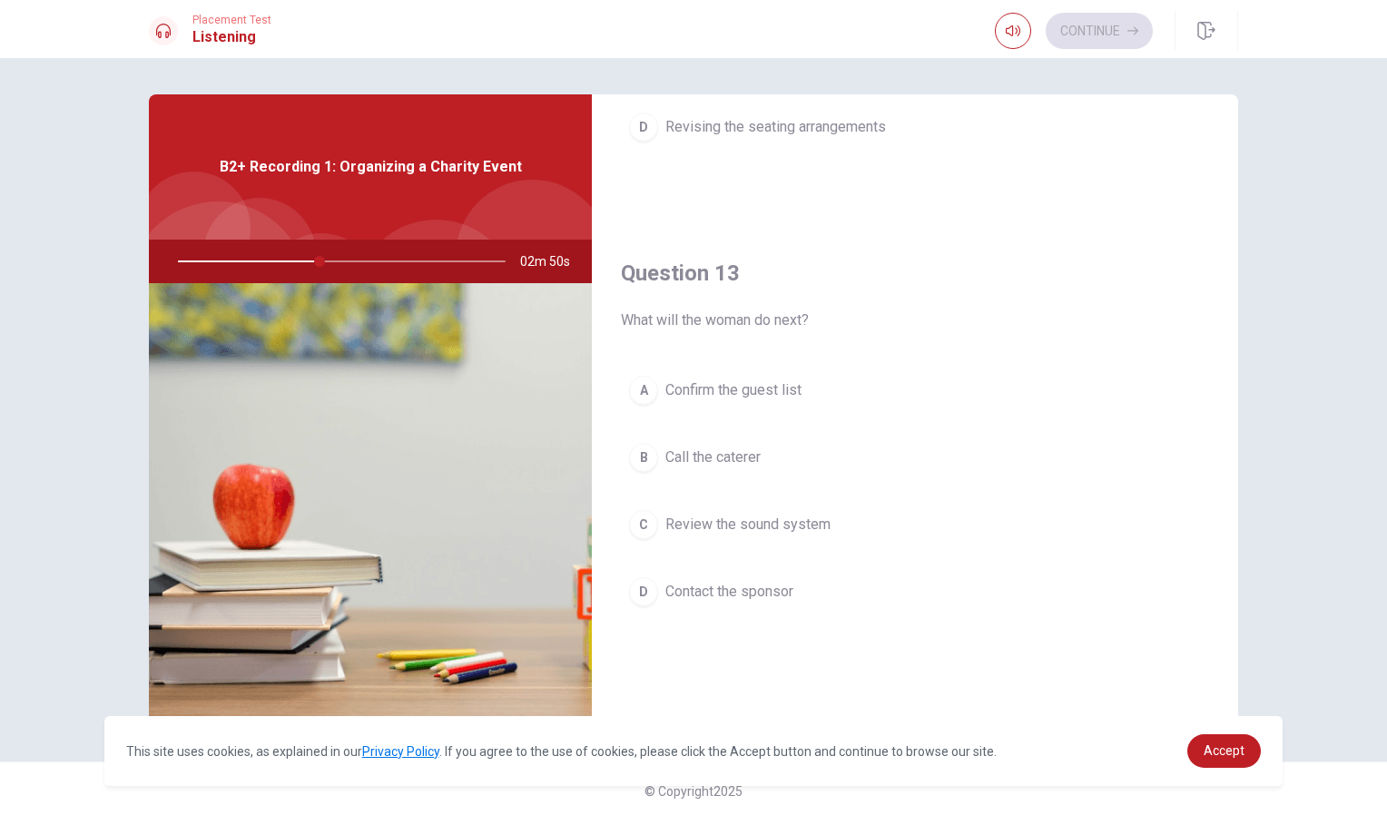
scroll to position [801, 0]
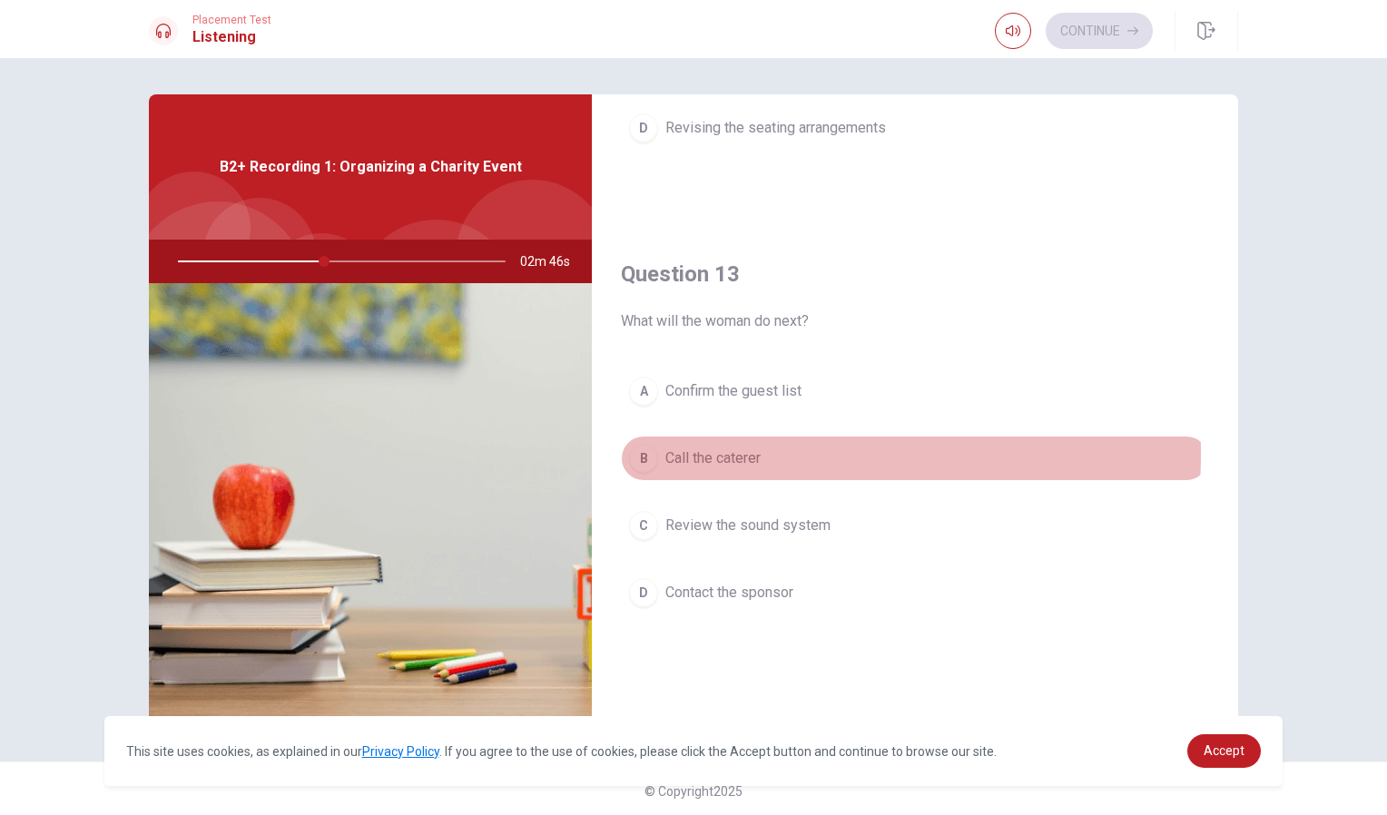
click at [743, 454] on span "Call the caterer" at bounding box center [712, 459] width 95 height 22
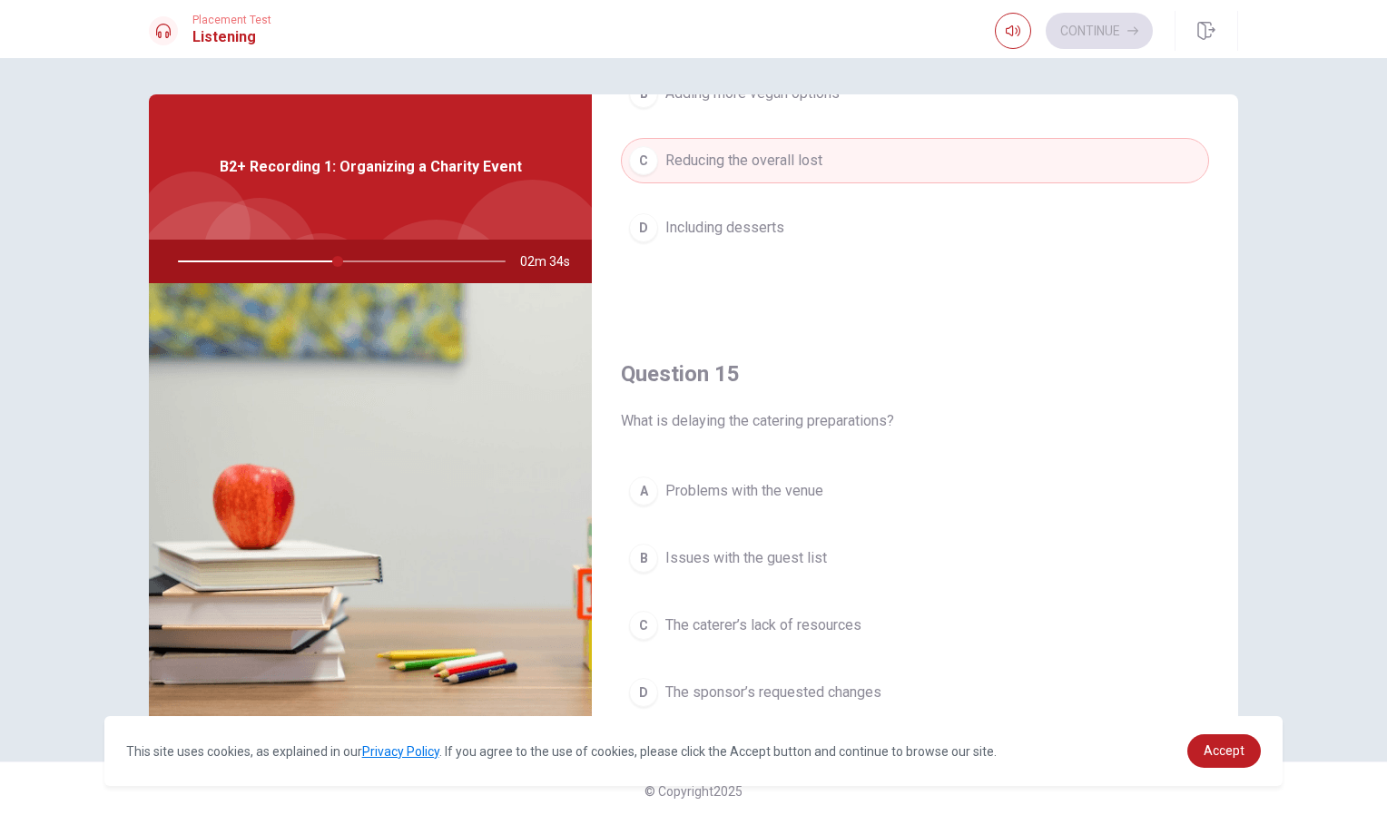
scroll to position [1693, 0]
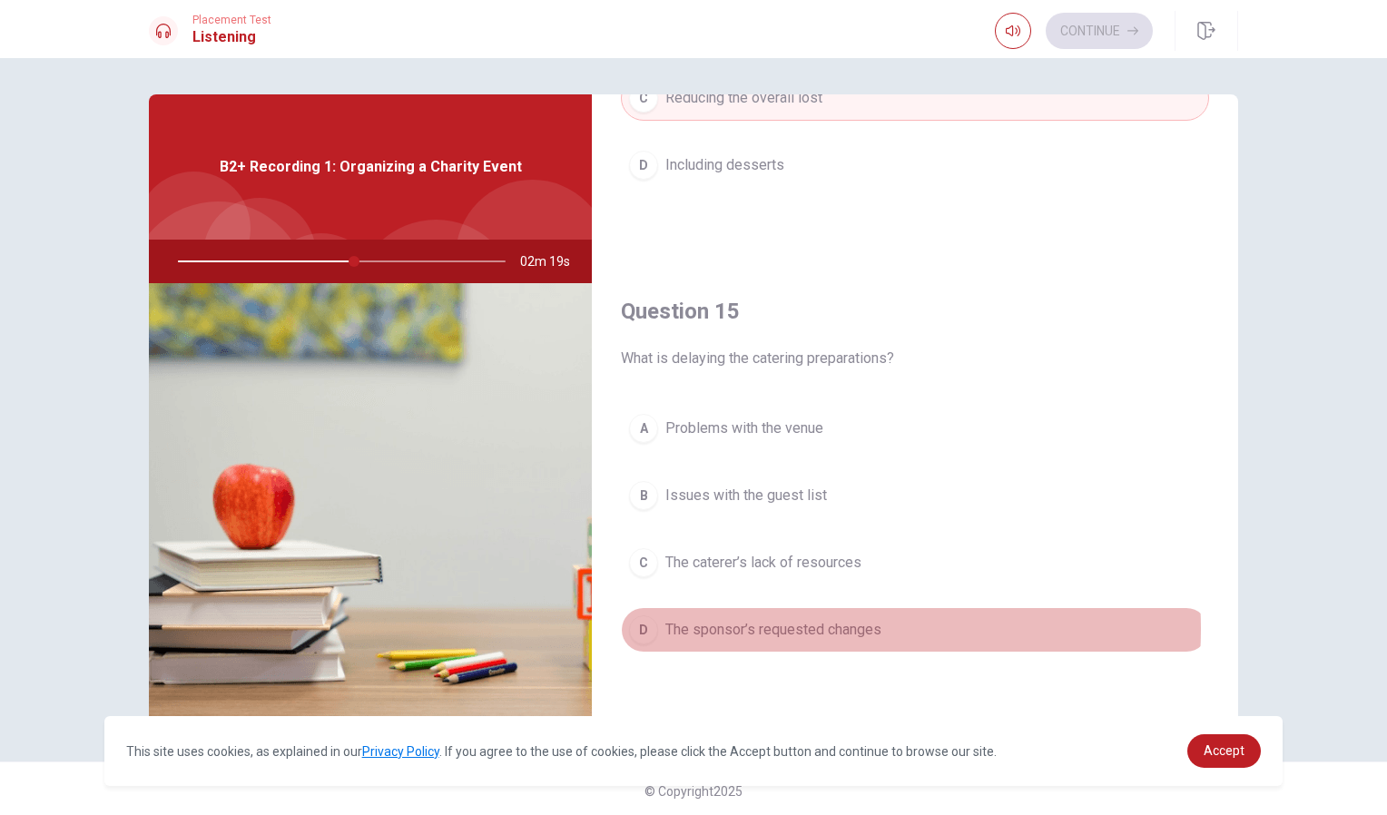
click at [802, 629] on span "The sponsor’s requested changes" at bounding box center [773, 630] width 216 height 22
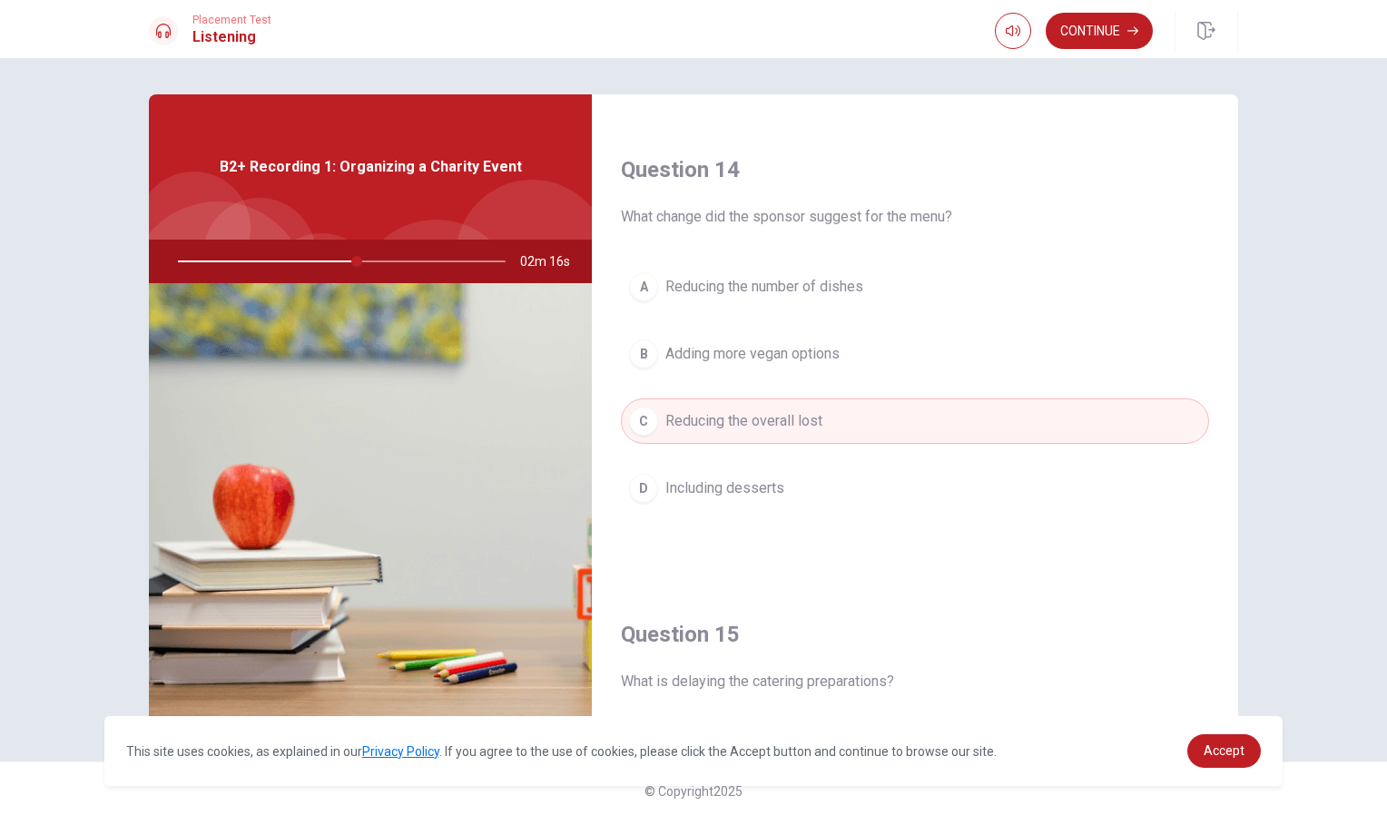
scroll to position [1370, 0]
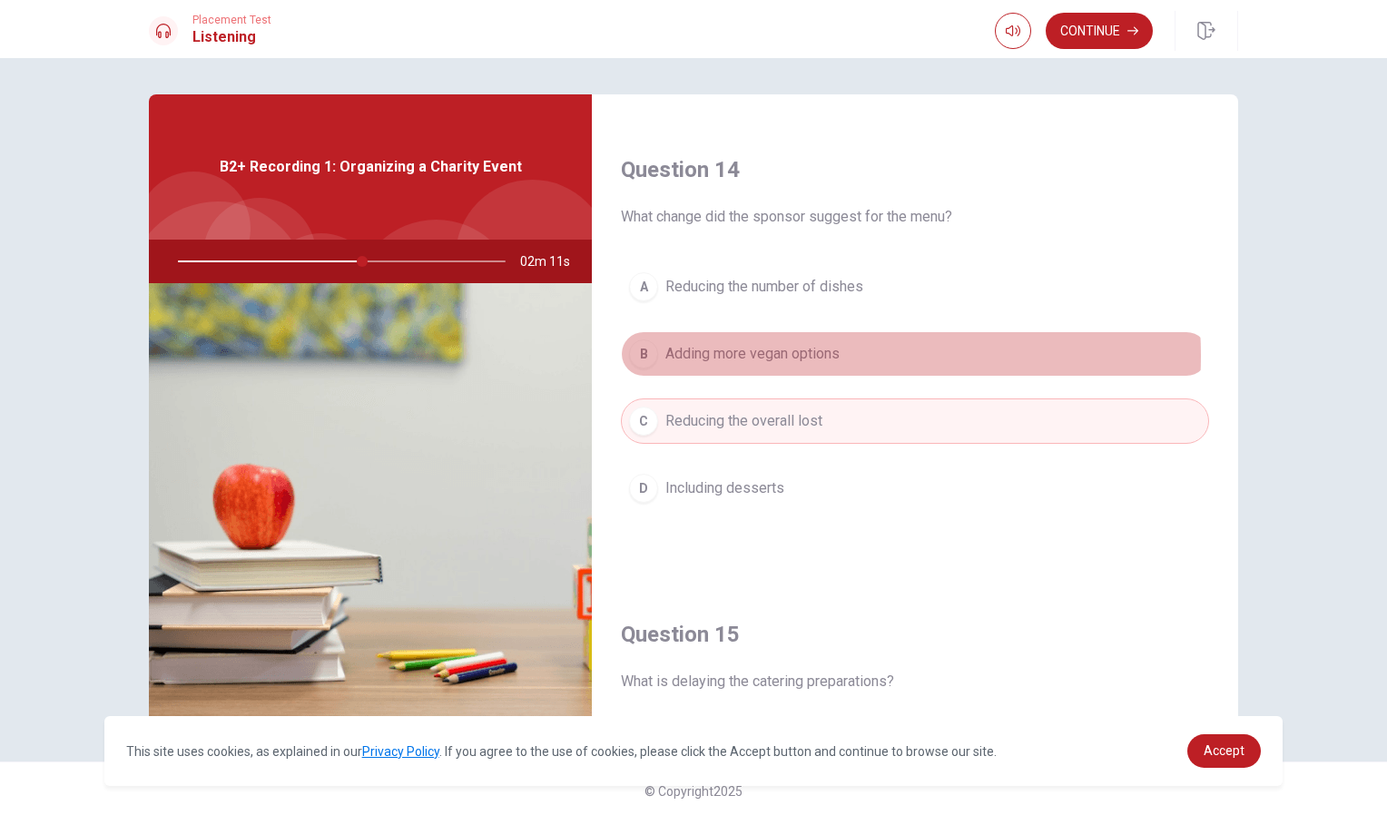
click at [810, 356] on span "Adding more vegan options" at bounding box center [752, 354] width 174 height 22
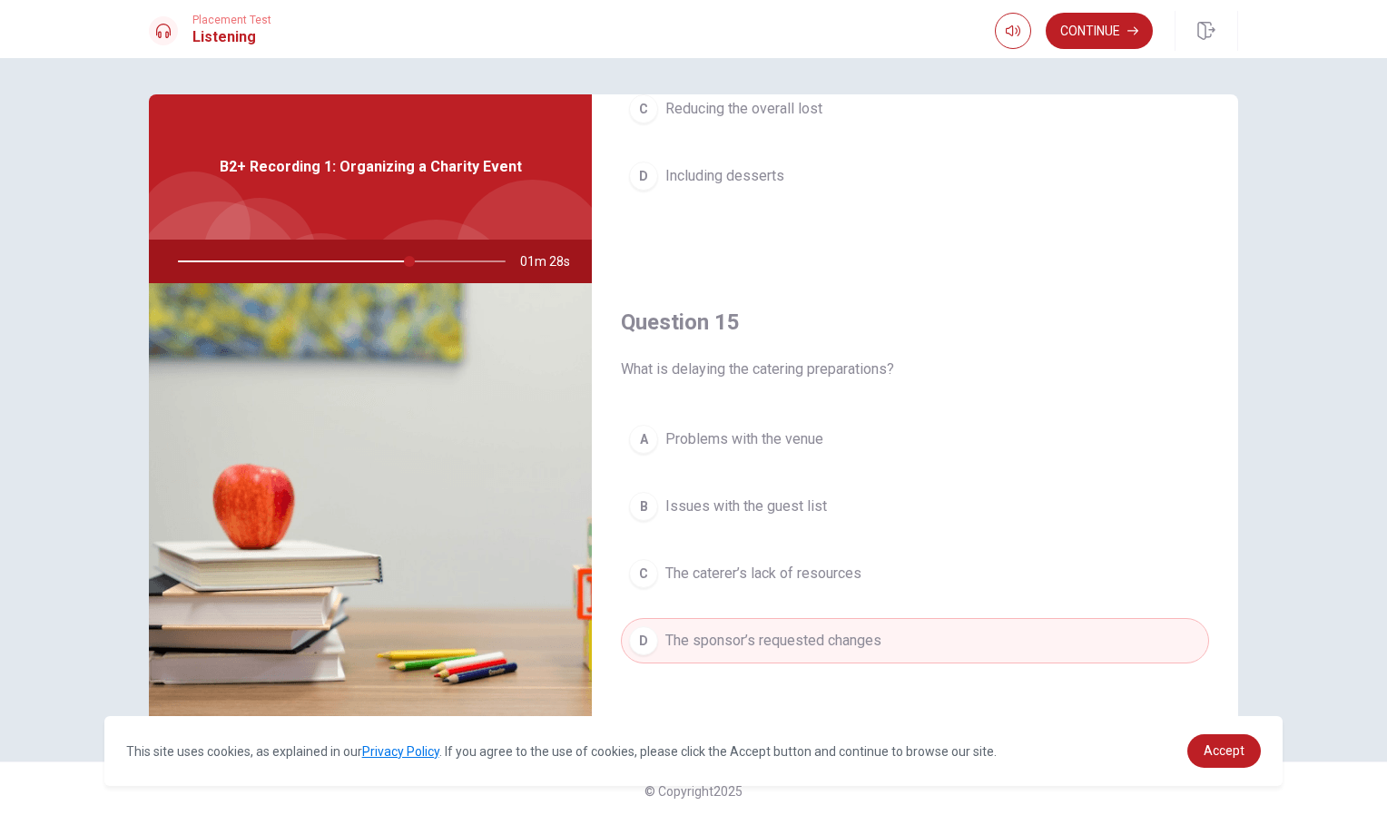
scroll to position [1683, 0]
click at [1122, 24] on button "Continue" at bounding box center [1099, 31] width 107 height 36
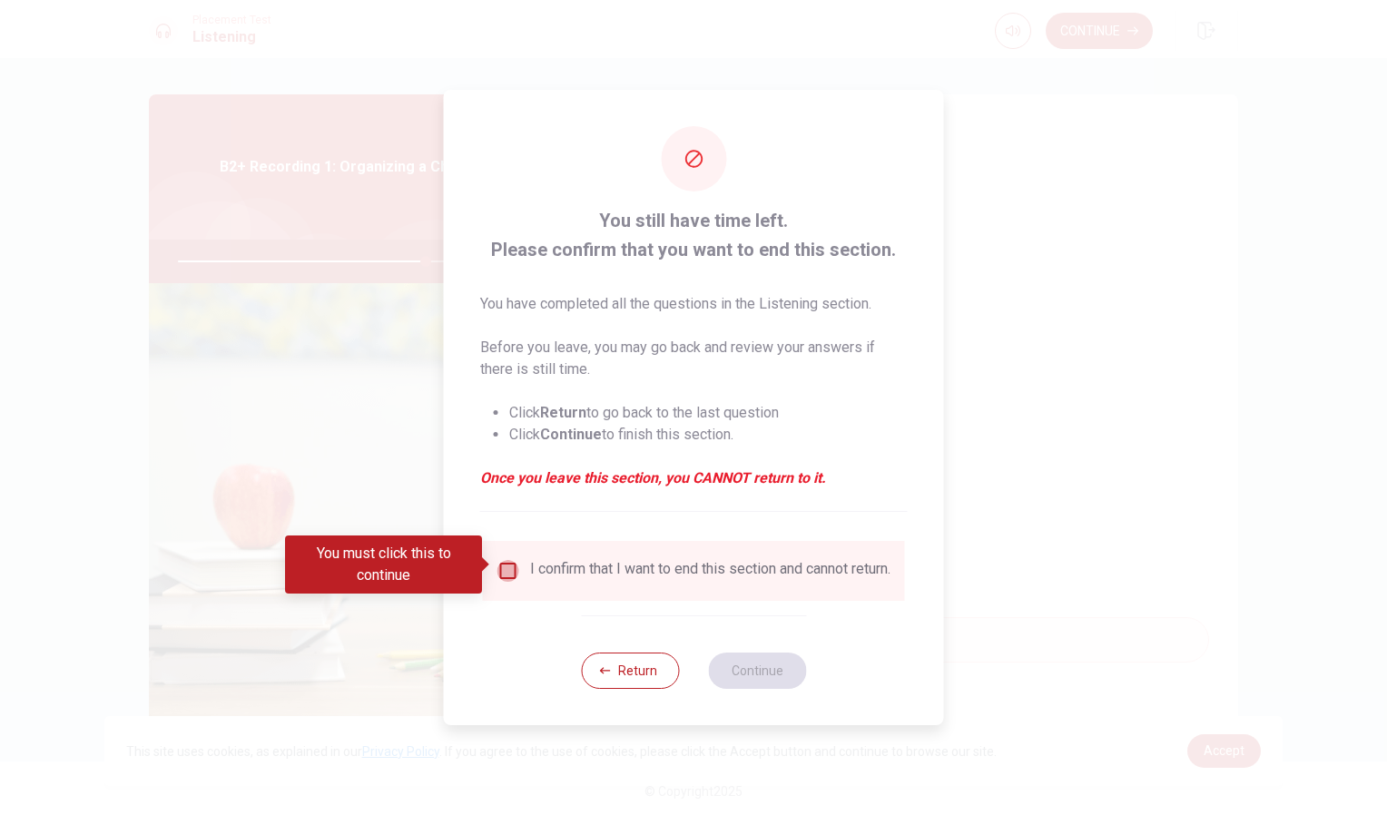
click at [508, 561] on input "You must click this to continue" at bounding box center [509, 571] width 22 height 22
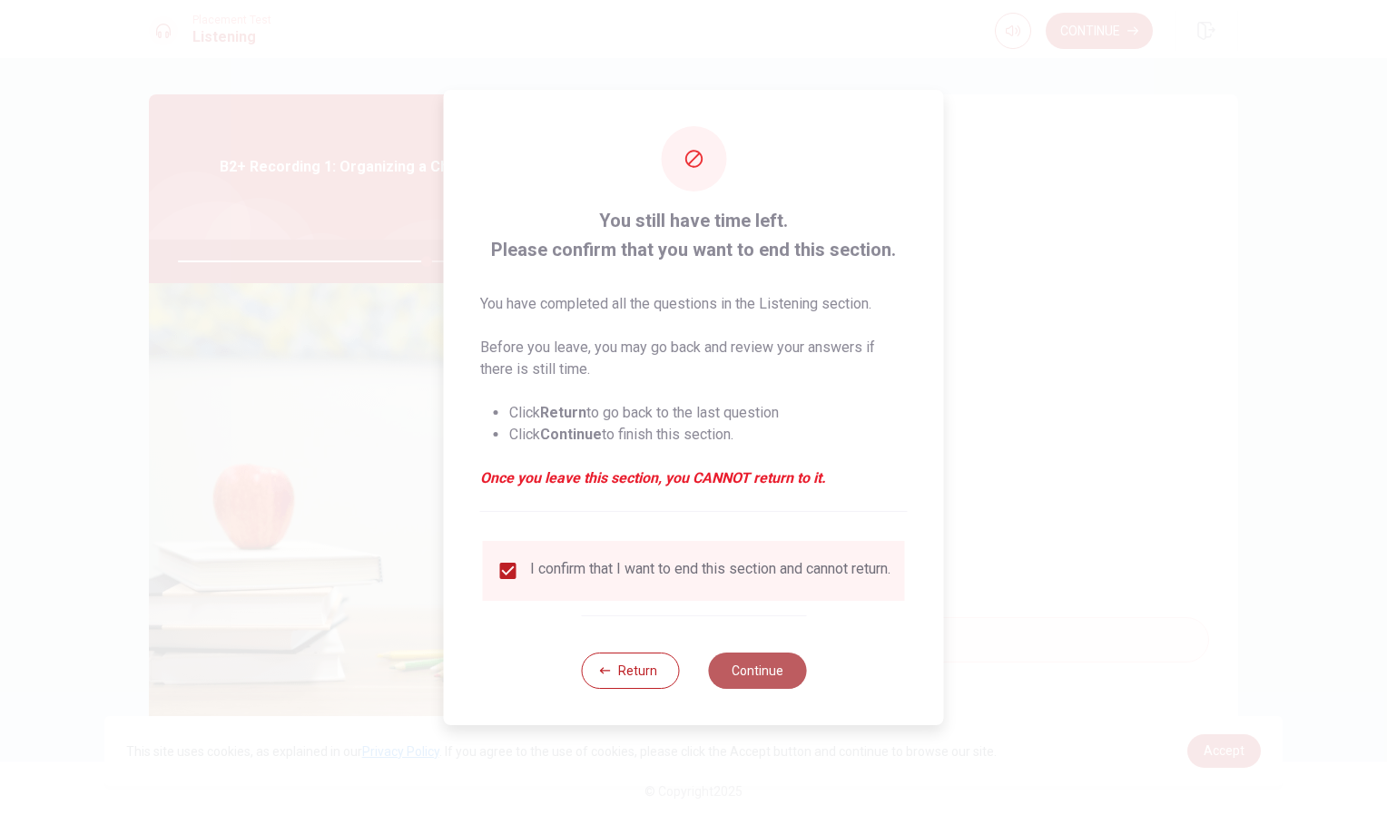
click at [773, 680] on button "Continue" at bounding box center [757, 671] width 98 height 36
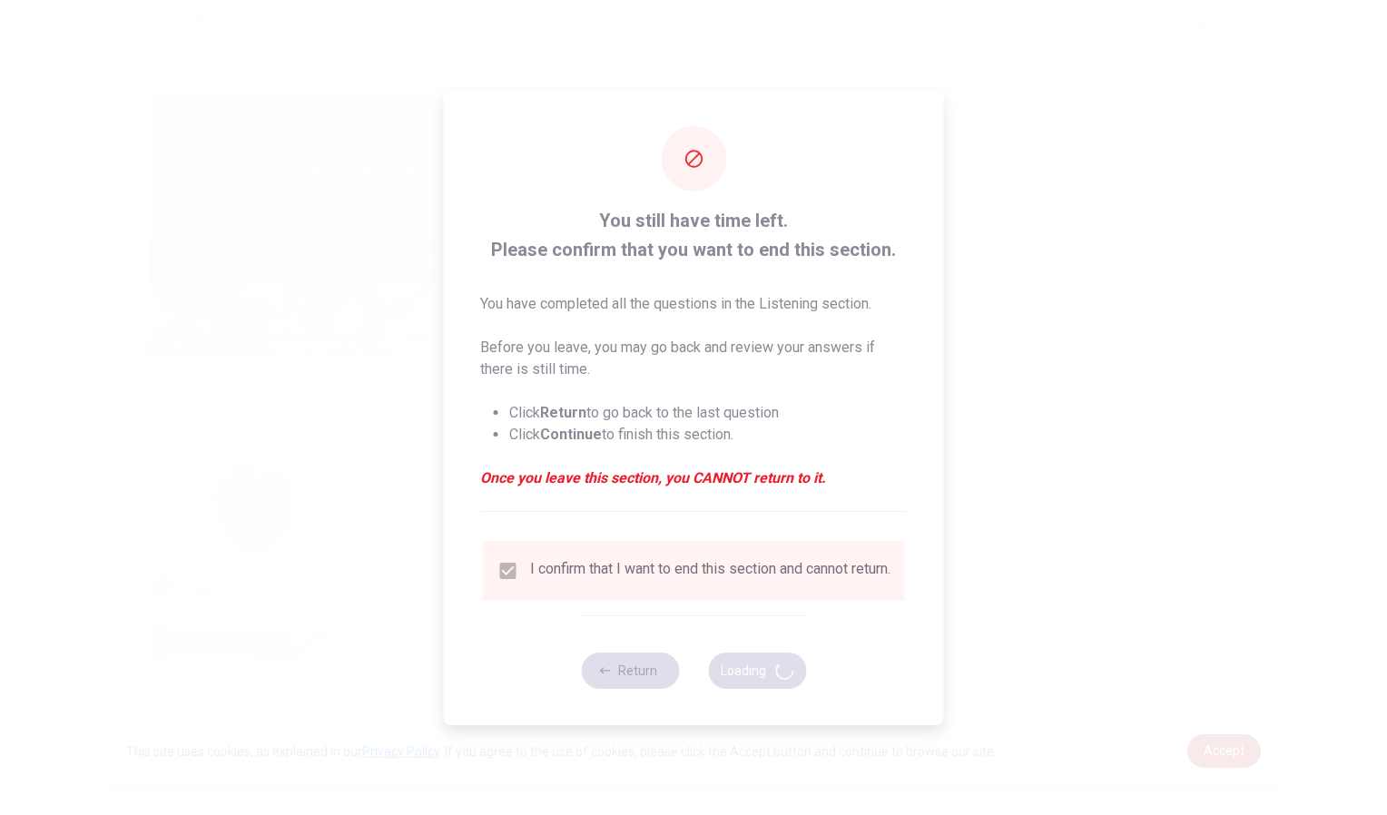
type input "77"
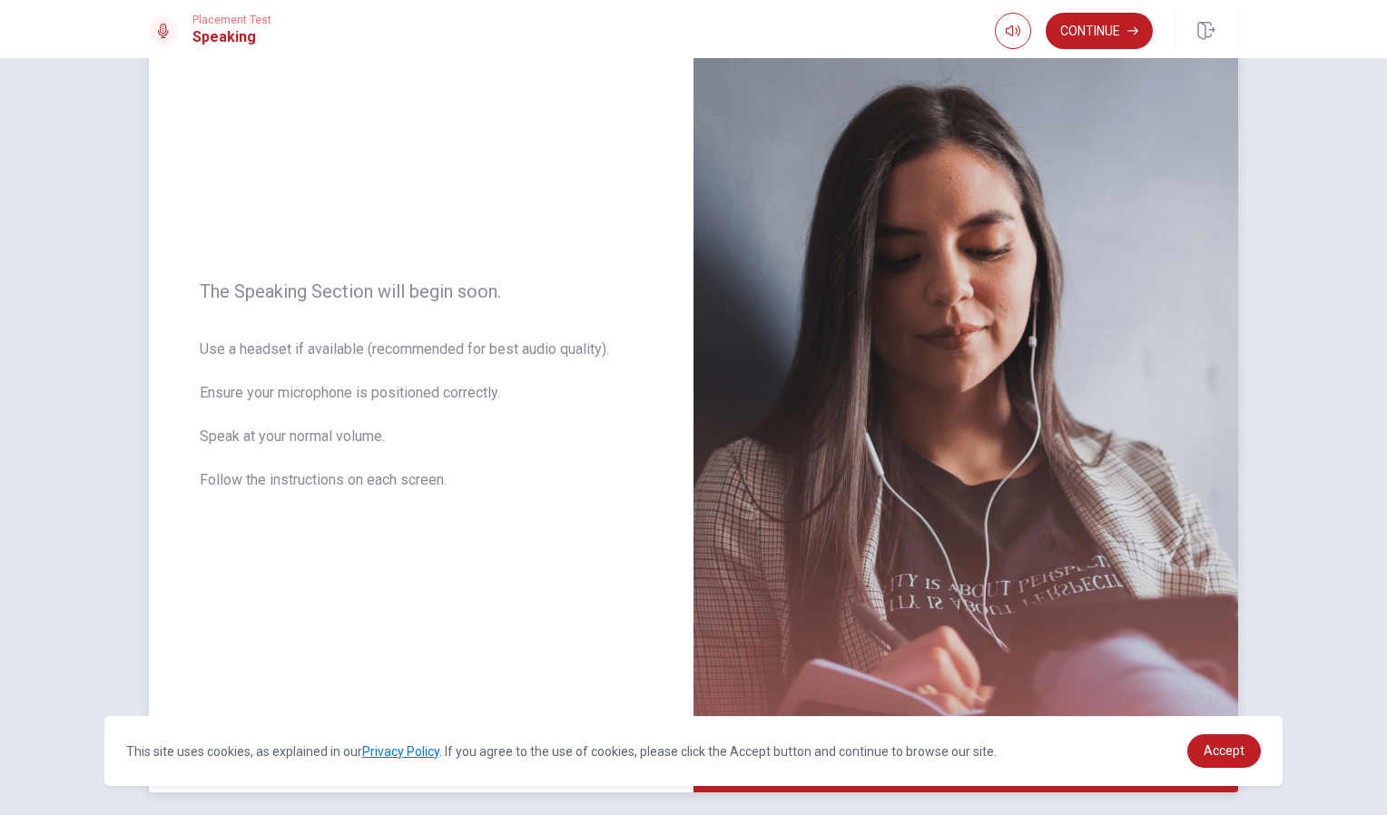
scroll to position [165, 0]
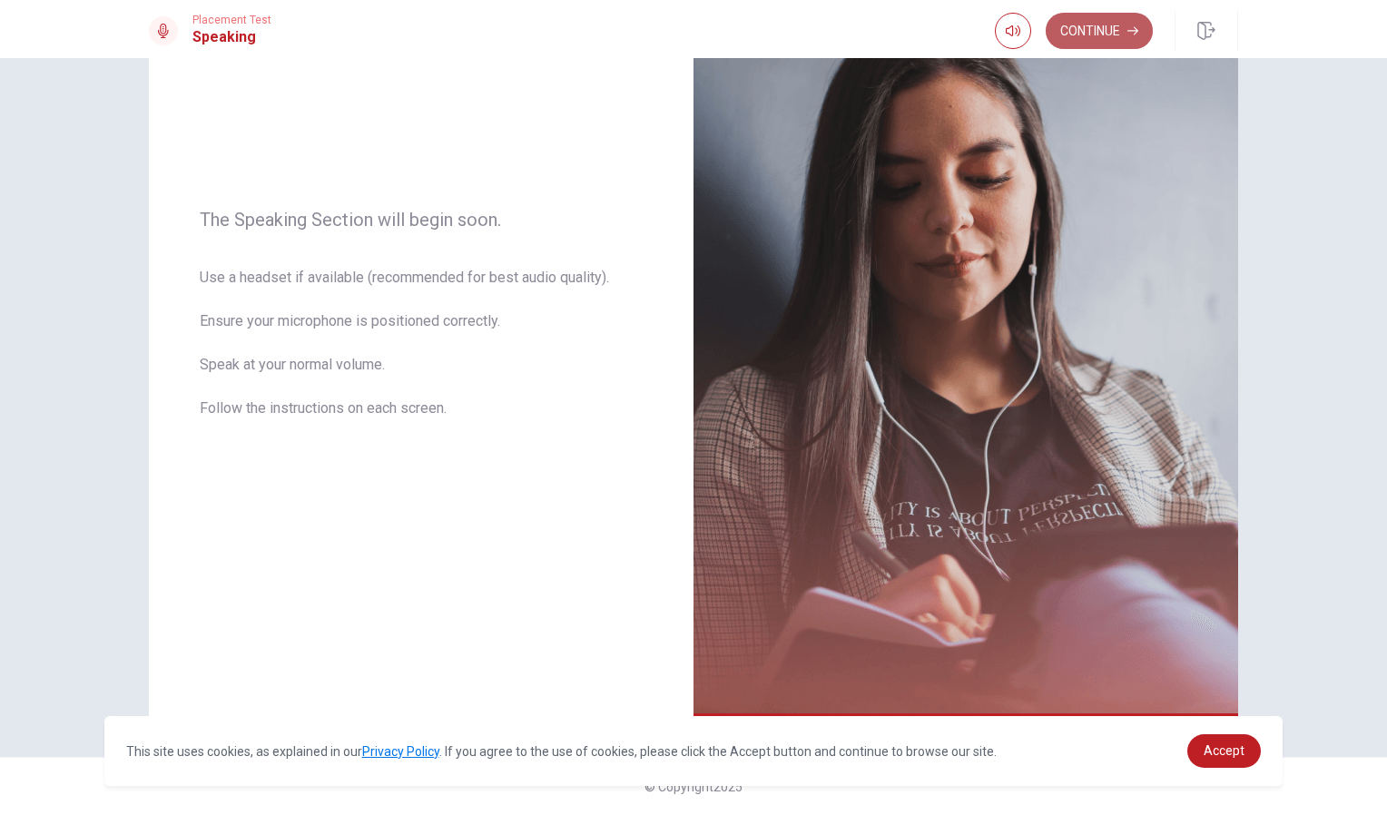
click at [1116, 28] on button "Continue" at bounding box center [1099, 31] width 107 height 36
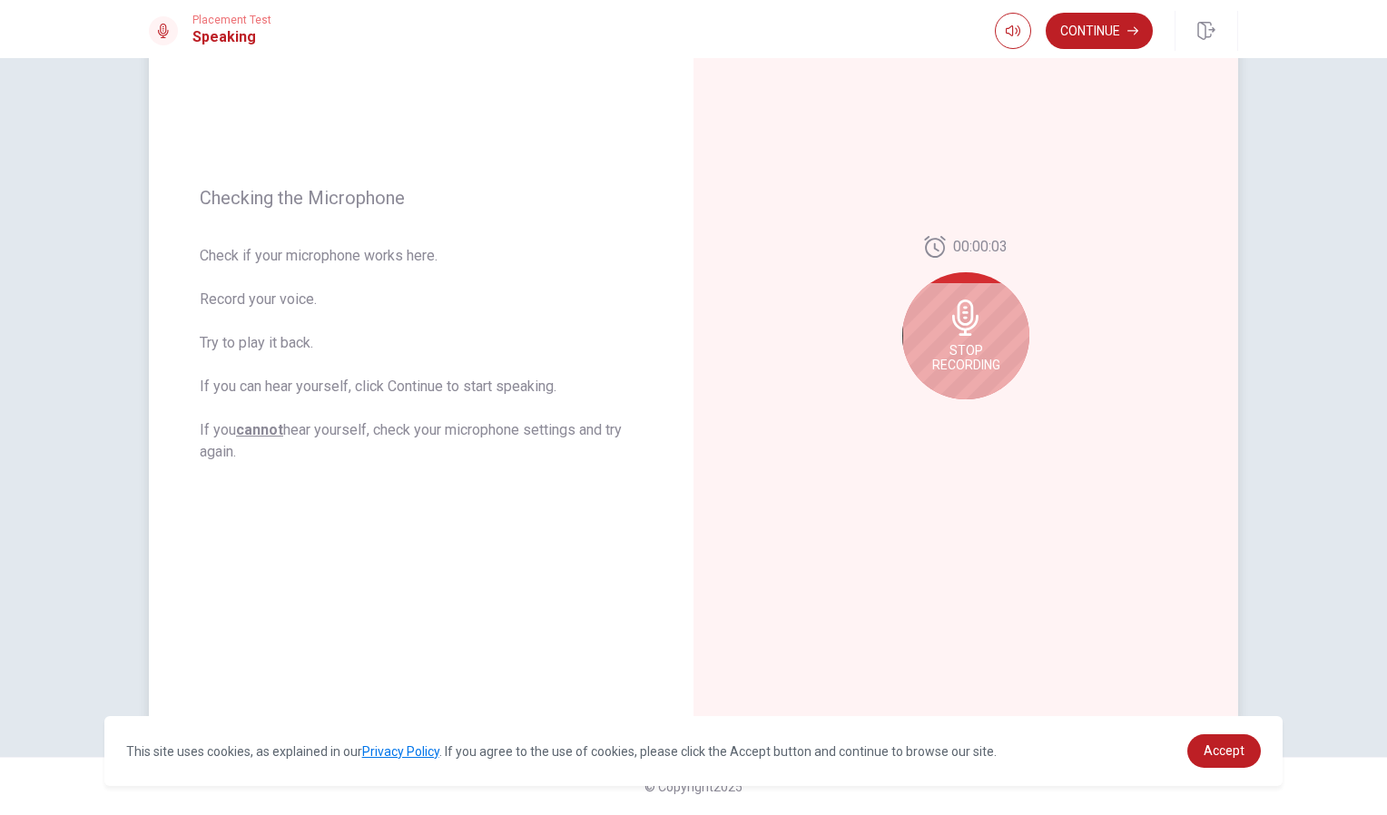
click at [954, 338] on div "Stop Recording" at bounding box center [965, 335] width 127 height 127
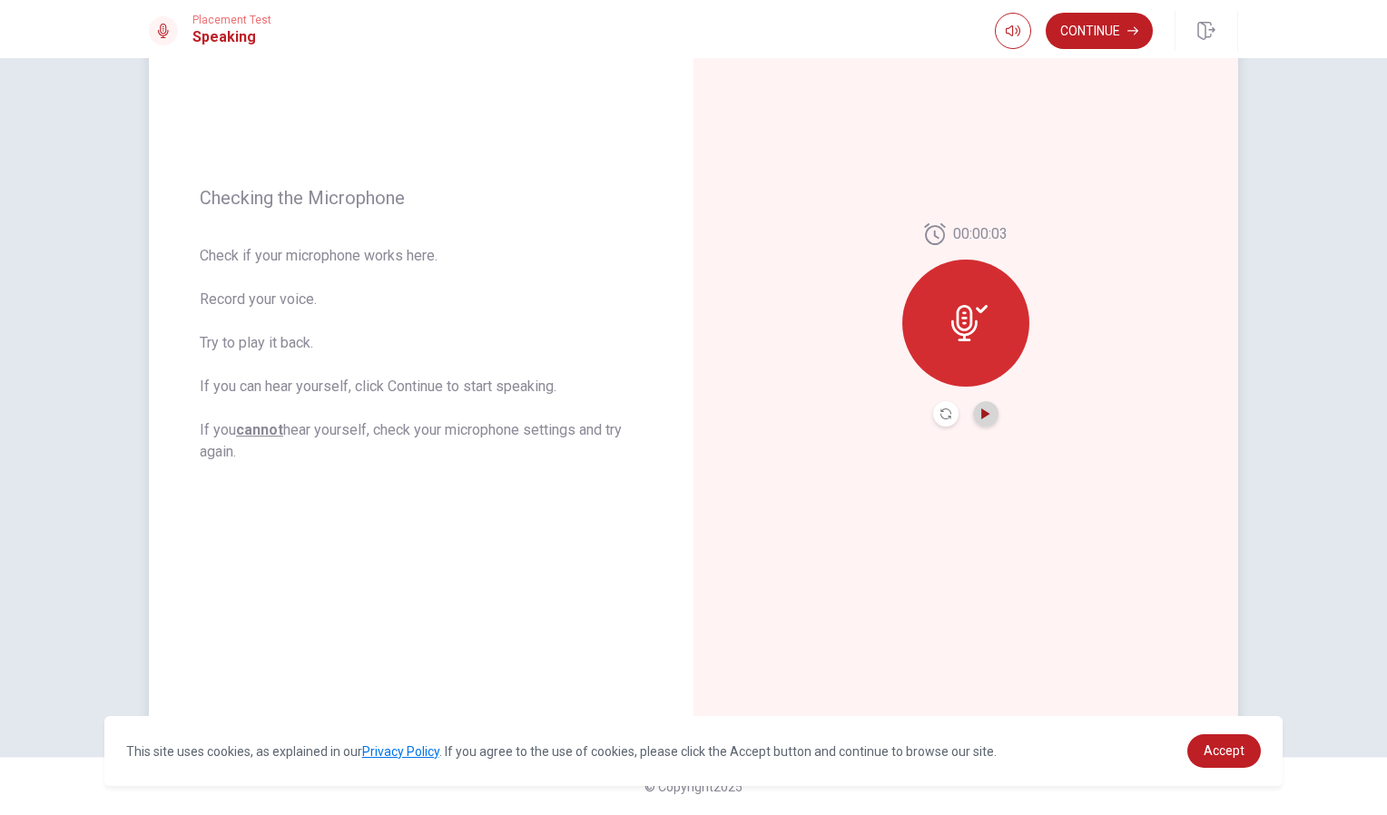
click at [981, 414] on icon "Play Audio" at bounding box center [985, 414] width 8 height 11
click at [1096, 25] on button "Continue" at bounding box center [1099, 31] width 107 height 36
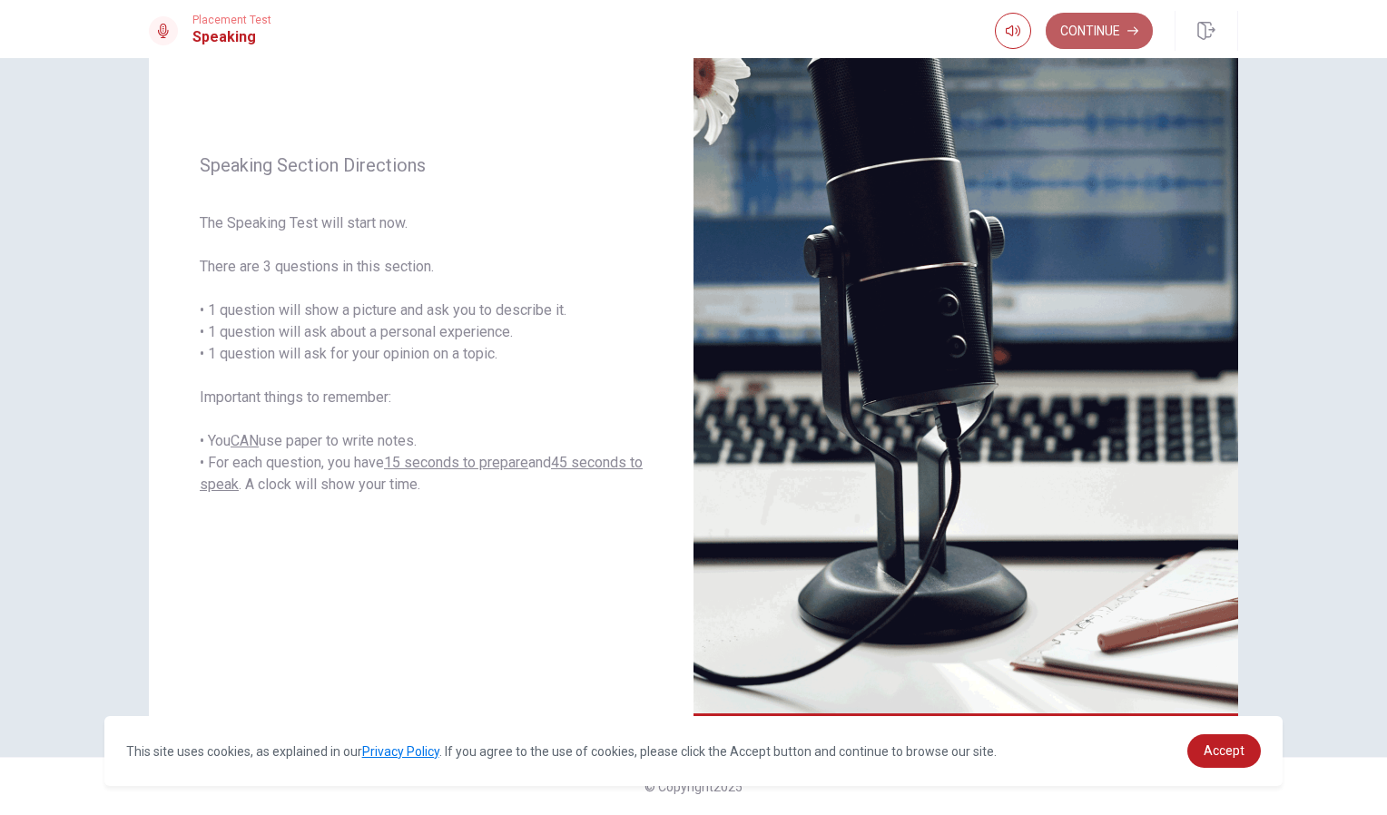
click at [1126, 30] on button "Continue" at bounding box center [1099, 31] width 107 height 36
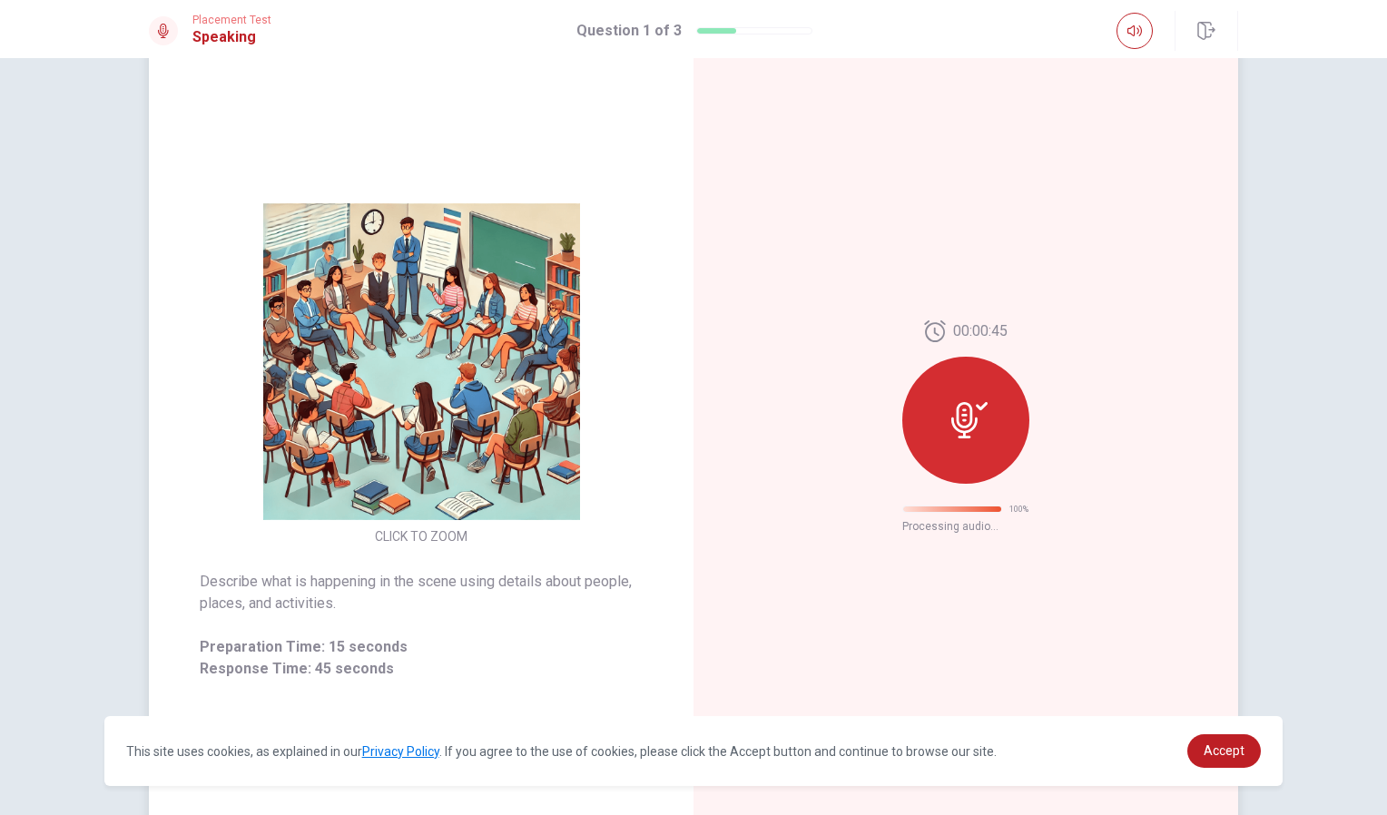
scroll to position [0, 0]
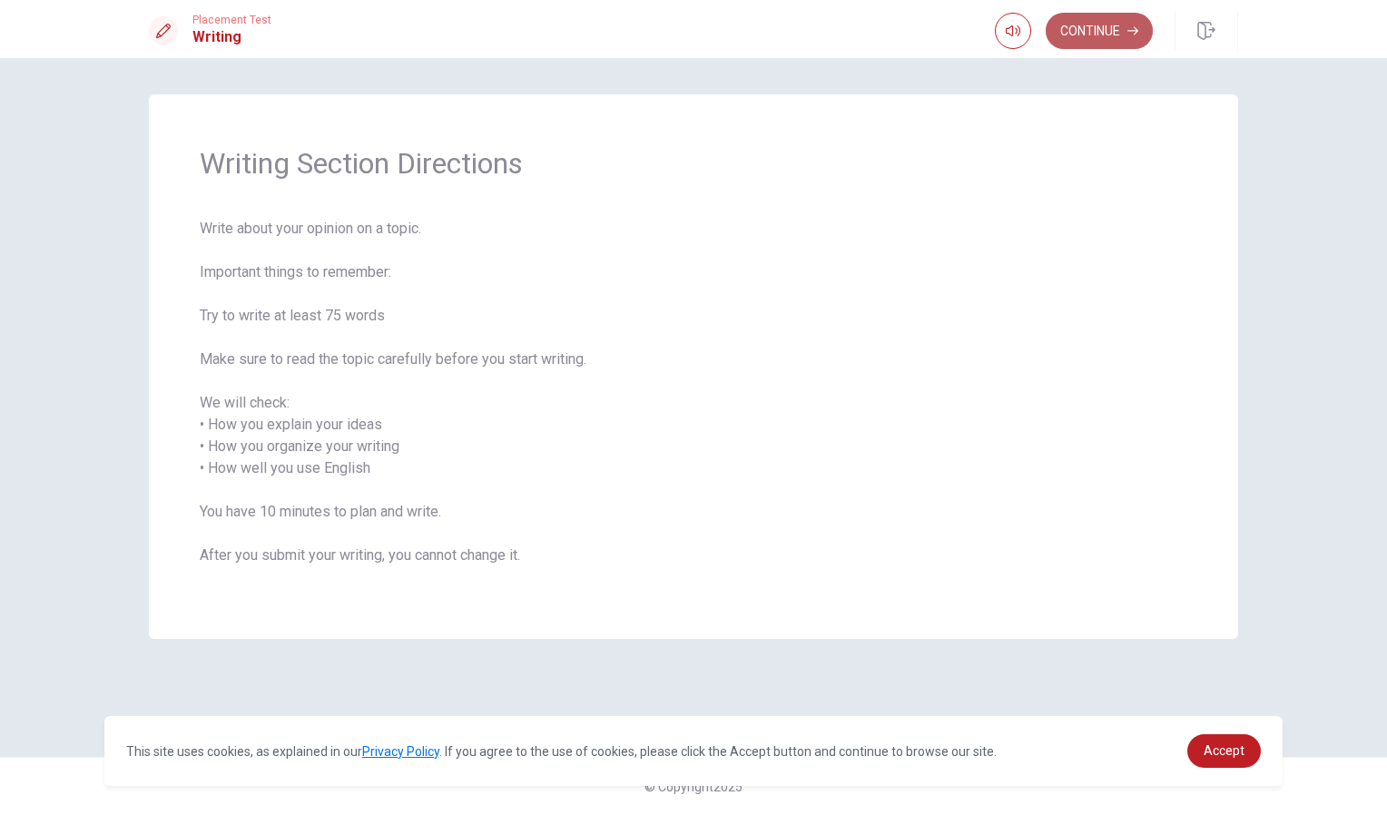
click at [1109, 26] on button "Continue" at bounding box center [1099, 31] width 107 height 36
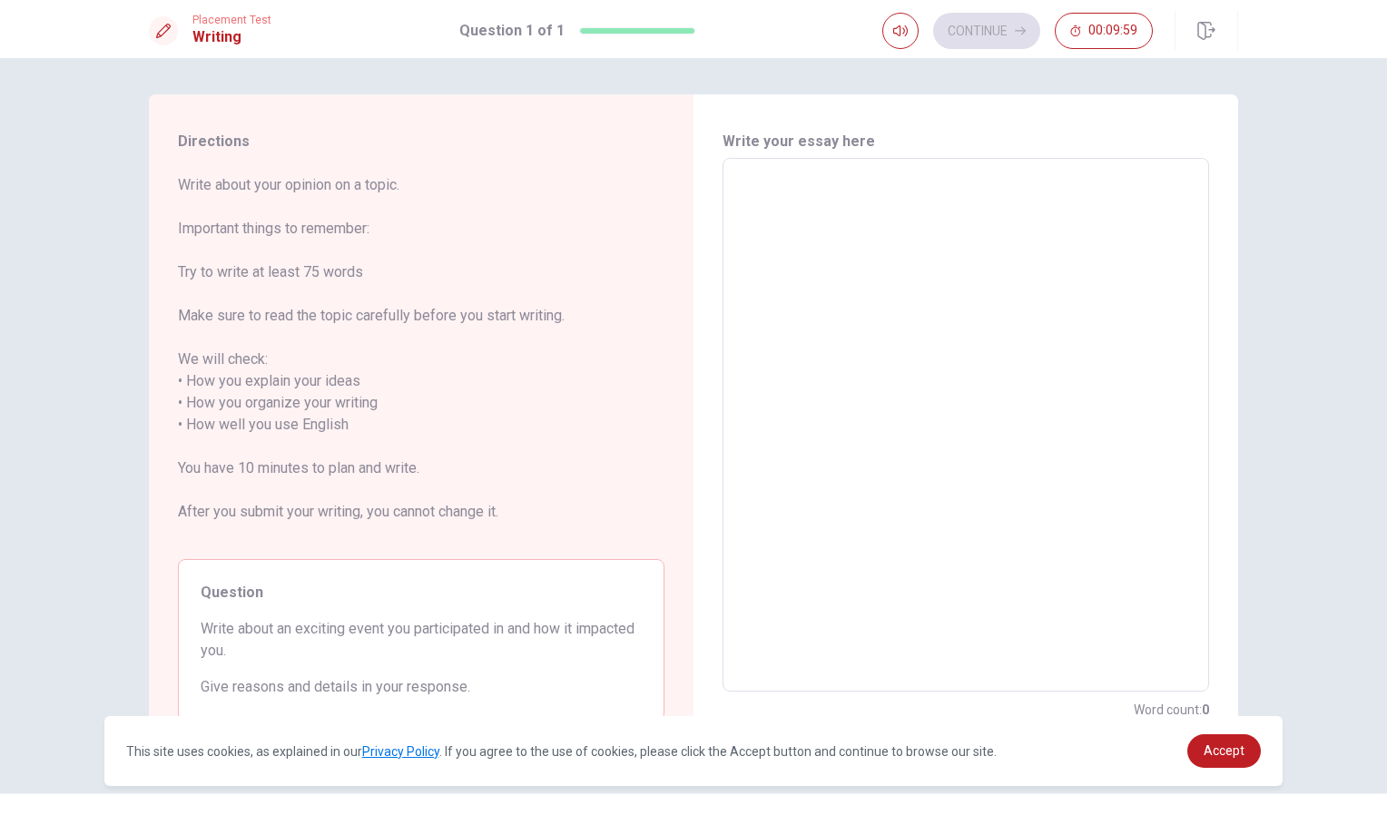
click at [769, 191] on textarea at bounding box center [965, 425] width 461 height 504
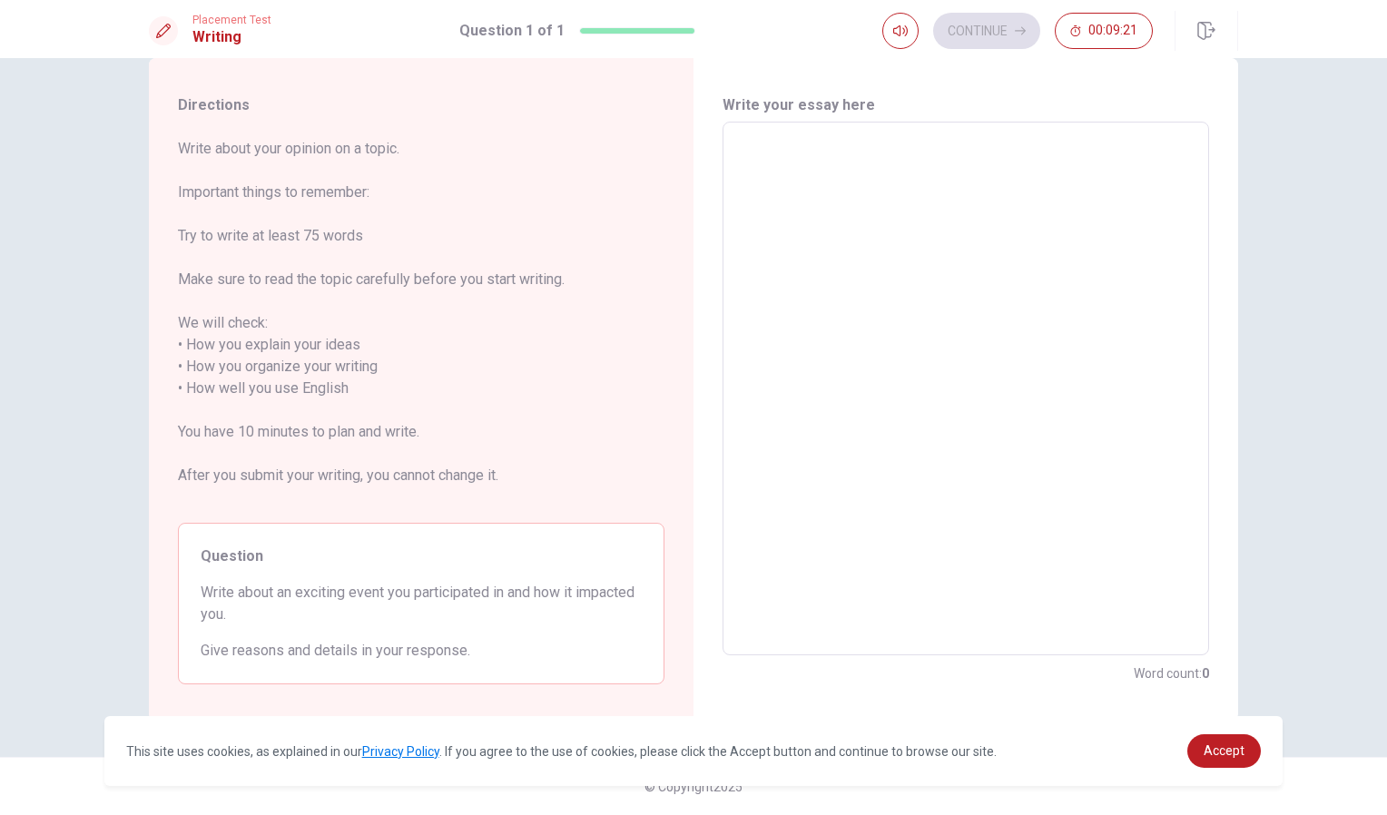
type textarea "I"
type textarea "x"
type textarea "I"
type textarea "x"
type textarea "I p"
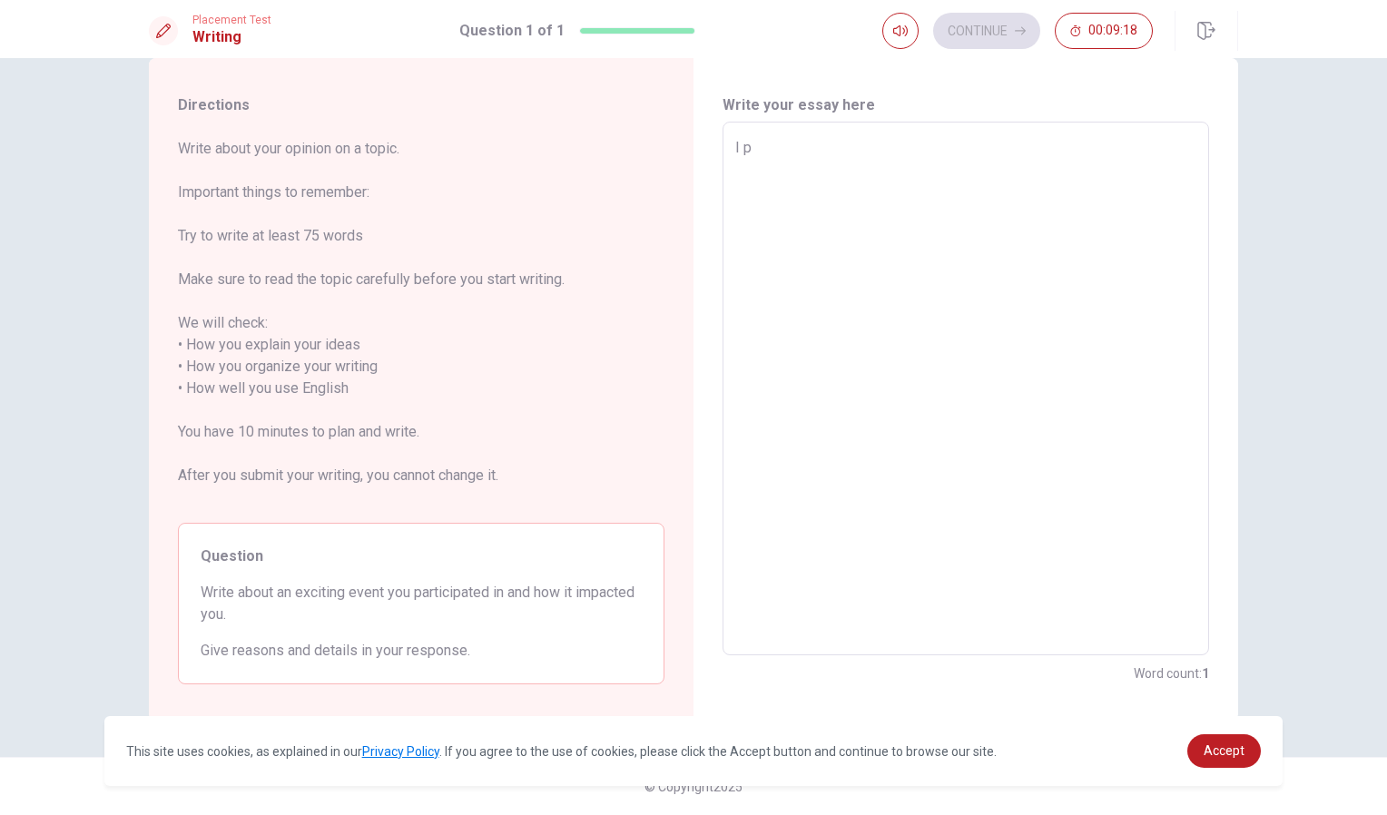
type textarea "x"
type textarea "I pa"
type textarea "x"
type textarea "I par"
type textarea "x"
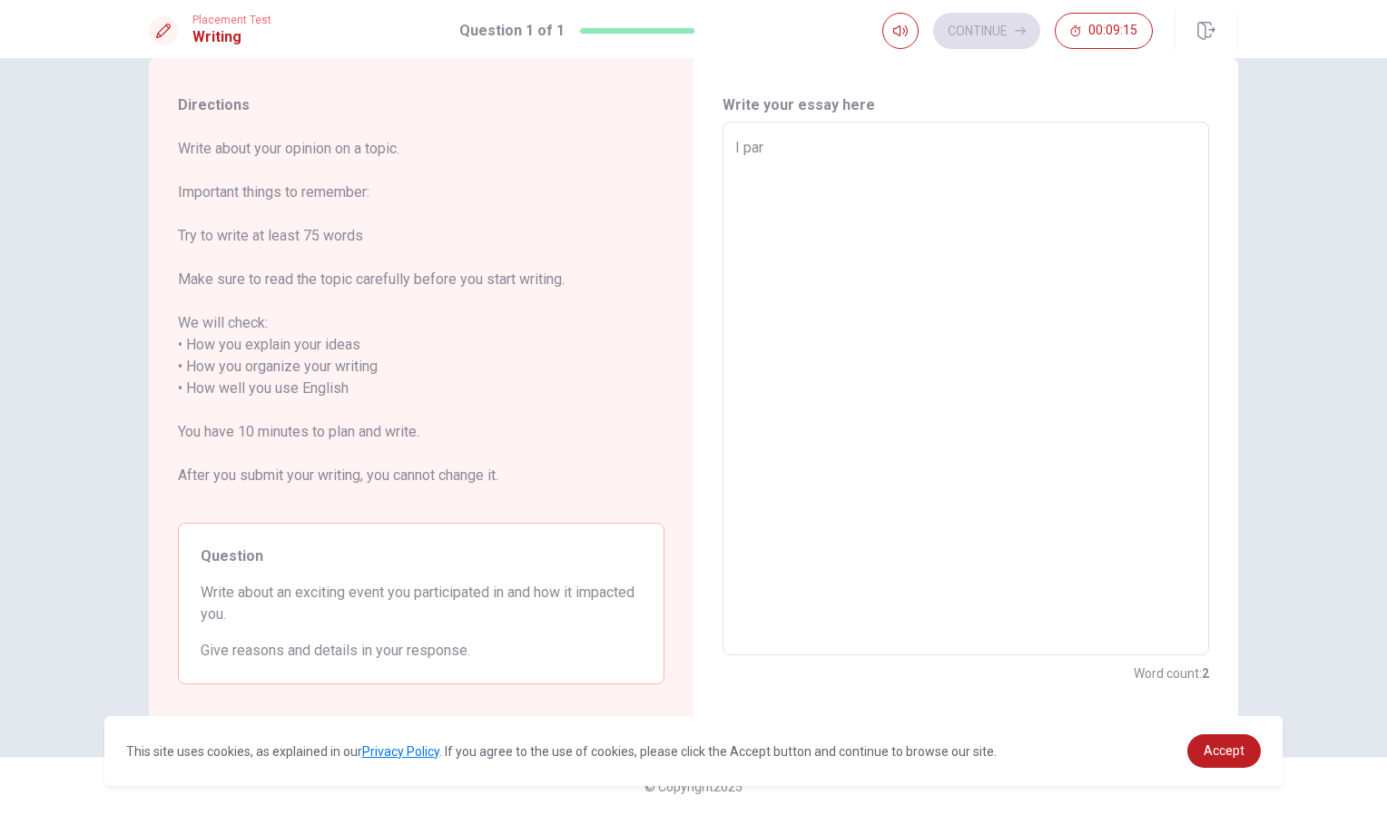
type textarea "I part"
type textarea "x"
type textarea "I parti"
type textarea "x"
type textarea "I partic"
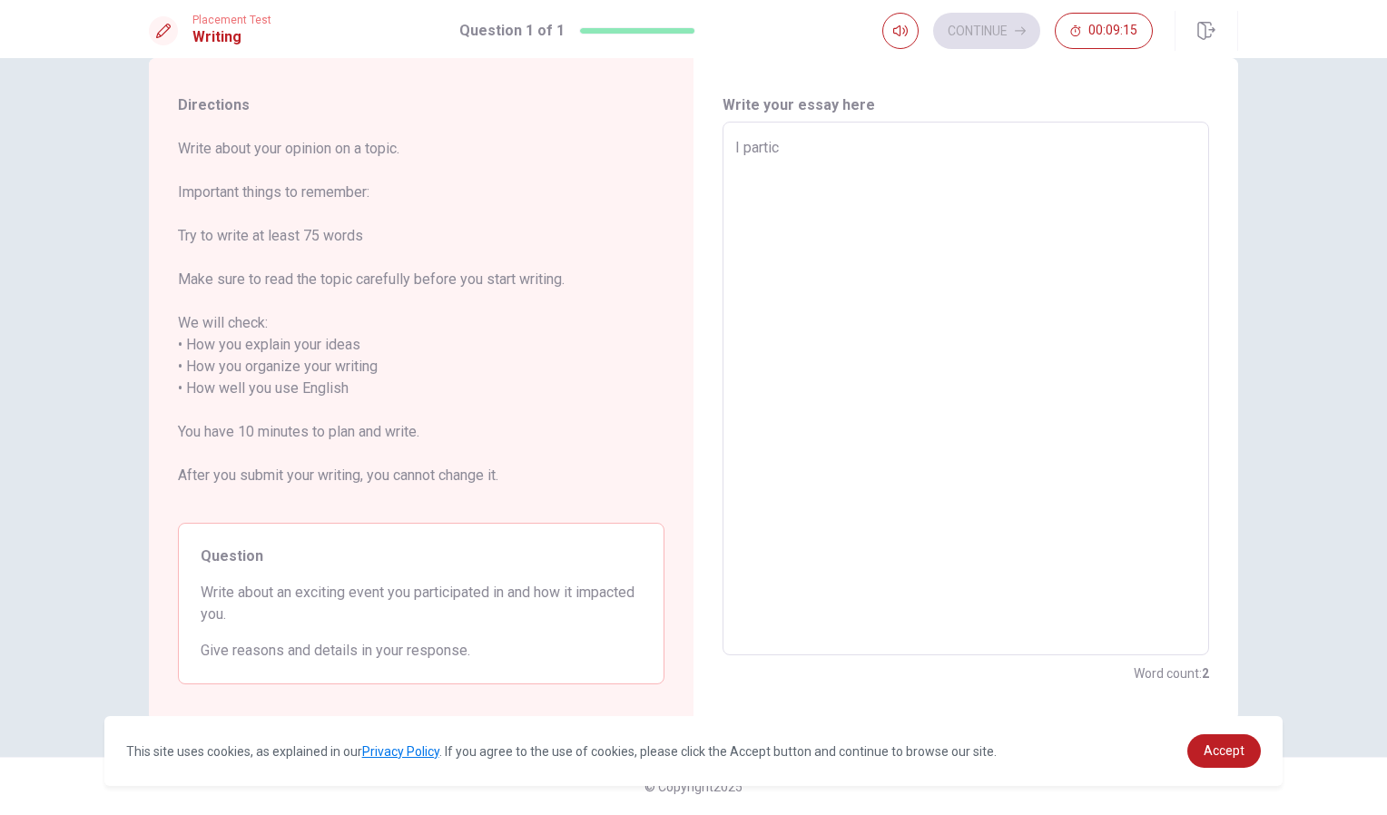
type textarea "x"
type textarea "I partici"
type textarea "x"
type textarea "I particip"
type textarea "x"
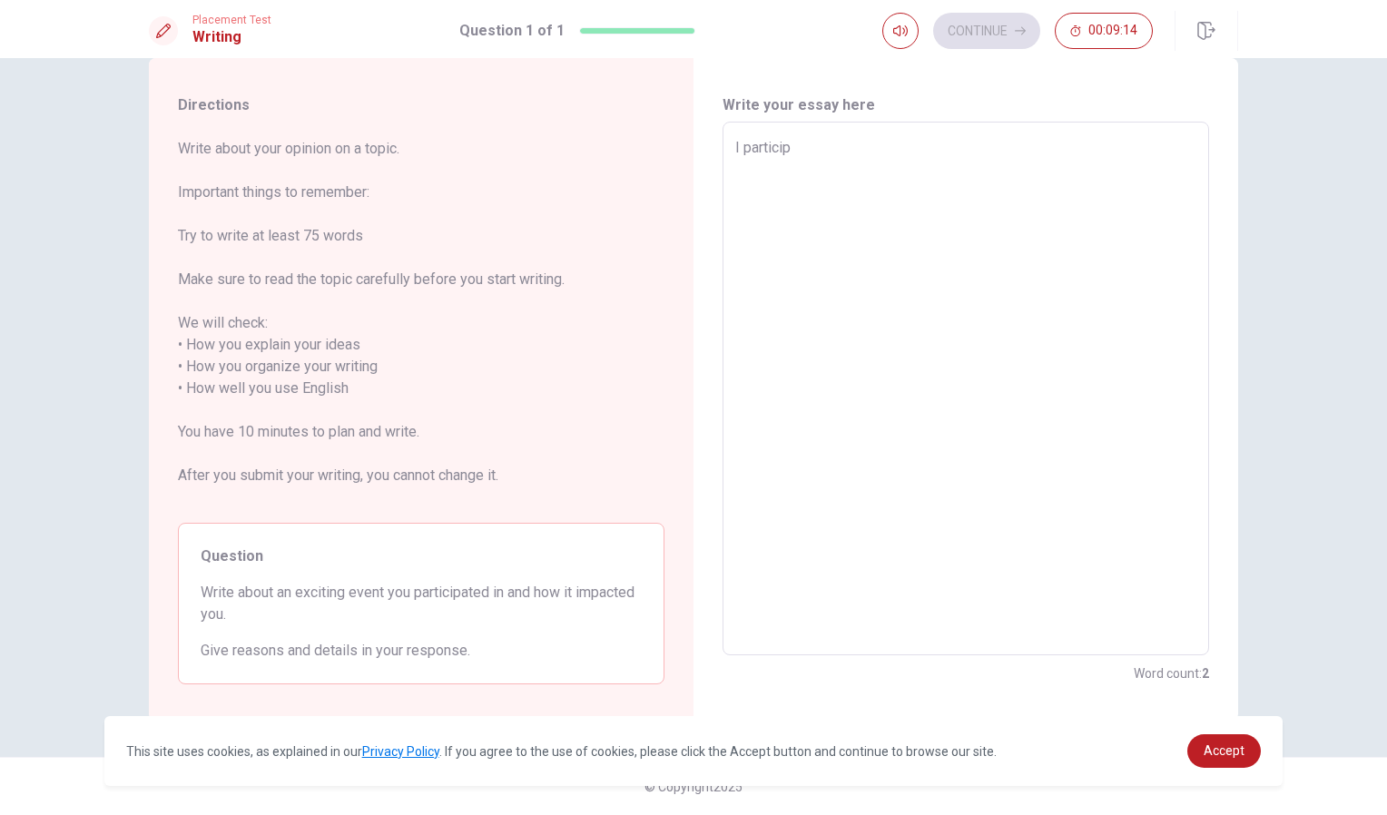
type textarea "I participa"
type textarea "x"
type textarea "I participat"
type textarea "x"
type textarea "I participate"
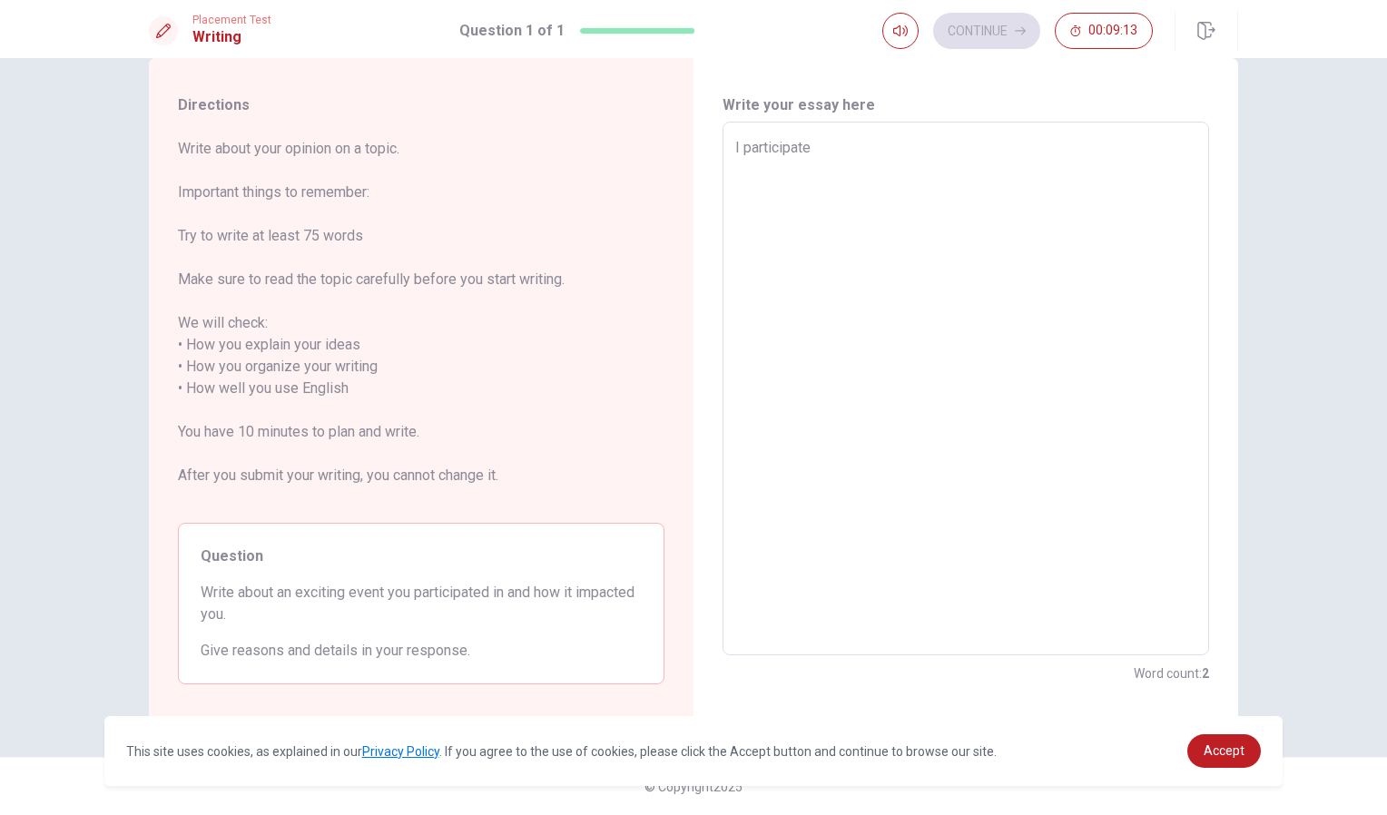
type textarea "x"
type textarea "I participated"
type textarea "x"
type textarea "I participated"
type textarea "x"
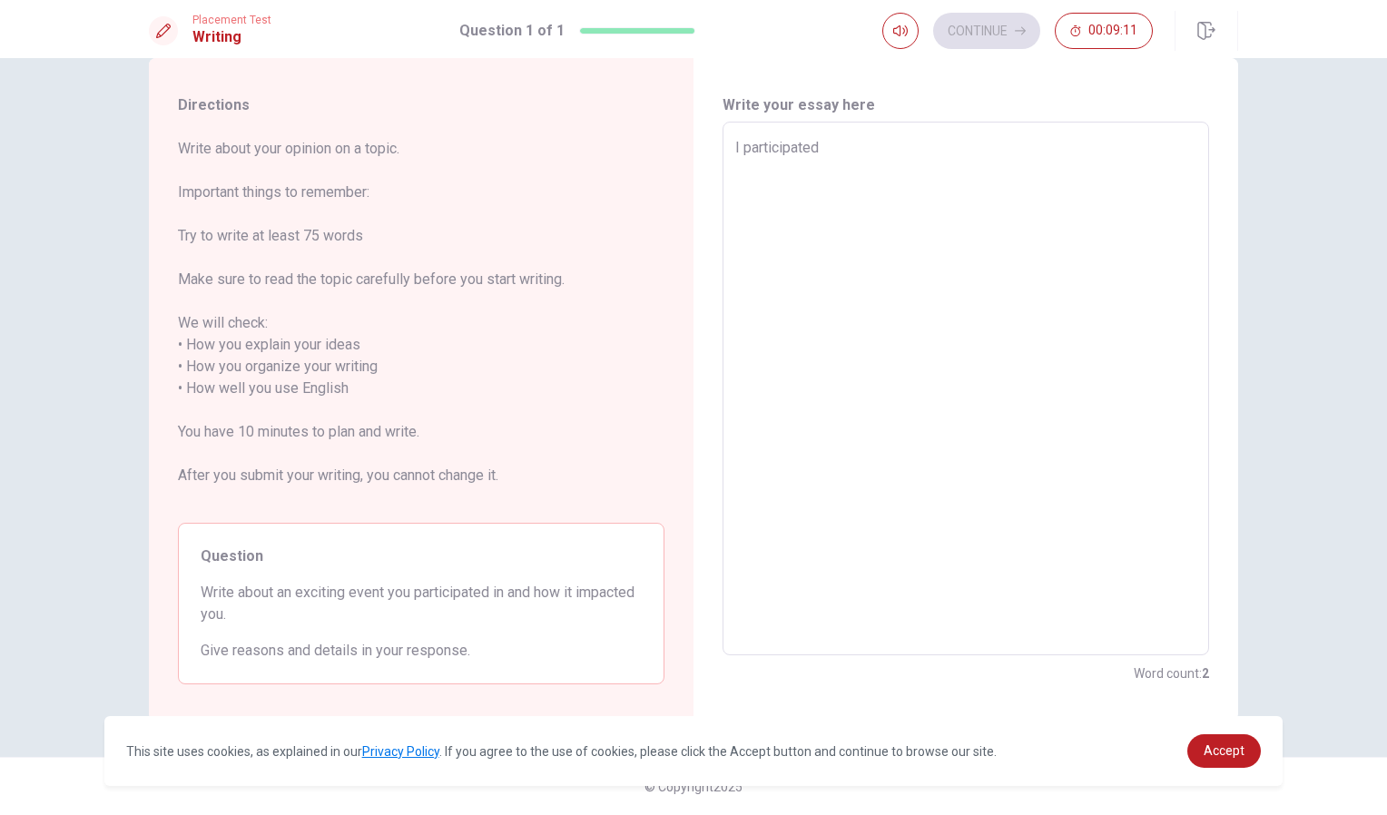
type textarea "I participated i"
type textarea "x"
type textarea "I participated in"
type textarea "x"
type textarea "I participated in"
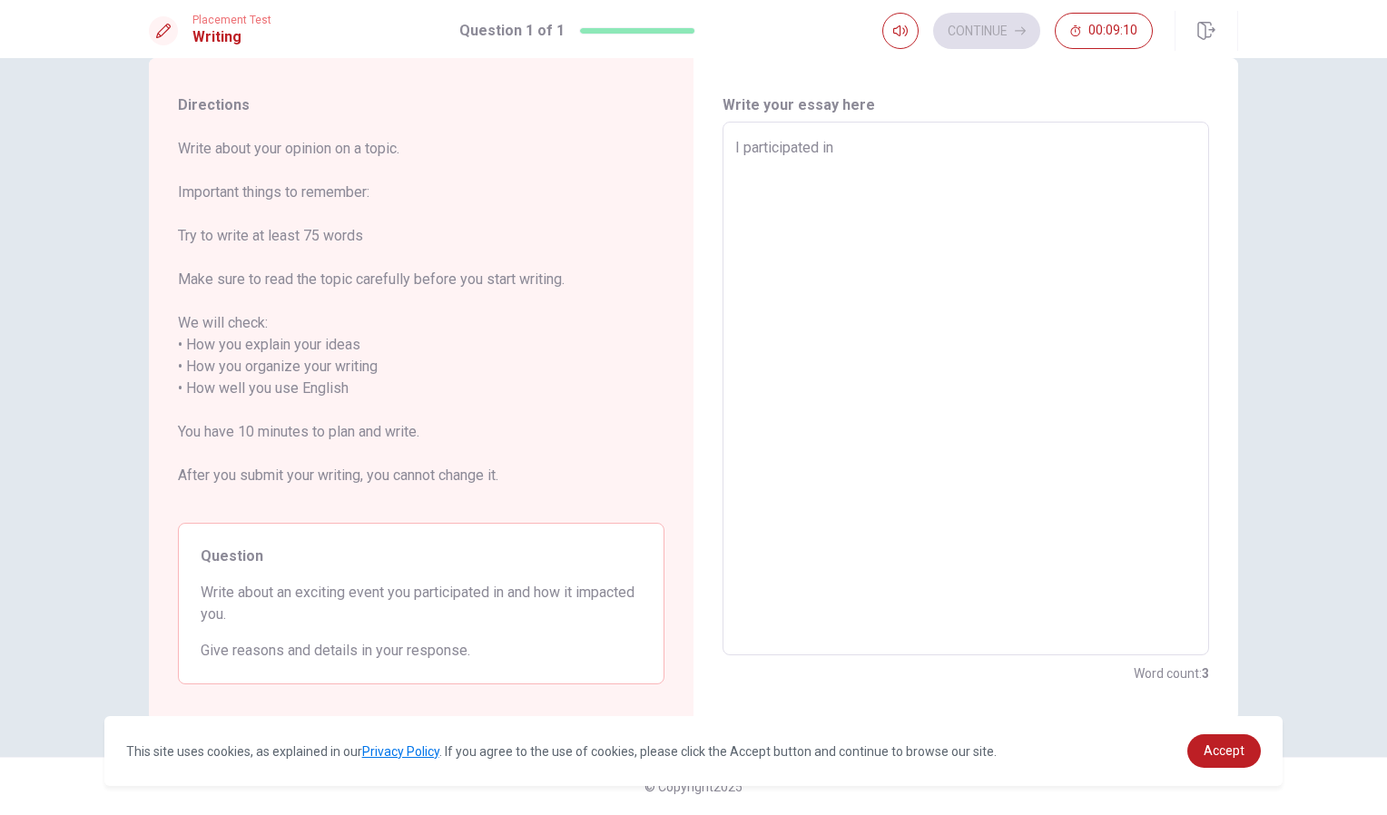
type textarea "x"
type textarea "I participated in s"
type textarea "x"
type textarea "I participated in so"
type textarea "x"
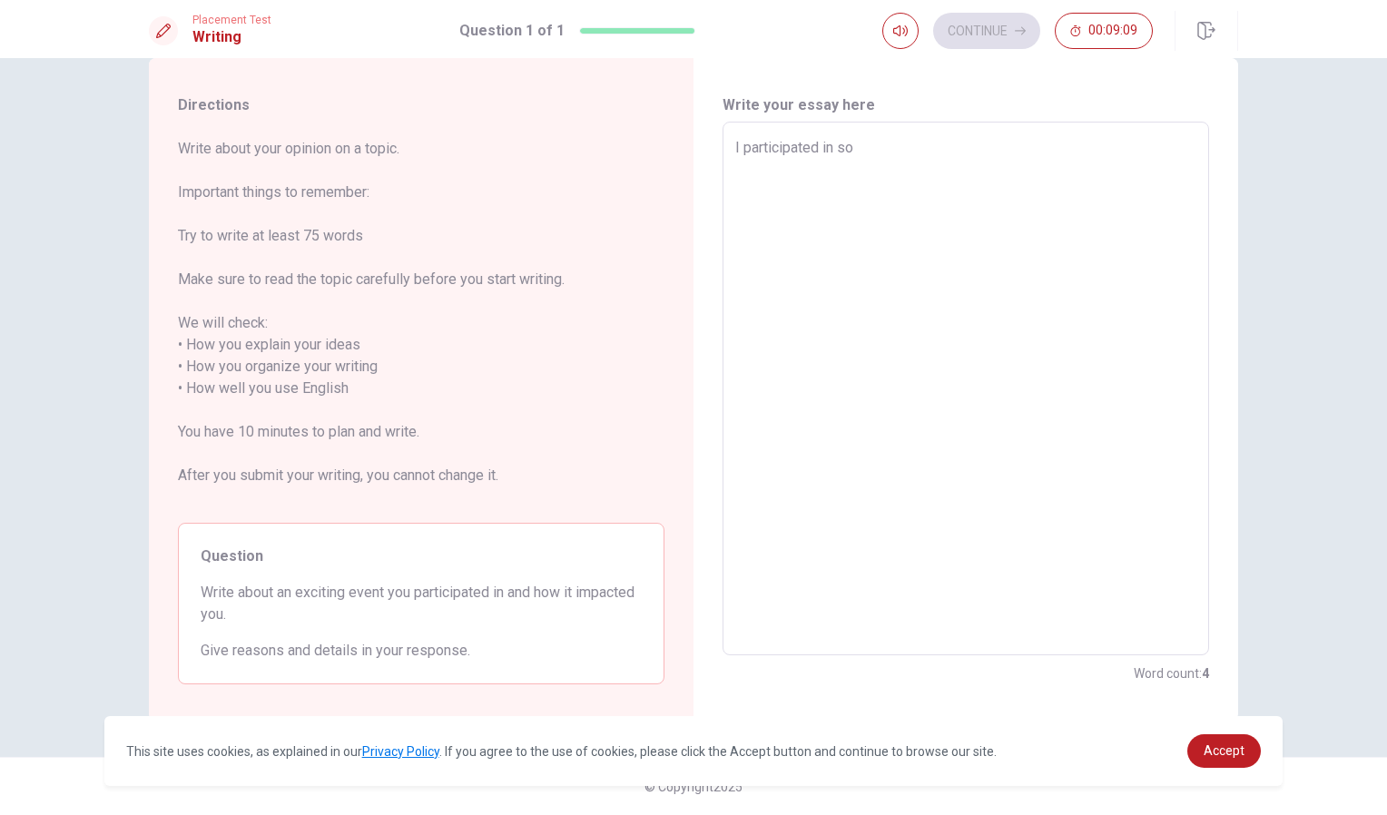
type textarea "I participated in soc"
type textarea "x"
type textarea "I participated in socc"
type textarea "x"
type textarea "I participated in socce"
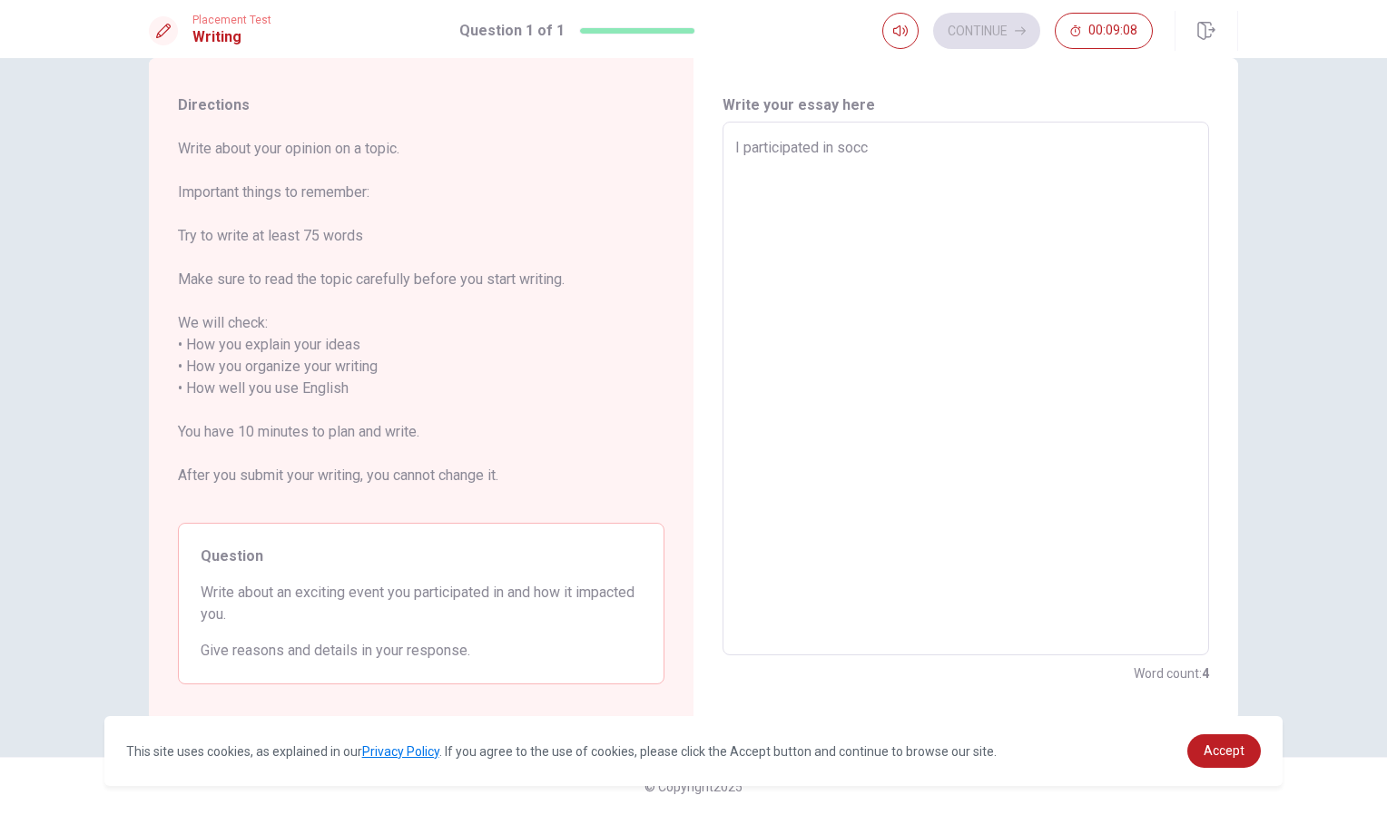
type textarea "x"
type textarea "I participated in soccer"
type textarea "x"
type textarea "I participated in soccer"
type textarea "x"
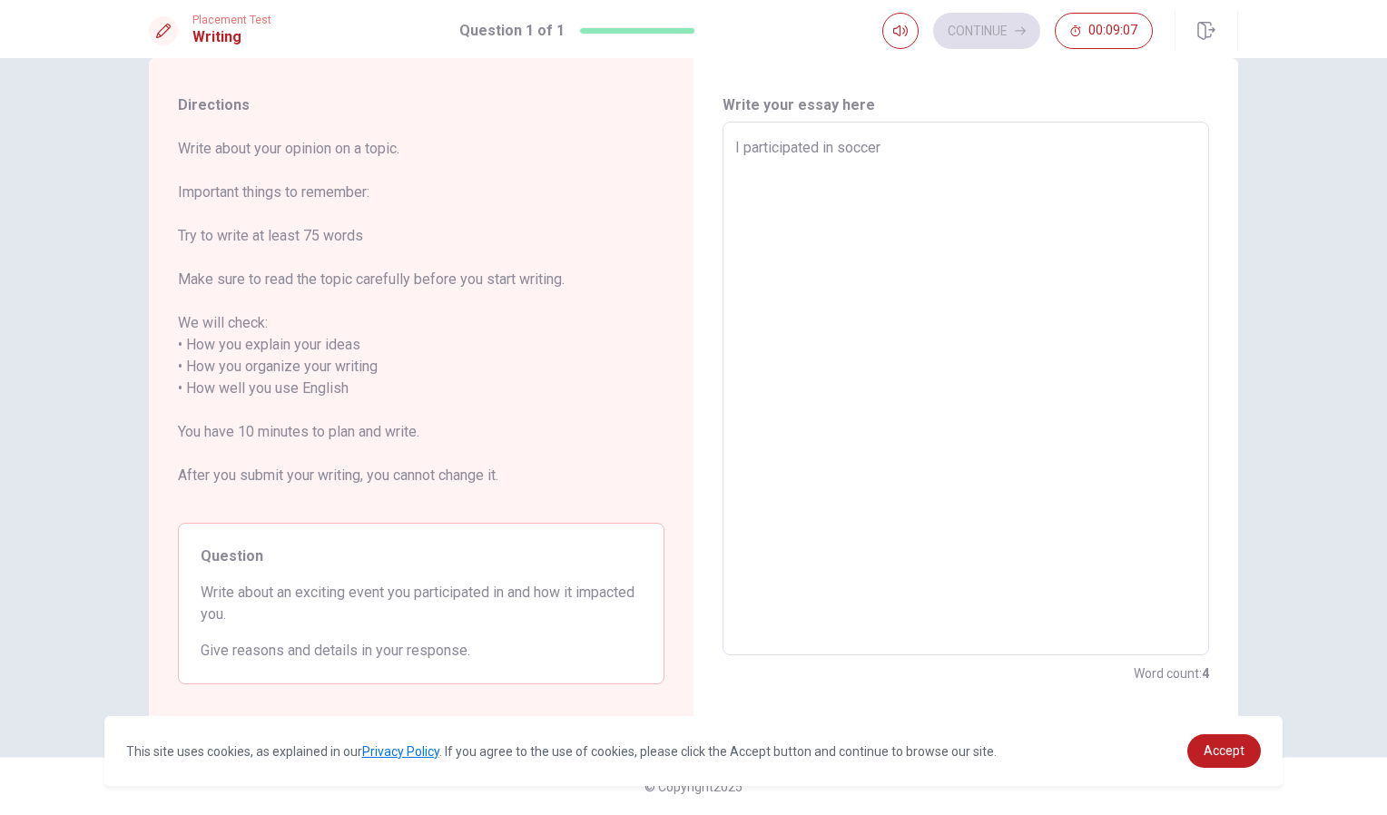
type textarea "I participated in soccer e"
type textarea "x"
type textarea "I participated in soccer ev"
type textarea "x"
type textarea "I participated in soccer eve"
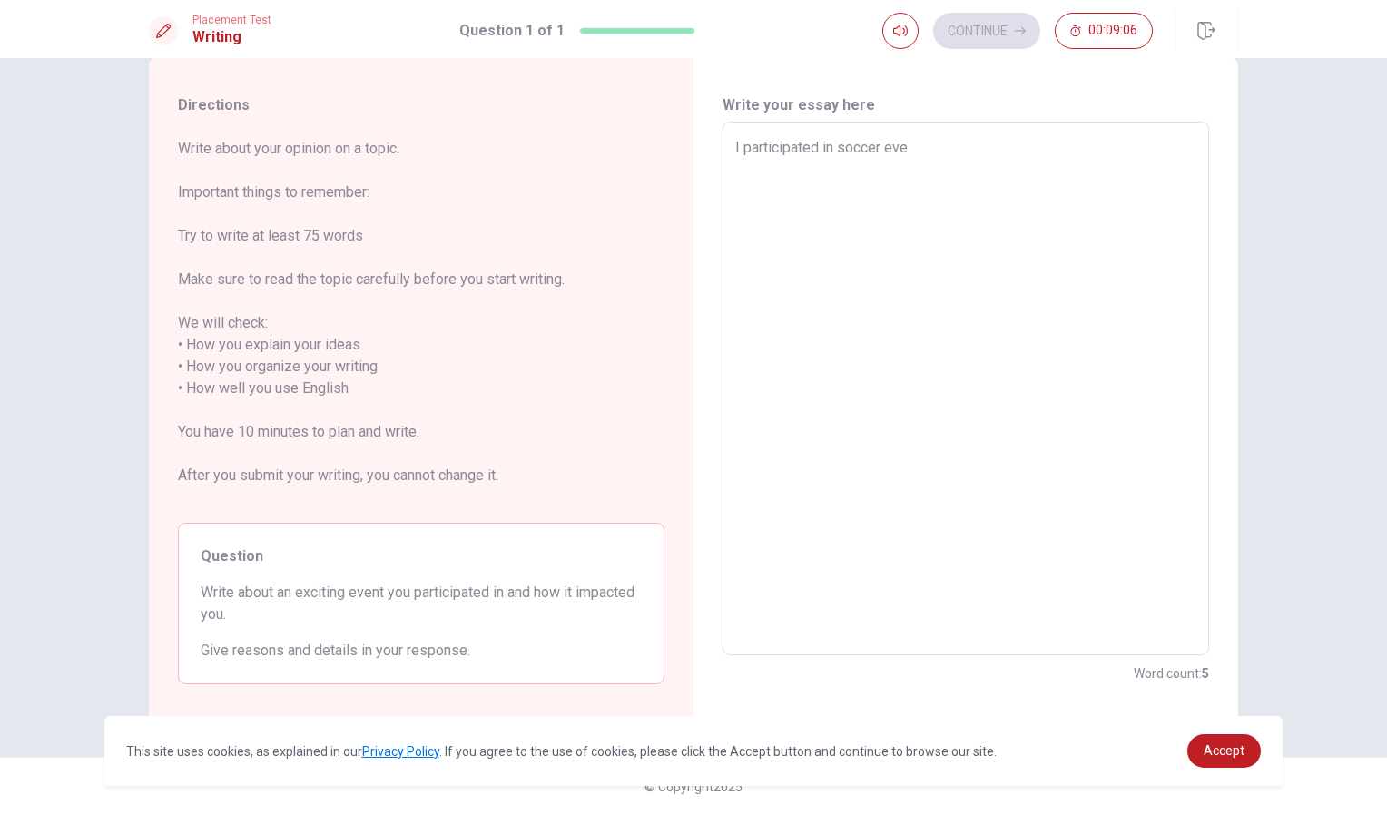
type textarea "x"
type textarea "I participated in soccer even"
type textarea "x"
type textarea "I participated in soccer event"
type textarea "x"
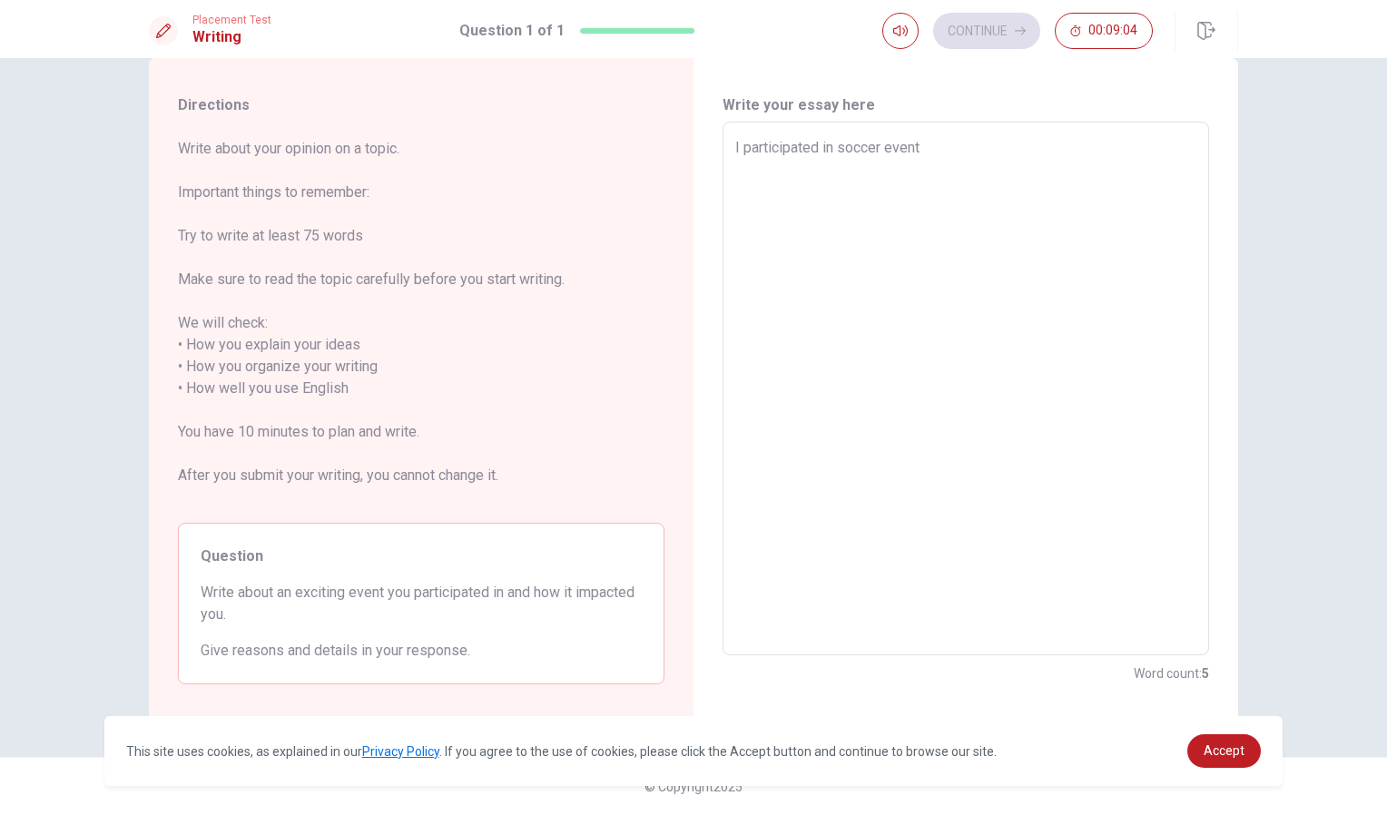
type textarea "I participated in soccer event."
type textarea "x"
type textarea "I participated in soccer event."
type textarea "x"
type textarea "I participated in soccer event. A"
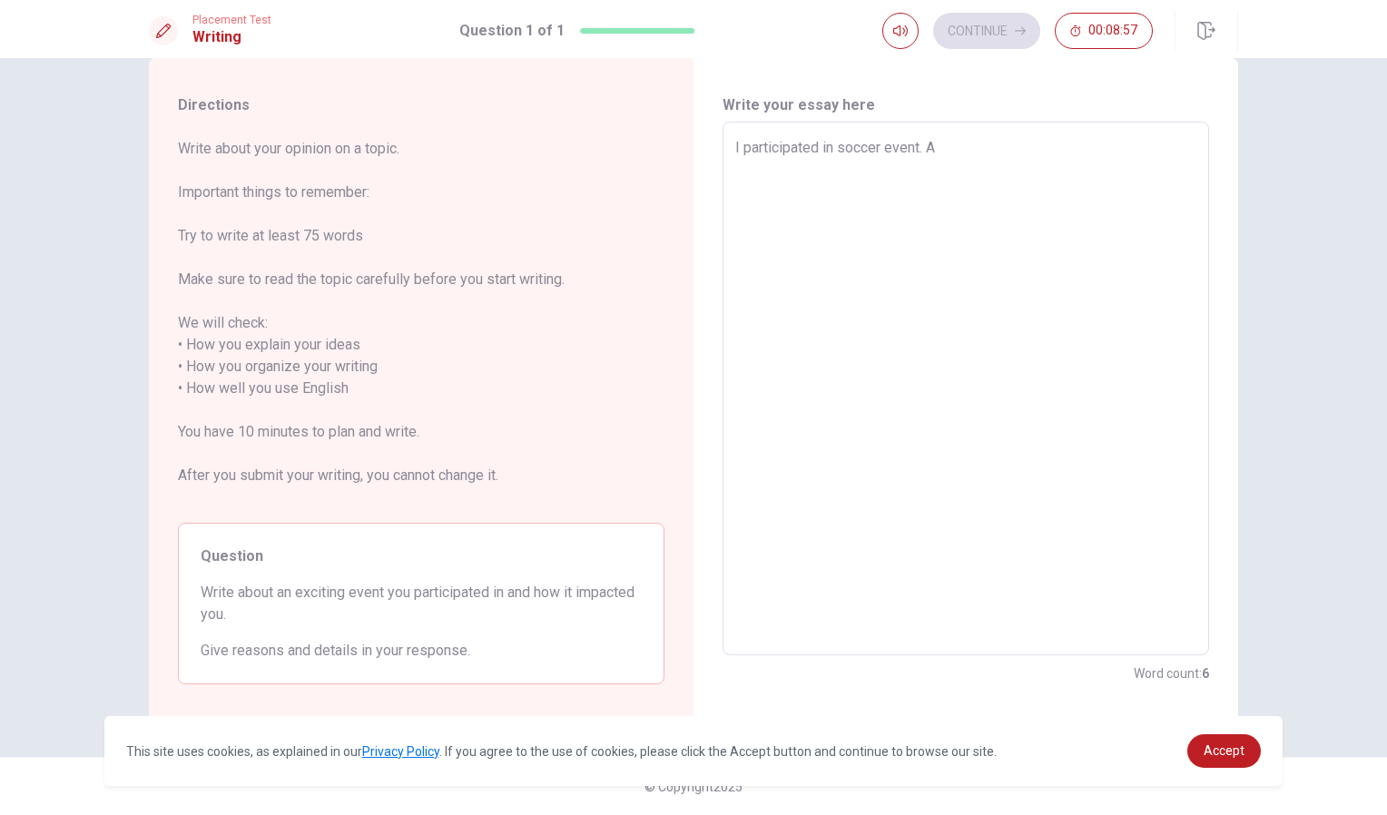
type textarea "x"
type textarea "I participated in soccer event. An"
type textarea "x"
type textarea "I participated in soccer event. And"
type textarea "x"
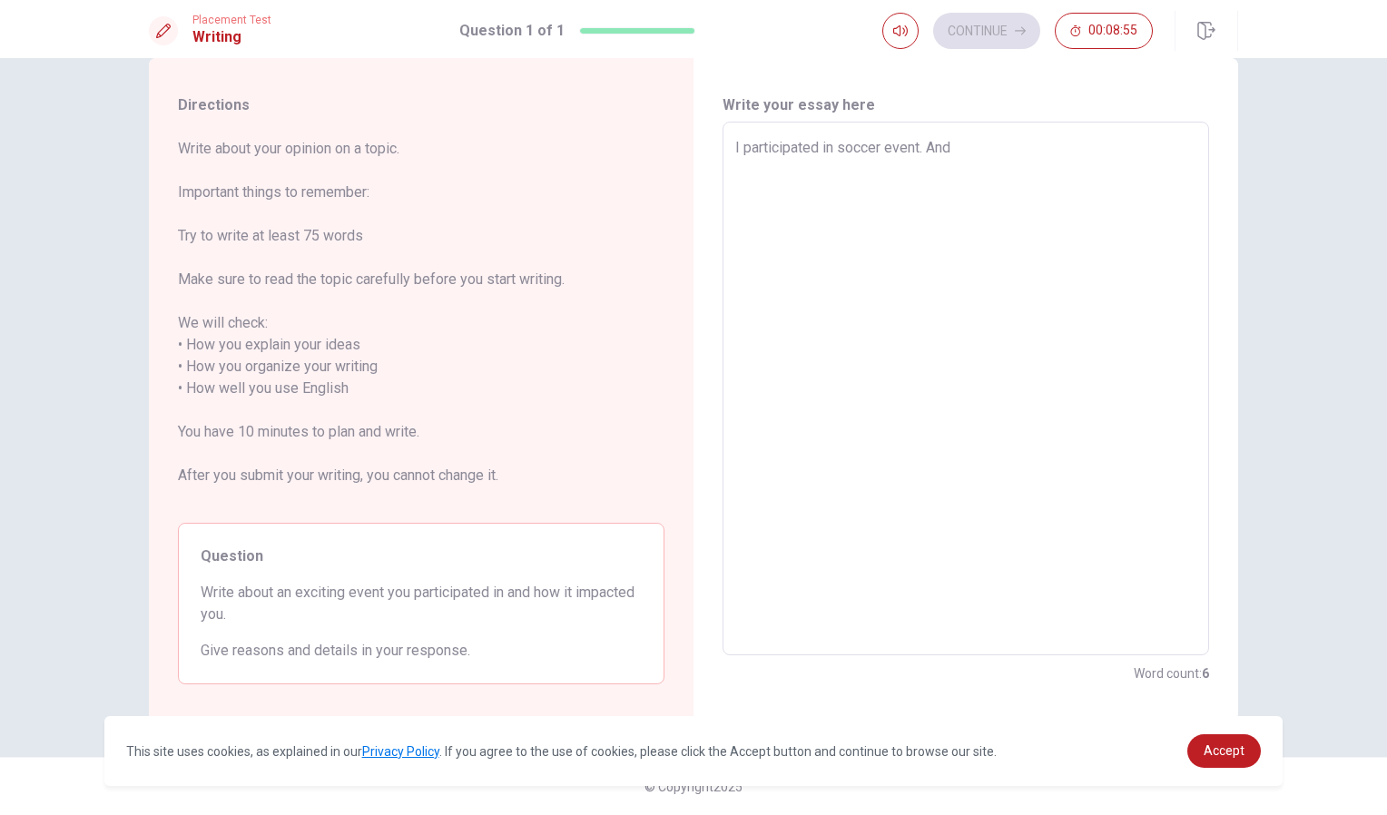
type textarea "I participated in soccer event. And"
type textarea "x"
type textarea "I participated in soccer event. And i"
type textarea "x"
type textarea "I participated in soccer event. And it"
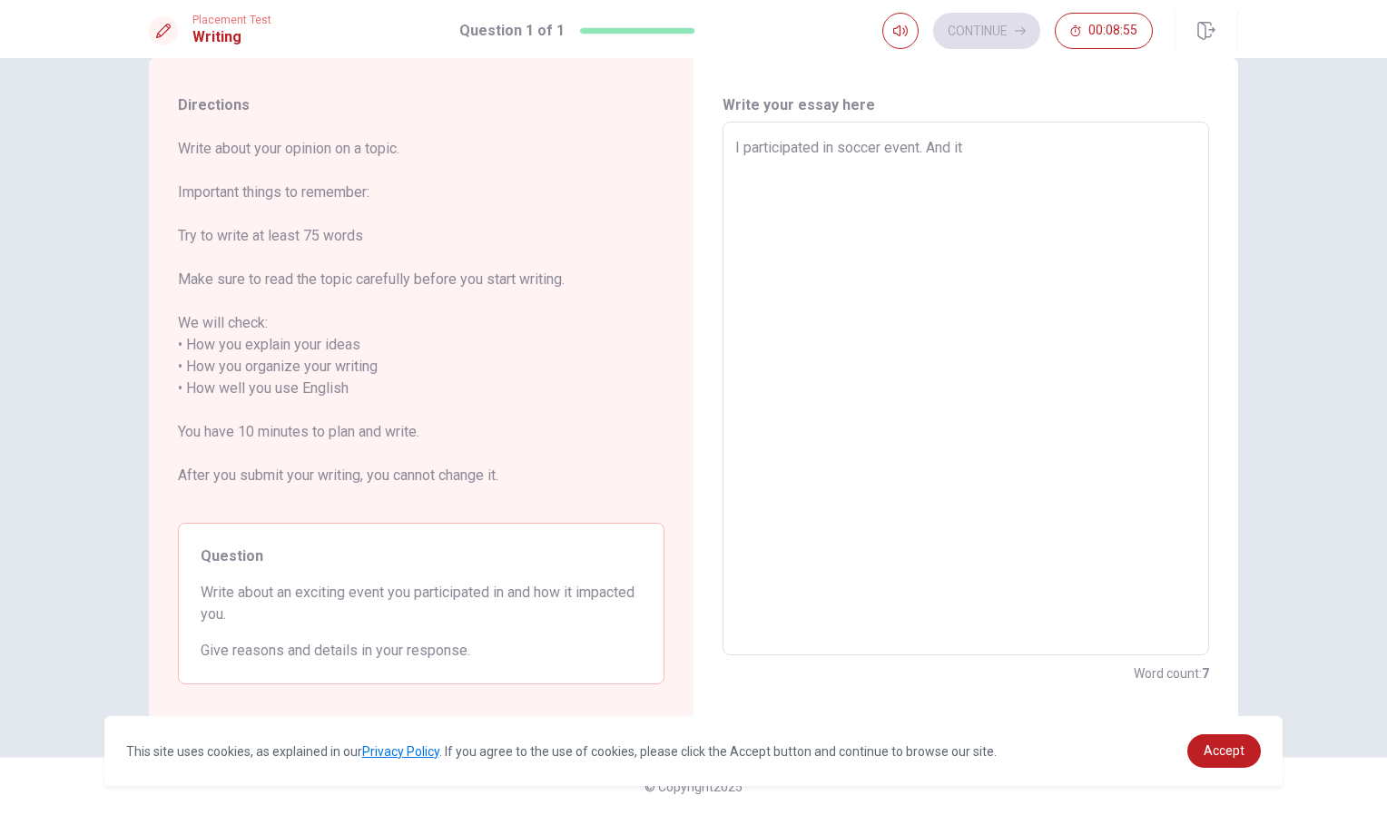
type textarea "x"
type textarea "I participated in soccer event. And it"
type textarea "x"
type textarea "I participated in soccer event. And it m"
type textarea "x"
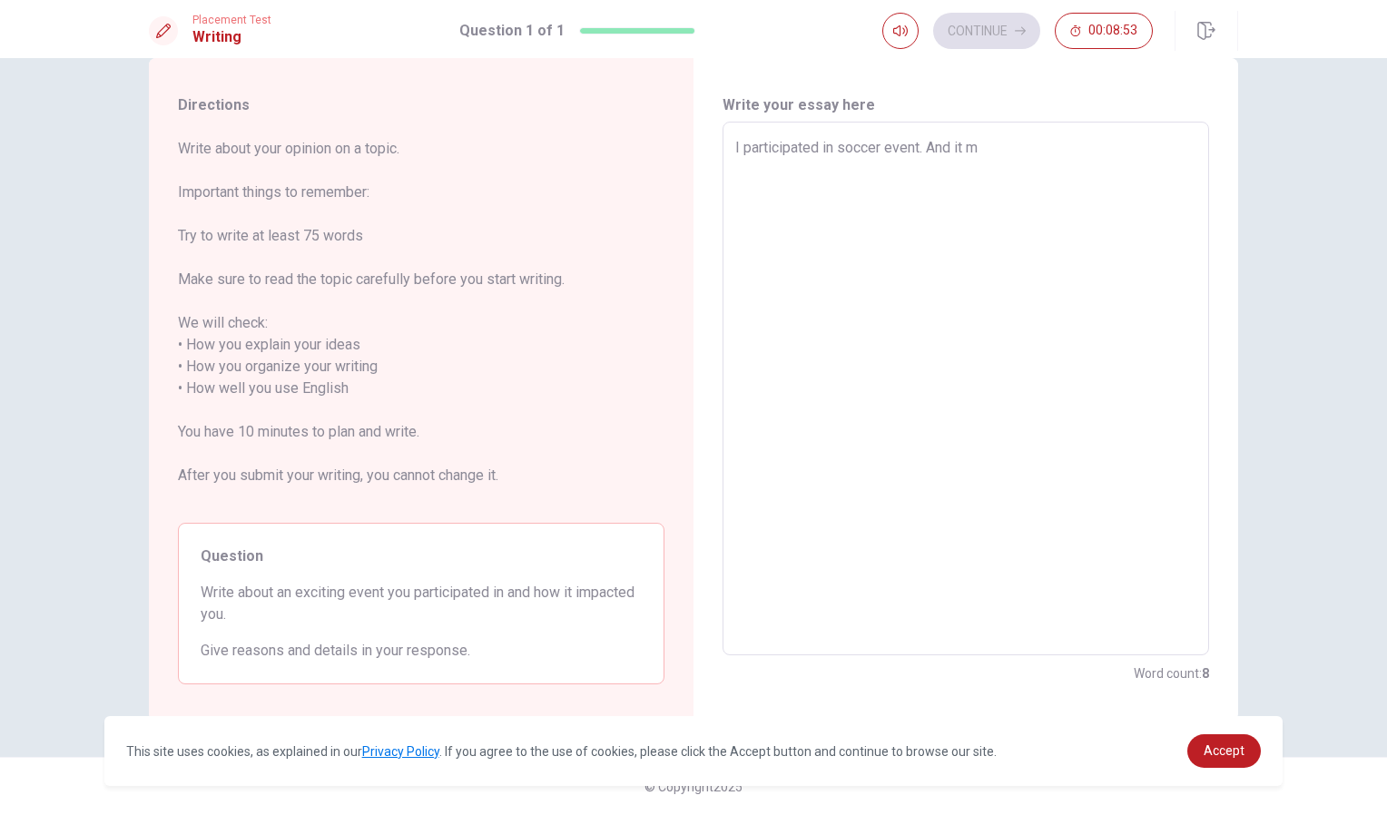
type textarea "I participated in soccer event. And it ma"
type textarea "x"
type textarea "I participated in soccer event. And it mak"
type textarea "x"
type textarea "I participated in soccer event. And it make"
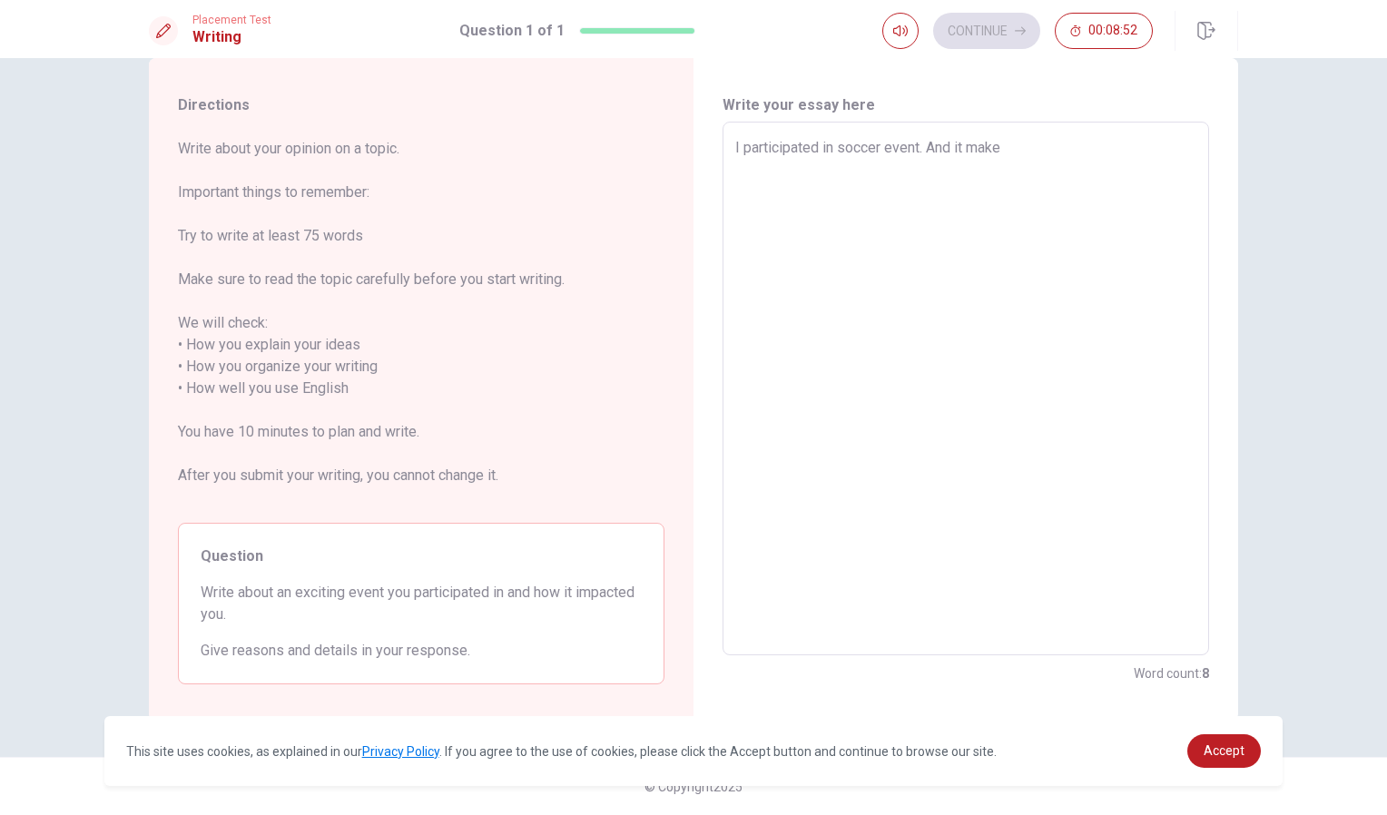
type textarea "x"
type textarea "I participated in soccer event. And it mak"
type textarea "x"
type textarea "I participated in soccer event. And it ma"
type textarea "x"
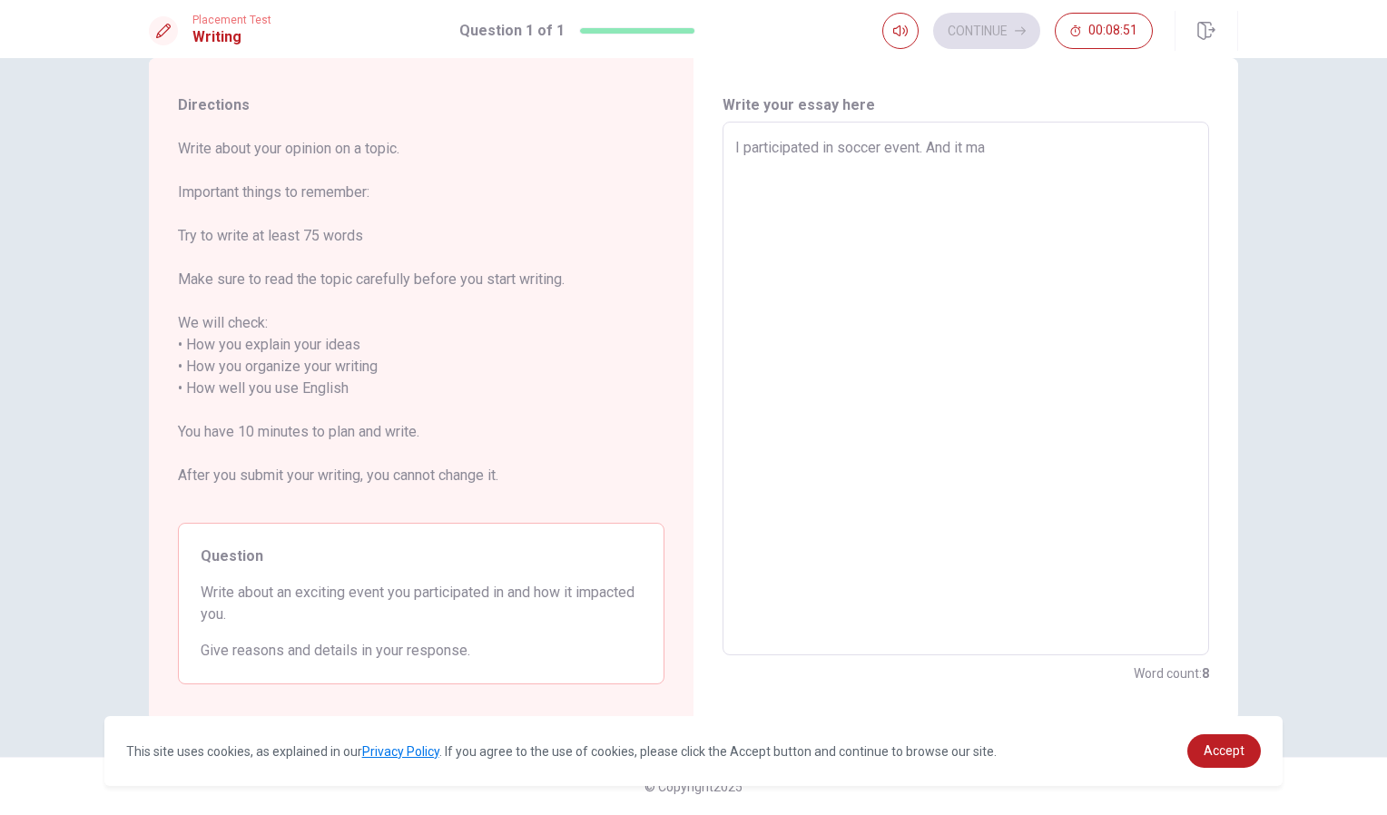
type textarea "I participated in soccer event. And it mad"
type textarea "x"
type textarea "I participated in soccer event. And it made"
type textarea "x"
type textarea "I participated in soccer event. And it made"
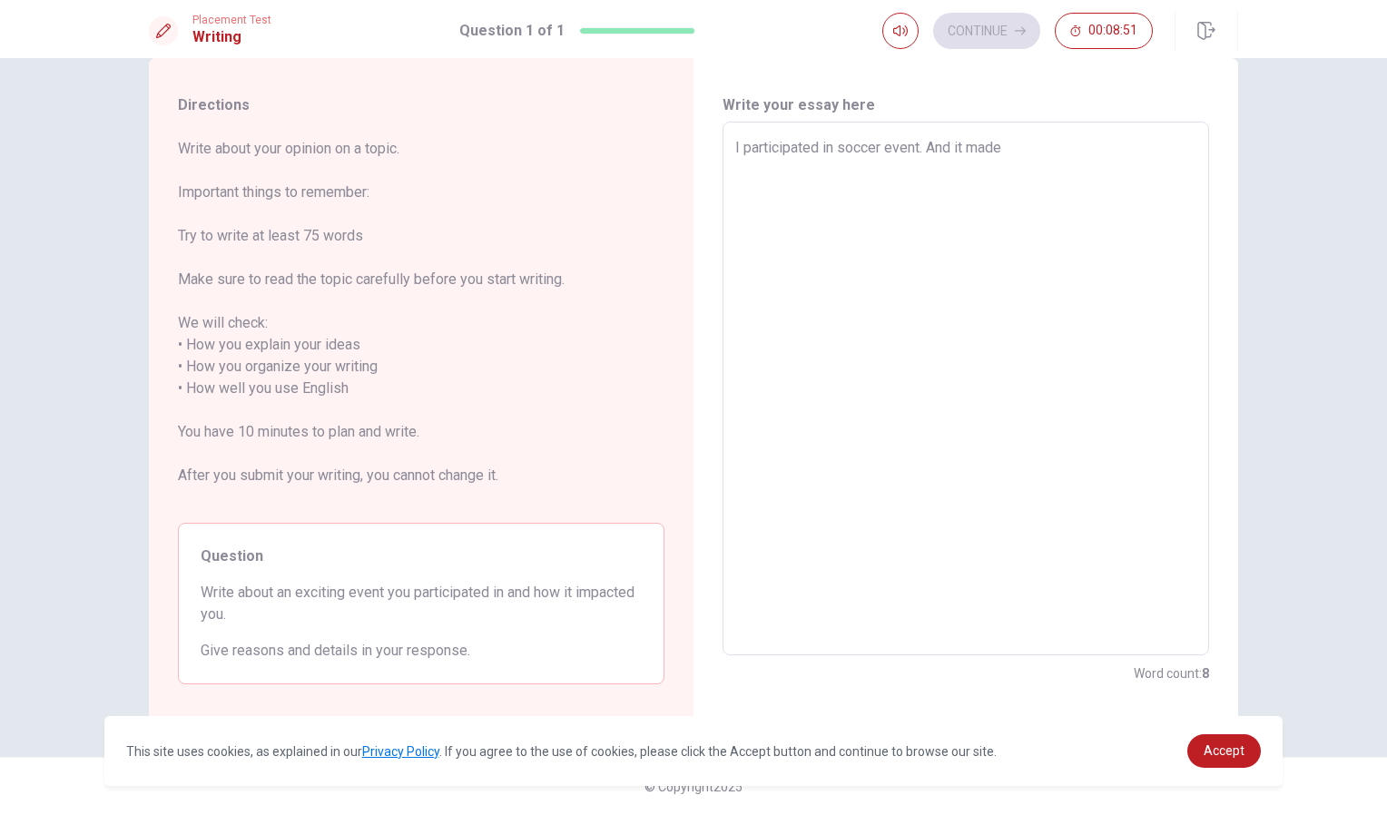
type textarea "x"
type textarea "I participated in soccer event. And it made m"
type textarea "x"
type textarea "I participated in soccer event. And it made me"
type textarea "x"
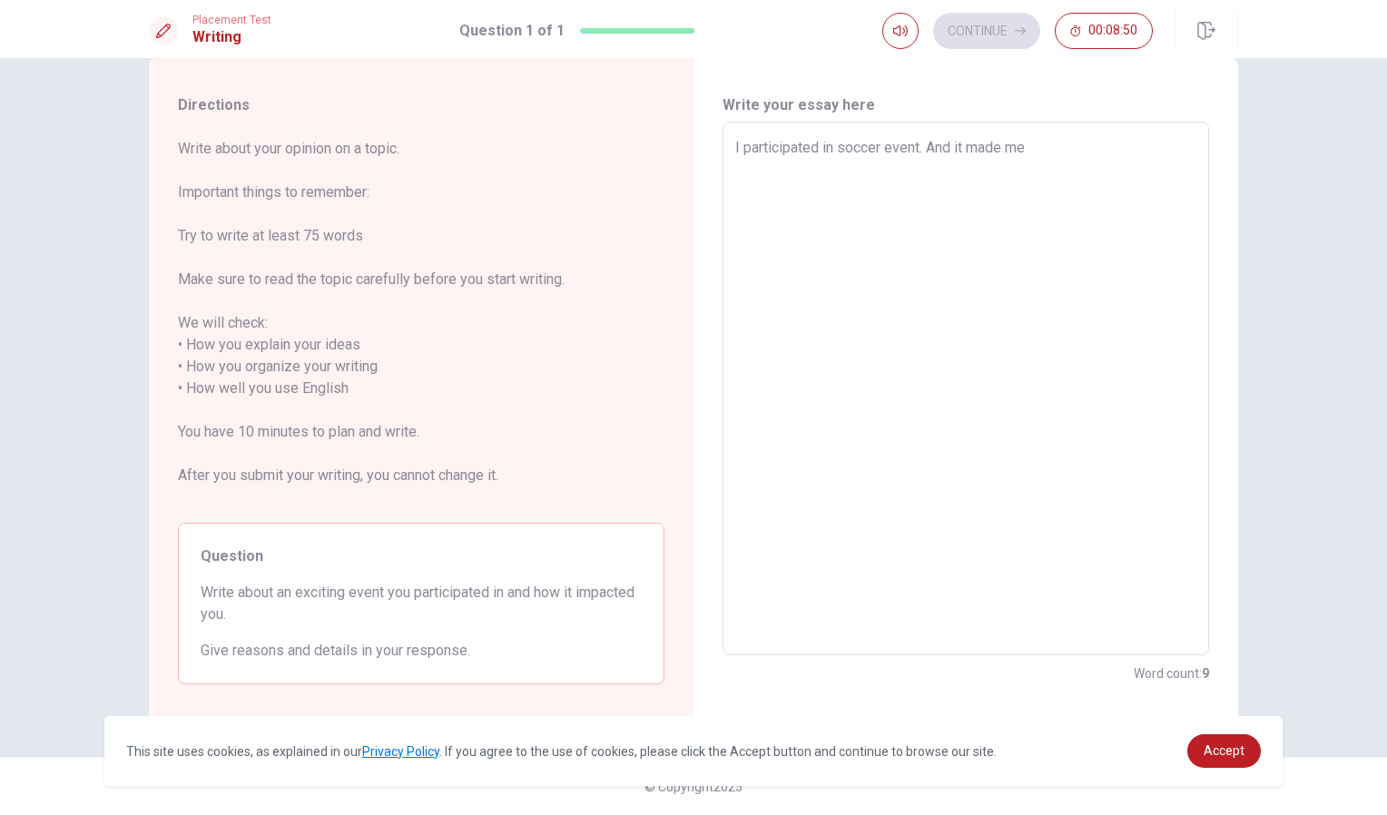
type textarea "I participated in soccer event. And it made me"
type textarea "x"
type textarea "I participated in soccer event. And it made me m"
type textarea "x"
type textarea "I participated in soccer event. And it made me mo"
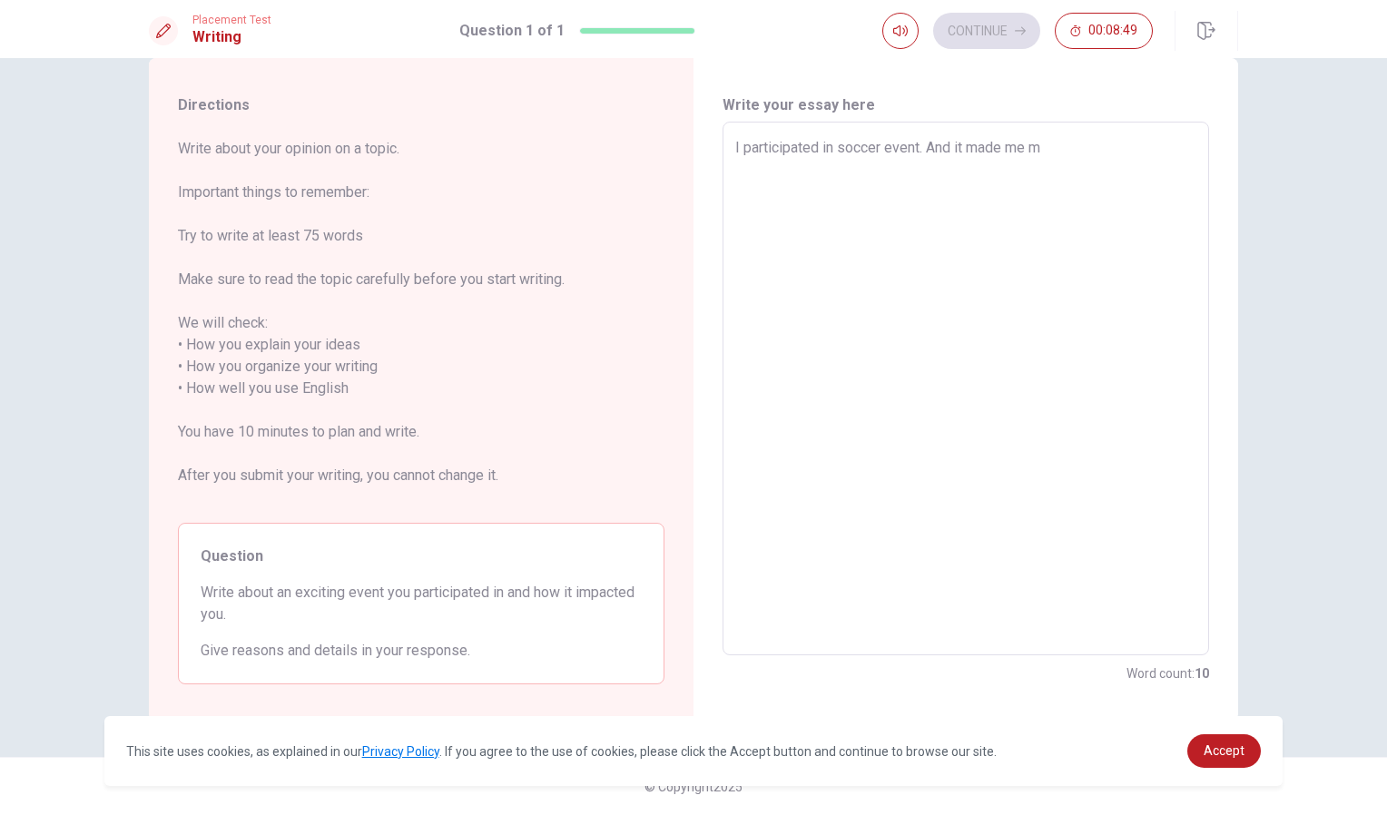
type textarea "x"
type textarea "I participated in soccer event. And it made me mor"
type textarea "x"
type textarea "I participated in soccer event. And it made me more"
type textarea "x"
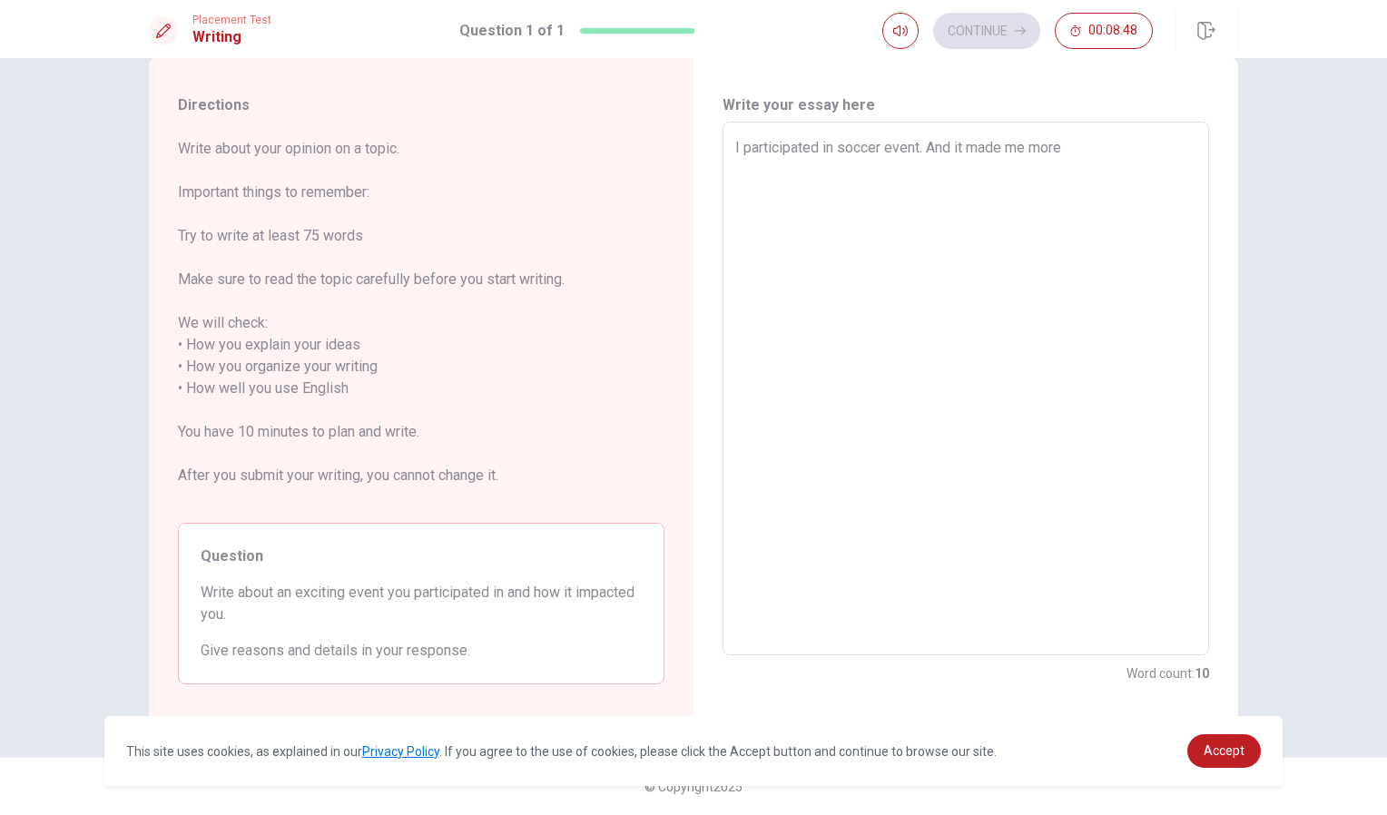
type textarea "I participated in soccer event. And it made me more"
type textarea "x"
type textarea "I participated in soccer event. And it made me more"
type textarea "x"
type textarea "I participated in soccer event. And it made me mor"
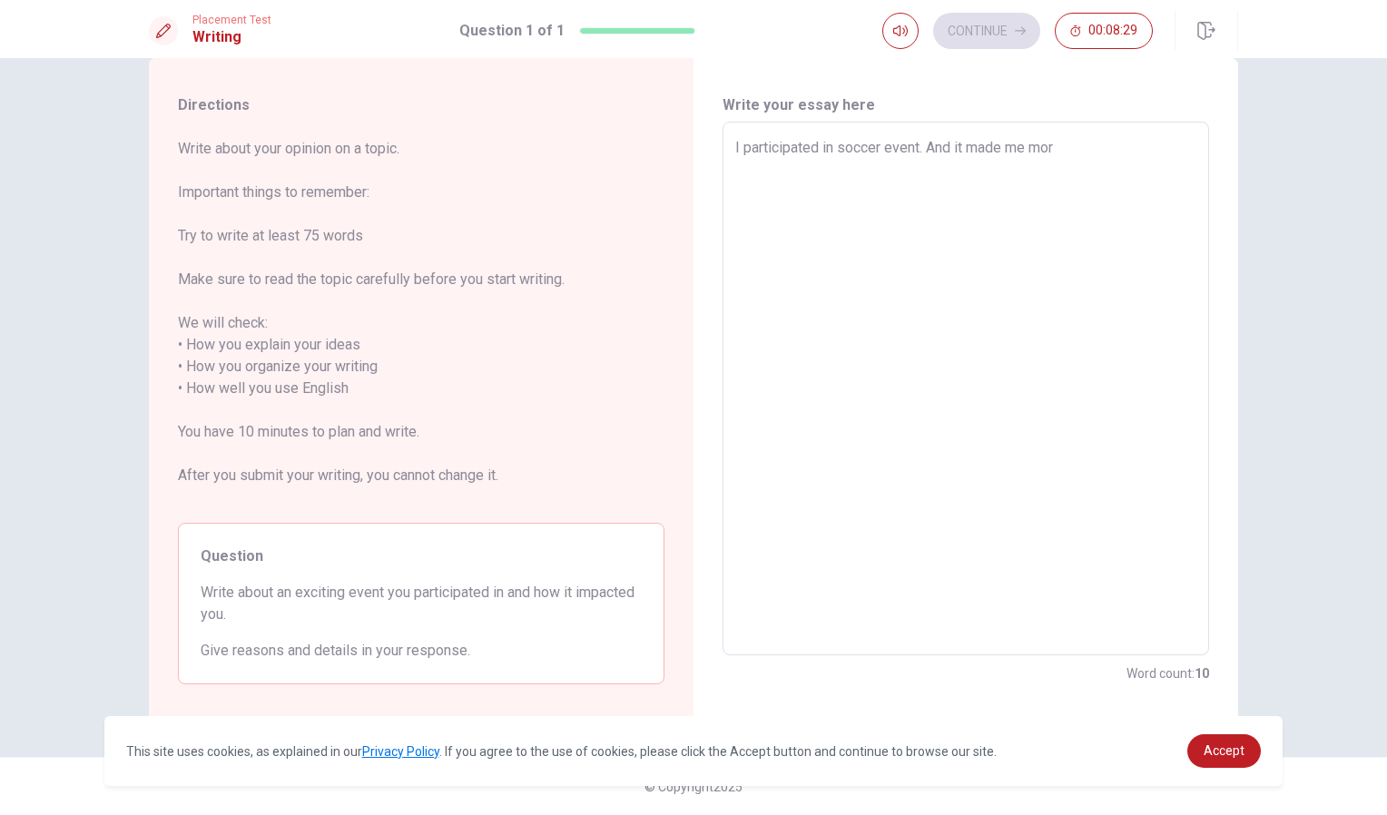
type textarea "x"
type textarea "I participated in soccer event. And it made me mo"
type textarea "x"
type textarea "I participated in soccer event. And it made me m"
type textarea "x"
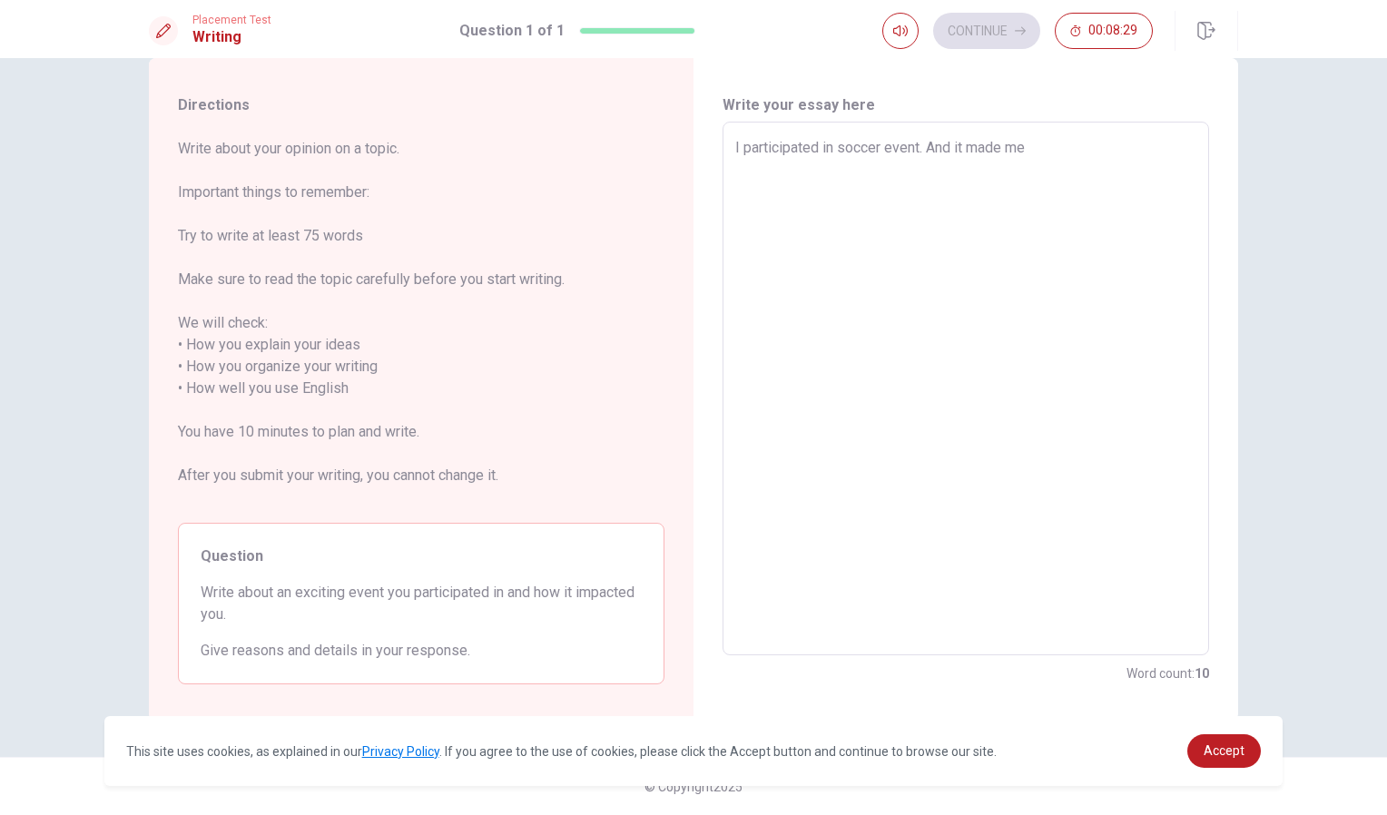
type textarea "I participated in soccer event. And it made me"
type textarea "x"
type textarea "I participated in soccer event. And it made"
type textarea "x"
type textarea "I participated in soccer event. And it mad"
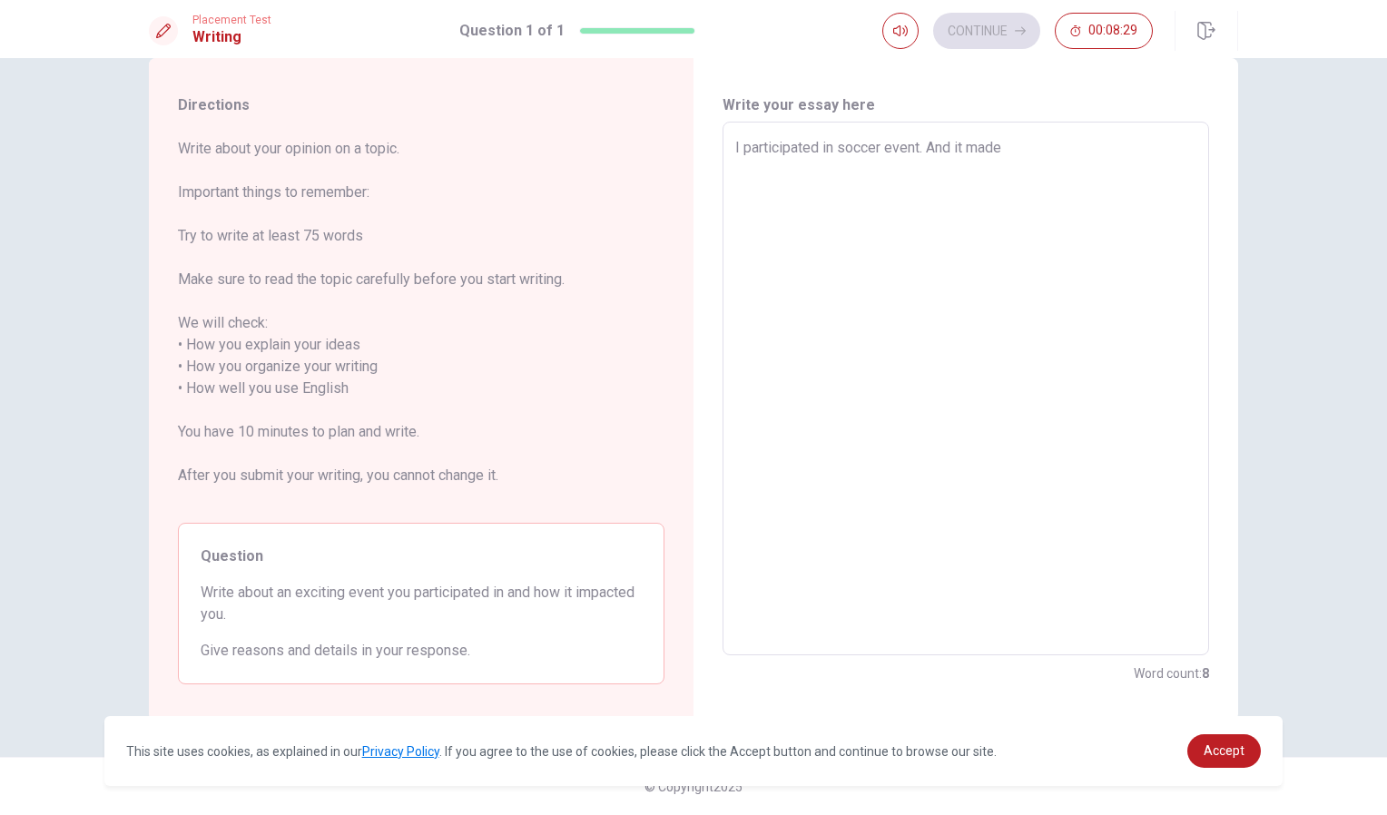
type textarea "x"
type textarea "I participated in soccer event. And it ma"
type textarea "x"
type textarea "I participated in soccer event. And it m"
type textarea "x"
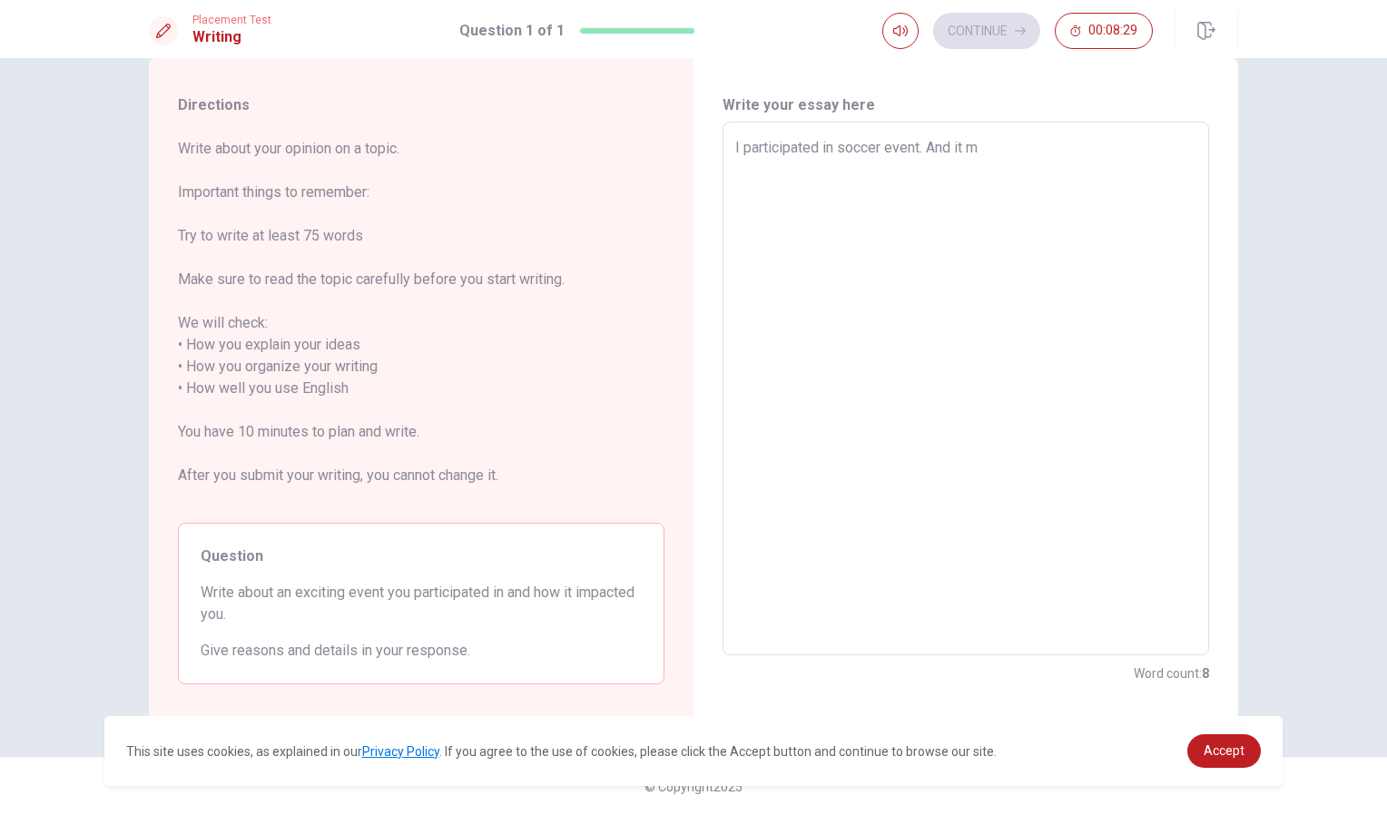
type textarea "I participated in soccer event. And it"
type textarea "x"
type textarea "I participated in soccer event. And i"
type textarea "x"
type textarea "I participated in soccer event. And"
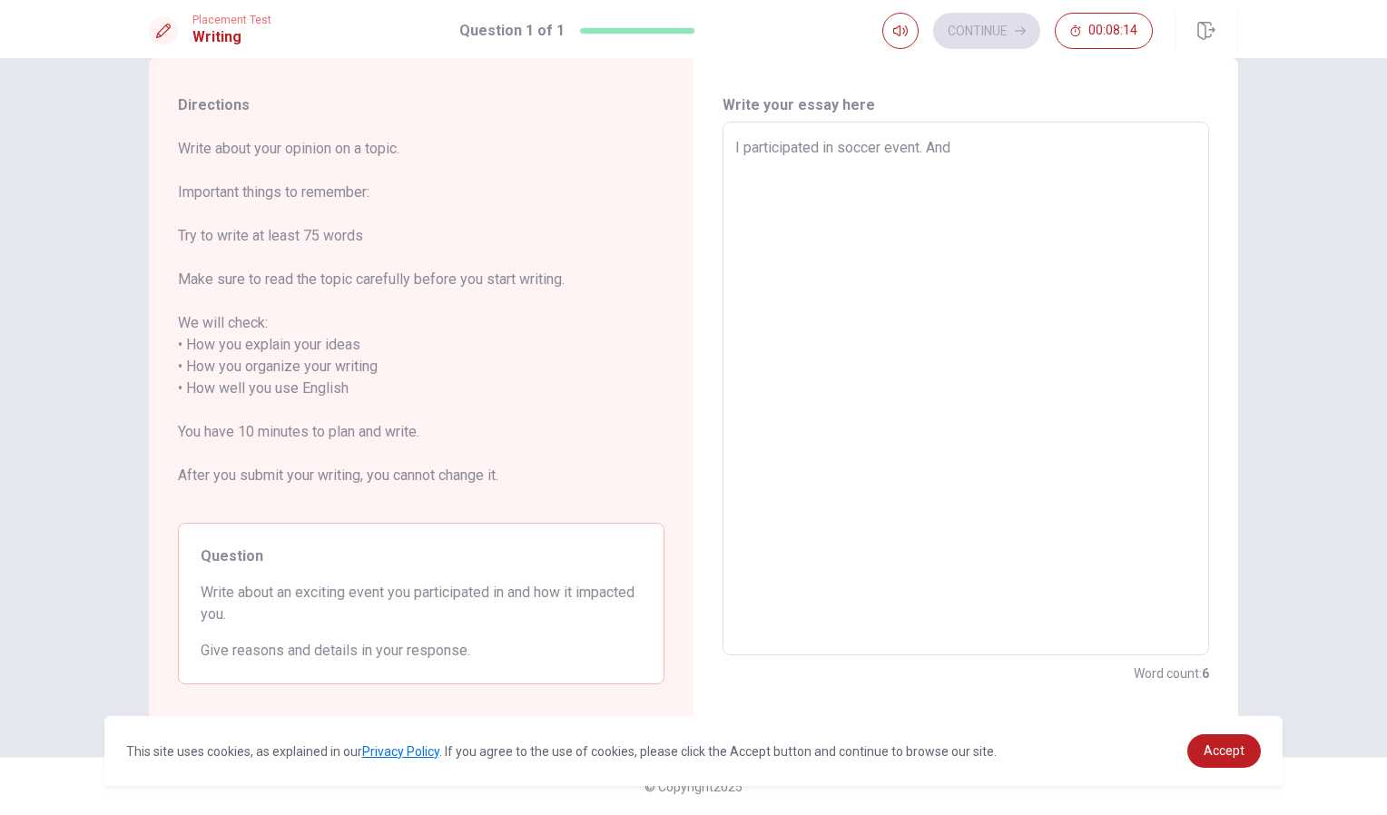
type textarea "x"
type textarea "I participated in soccer event. And i"
type textarea "x"
type textarea "I participated in soccer event. And it"
type textarea "x"
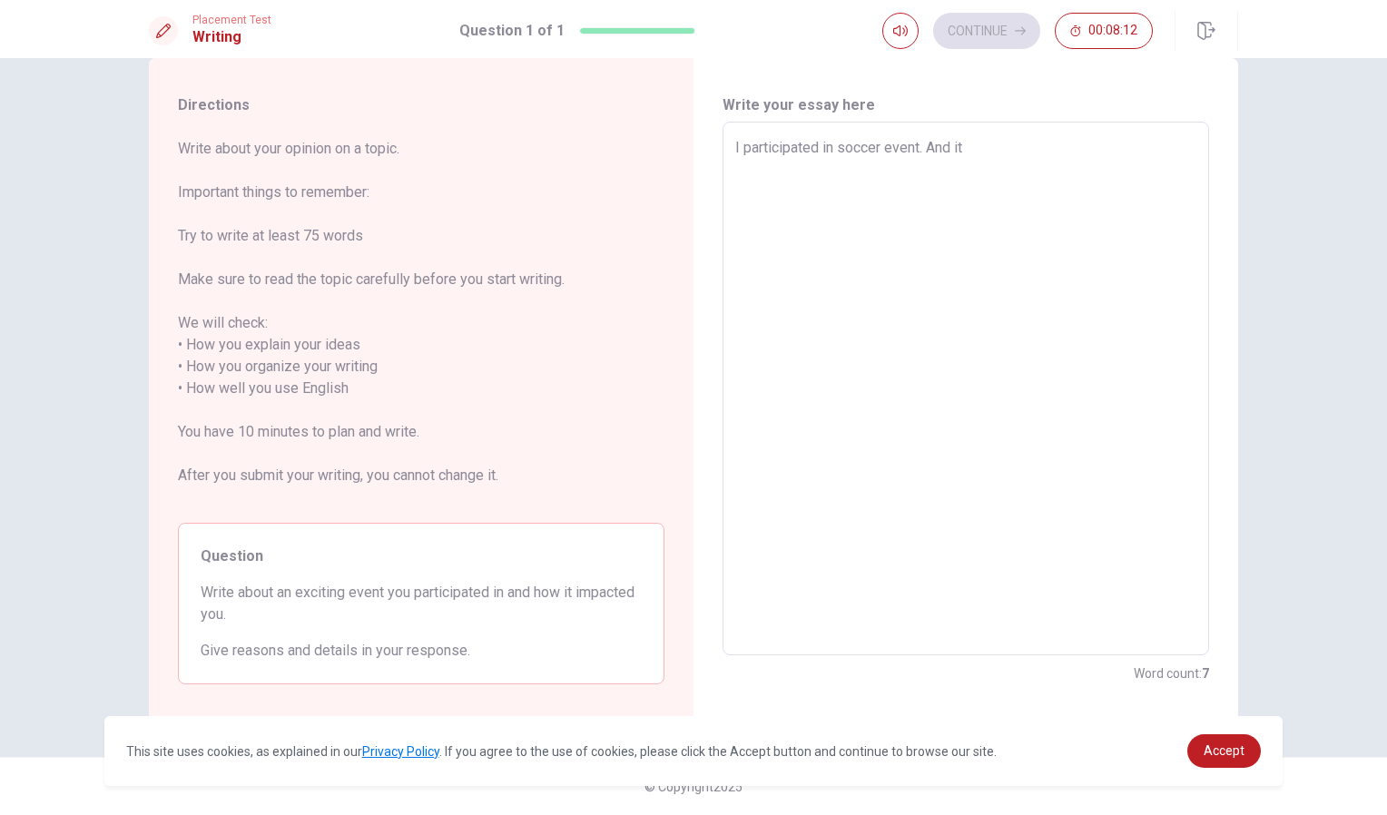
type textarea "I participated in soccer event. And it"
type textarea "x"
type textarea "I participated in soccer event. And it m"
type textarea "x"
type textarea "I participated in soccer event. And it ma"
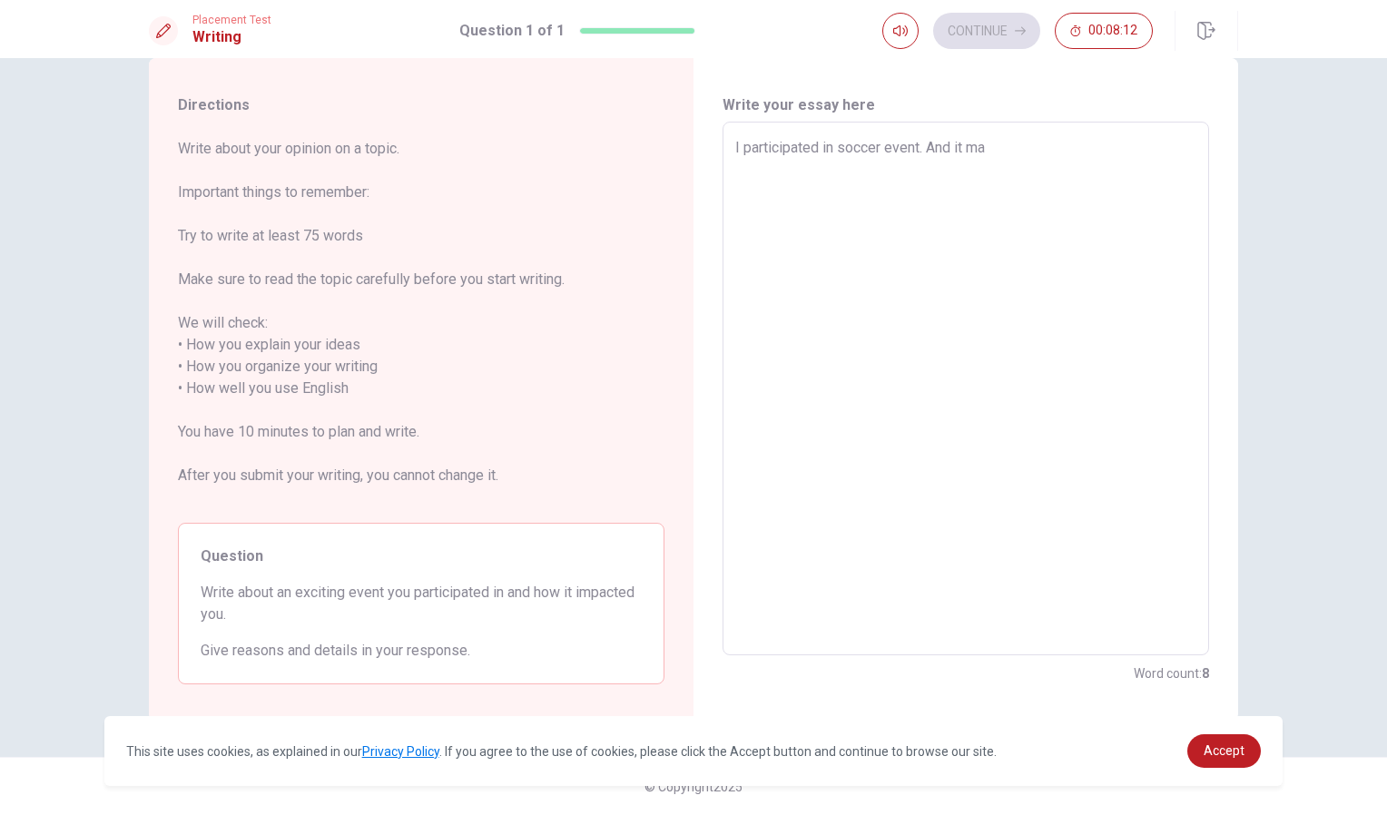
type textarea "x"
type textarea "I participated in soccer event. And it mad"
type textarea "x"
type textarea "I participated in soccer event. And it made"
type textarea "x"
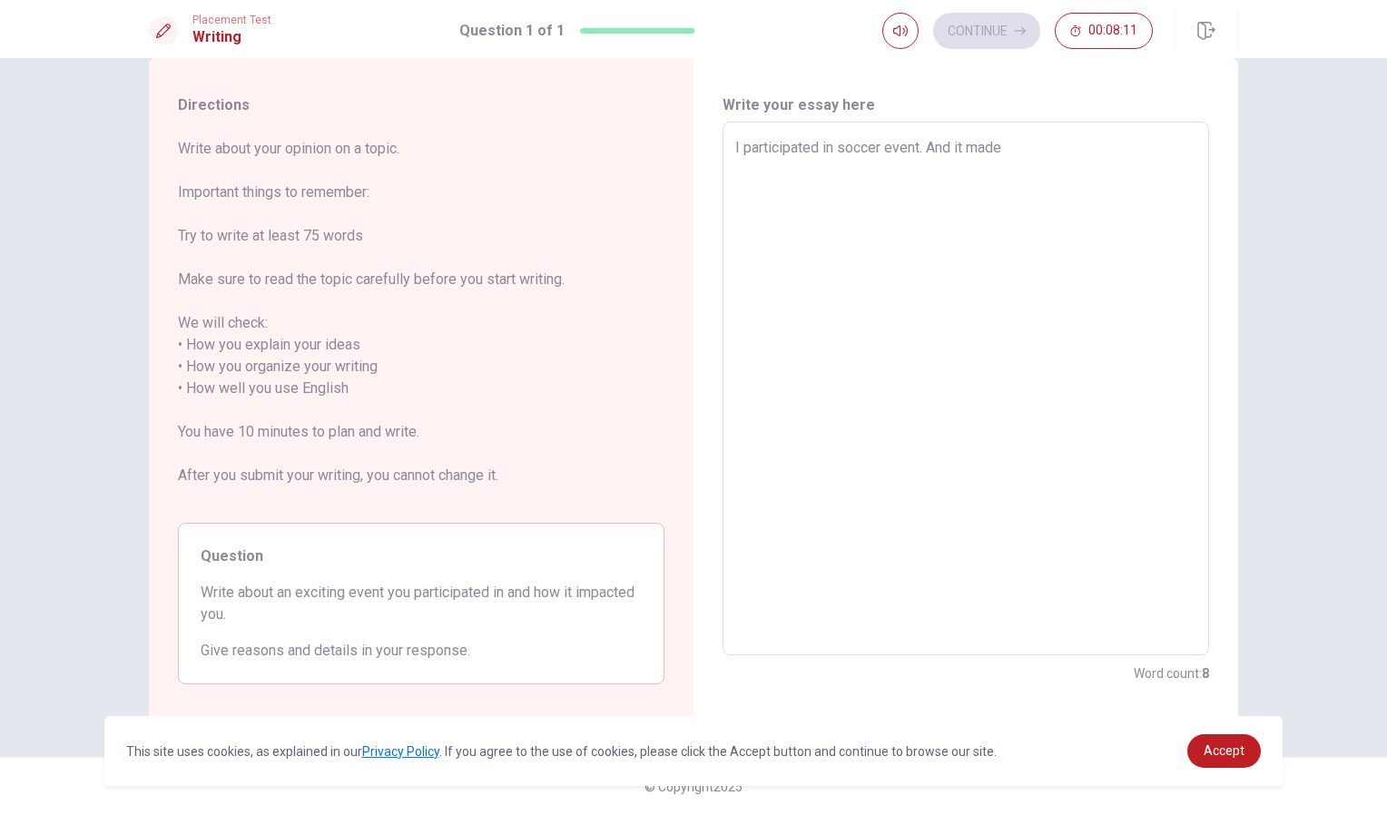
type textarea "I participated in soccer event. And it made"
type textarea "x"
type textarea "I participated in soccer event. And it made m"
type textarea "x"
type textarea "I participated in soccer event. And it made me"
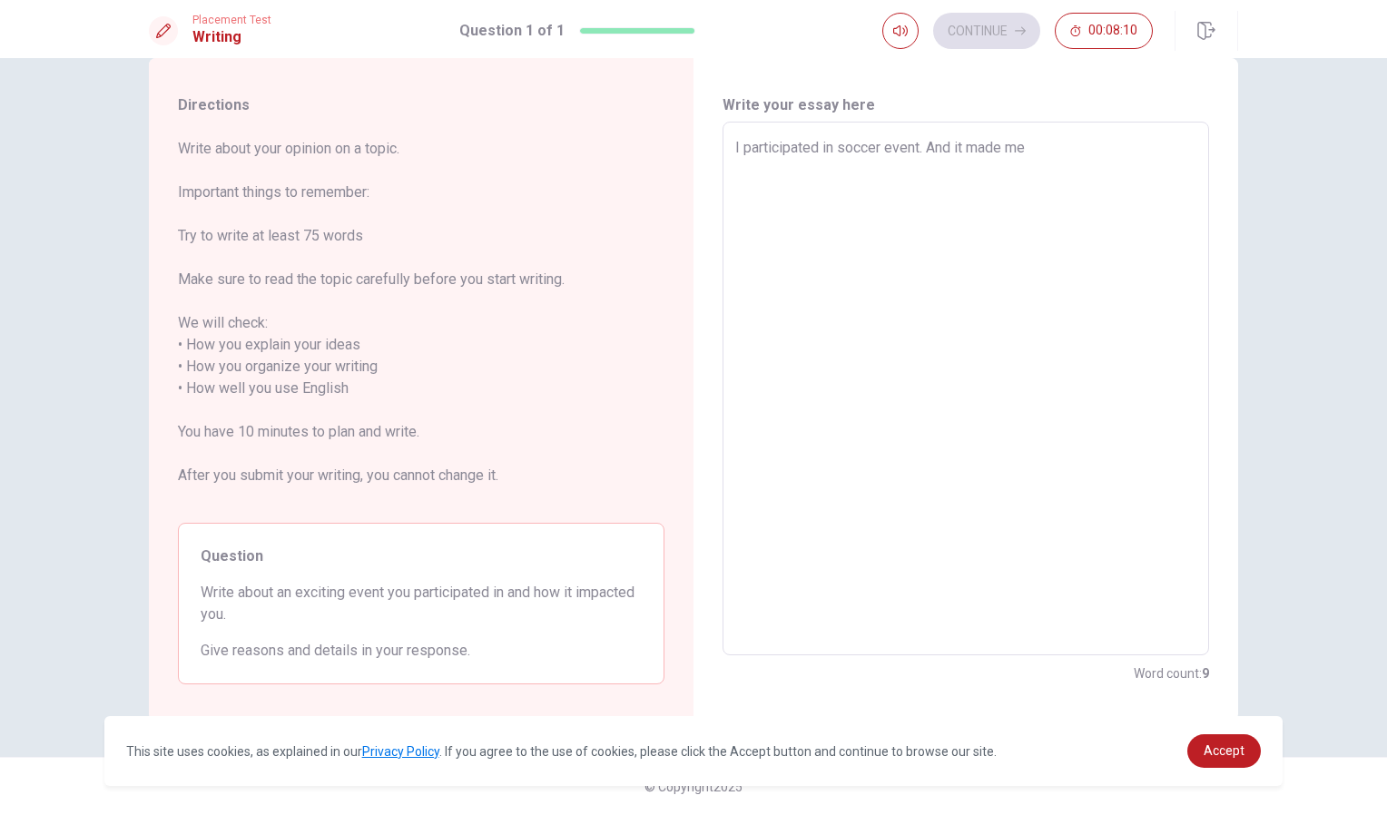
type textarea "x"
type textarea "I participated in soccer event. And it made me"
type textarea "x"
type textarea "I participated in soccer event. And it made me m"
type textarea "x"
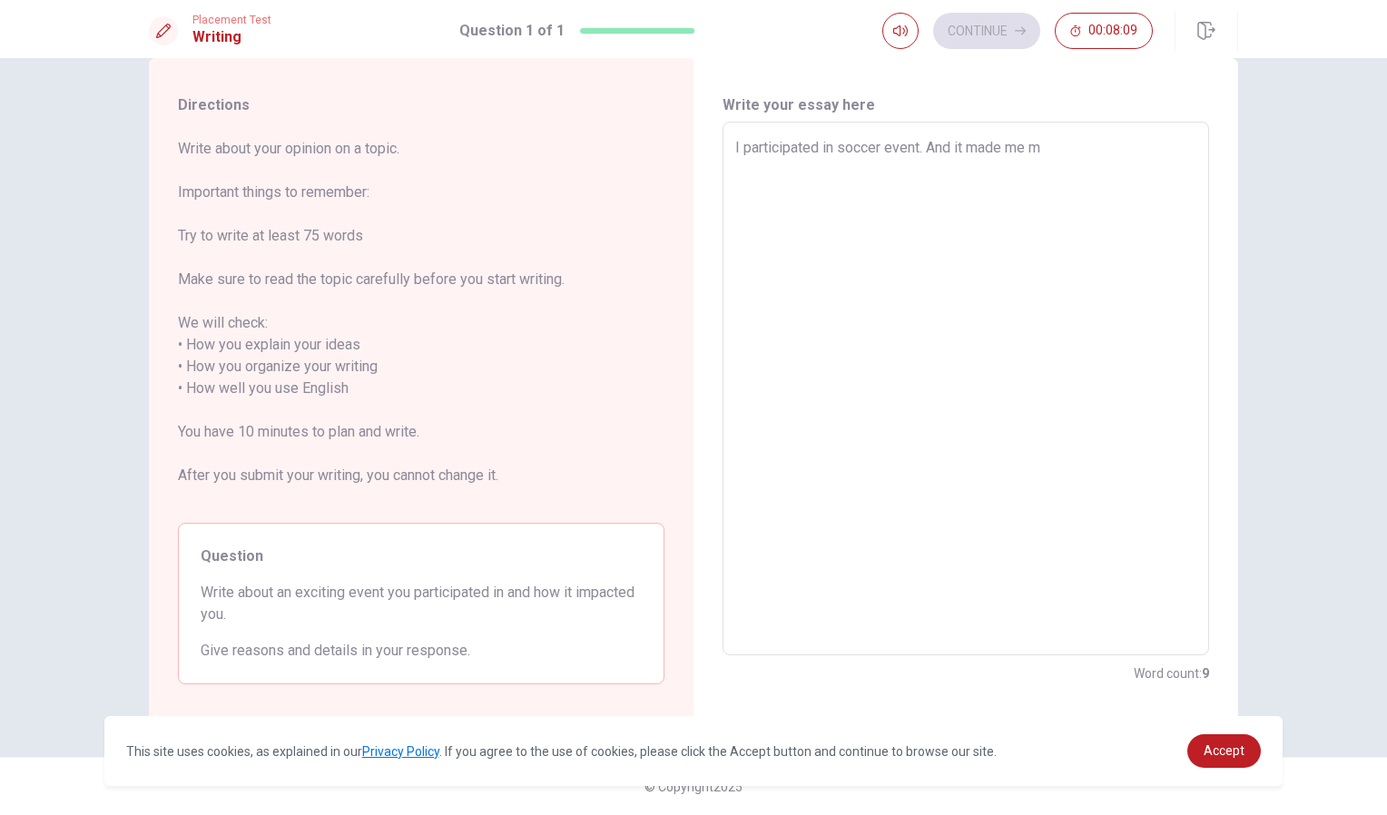
type textarea "I participated in soccer event. And it made me mo"
type textarea "x"
type textarea "I participated in soccer event. And it made me mor"
type textarea "x"
type textarea "I participated in soccer event. And it made me more"
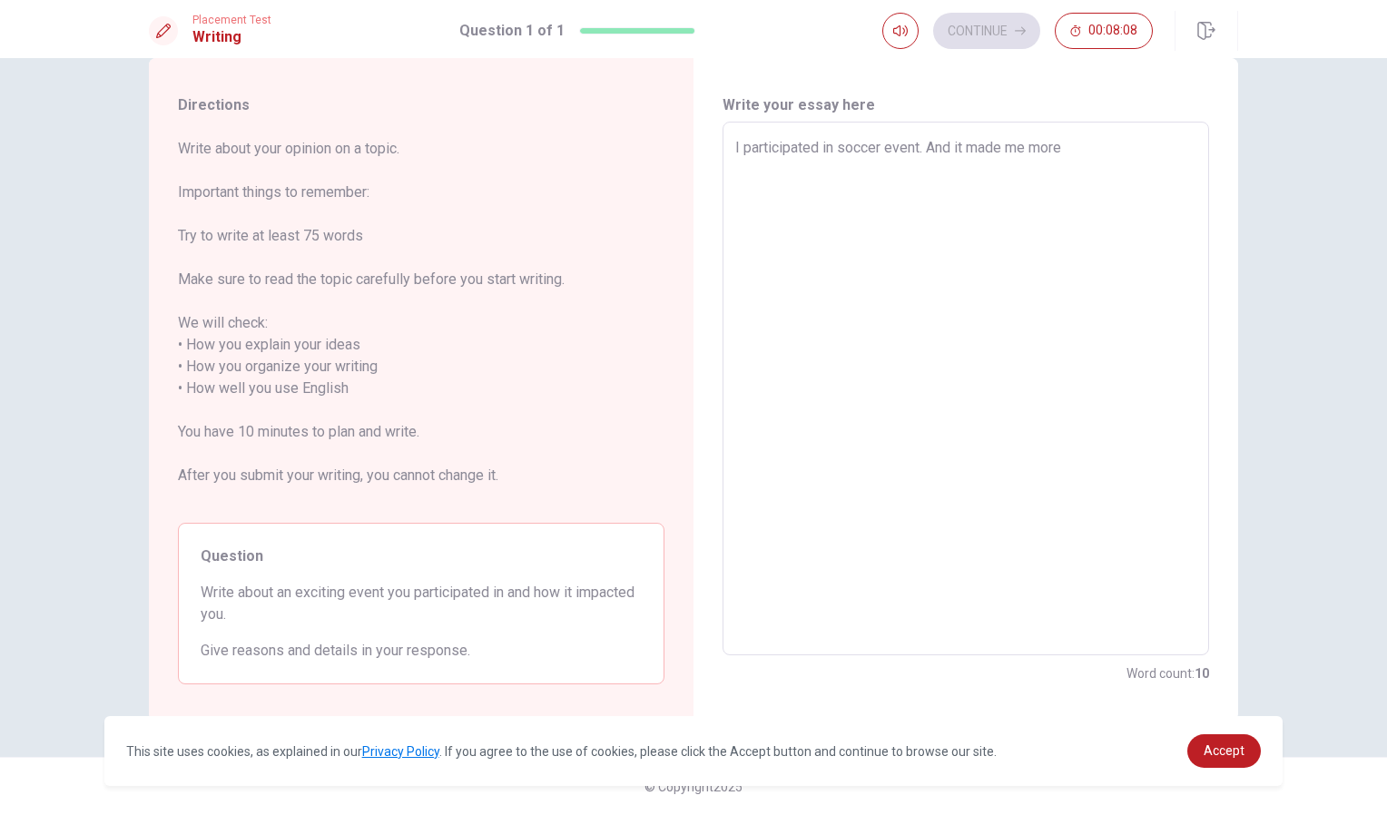
type textarea "x"
type textarea "I participated in soccer event. And it made me more"
type textarea "x"
type textarea "I participated in soccer event. And it made me more b"
type textarea "x"
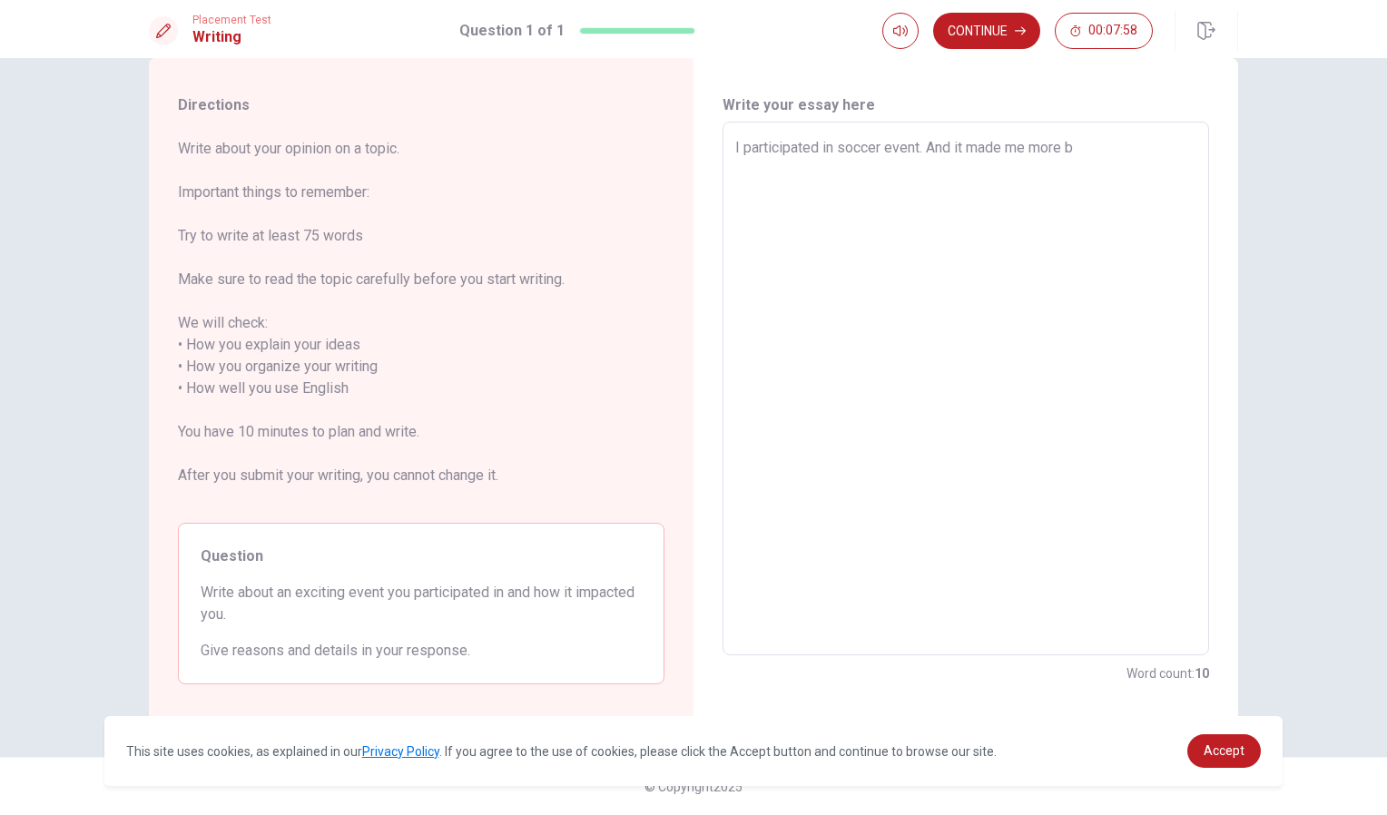
type textarea "I participated in soccer event. And it made me more be"
type textarea "x"
type textarea "I participated in soccer event. And it made me more bet"
type textarea "x"
type textarea "I participated in soccer event. And it made me more bett"
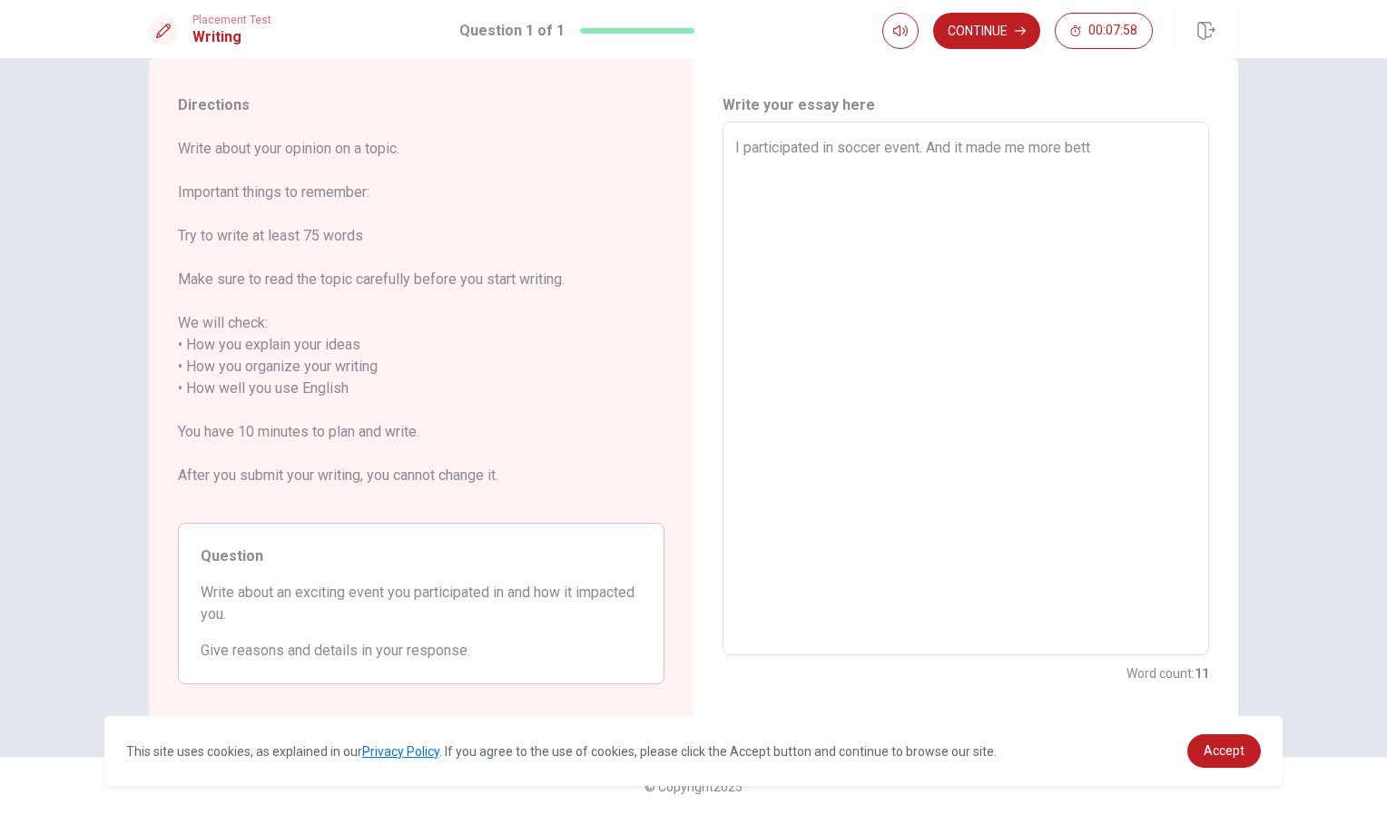
type textarea "x"
type textarea "I participated in soccer event. And it made me more [PERSON_NAME]"
type textarea "x"
type textarea "I participated in soccer event. And it made me more better"
type textarea "x"
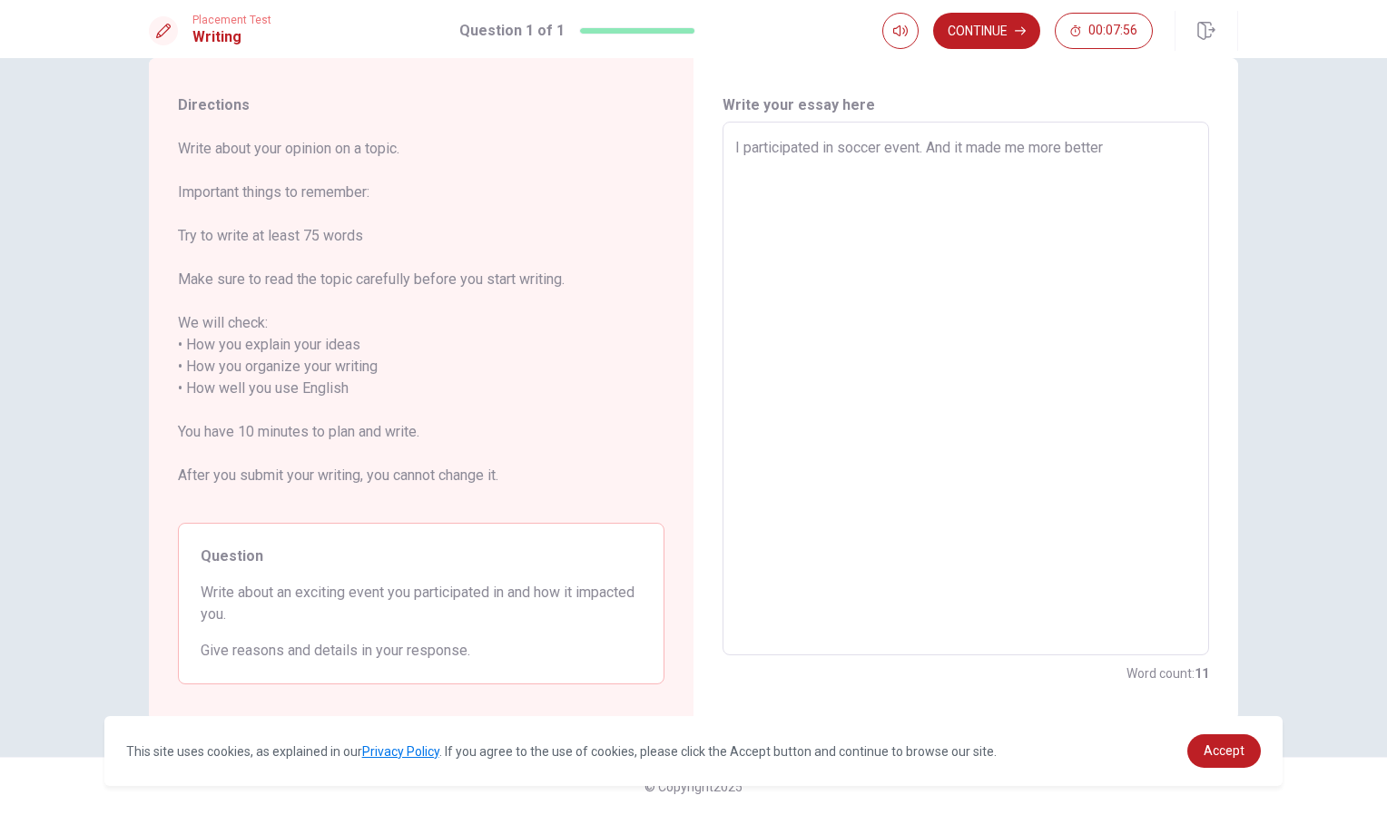
type textarea "I participated in soccer event. And it made me more better"
type textarea "x"
type textarea "I participated in soccer event. And it made me more better m"
type textarea "x"
type textarea "I participated in soccer event. And it made me more better ma"
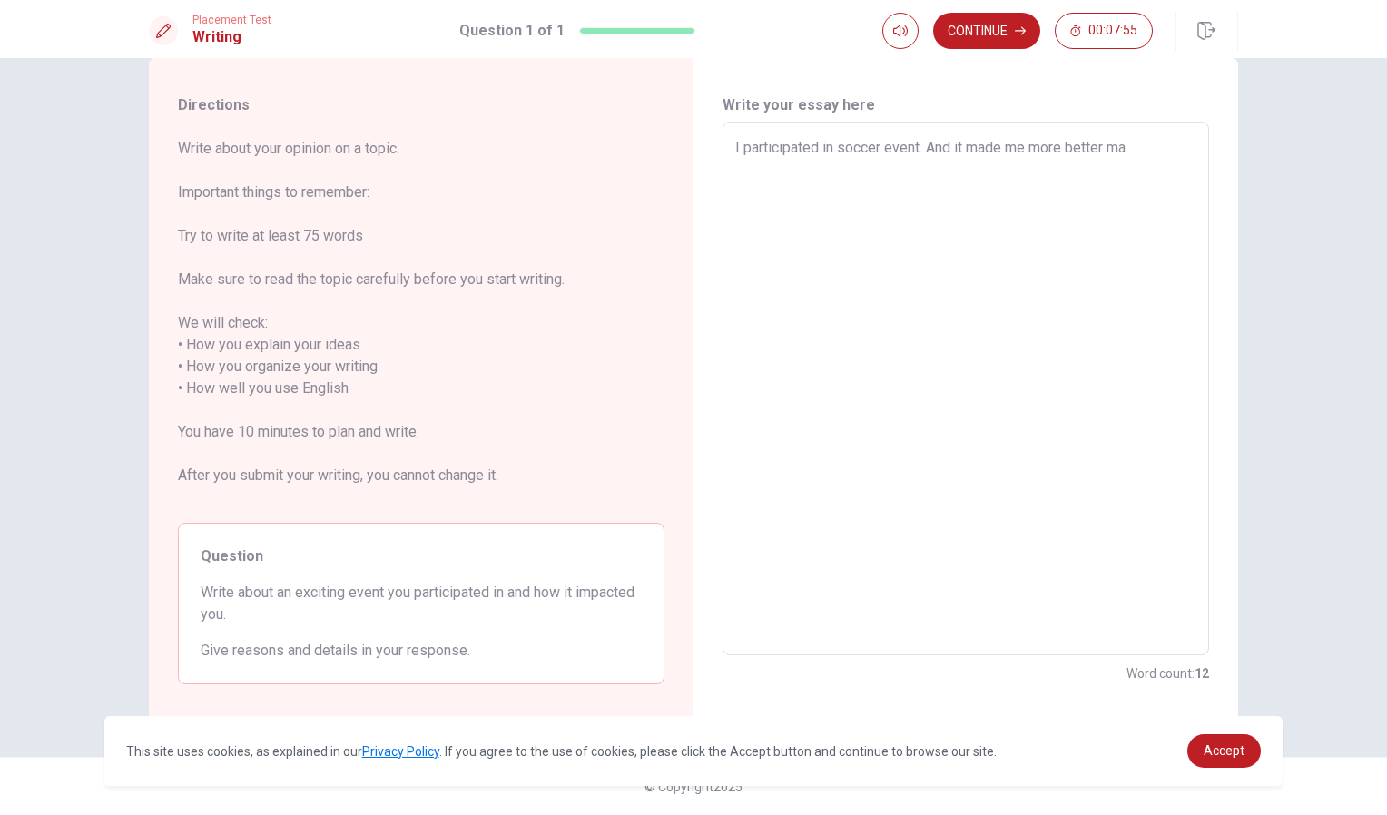
type textarea "x"
type textarea "I participated in soccer event. And it made me more better man"
type textarea "x"
type textarea "I participated in soccer event. And it made me morebetter man"
type textarea "x"
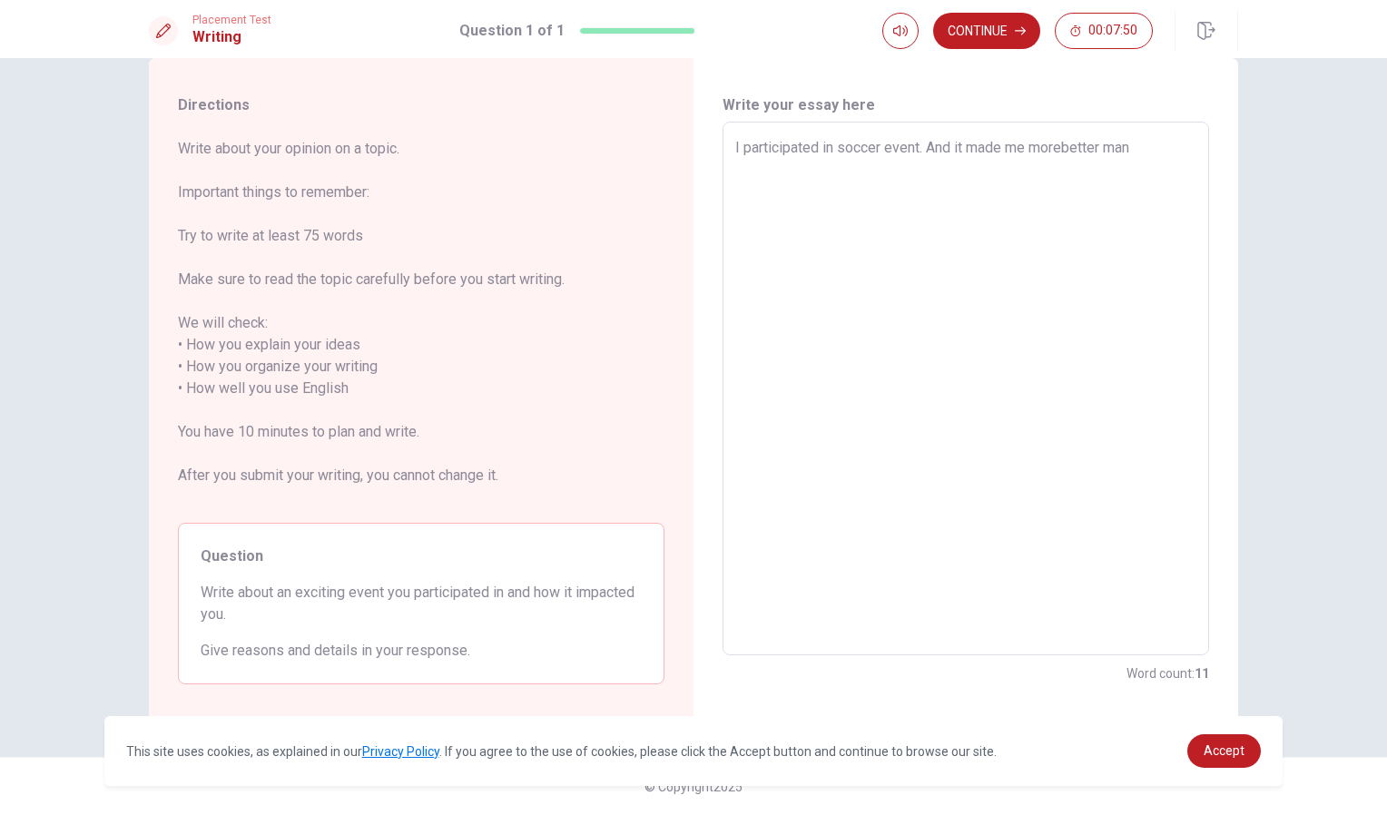
type textarea "I participated in soccer event. And it made me morbetter man"
type textarea "x"
type textarea "I participated in soccer event. And it made me mobetter man"
type textarea "x"
type textarea "I participated in soccer event. And it made me mbetter man"
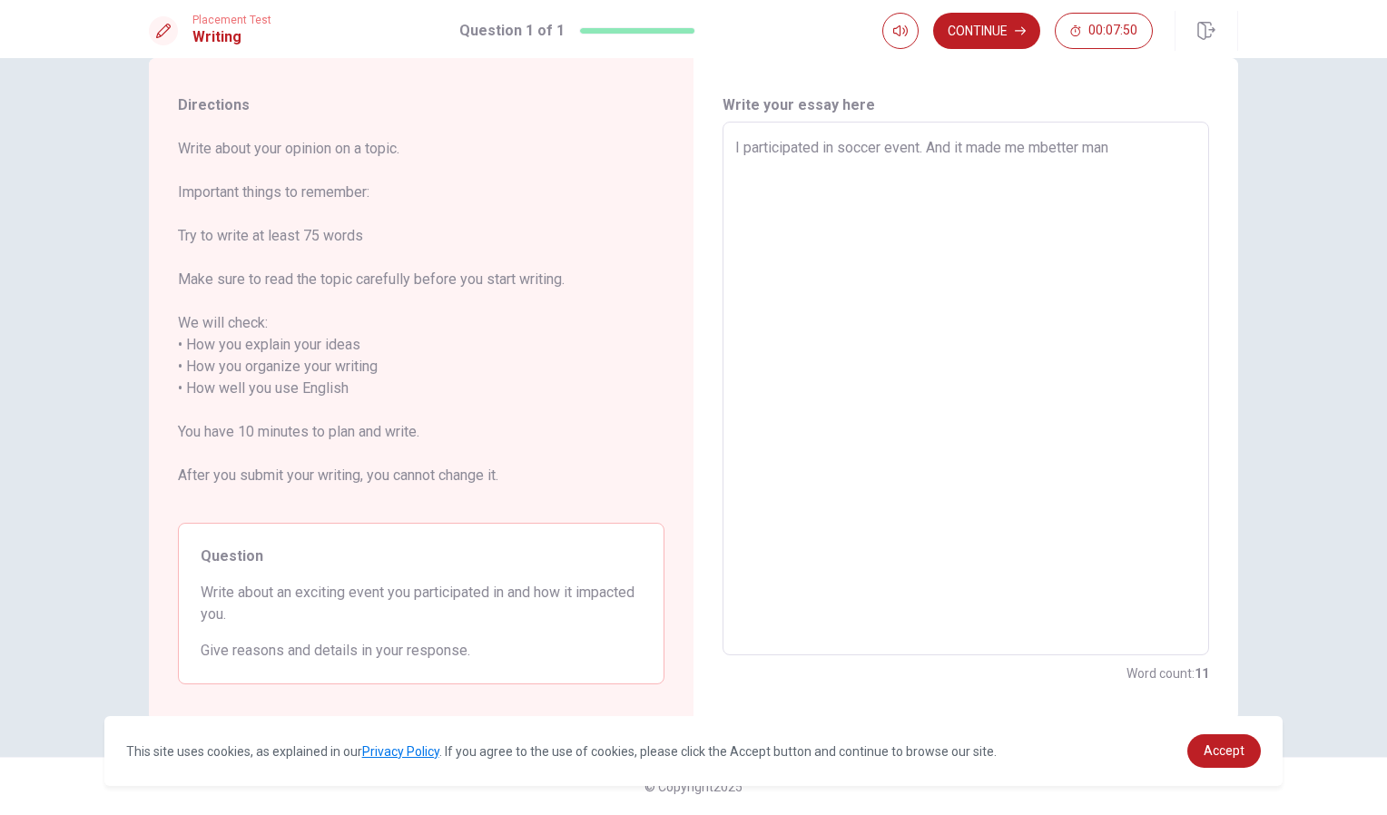
type textarea "x"
type textarea "I participated in soccer event. And it made me better man"
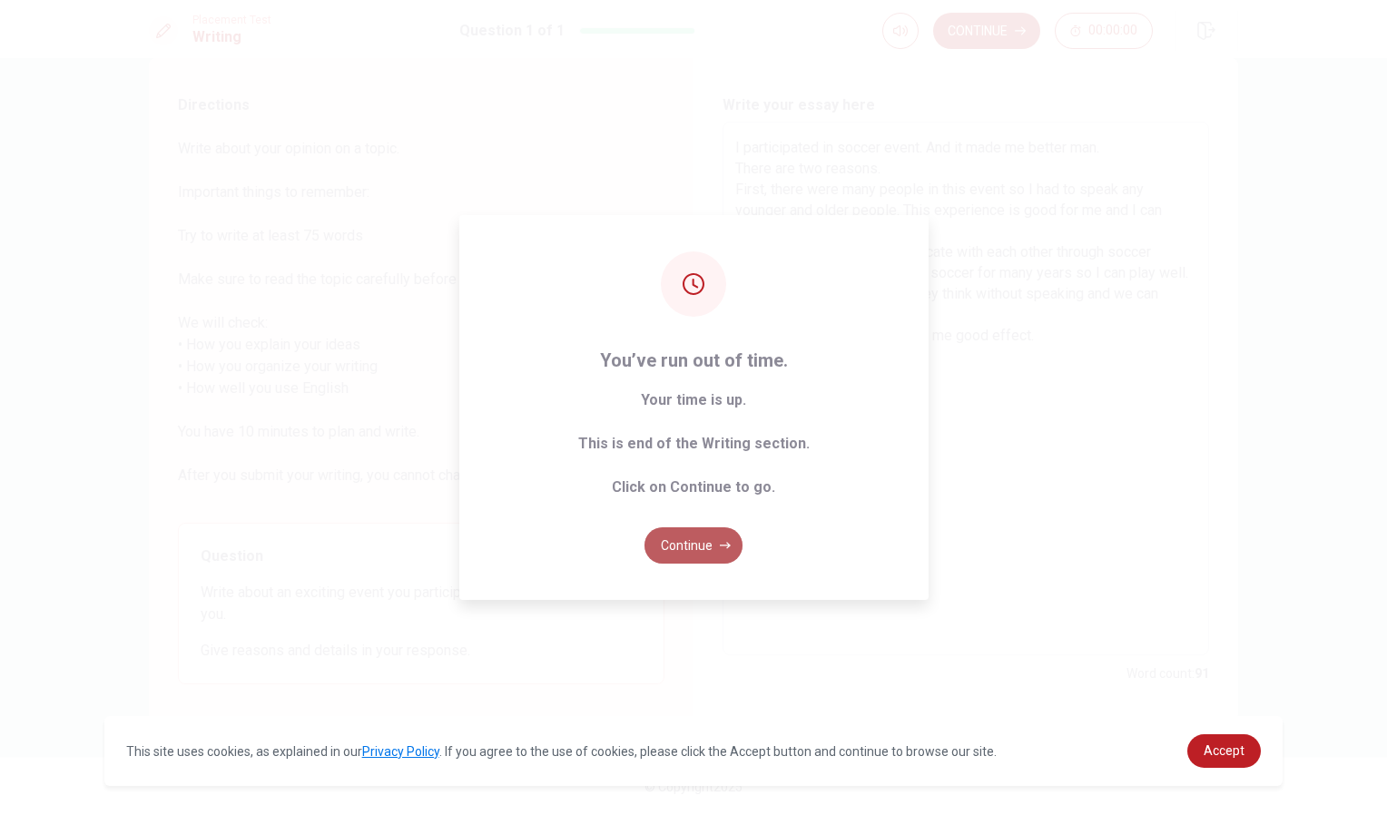
click at [689, 548] on button "Continue" at bounding box center [694, 545] width 98 height 36
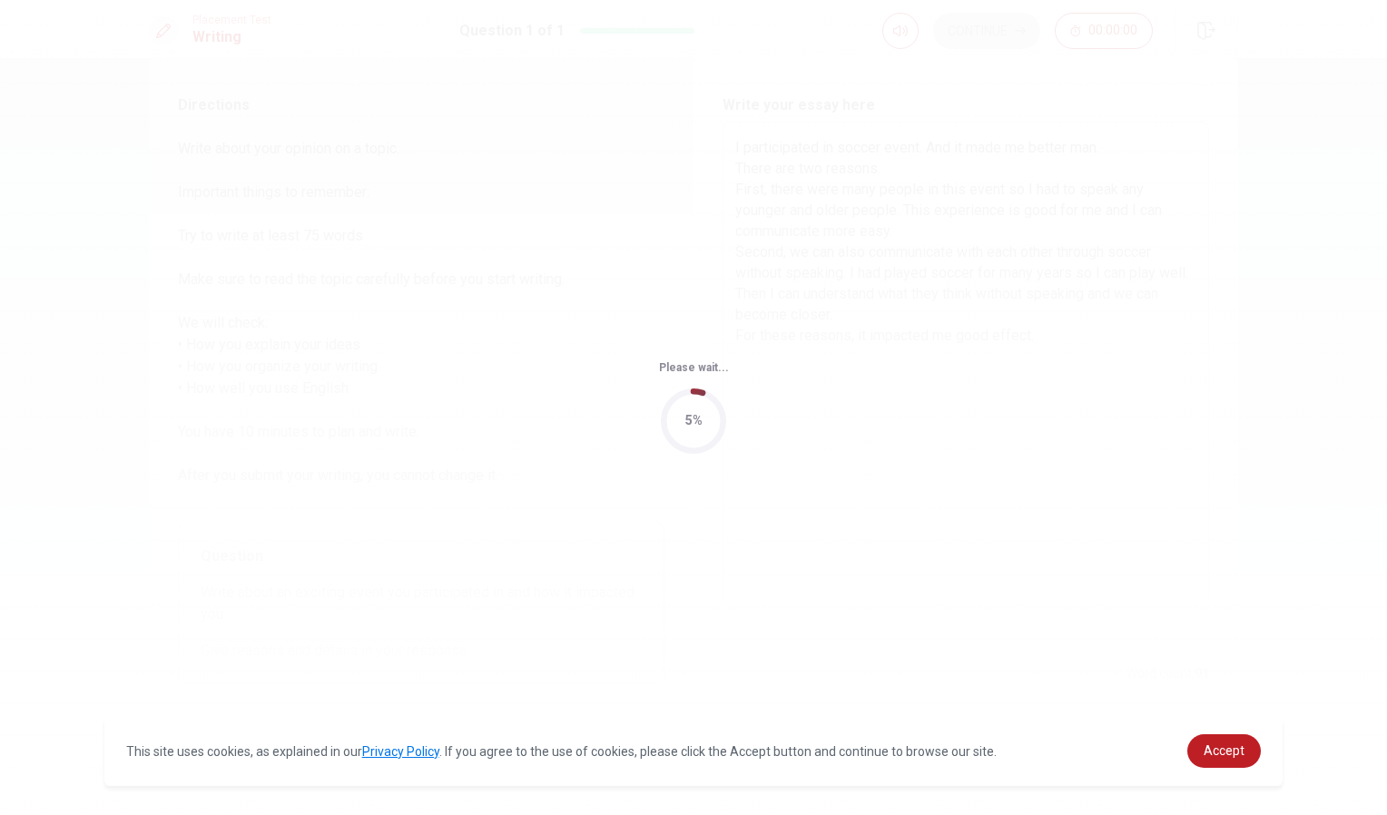
scroll to position [0, 0]
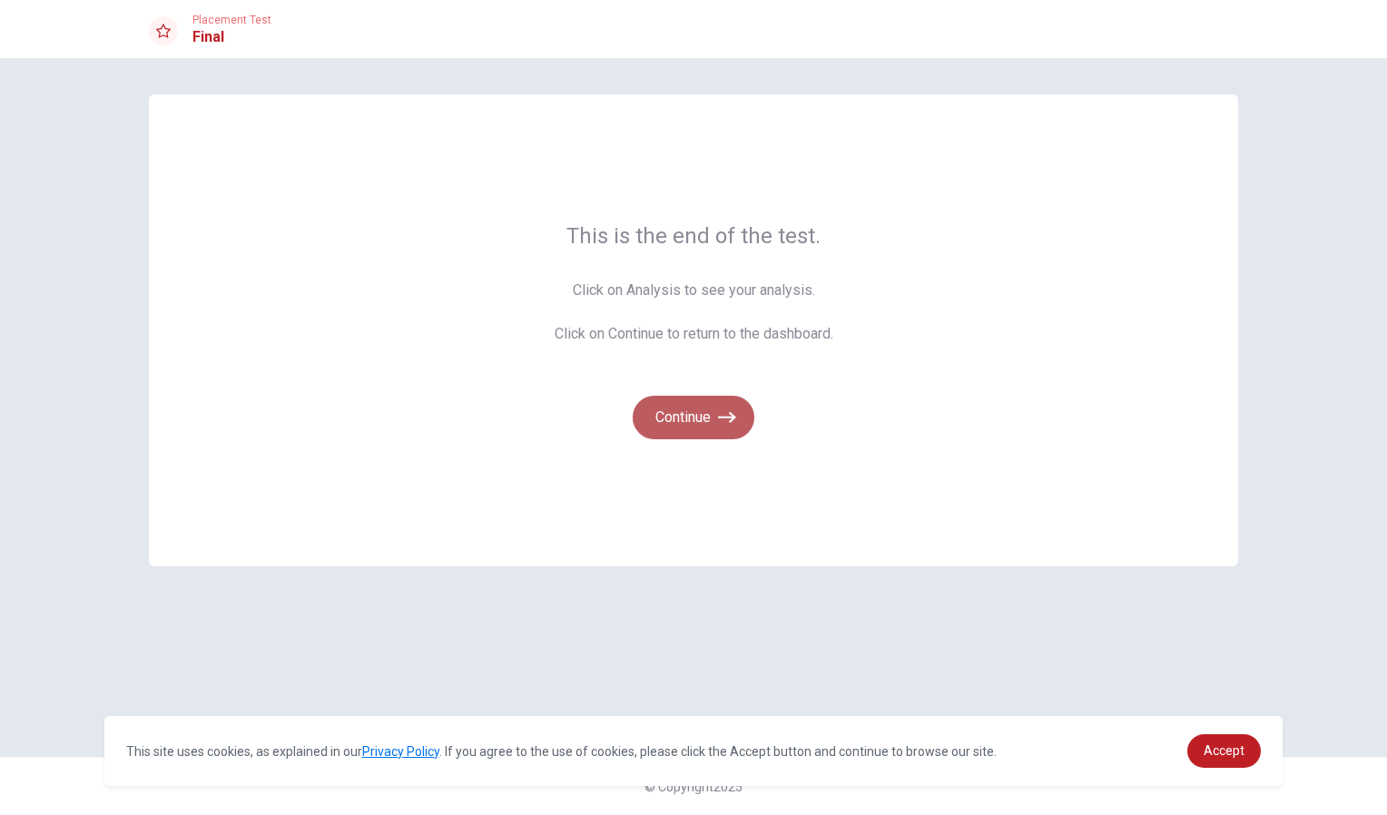
click at [703, 416] on button "Continue" at bounding box center [694, 418] width 122 height 44
